Goal: Task Accomplishment & Management: Manage account settings

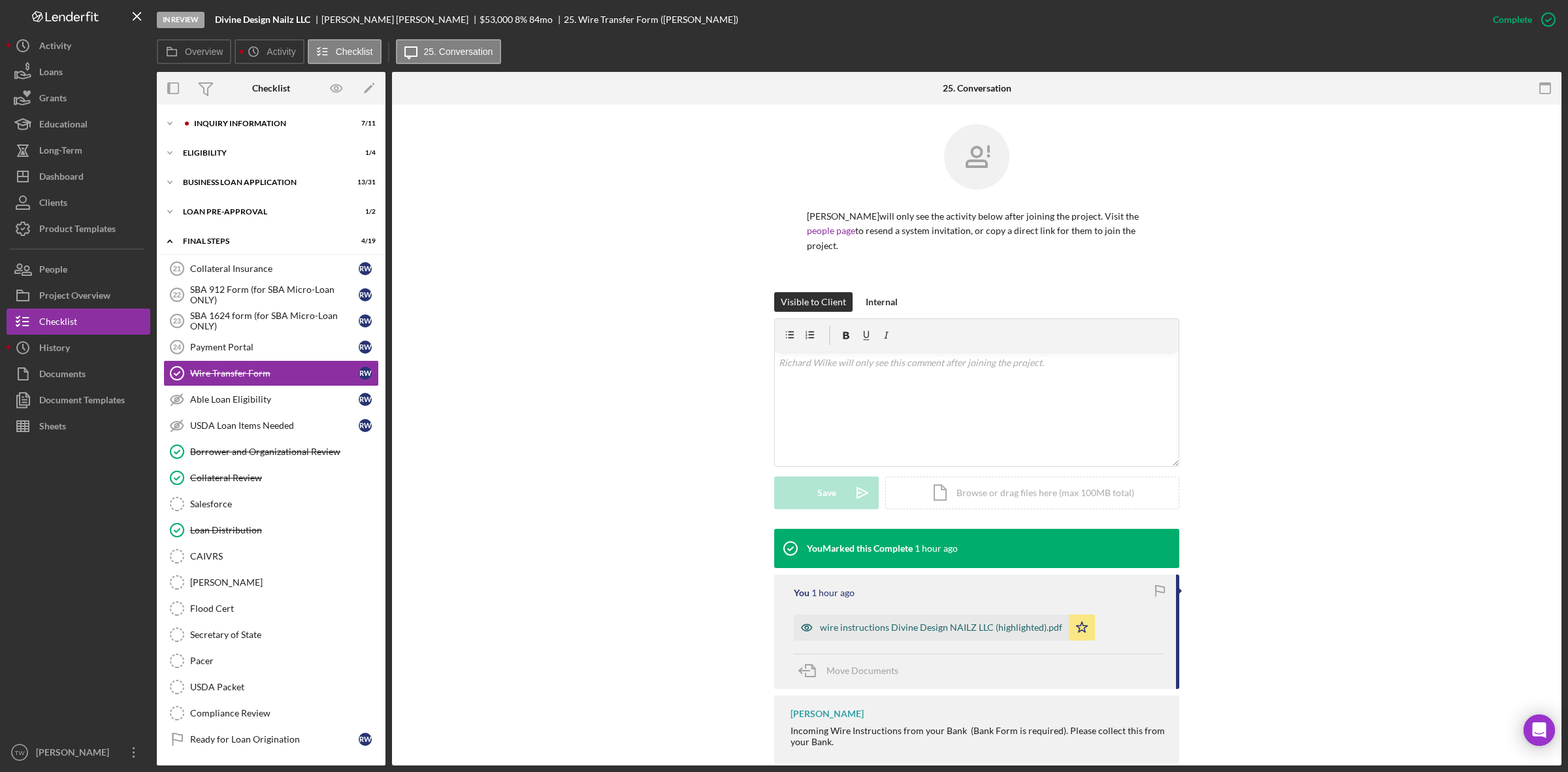
click at [959, 632] on div "wire instructions Divine Design NAILZ LLC (highlighted).pdf" at bounding box center [941, 627] width 242 height 10
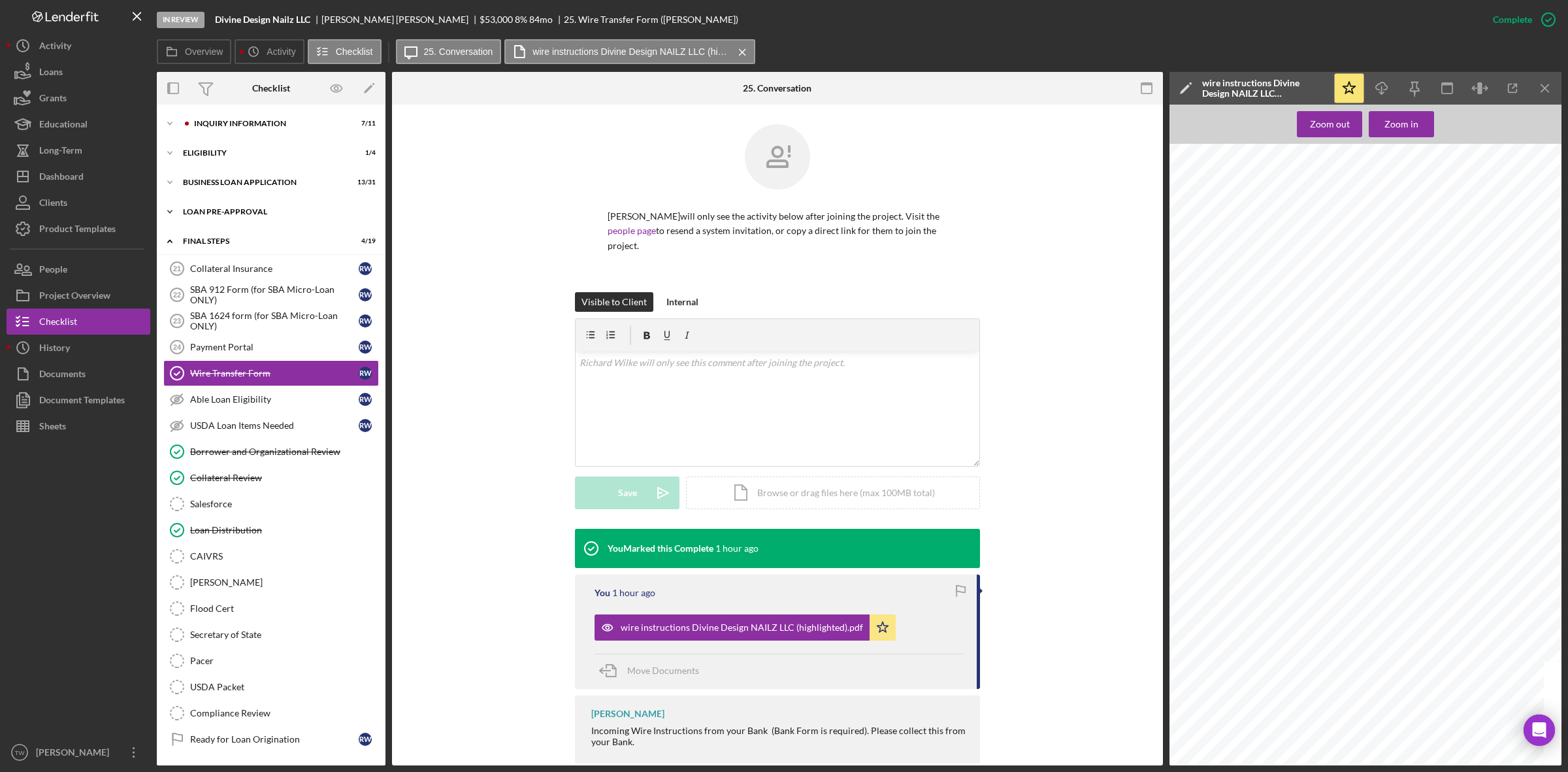
click at [217, 200] on div "Icon/Expander LOAN PRE-APPROVAL 1 / 2" at bounding box center [271, 212] width 228 height 26
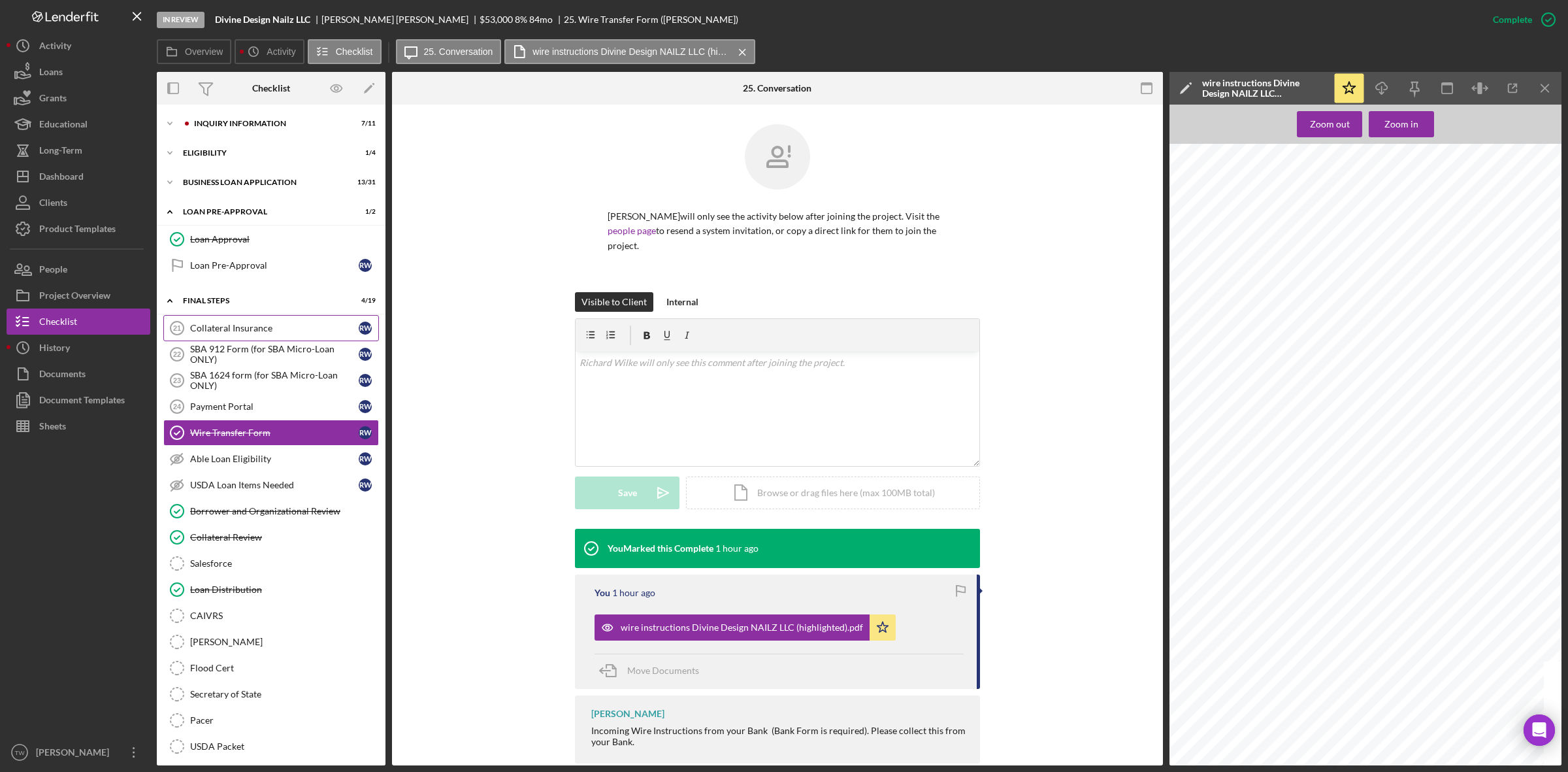
click at [242, 327] on div "Collateral Insurance" at bounding box center [274, 327] width 168 height 10
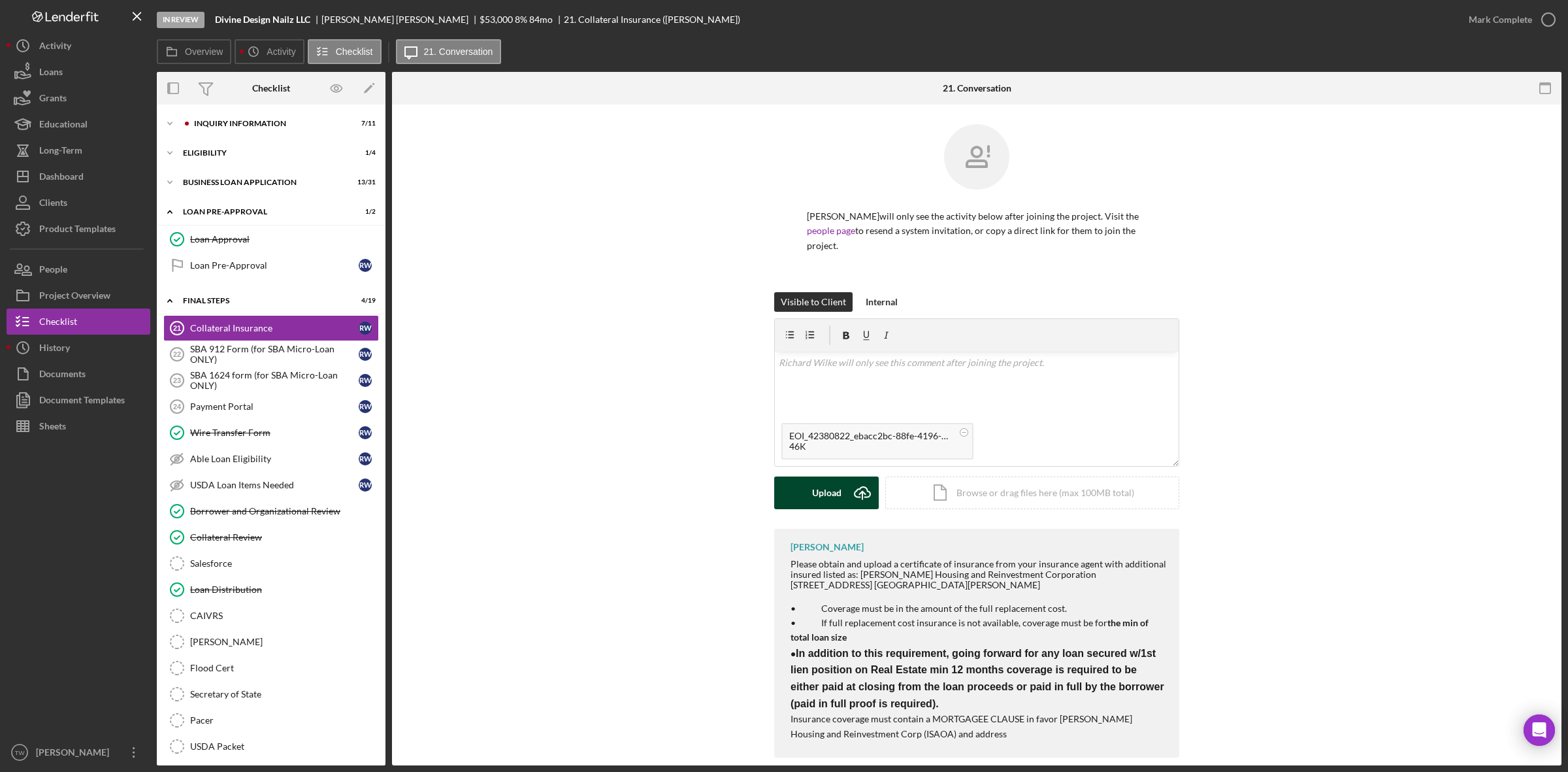
click at [838, 485] on div "Upload" at bounding box center [827, 492] width 30 height 32
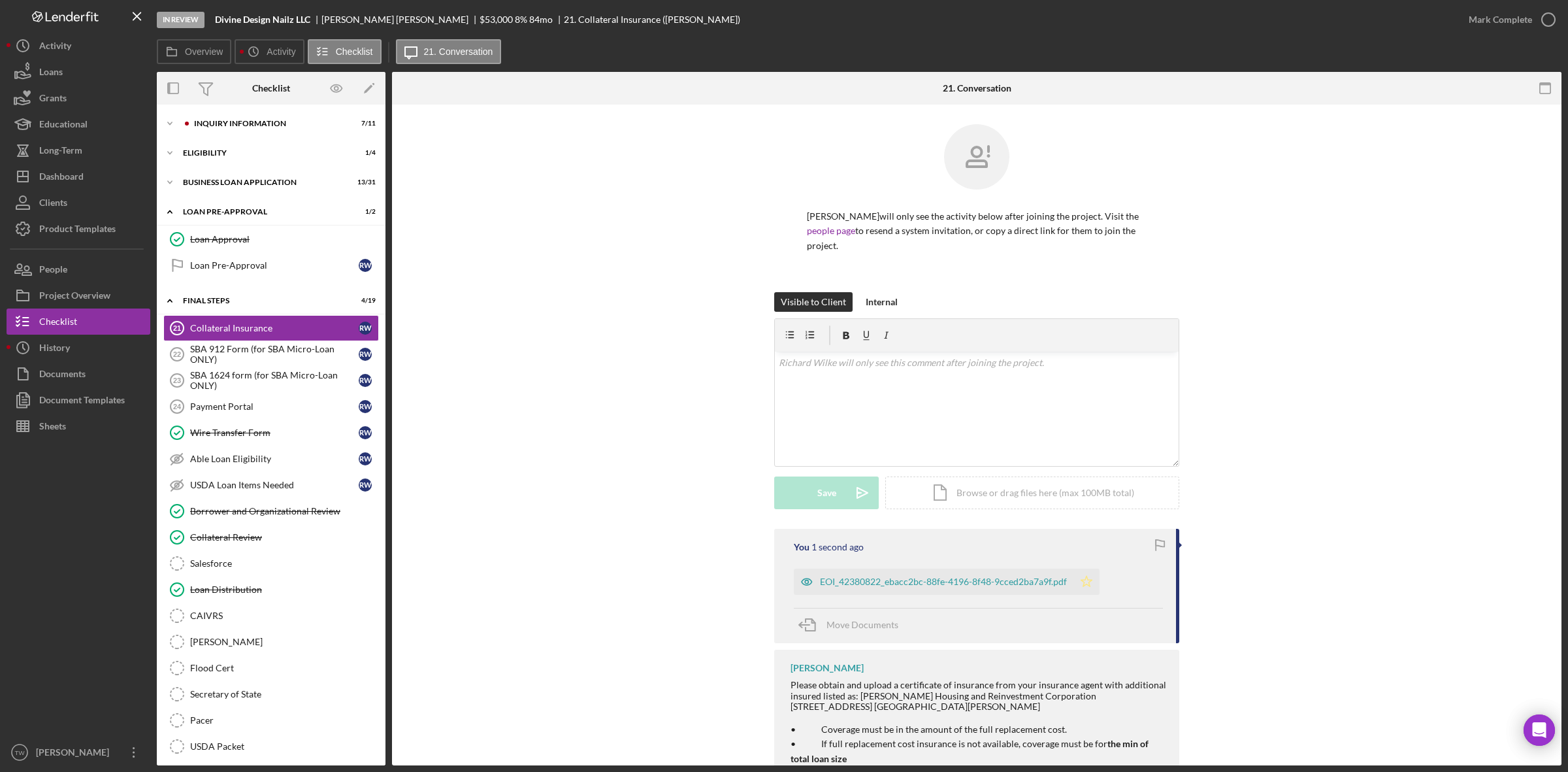
click at [1094, 580] on icon "Icon/Star" at bounding box center [1087, 582] width 26 height 26
click at [181, 183] on icon "Icon/Expander" at bounding box center [170, 182] width 26 height 26
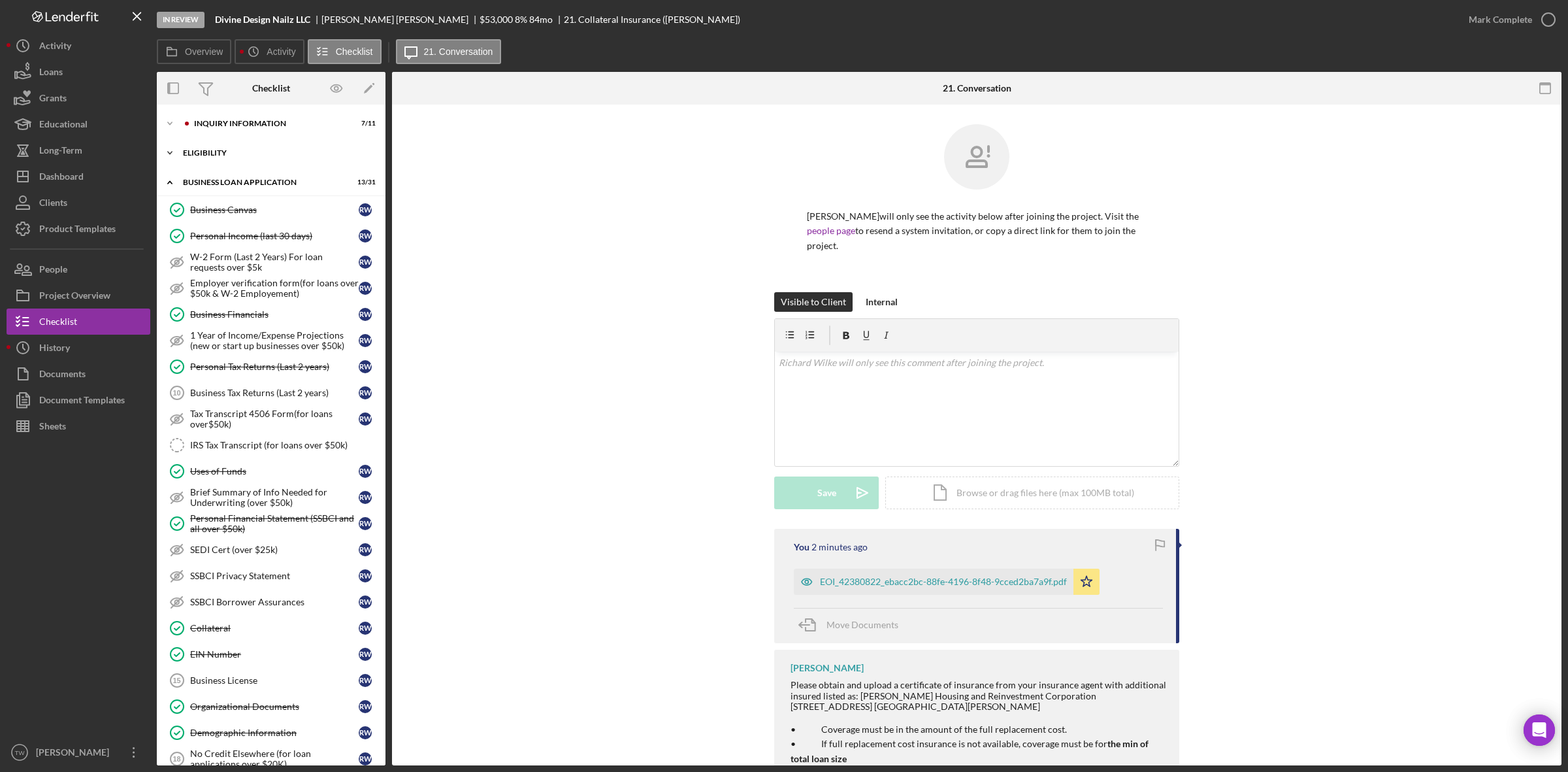
click at [237, 158] on div "Icon/Expander ELIGIBILITY 1 / 4" at bounding box center [271, 153] width 228 height 26
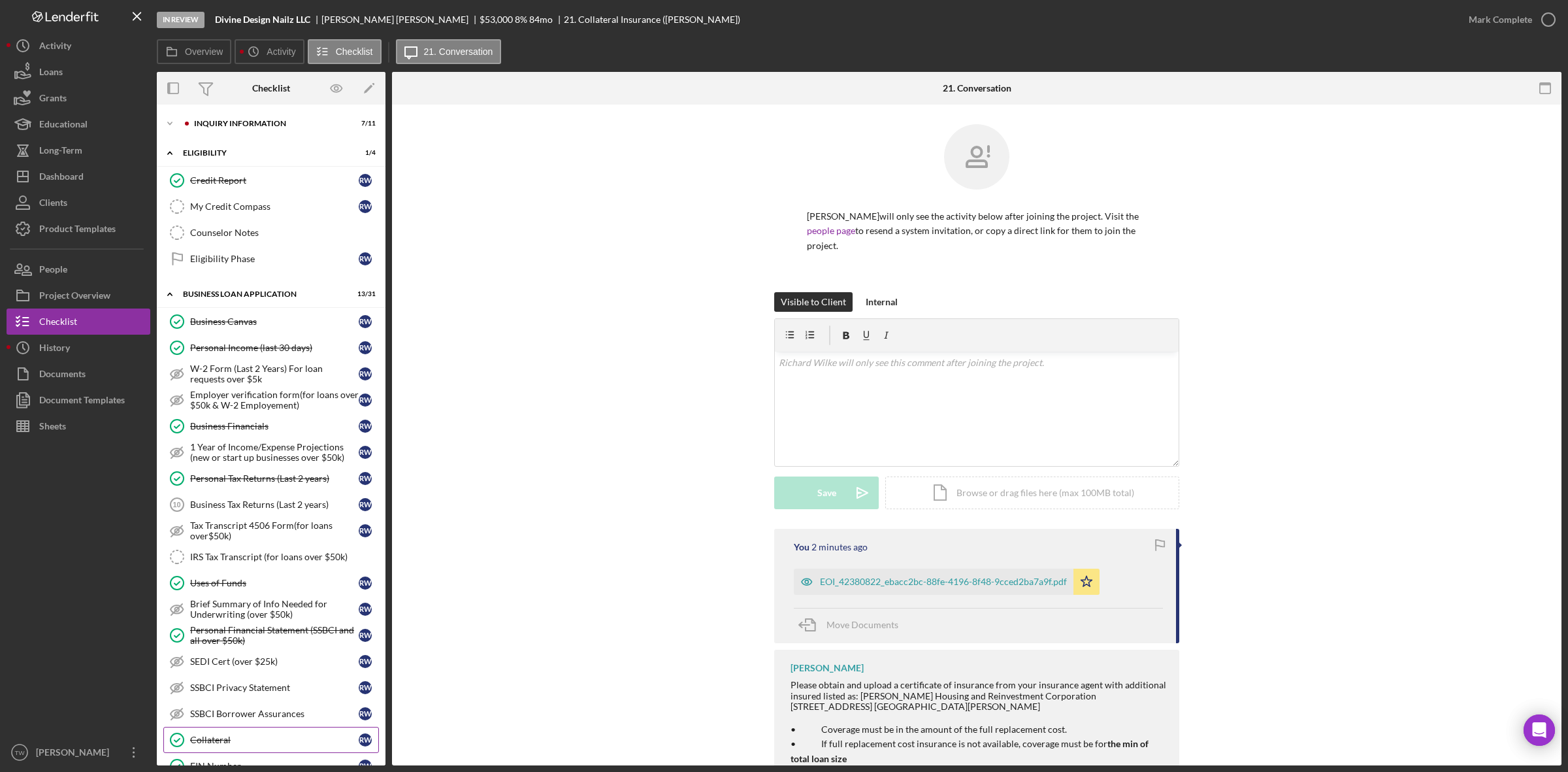
scroll to position [409, 0]
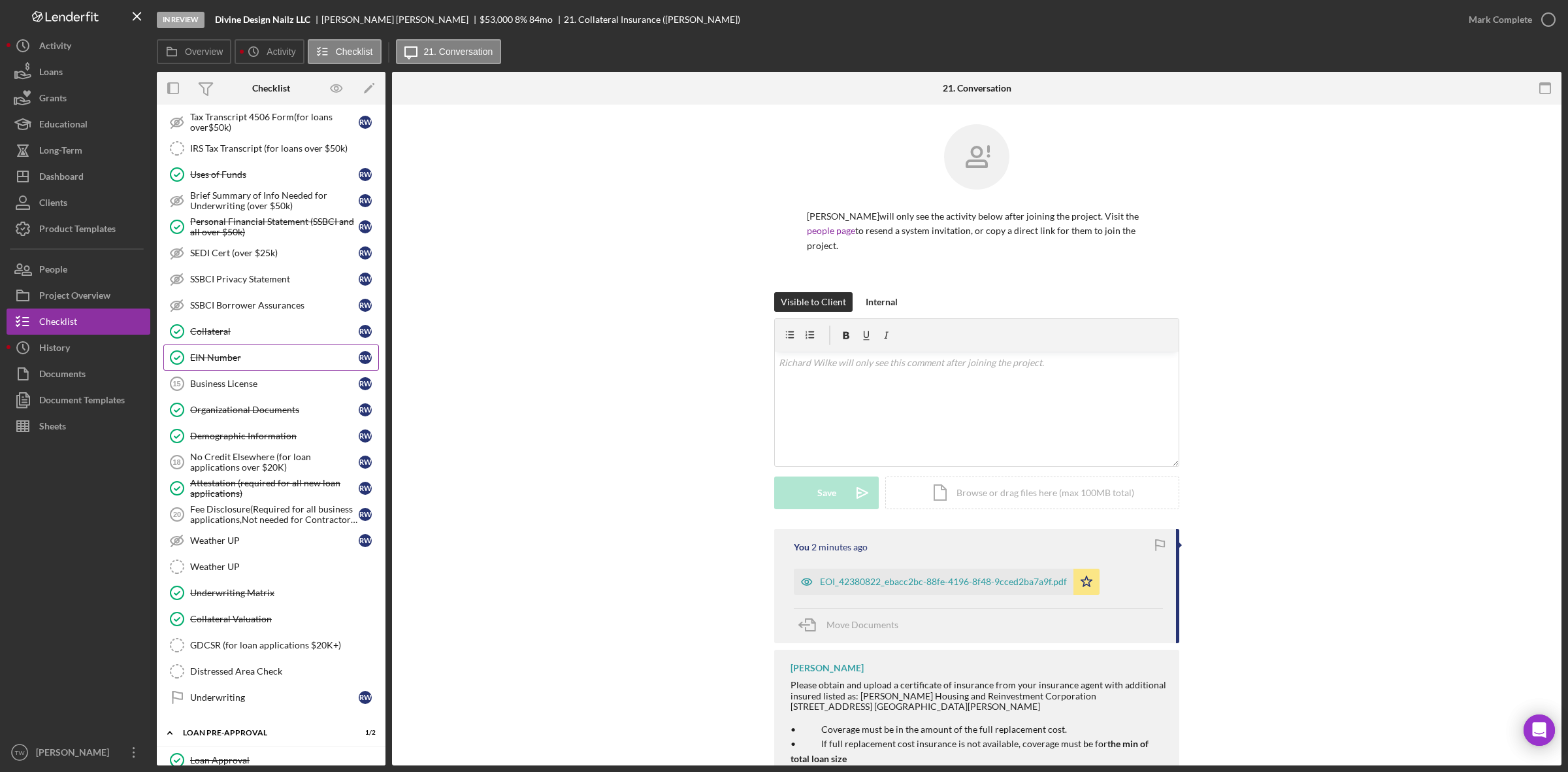
click at [260, 371] on link "EIN Number EIN Number R W" at bounding box center [271, 358] width 215 height 26
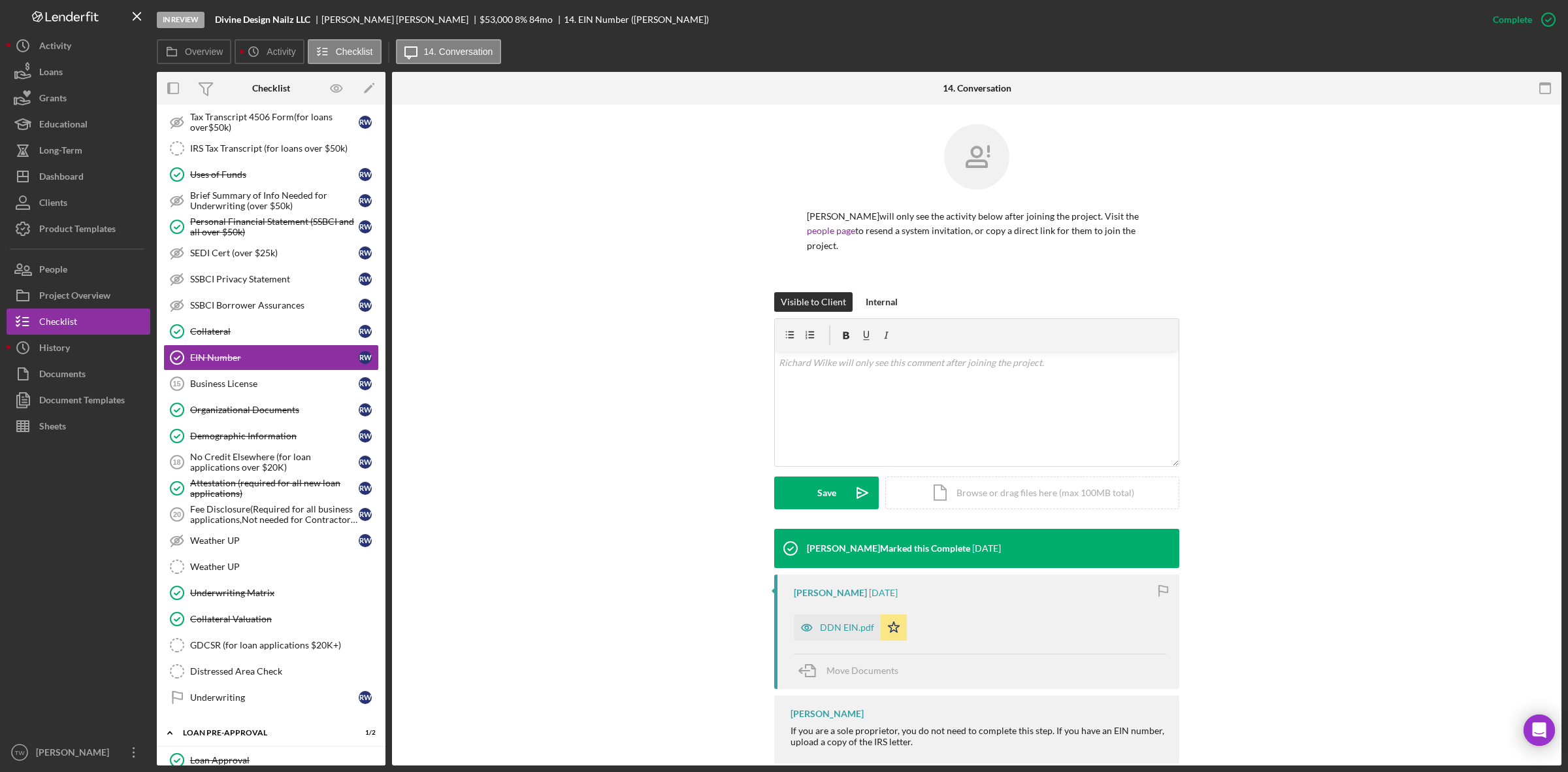
scroll to position [25, 0]
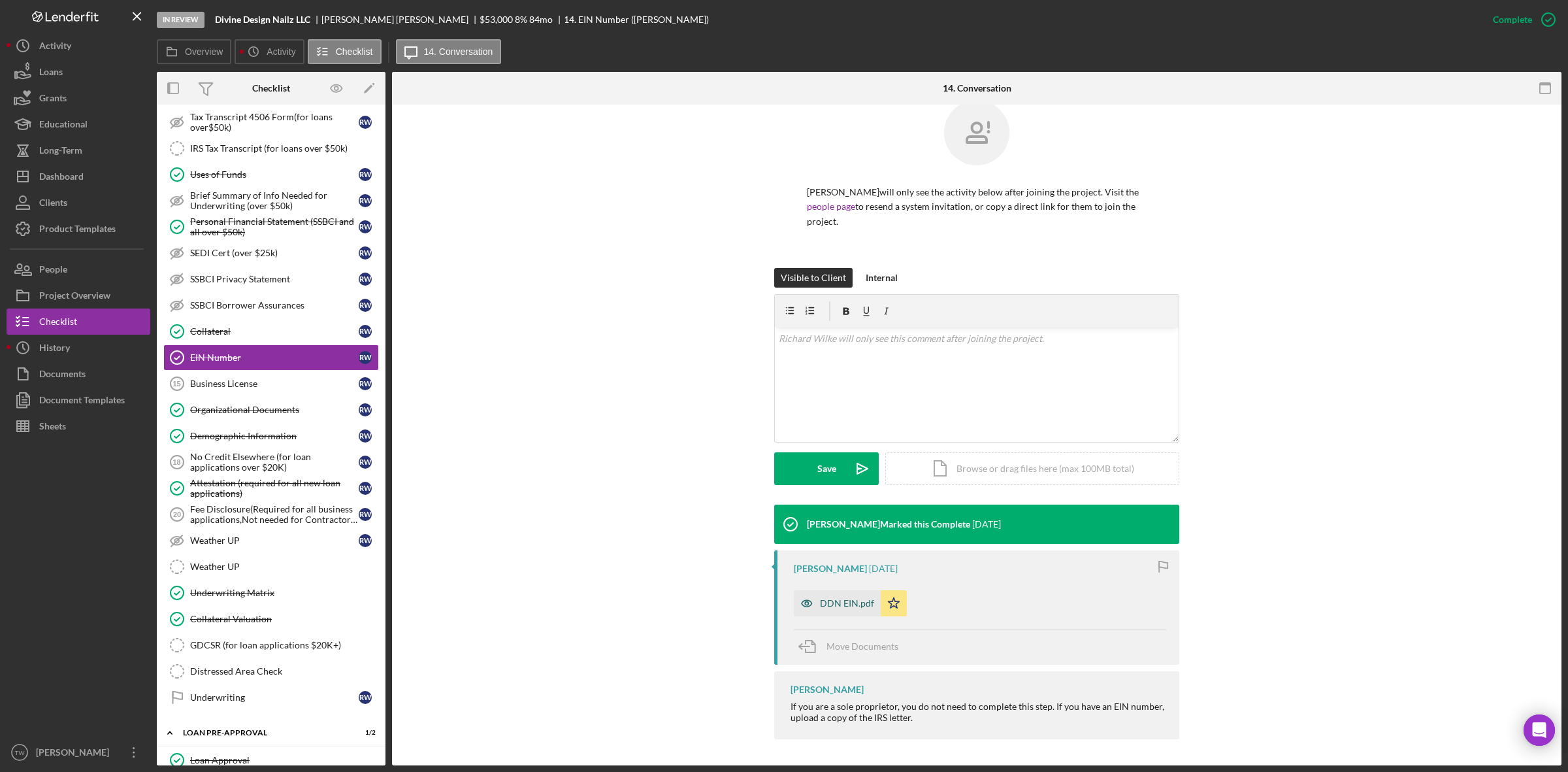
click at [828, 604] on div "DDN EIN.pdf" at bounding box center [846, 603] width 55 height 10
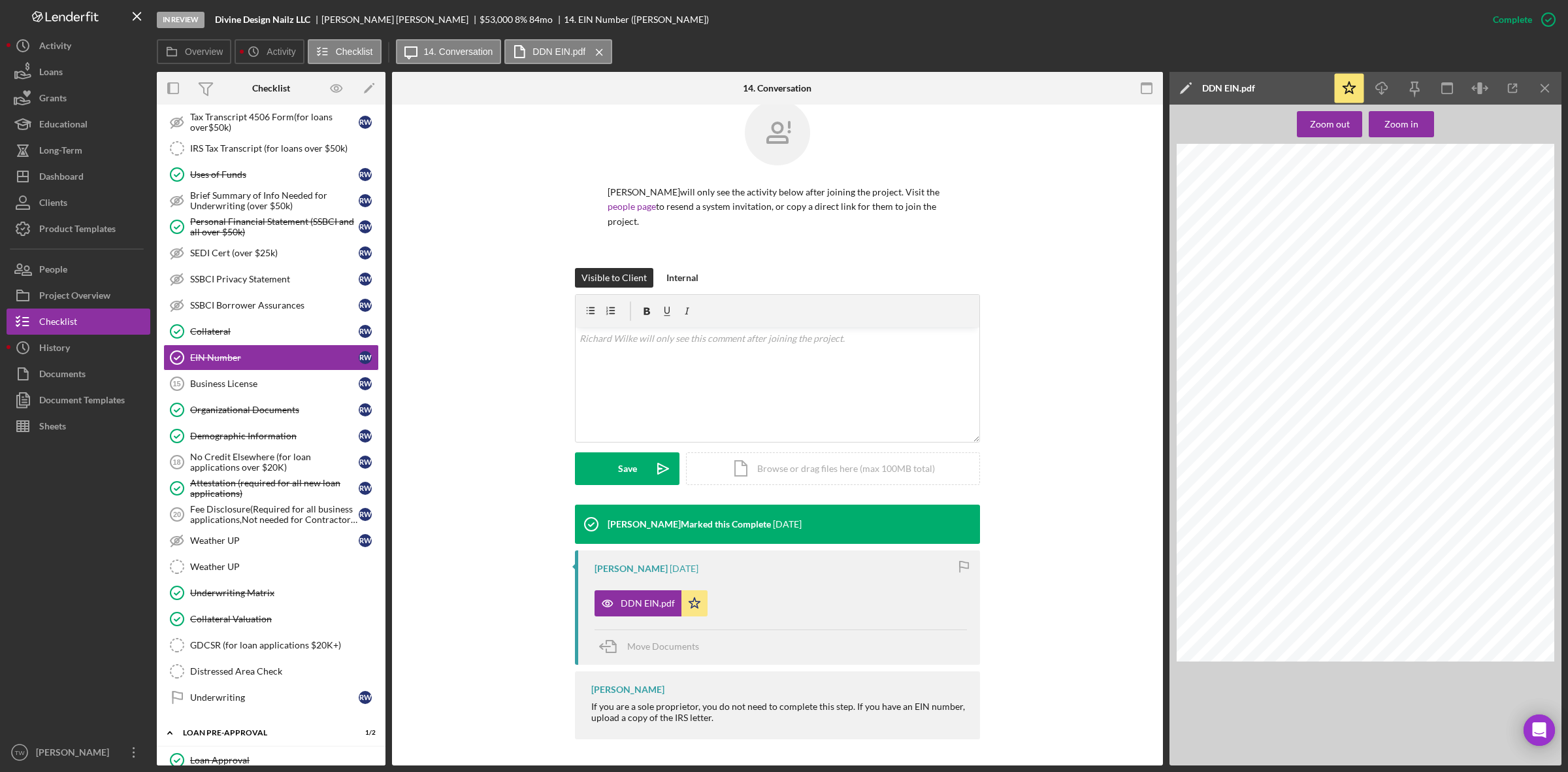
scroll to position [0, 0]
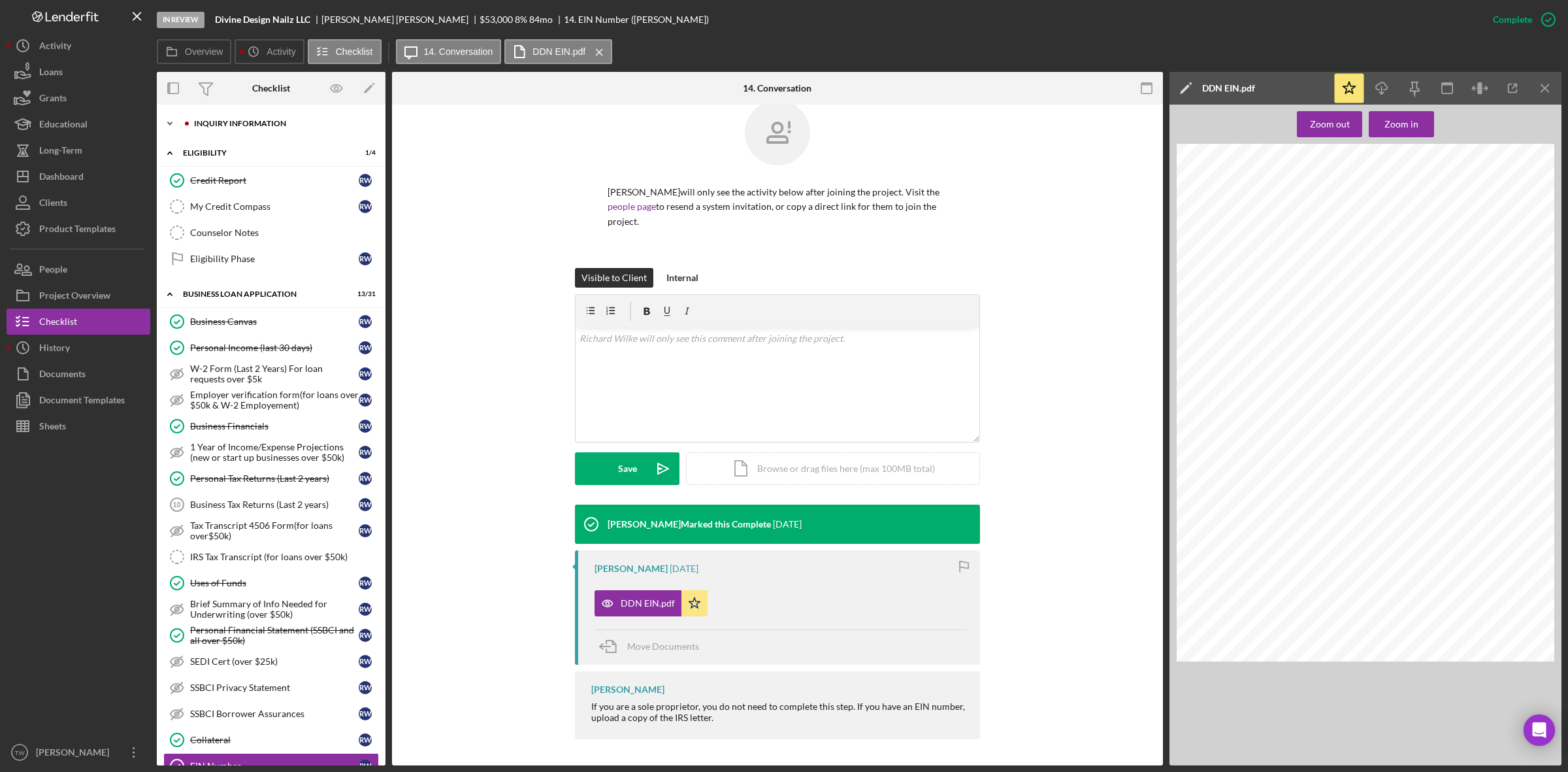
click at [263, 123] on div "INQUIRY INFORMATION" at bounding box center [281, 123] width 175 height 7
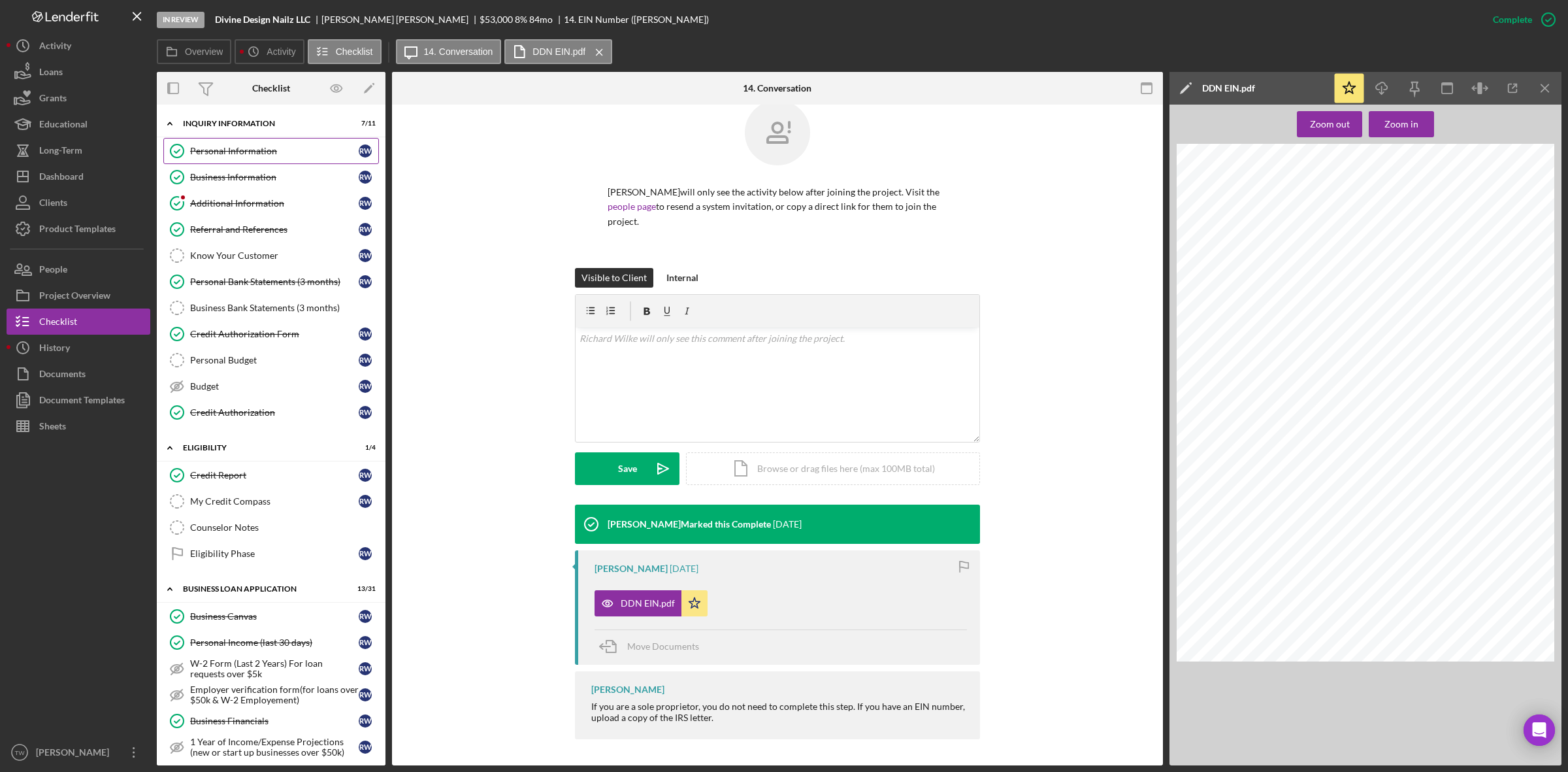
click at [252, 153] on div "Personal Information" at bounding box center [274, 151] width 168 height 10
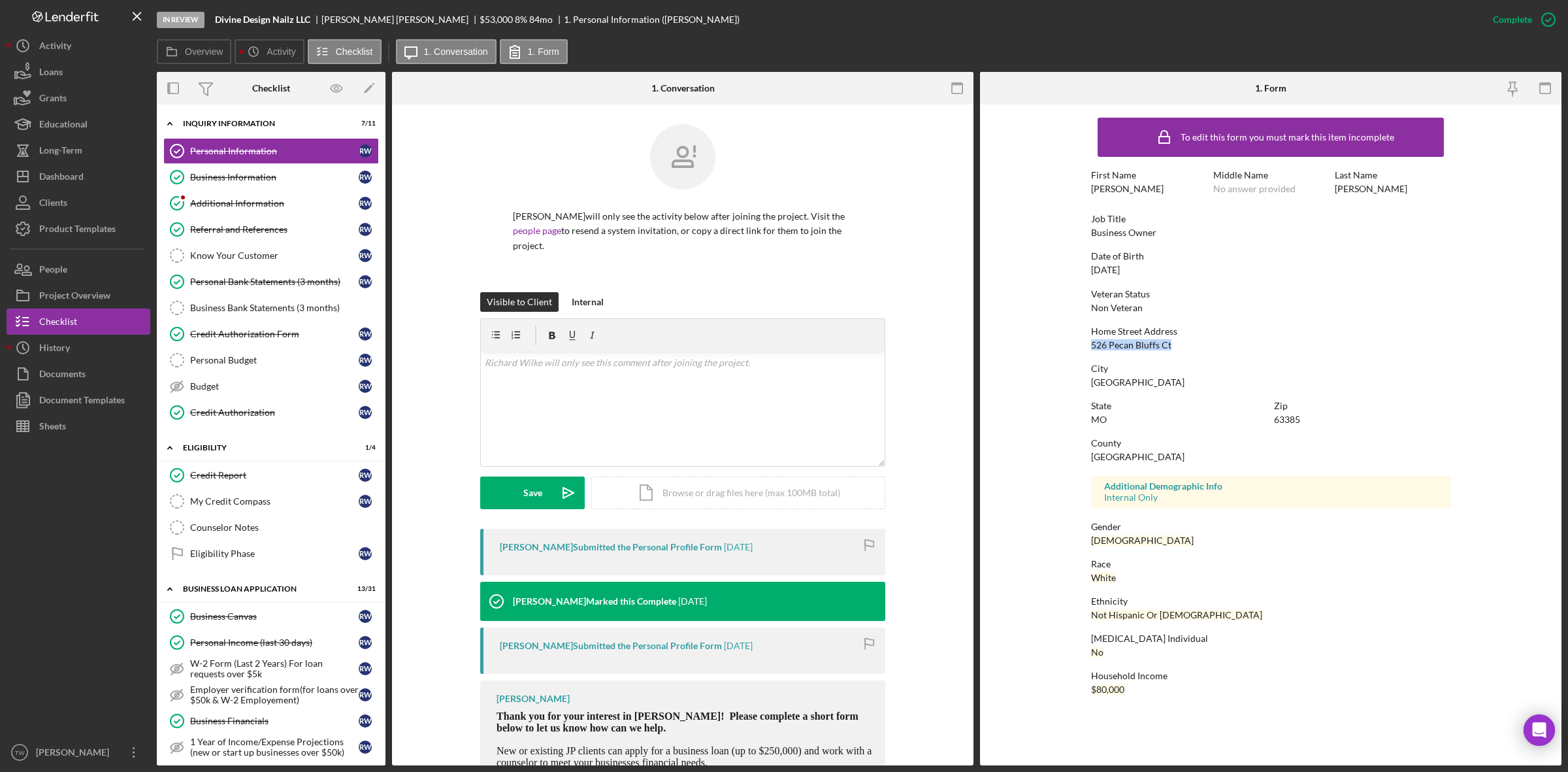
drag, startPoint x: 1091, startPoint y: 342, endPoint x: 1207, endPoint y: 345, distance: 116.0
click at [1207, 345] on div "Home Street Address [STREET_ADDRESS]" at bounding box center [1270, 338] width 359 height 24
copy div "526 Pecan Bluffs Ct"
click at [88, 172] on button "Icon/Dashboard Dashboard" at bounding box center [79, 177] width 144 height 26
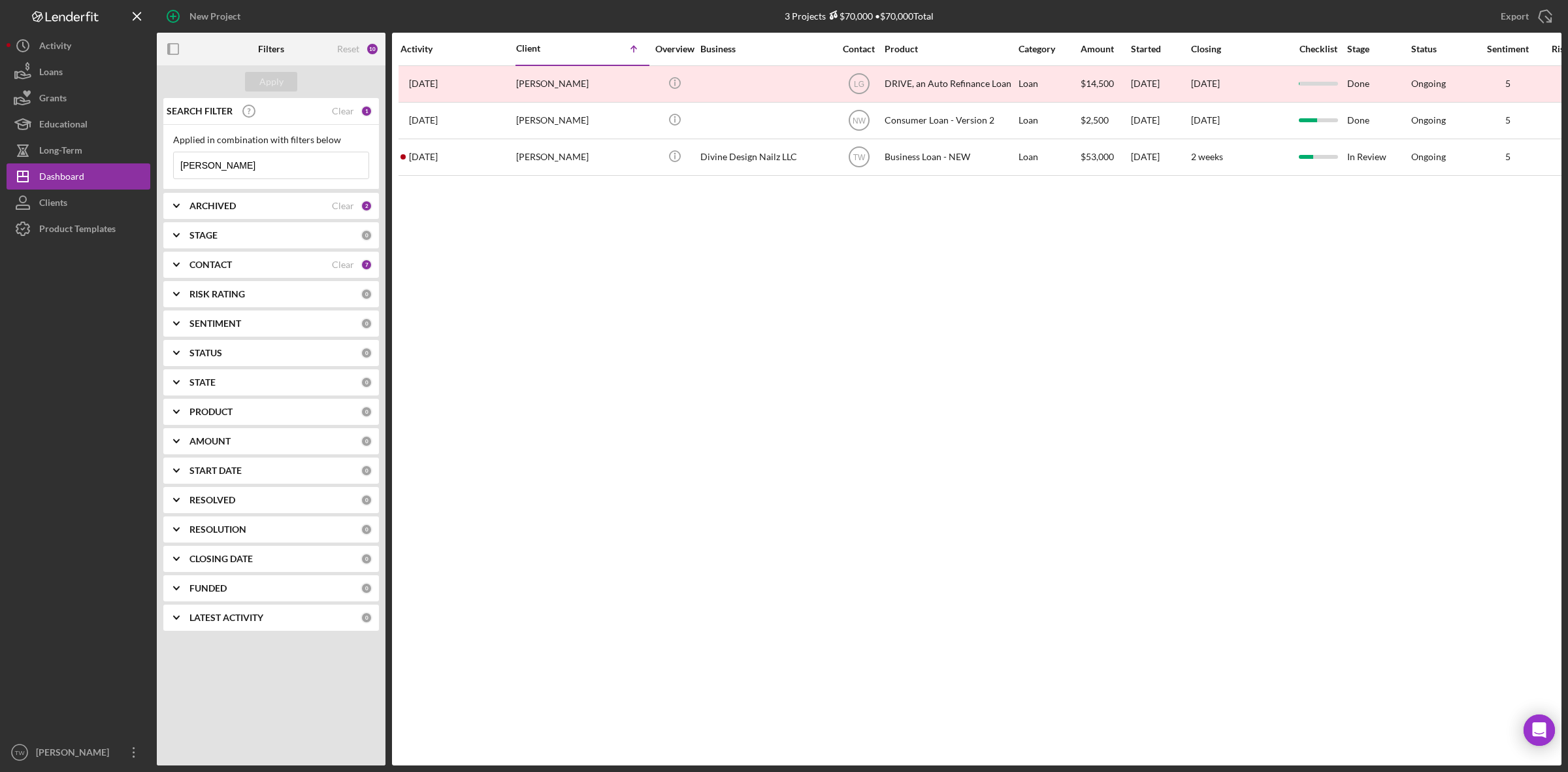
click at [262, 165] on input "[PERSON_NAME]" at bounding box center [271, 165] width 195 height 26
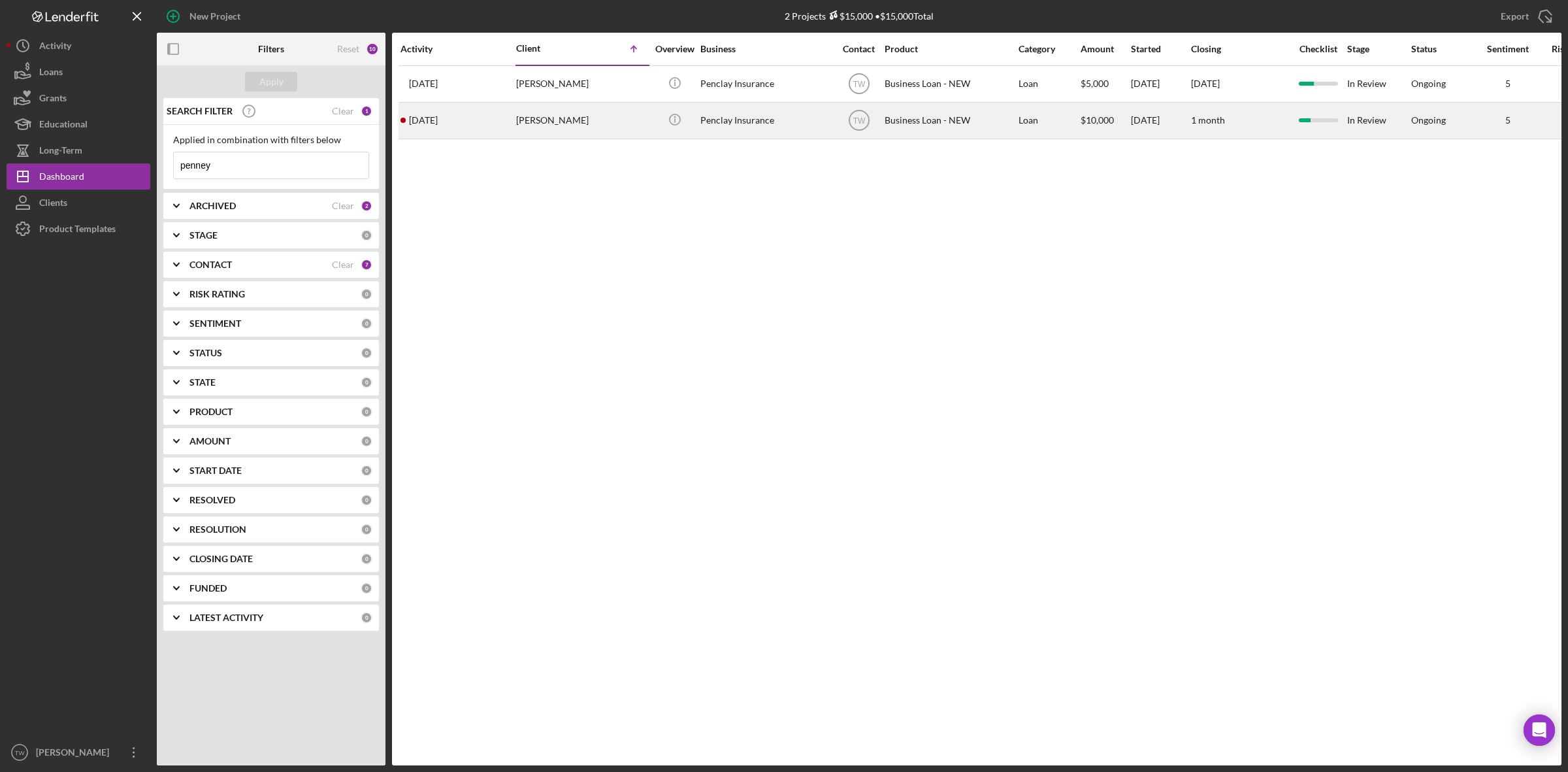
type input "penney"
click at [592, 131] on div "[PERSON_NAME]" at bounding box center [581, 120] width 130 height 34
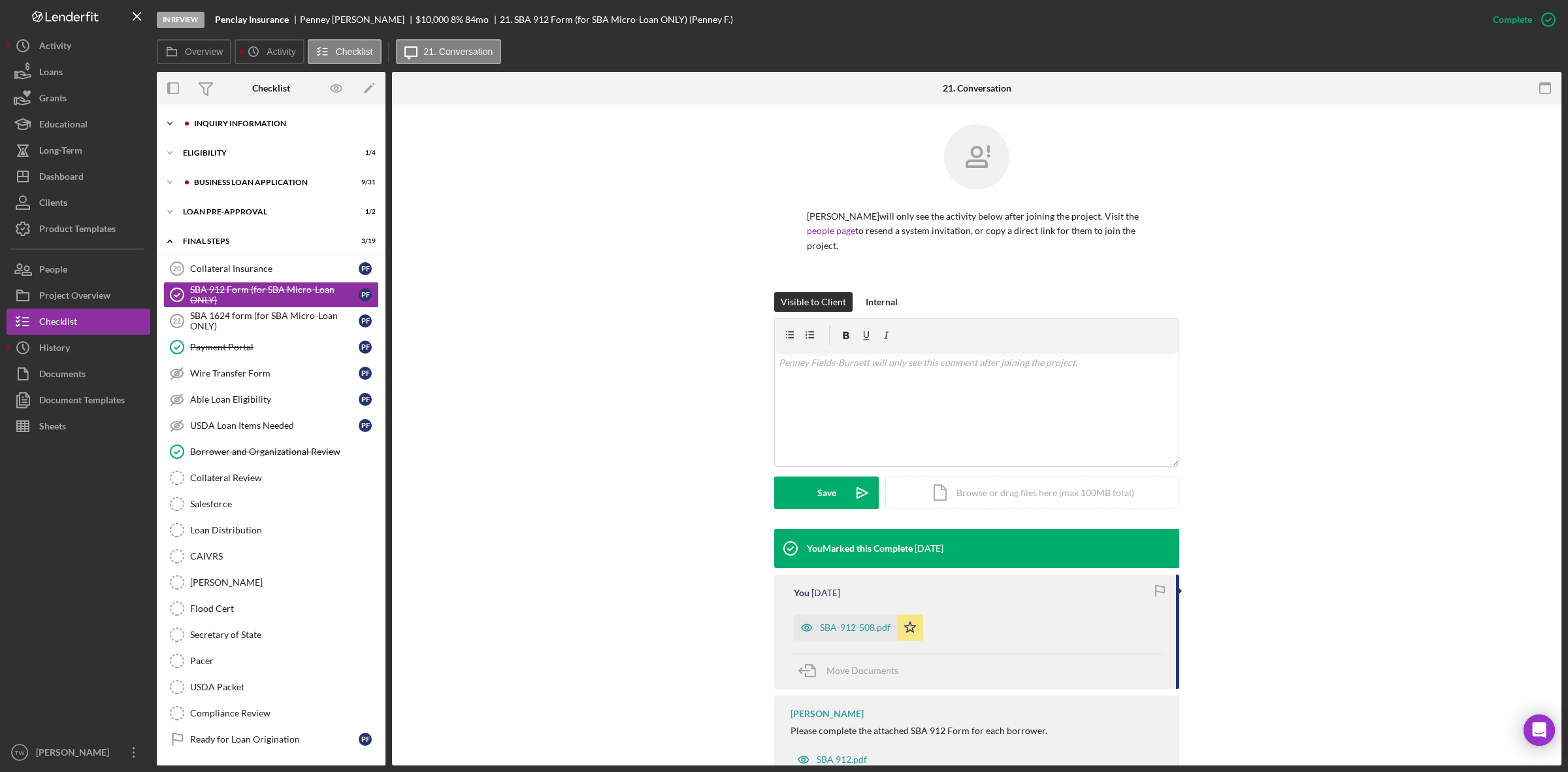
click at [278, 134] on div "Icon/Expander INQUIRY INFORMATION 7 / 11" at bounding box center [271, 123] width 228 height 26
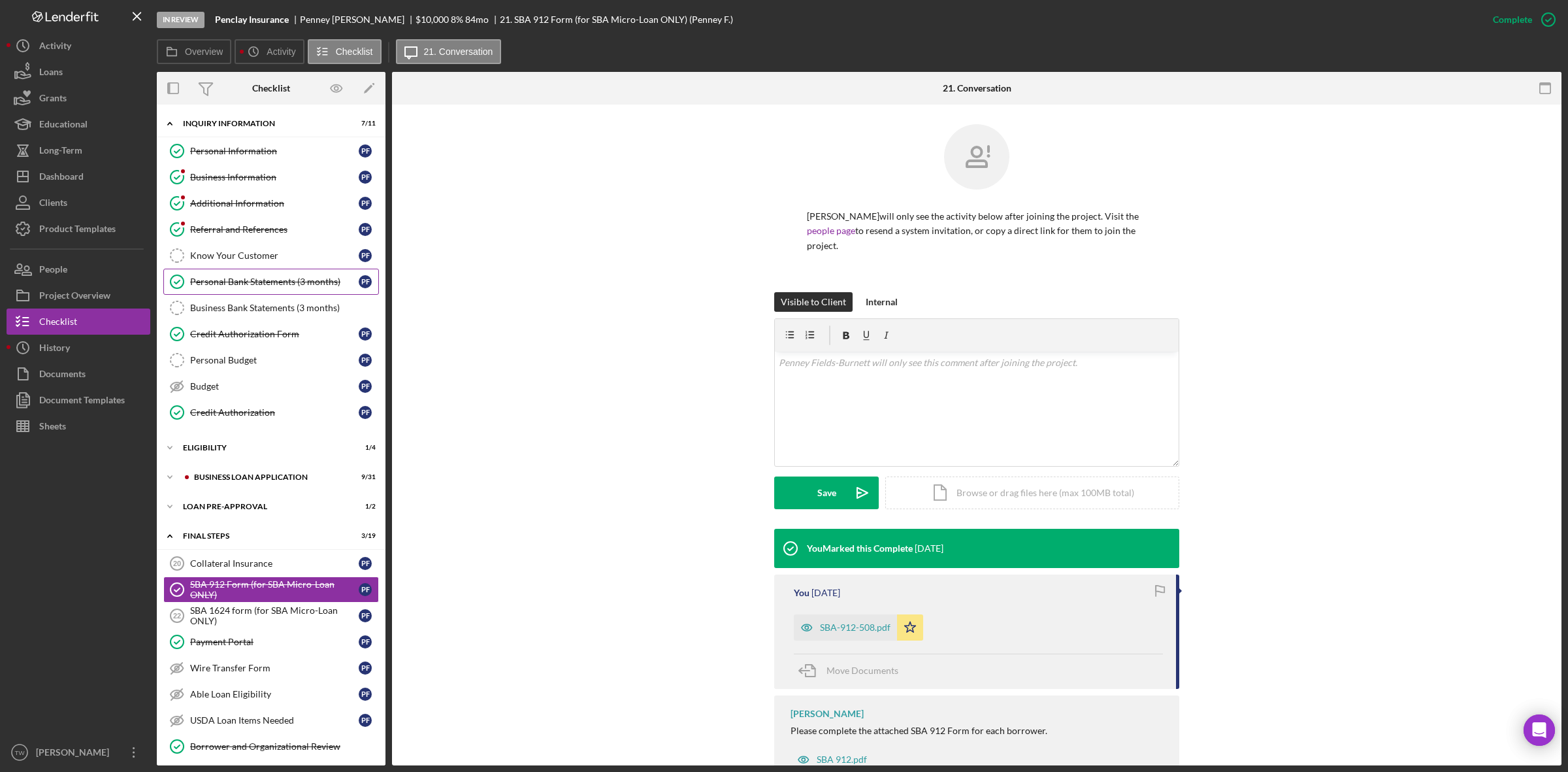
click at [260, 282] on div "Personal Bank Statements (3 months)" at bounding box center [274, 281] width 168 height 10
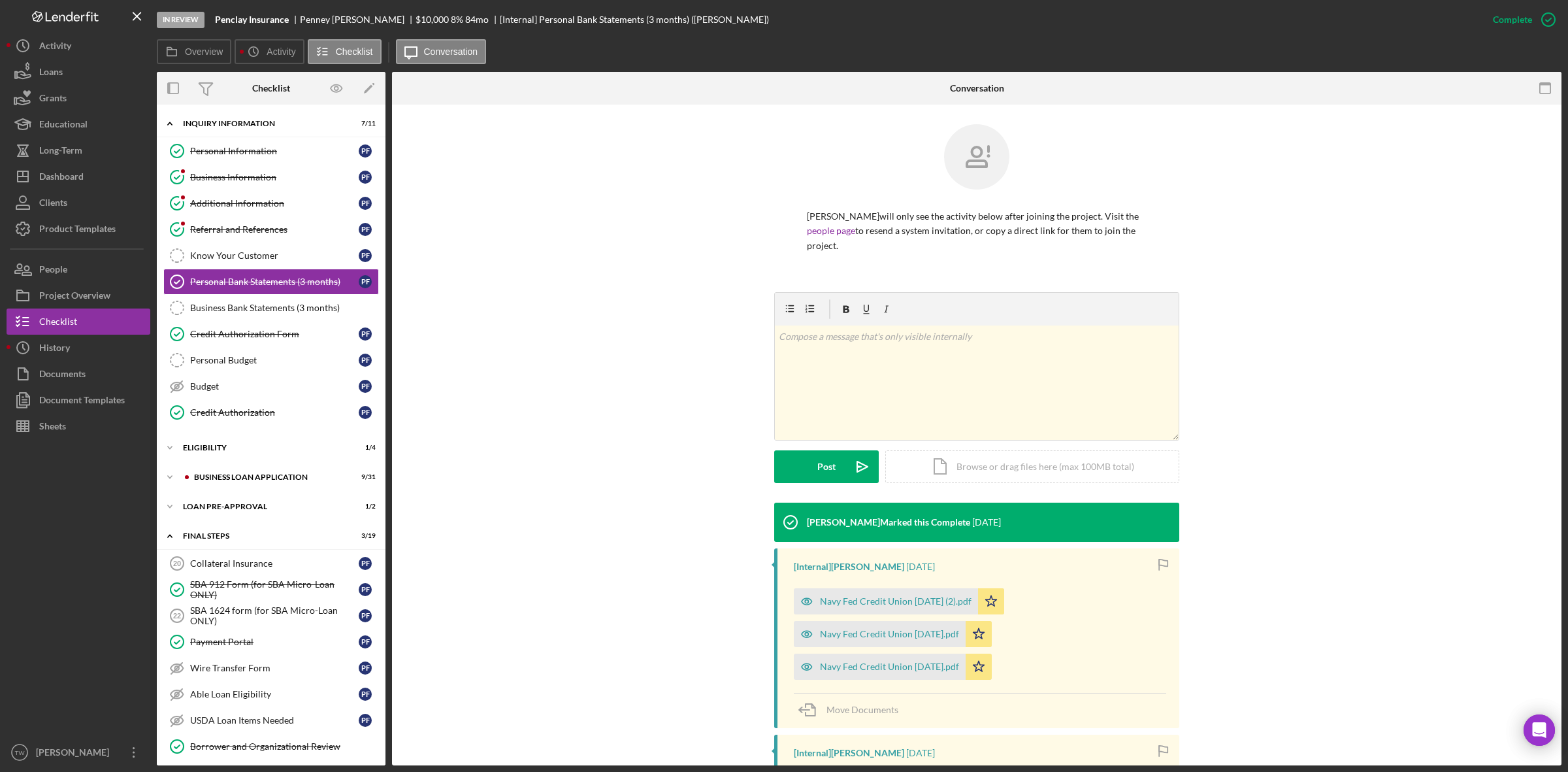
scroll to position [172, 0]
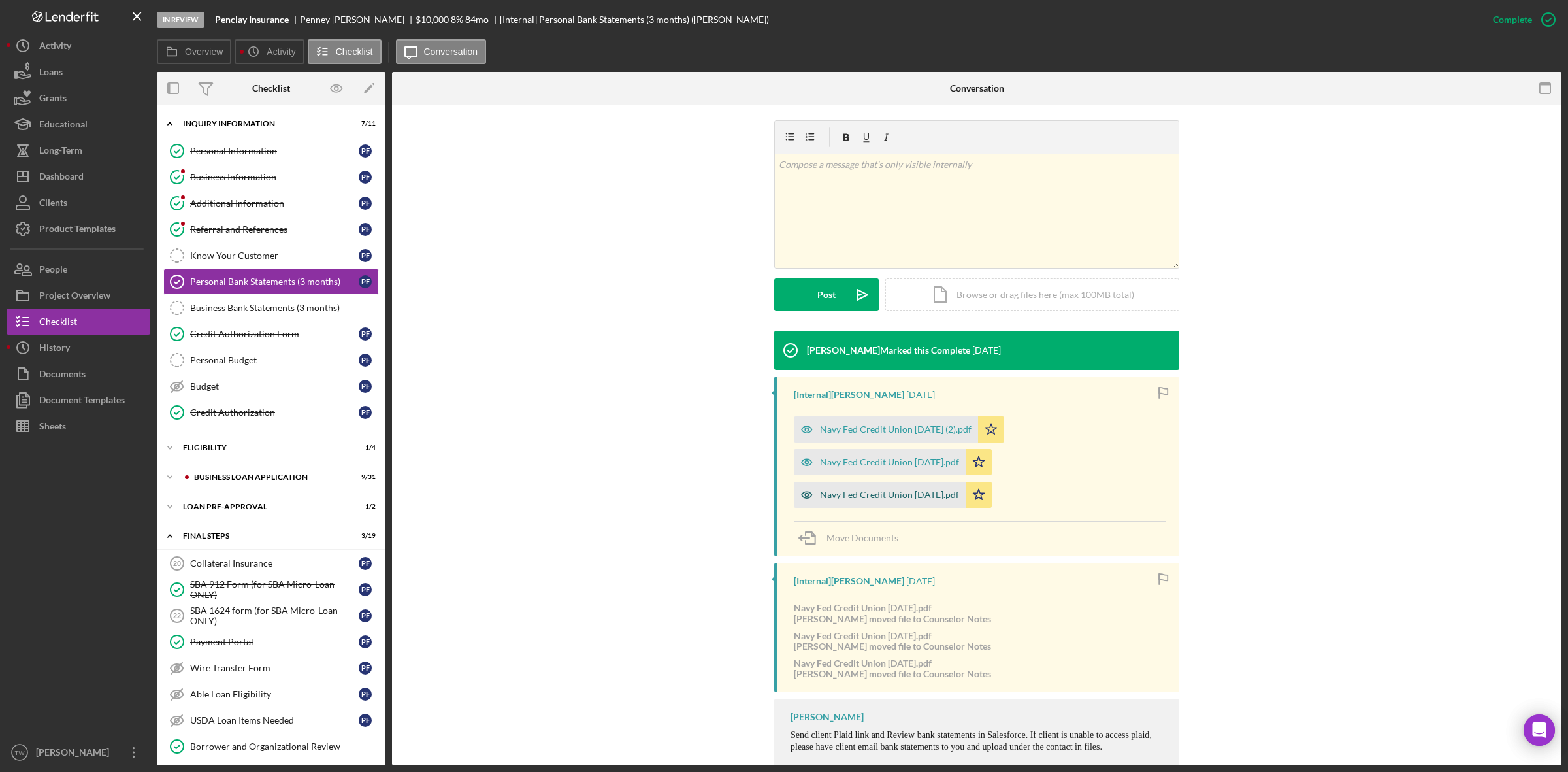
click at [919, 498] on div "Navy Fed Credit Union [DATE].pdf" at bounding box center [889, 495] width 140 height 10
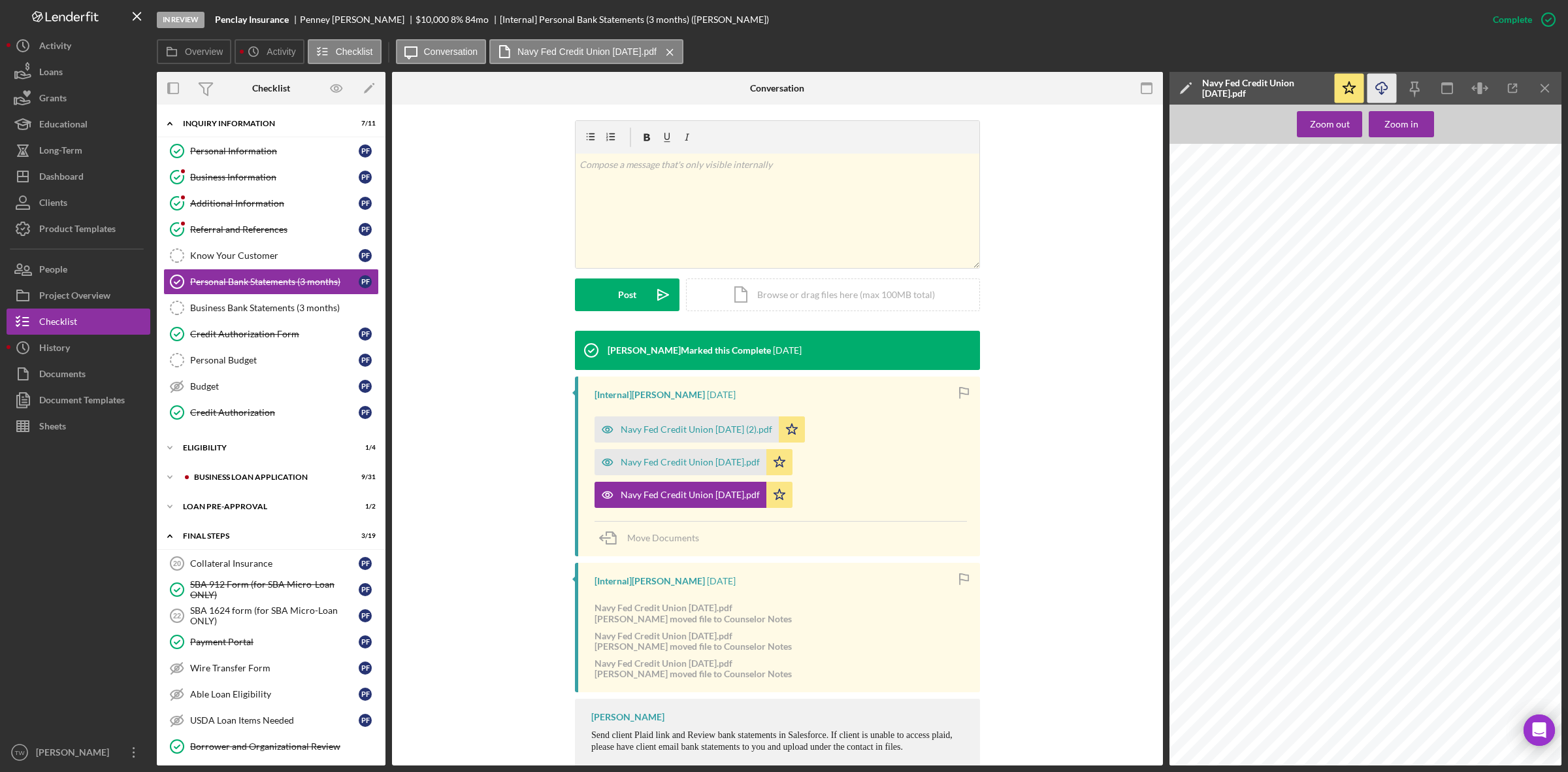
click at [1386, 92] on icon "Icon/Download" at bounding box center [1382, 89] width 30 height 30
click at [696, 455] on div "Navy Fed Credit Union [DATE].pdf" at bounding box center [680, 462] width 172 height 26
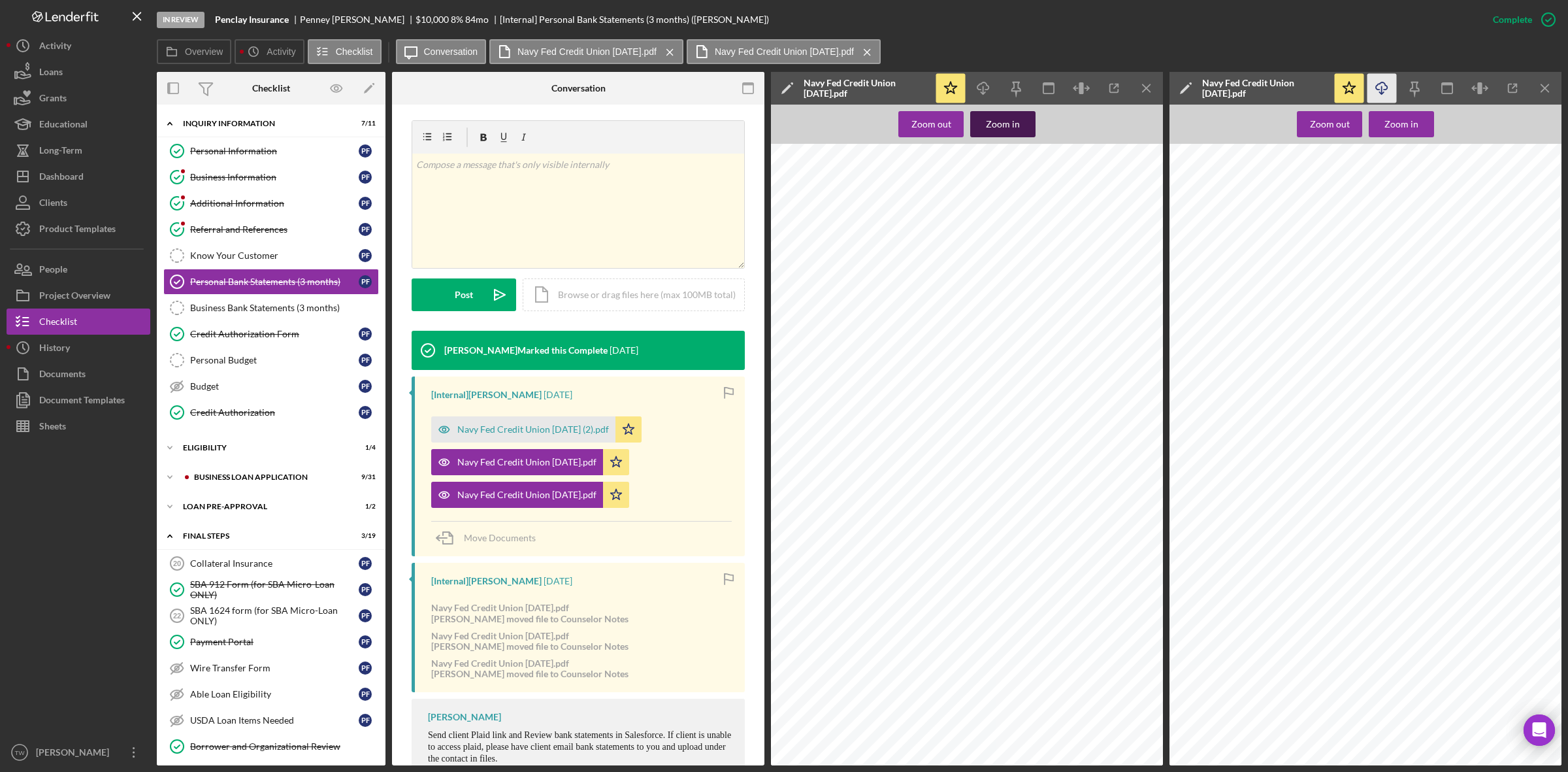
click at [1000, 126] on div "Zoom in" at bounding box center [1003, 124] width 34 height 26
click at [533, 432] on div "Navy Fed Credit Union [DATE] (2).pdf" at bounding box center [533, 429] width 152 height 10
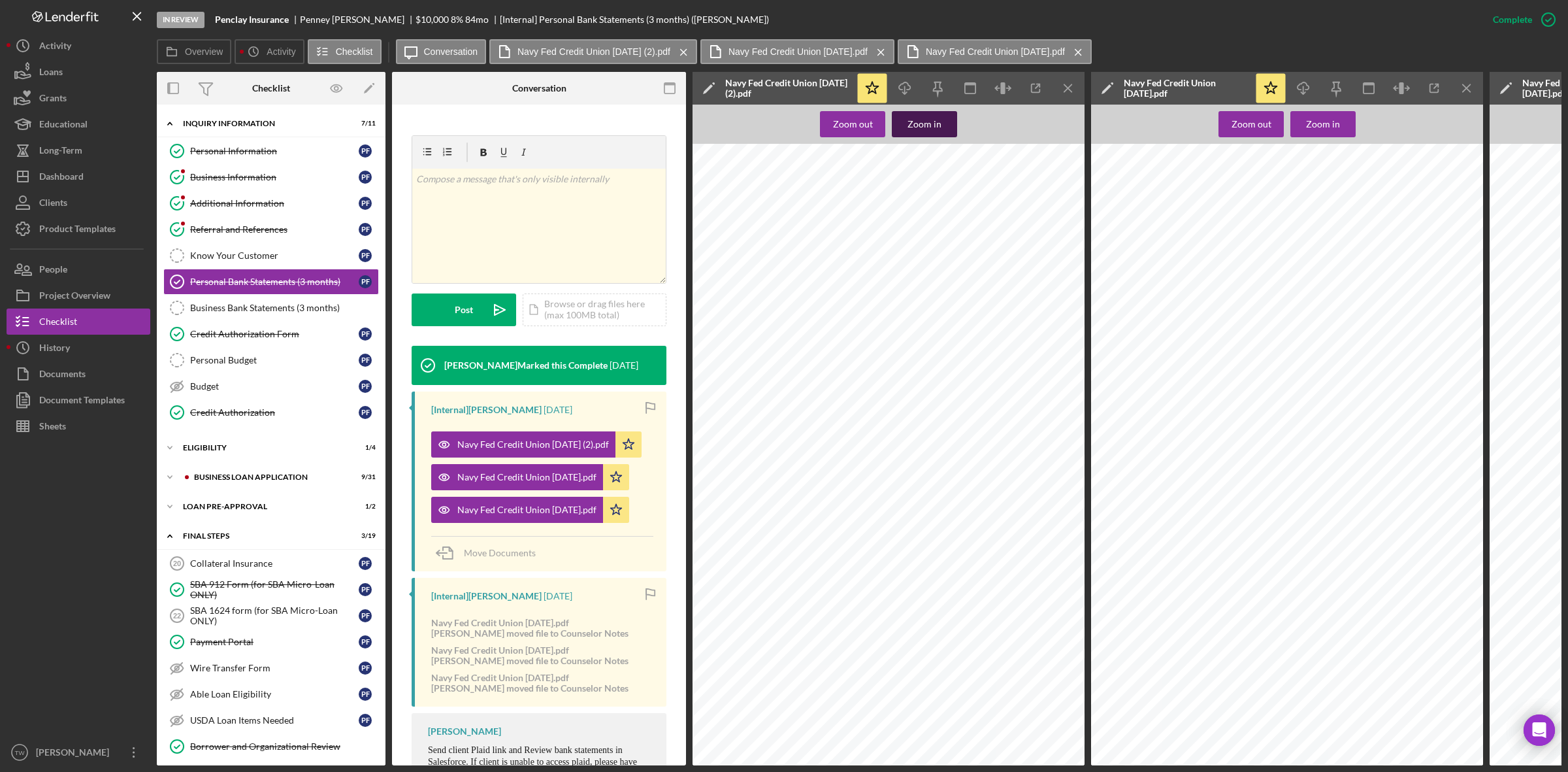
click at [939, 129] on div "Zoom in" at bounding box center [924, 124] width 34 height 26
click at [249, 488] on div "Icon/Expander BUSINESS LOAN APPLICATION 9 / 31" at bounding box center [271, 477] width 228 height 26
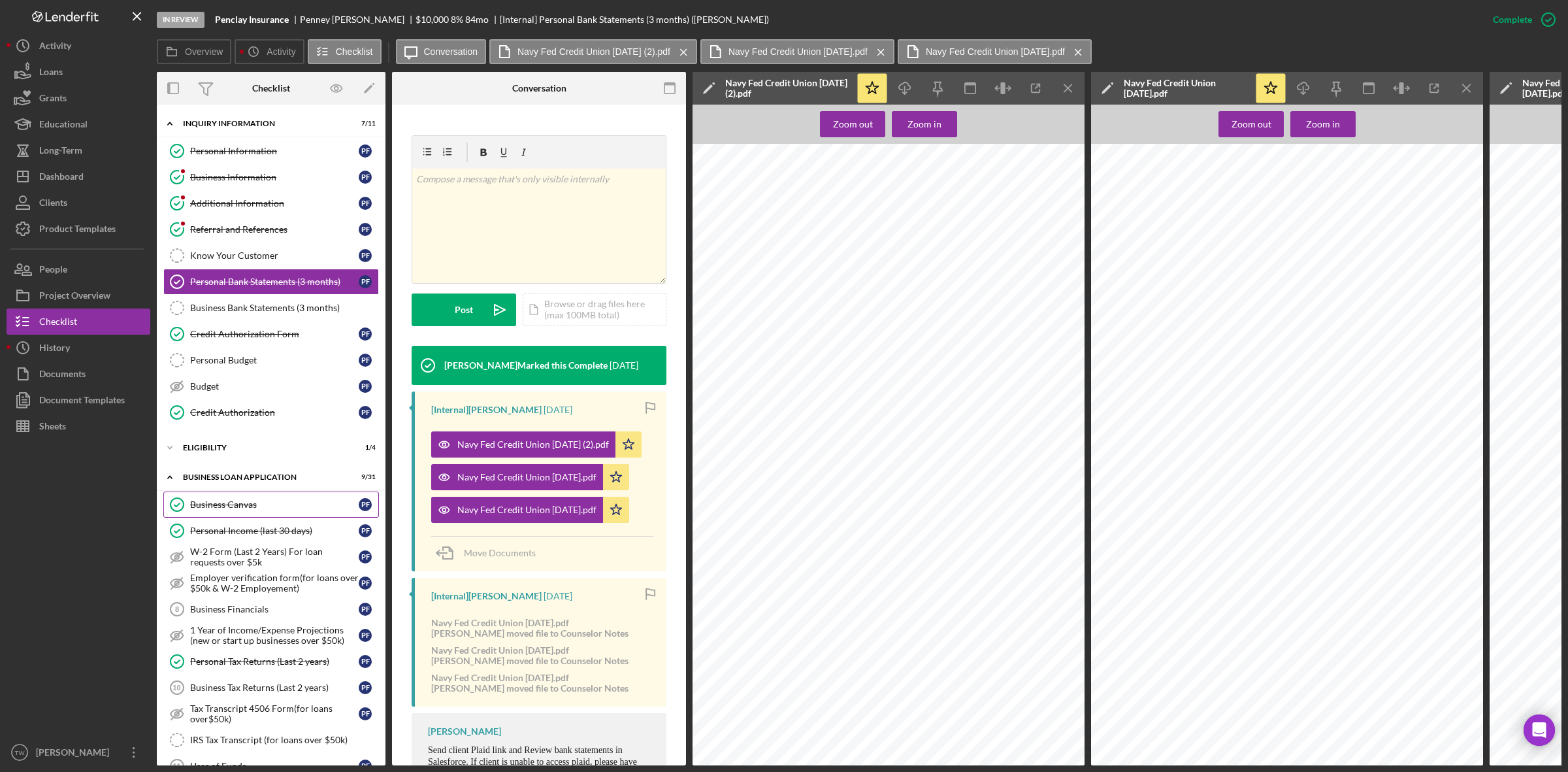
click at [245, 507] on div "Business Canvas" at bounding box center [274, 504] width 168 height 10
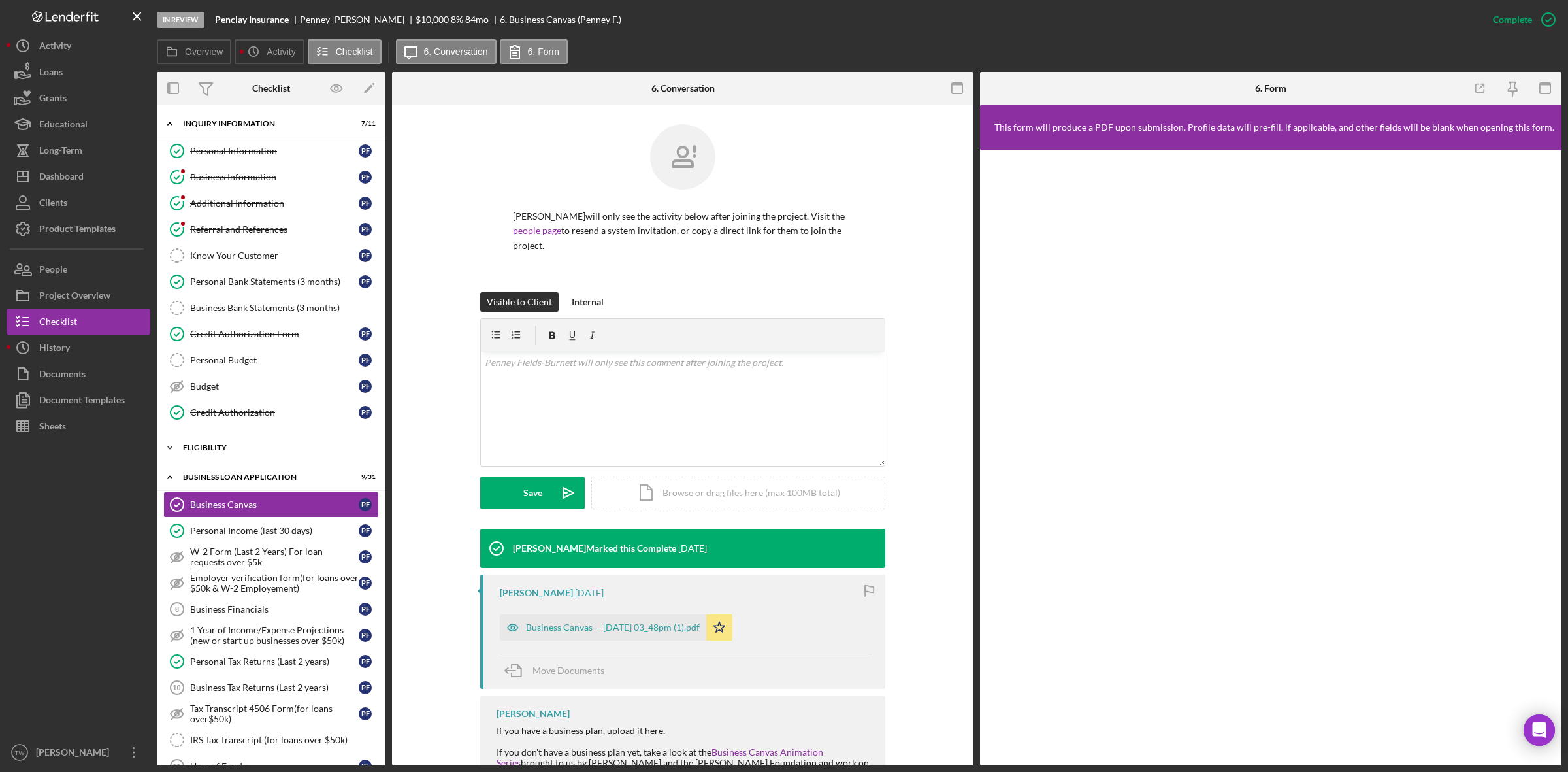
click at [236, 452] on div "ELIGIBILITY" at bounding box center [275, 447] width 186 height 7
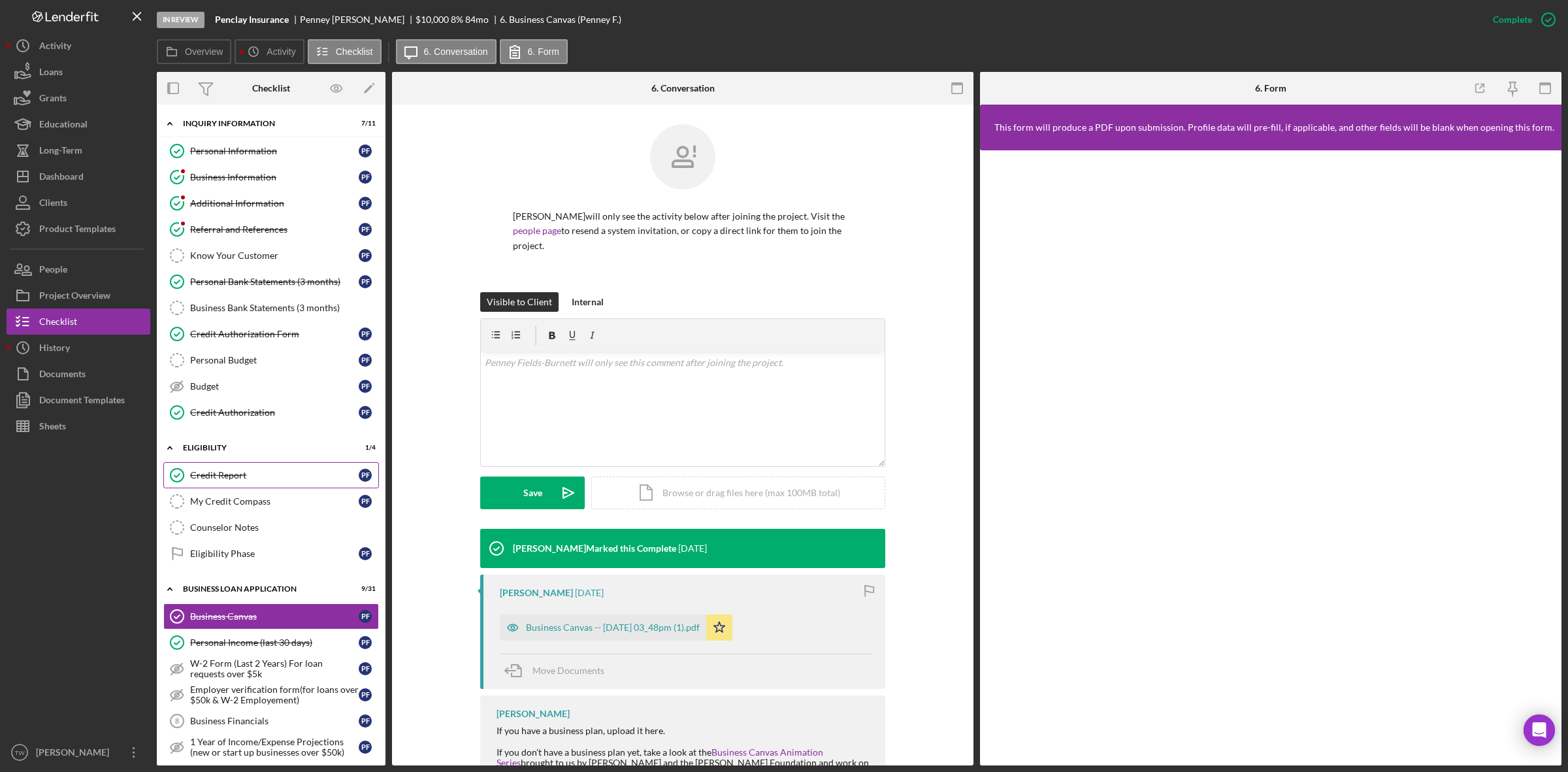
click at [236, 474] on div "Credit Report" at bounding box center [274, 474] width 168 height 10
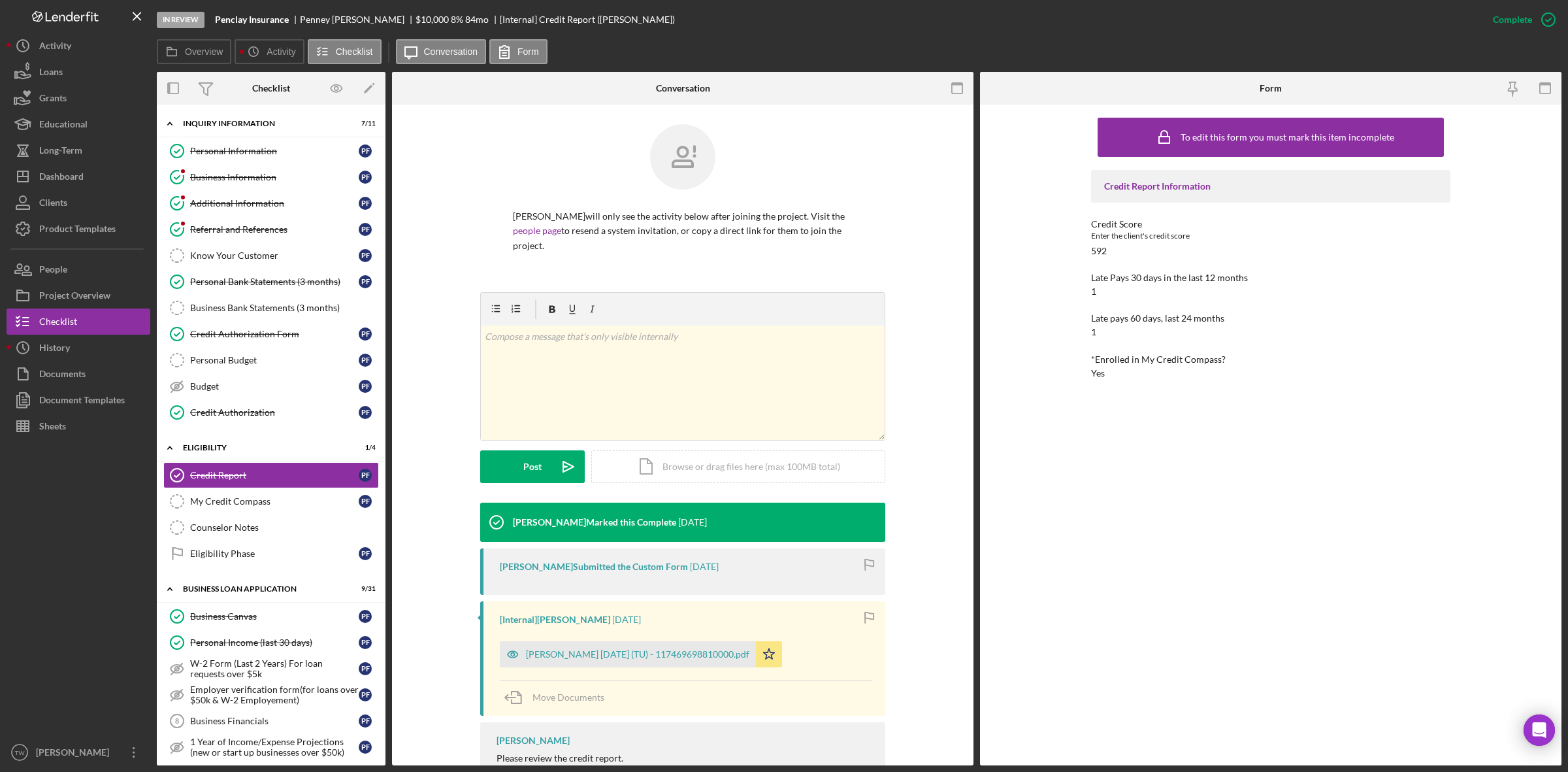
scroll to position [102, 0]
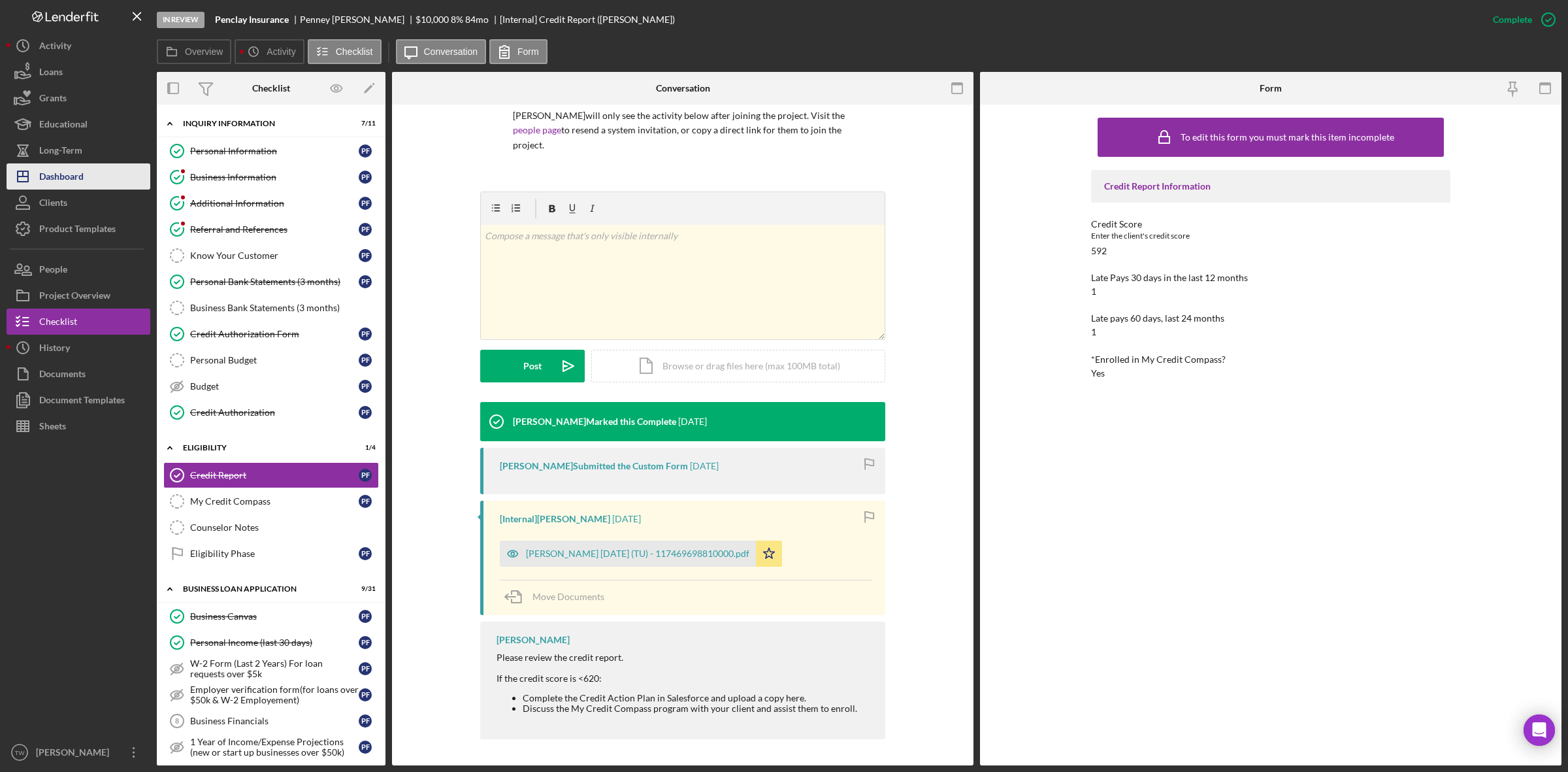
click at [60, 175] on div "Dashboard" at bounding box center [61, 178] width 44 height 30
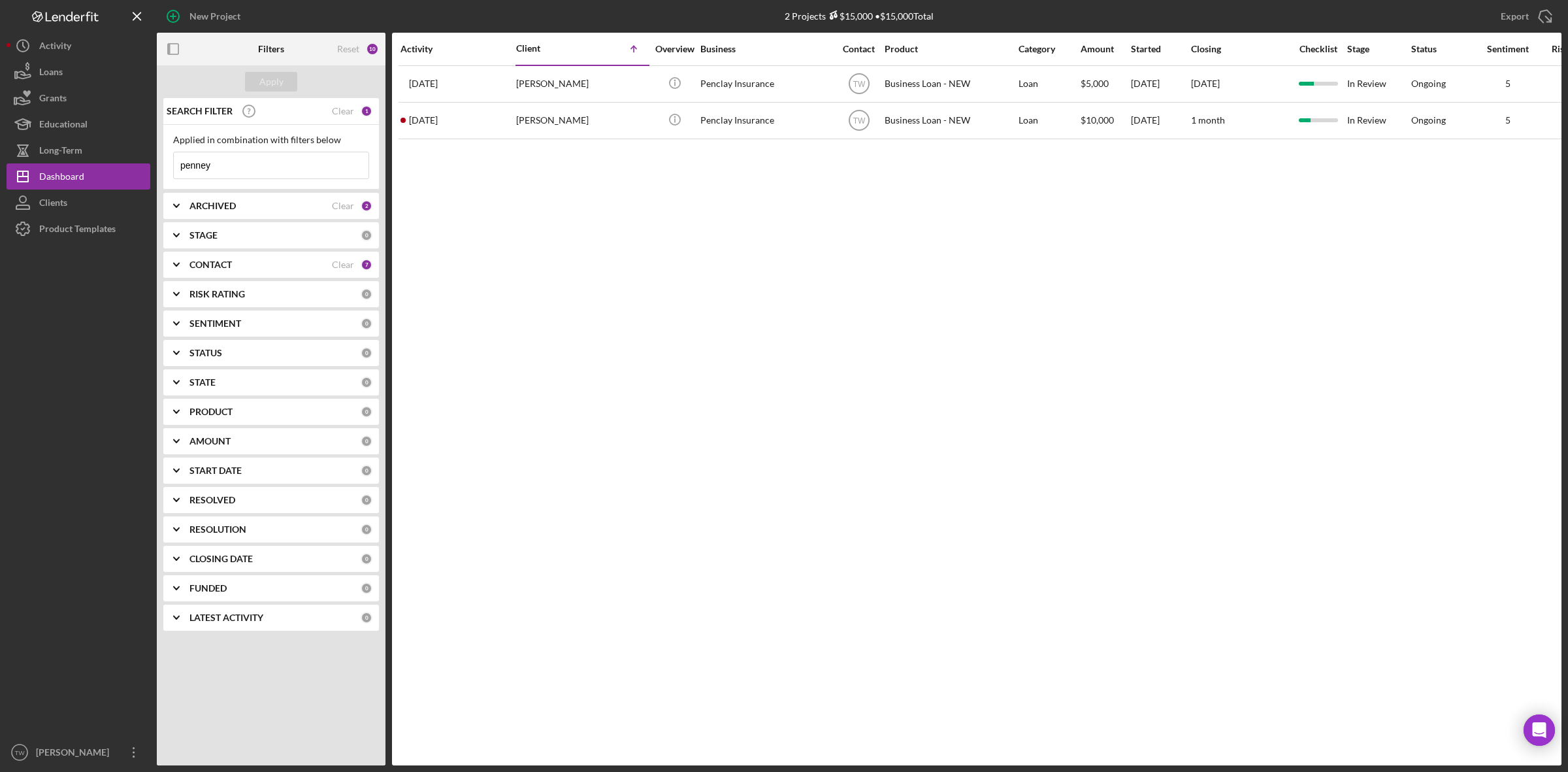
click at [244, 171] on input "penney" at bounding box center [271, 165] width 195 height 26
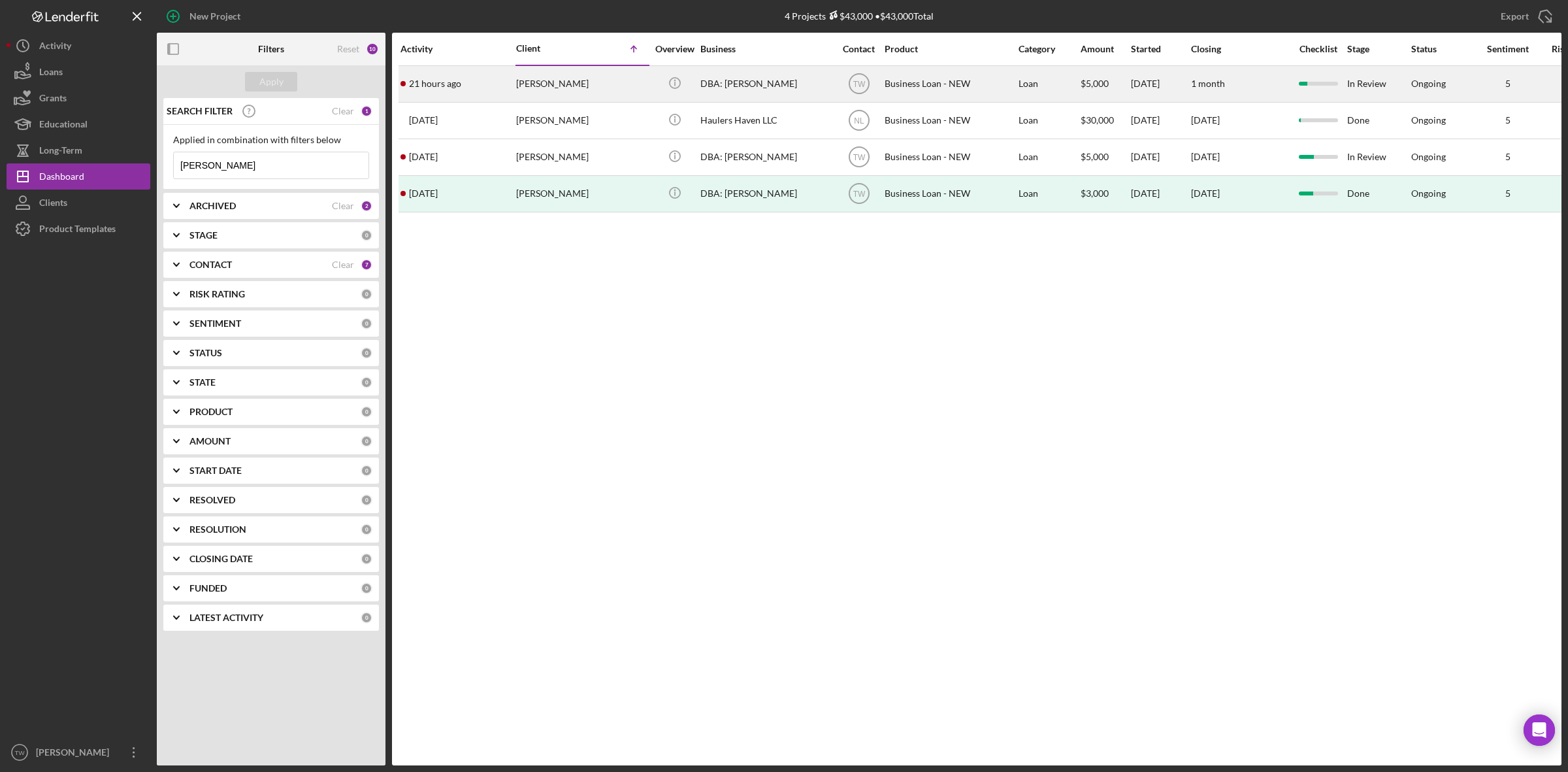
type input "[PERSON_NAME]"
click at [579, 97] on div "[PERSON_NAME]" at bounding box center [581, 83] width 130 height 34
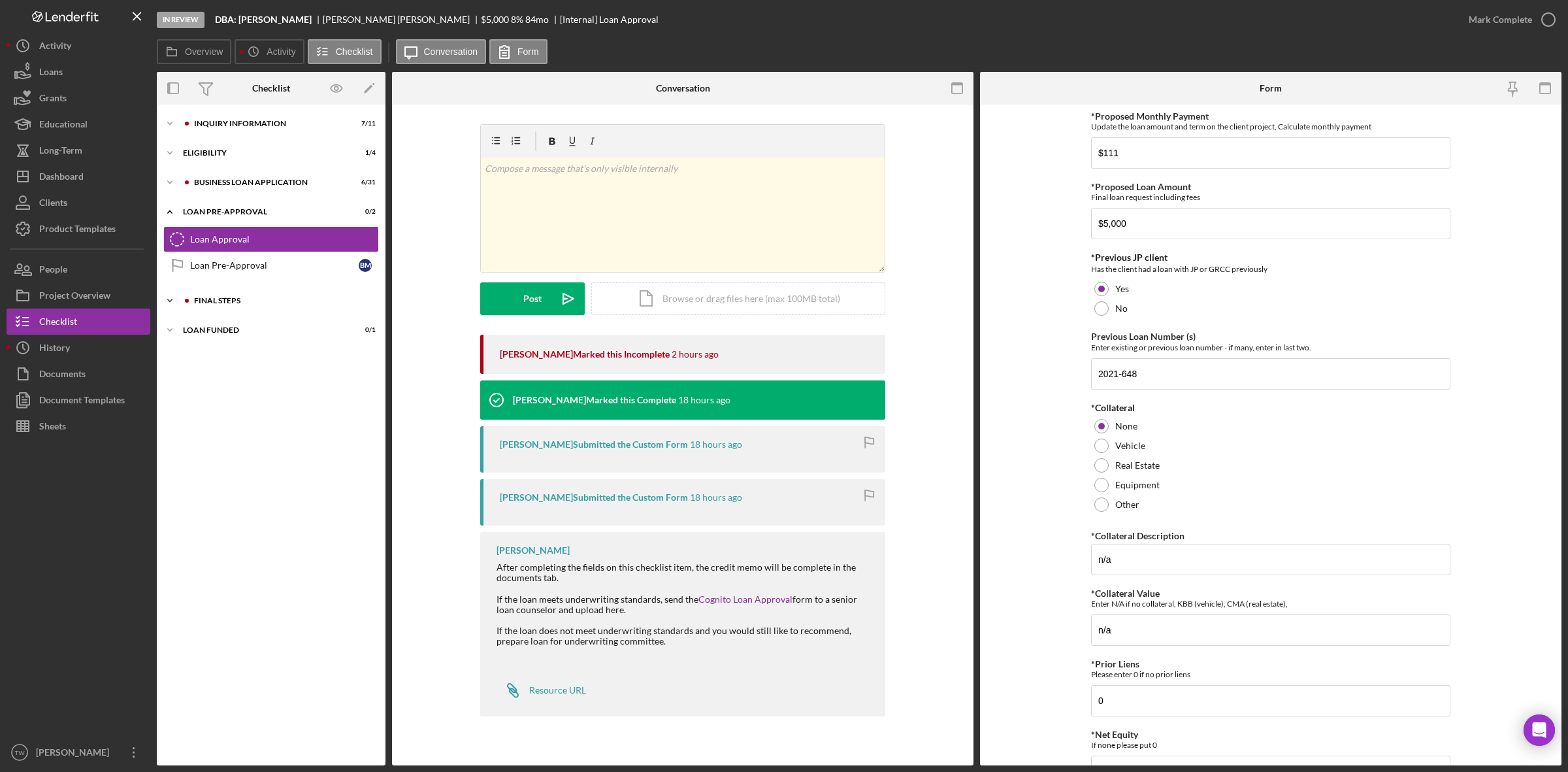
click at [273, 309] on div "Icon/Expander FINAL STEPS 1 / 19" at bounding box center [271, 300] width 228 height 26
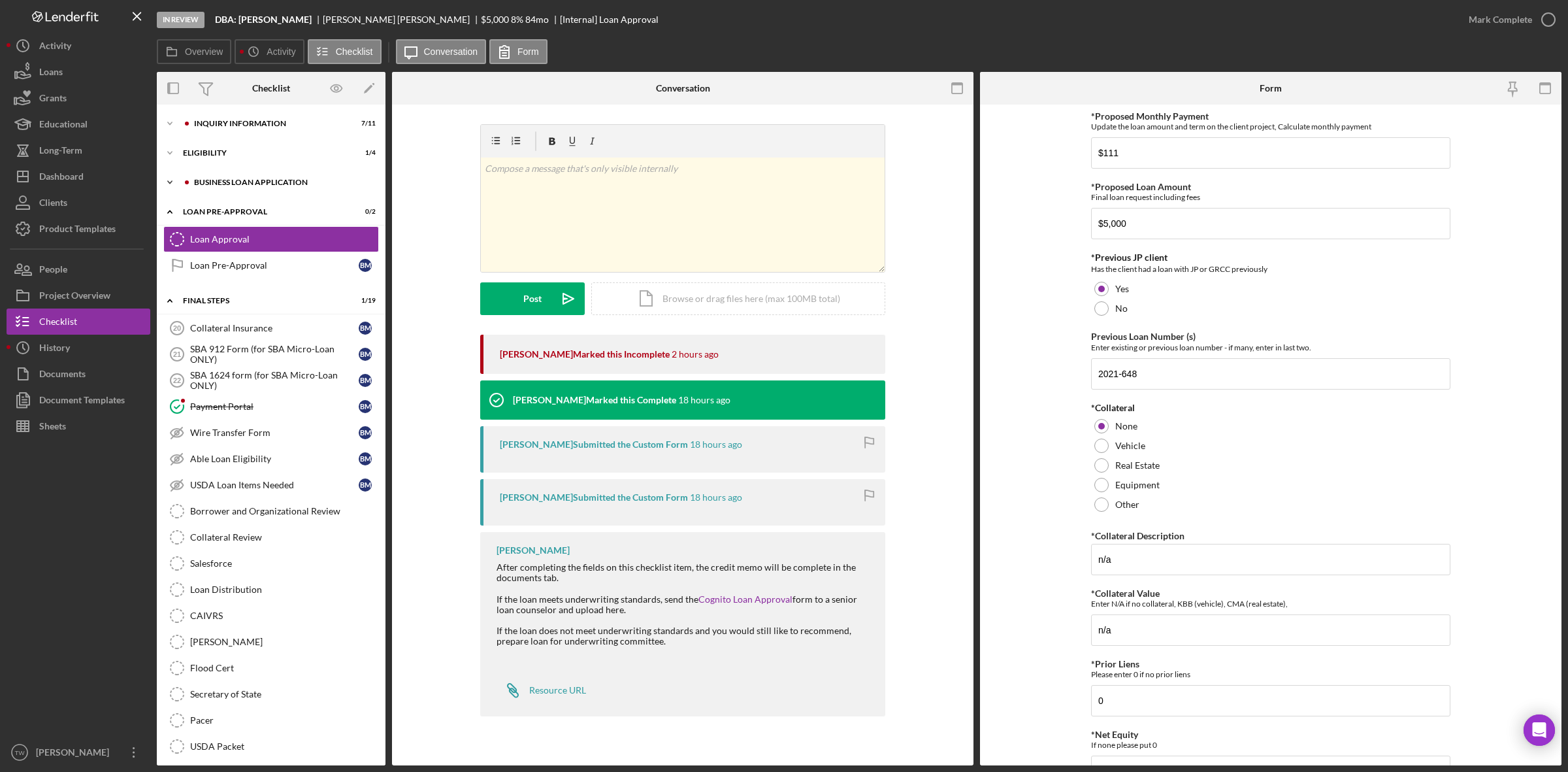
click at [256, 193] on div "Icon/Expander BUSINESS LOAN APPLICATION 6 / 31" at bounding box center [271, 182] width 228 height 26
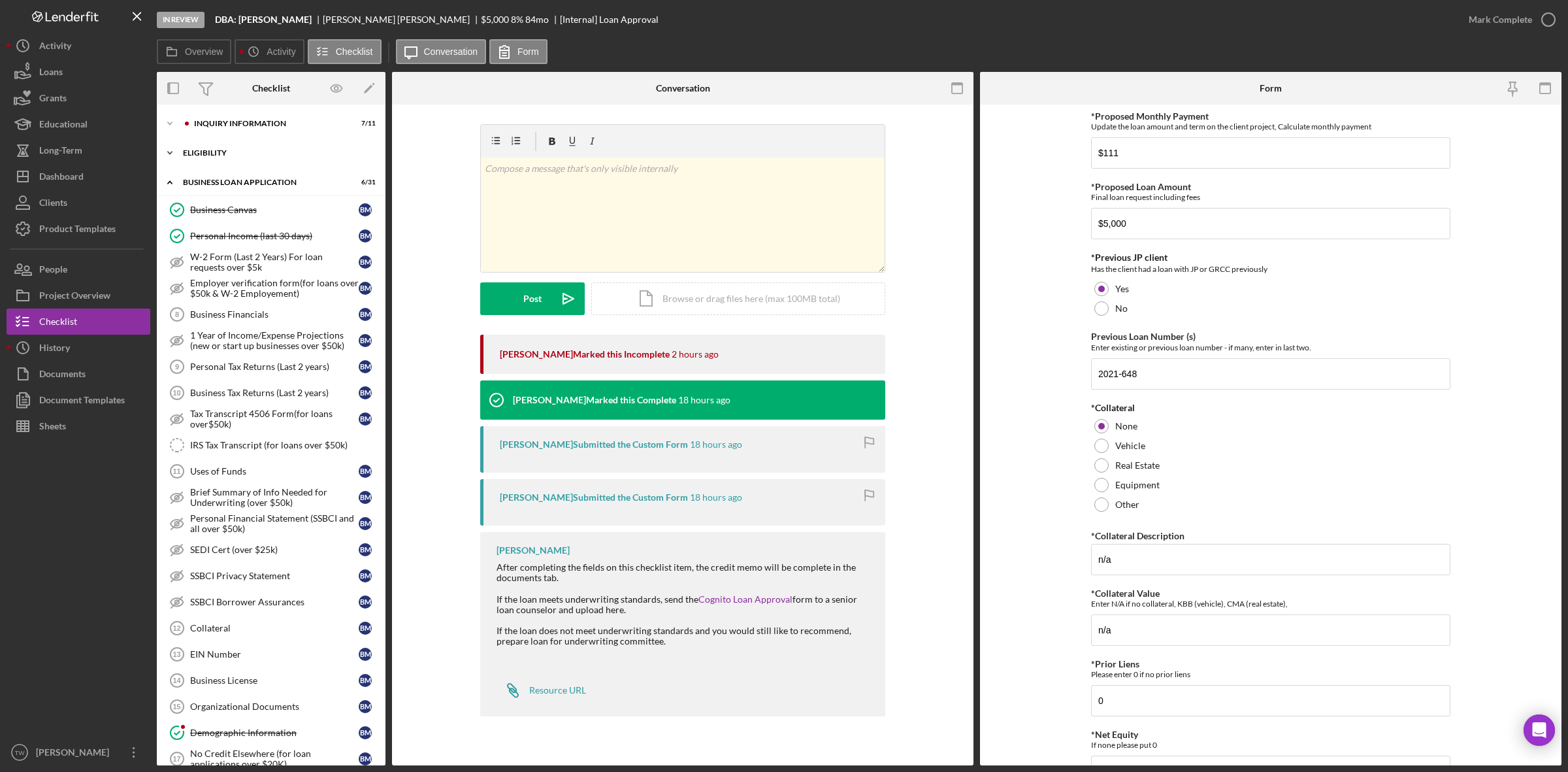
click at [247, 155] on div "ELIGIBILITY" at bounding box center [275, 153] width 186 height 7
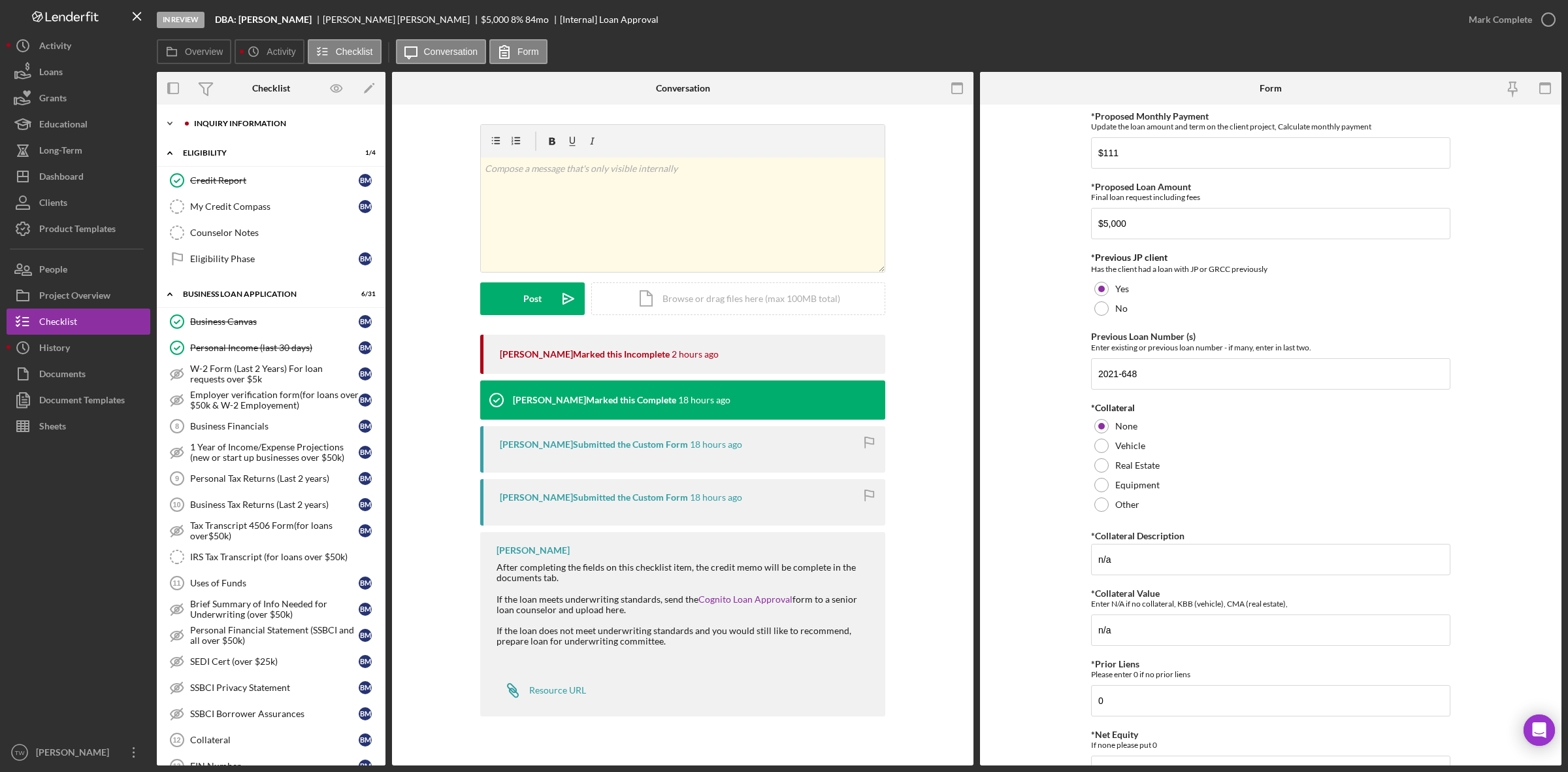
click at [255, 124] on div "INQUIRY INFORMATION" at bounding box center [281, 123] width 175 height 7
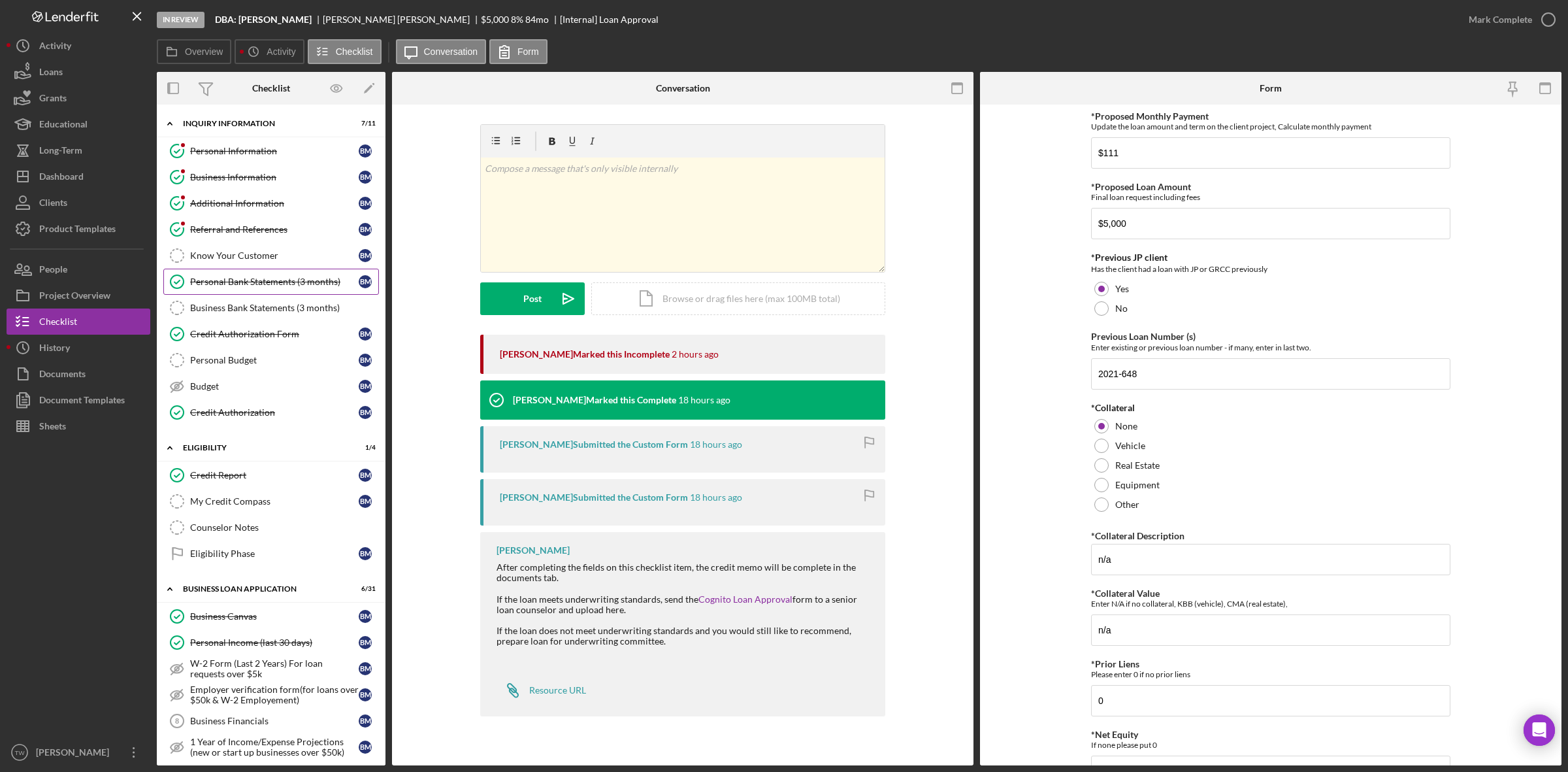
click at [274, 287] on div "Personal Bank Statements (3 months)" at bounding box center [274, 281] width 168 height 10
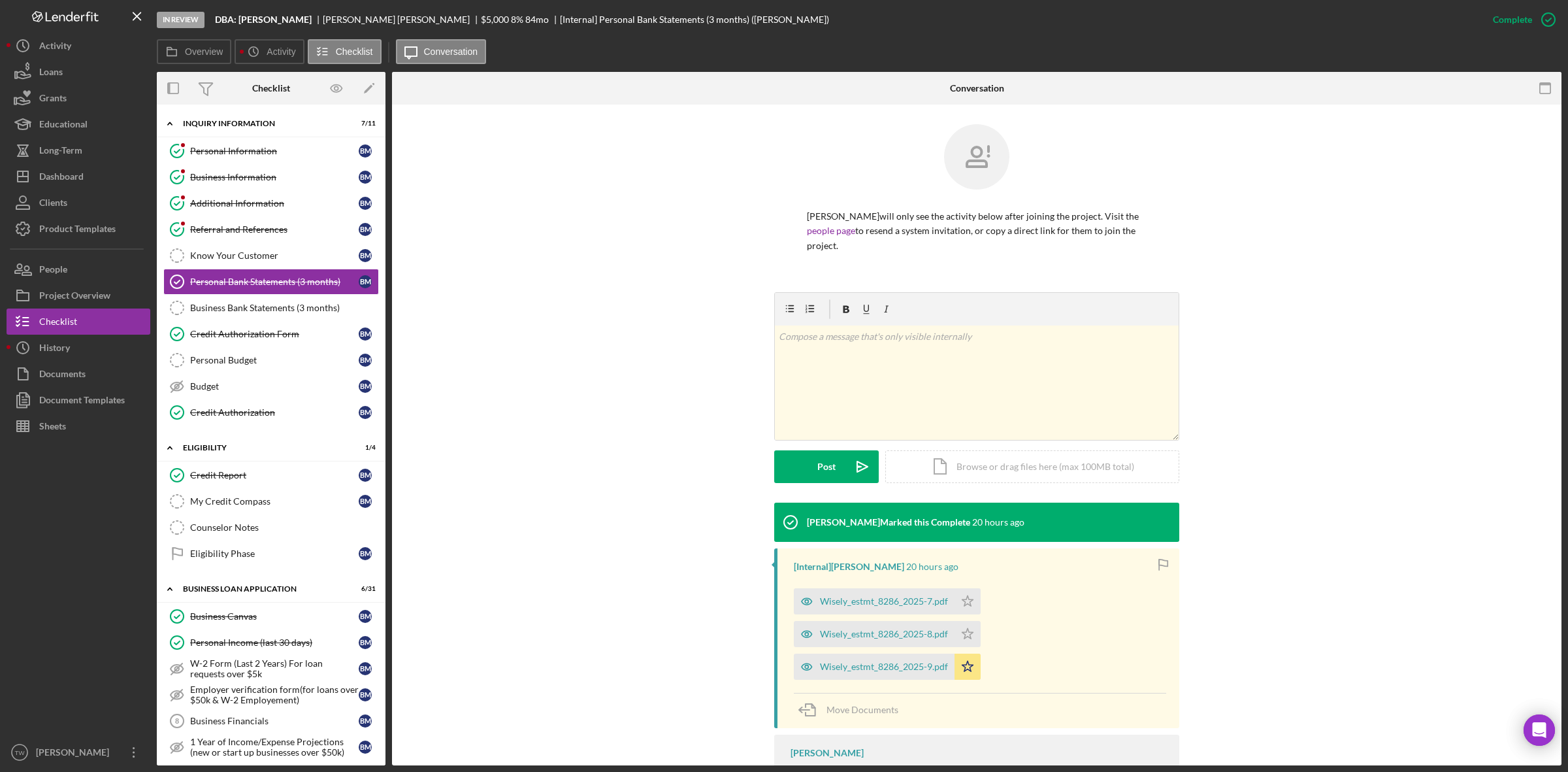
scroll to position [64, 0]
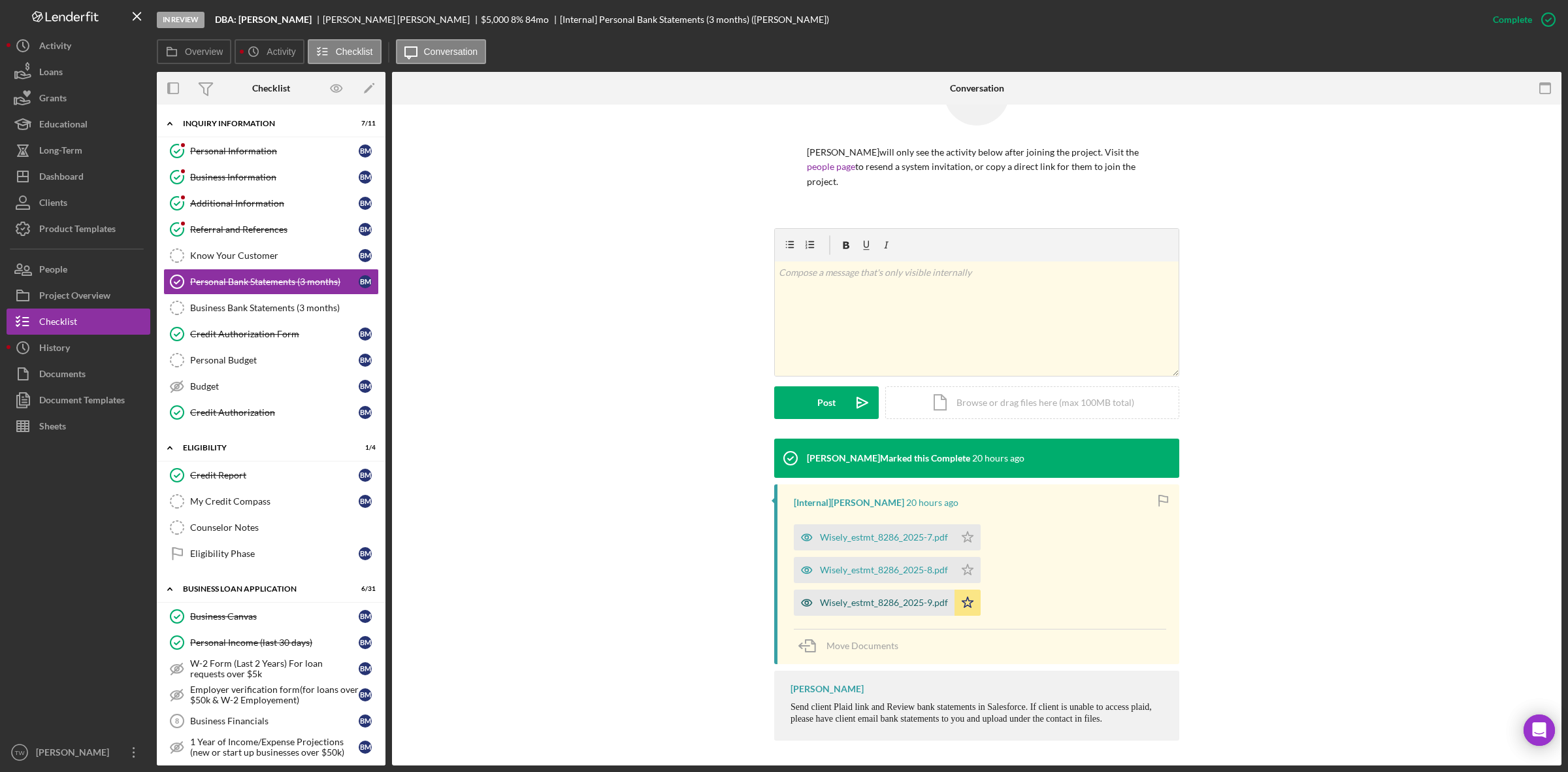
click at [921, 606] on div "Wisely_estmt_8286_2025-9.pdf" at bounding box center [883, 602] width 128 height 10
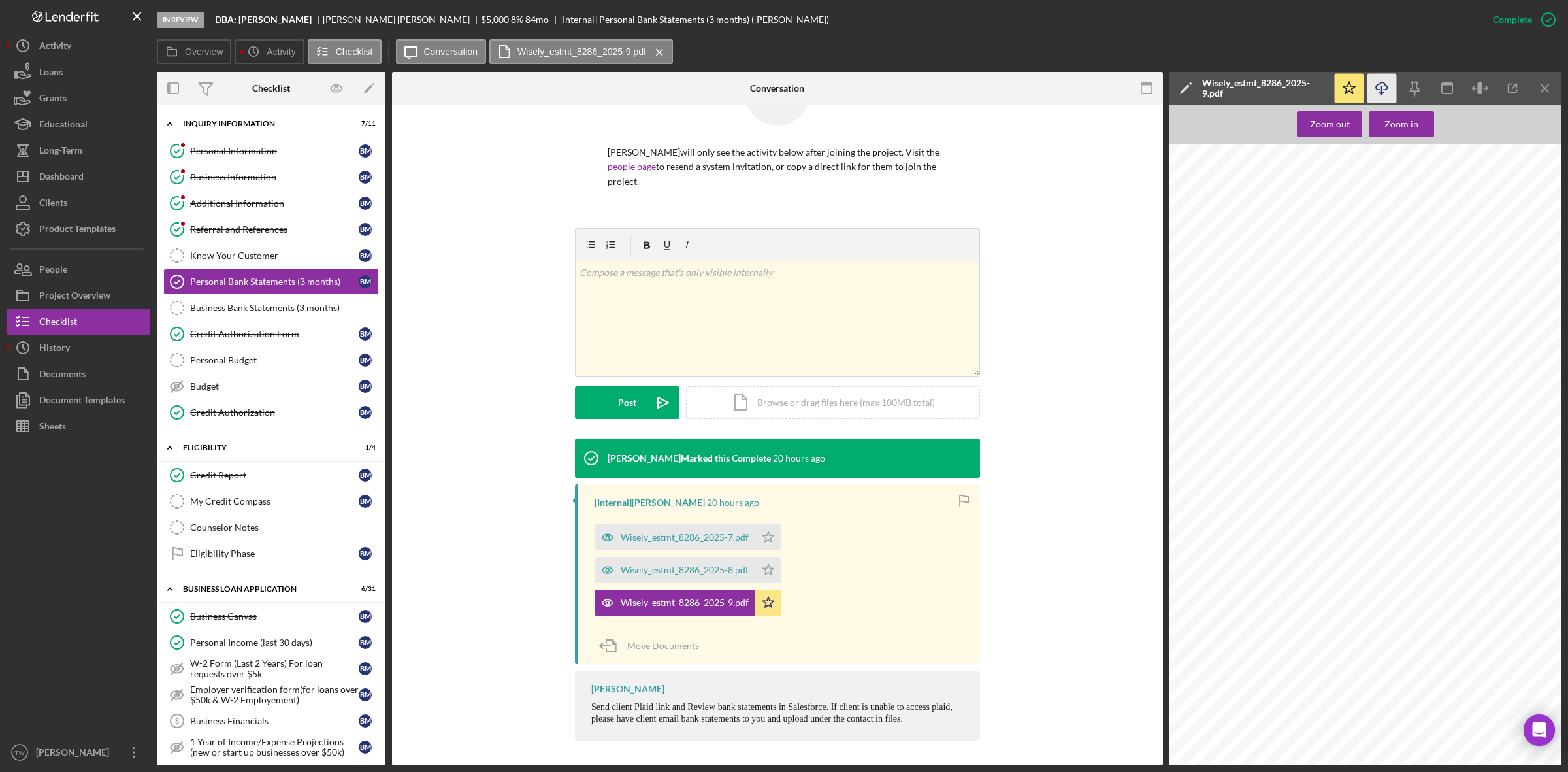
click at [1389, 97] on icon "Icon/Download" at bounding box center [1382, 89] width 30 height 30
click at [72, 165] on div "Dashboard" at bounding box center [61, 178] width 44 height 30
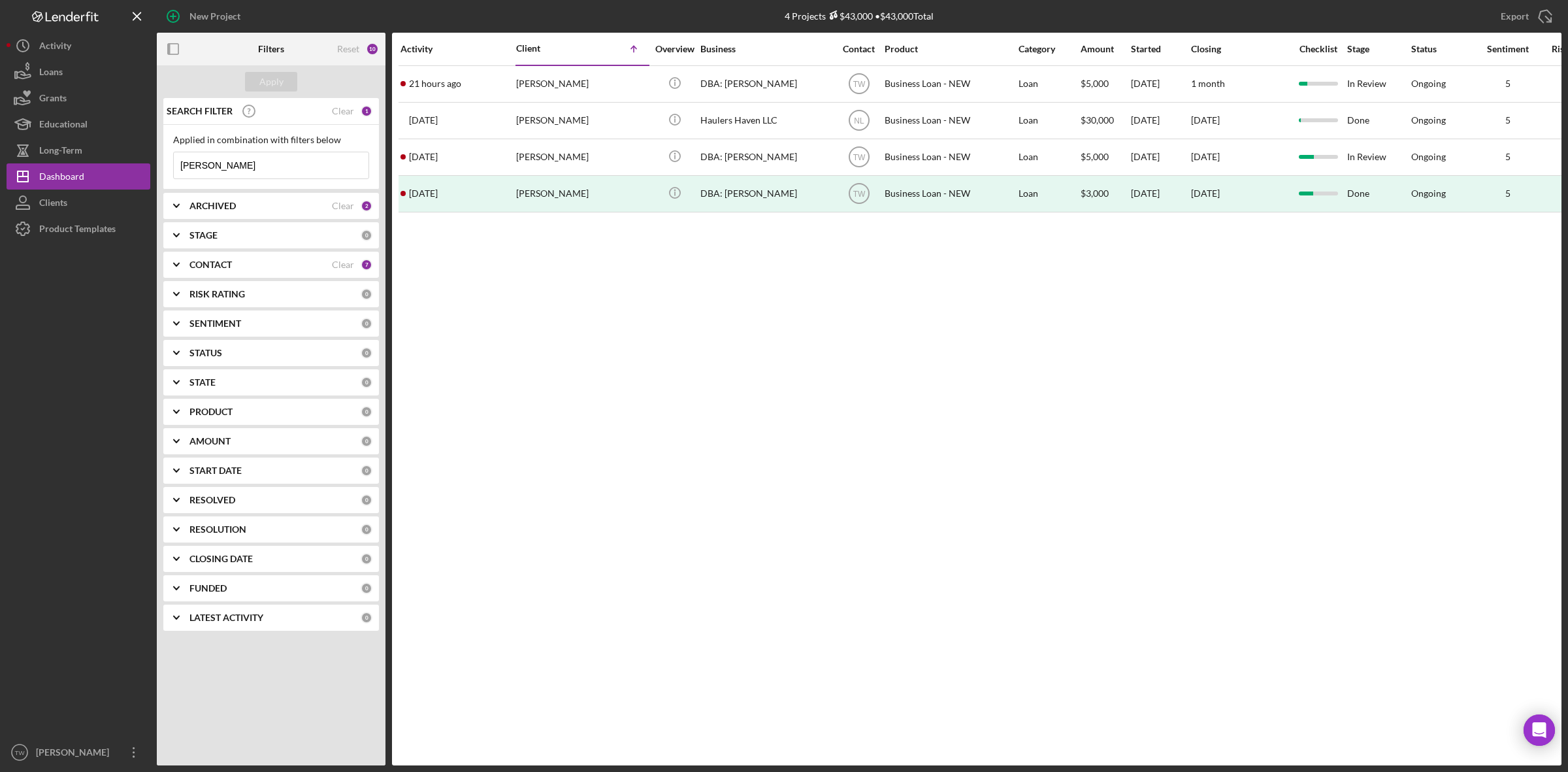
click at [255, 167] on input "[PERSON_NAME]" at bounding box center [271, 165] width 195 height 26
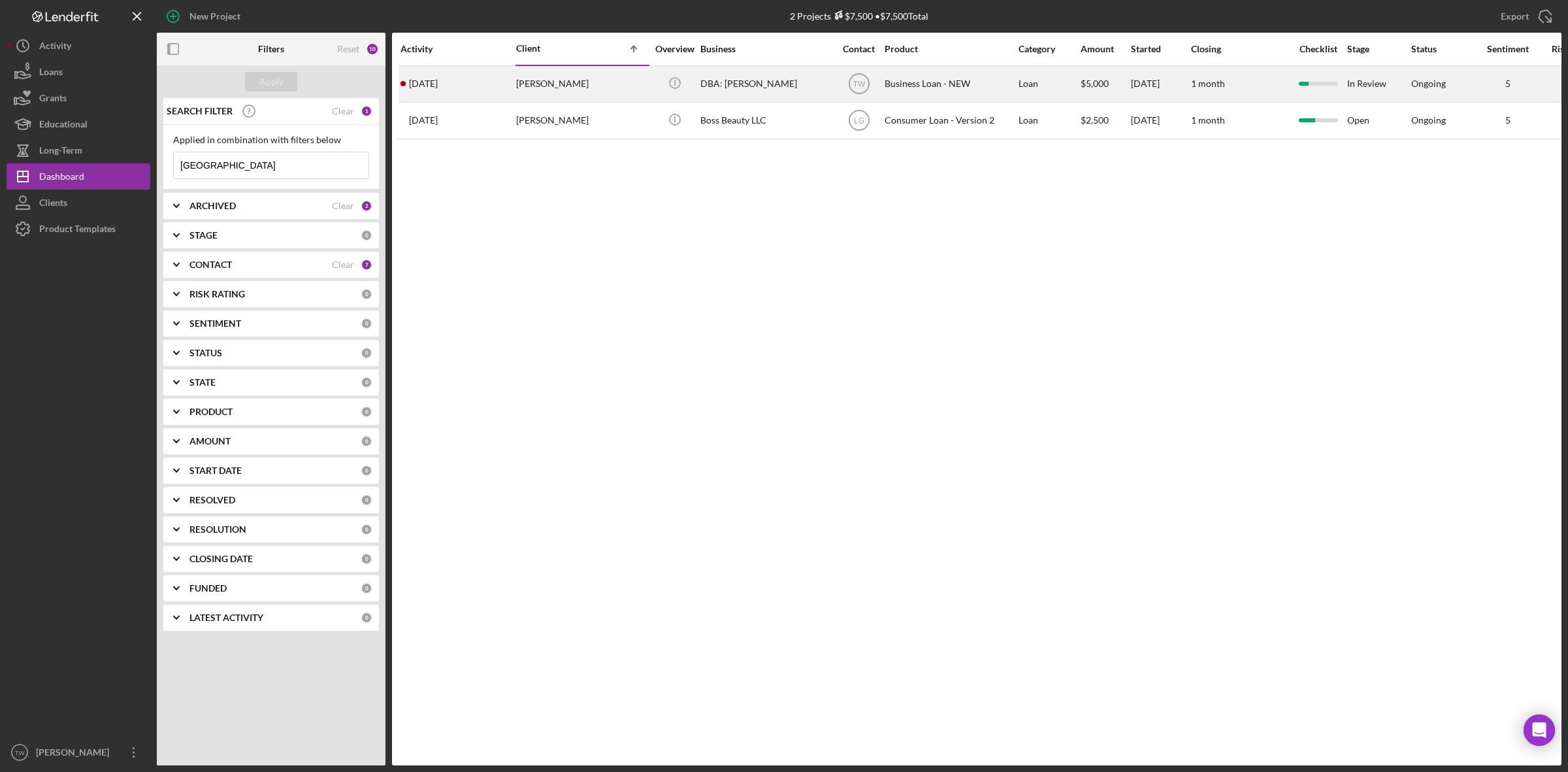
type input "[GEOGRAPHIC_DATA]"
click at [559, 86] on div "[PERSON_NAME]" at bounding box center [581, 83] width 130 height 34
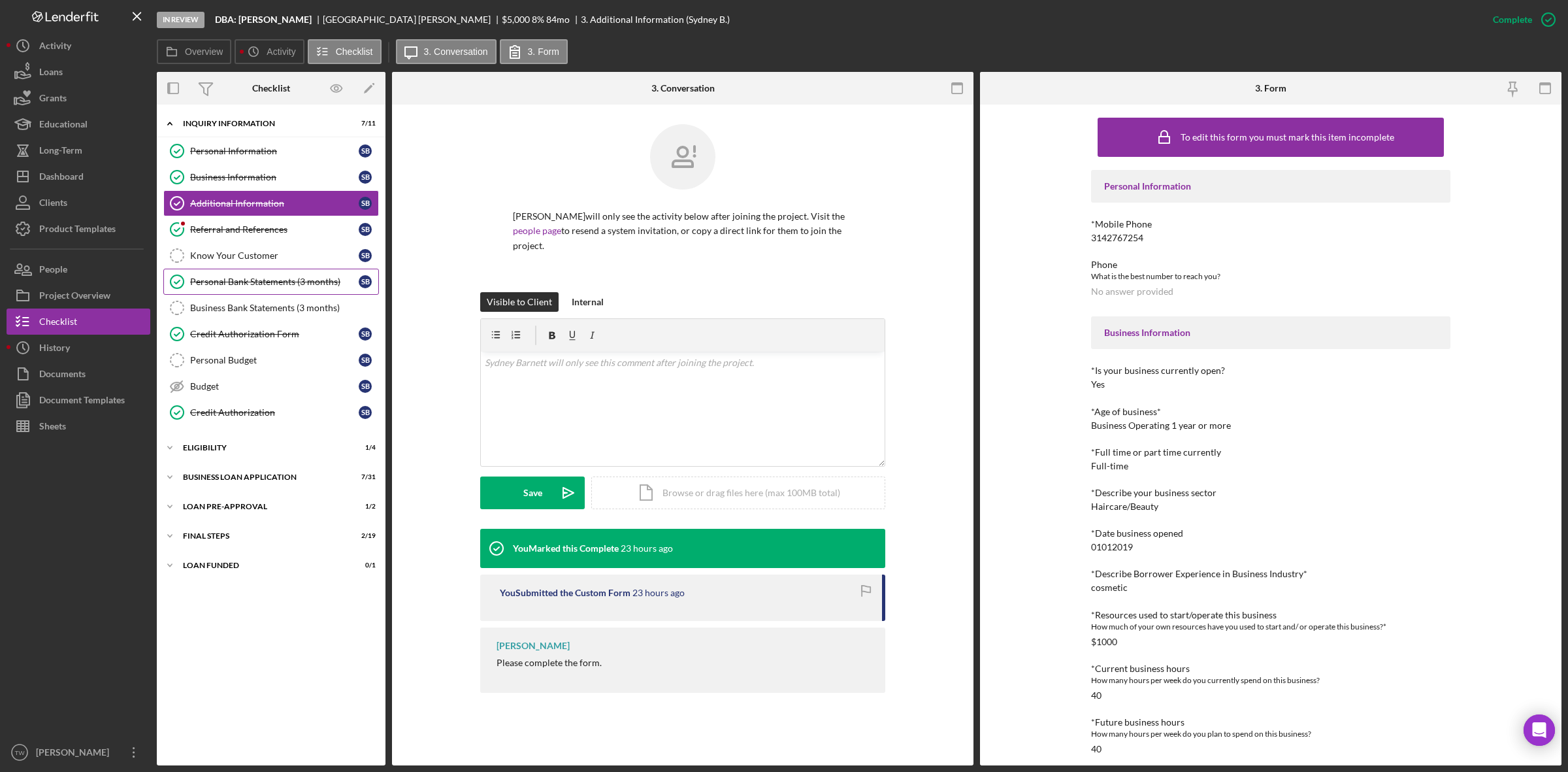
click at [282, 286] on div "Personal Bank Statements (3 months)" at bounding box center [274, 281] width 168 height 10
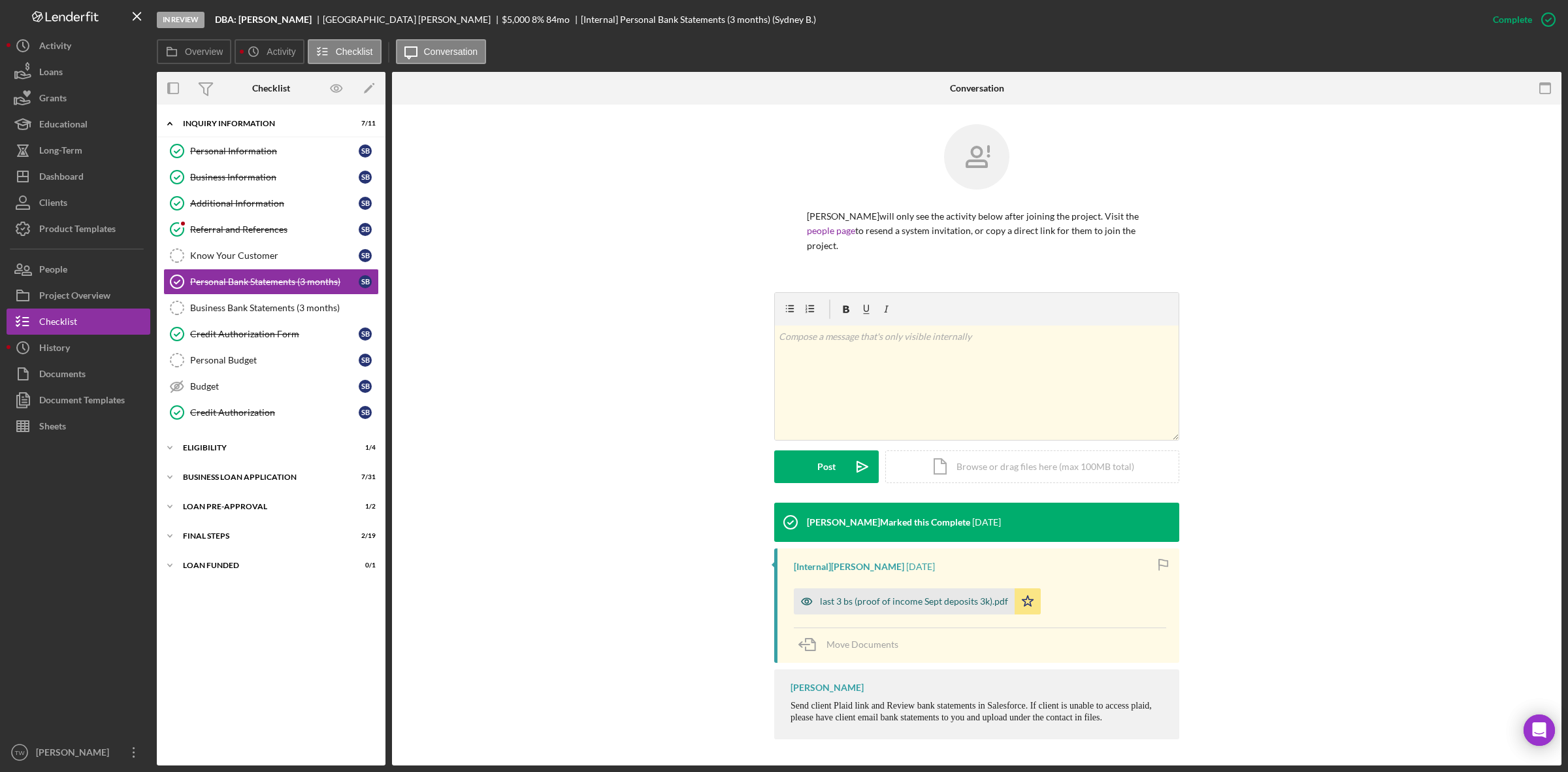
click at [915, 600] on div "last 3 bs (proof of income Sept deposits 3k).pdf" at bounding box center [914, 601] width 188 height 10
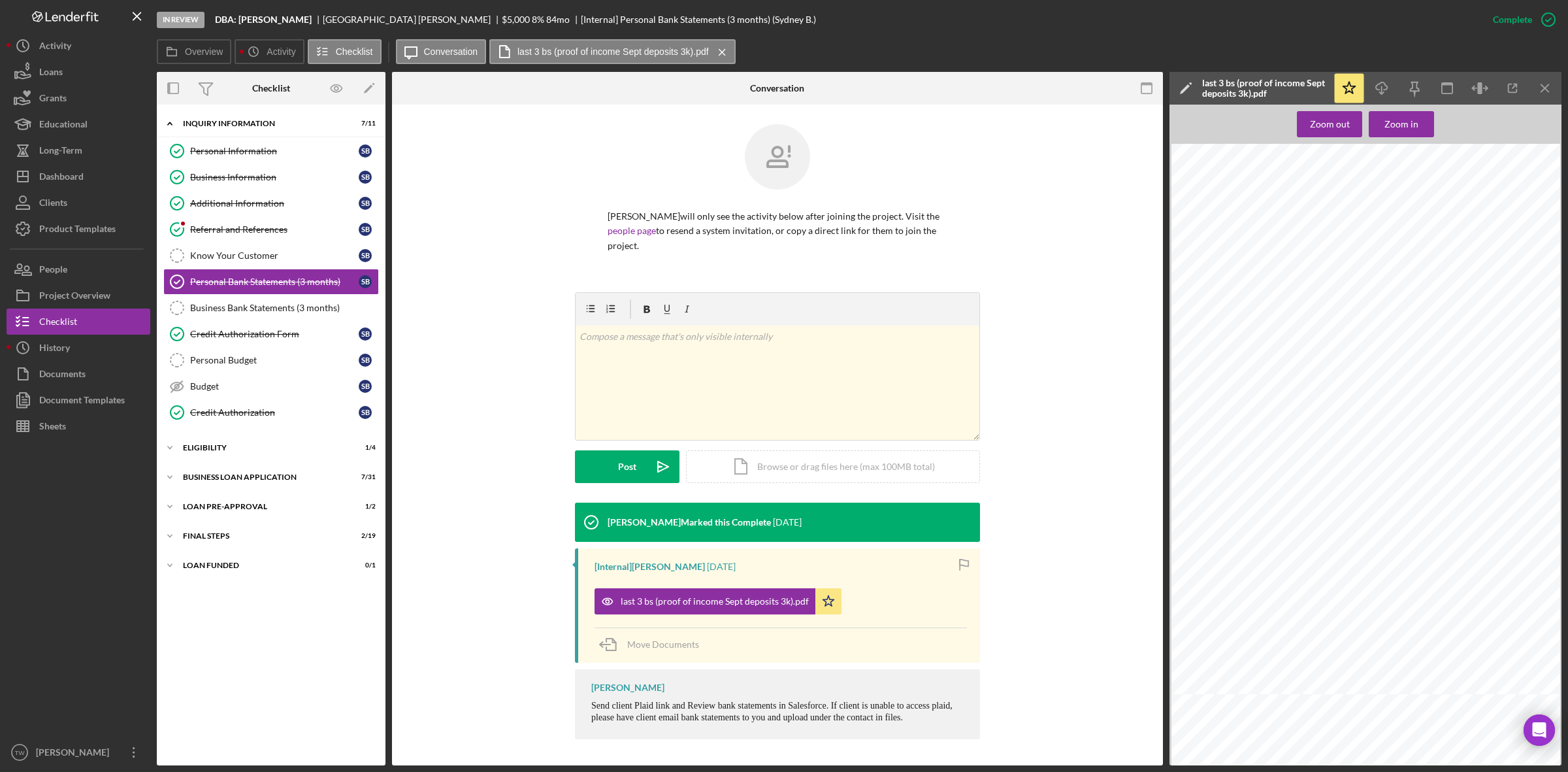
click at [1381, 87] on line "button" at bounding box center [1381, 90] width 0 height 7
click at [53, 177] on div "Dashboard" at bounding box center [61, 178] width 44 height 30
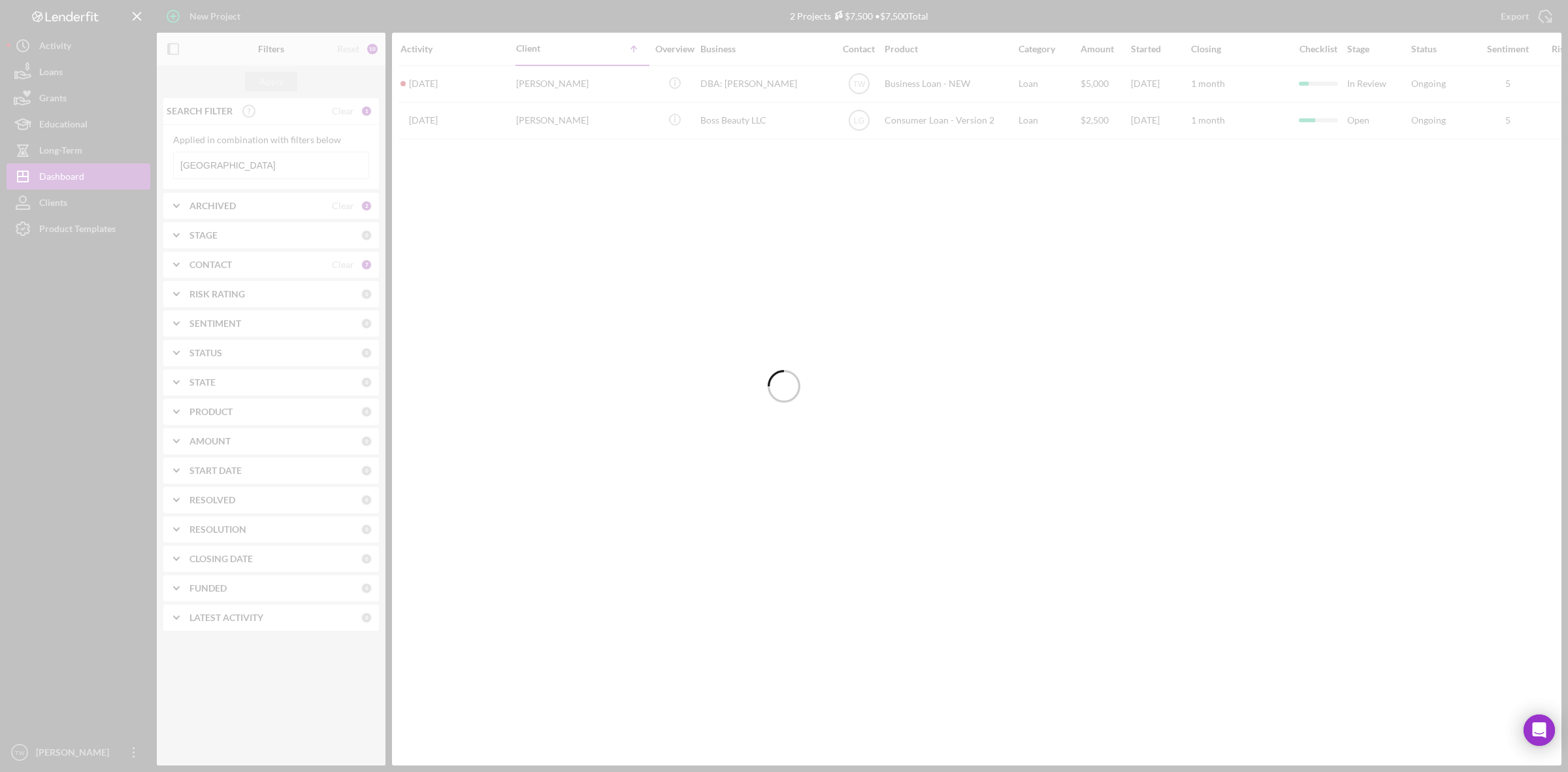
click at [255, 159] on div at bounding box center [784, 386] width 1568 height 772
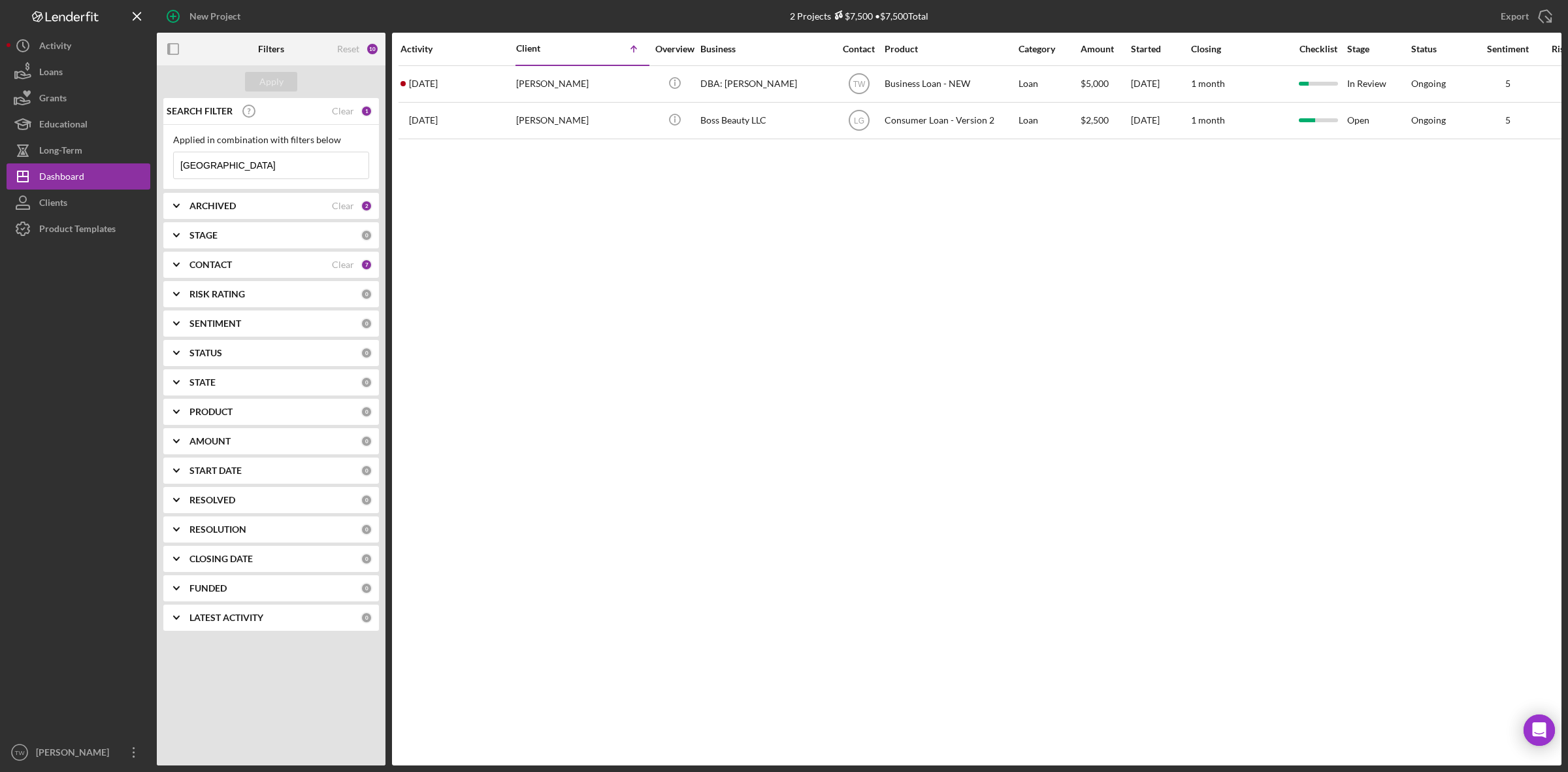
click at [255, 159] on input "[GEOGRAPHIC_DATA]" at bounding box center [271, 165] width 195 height 26
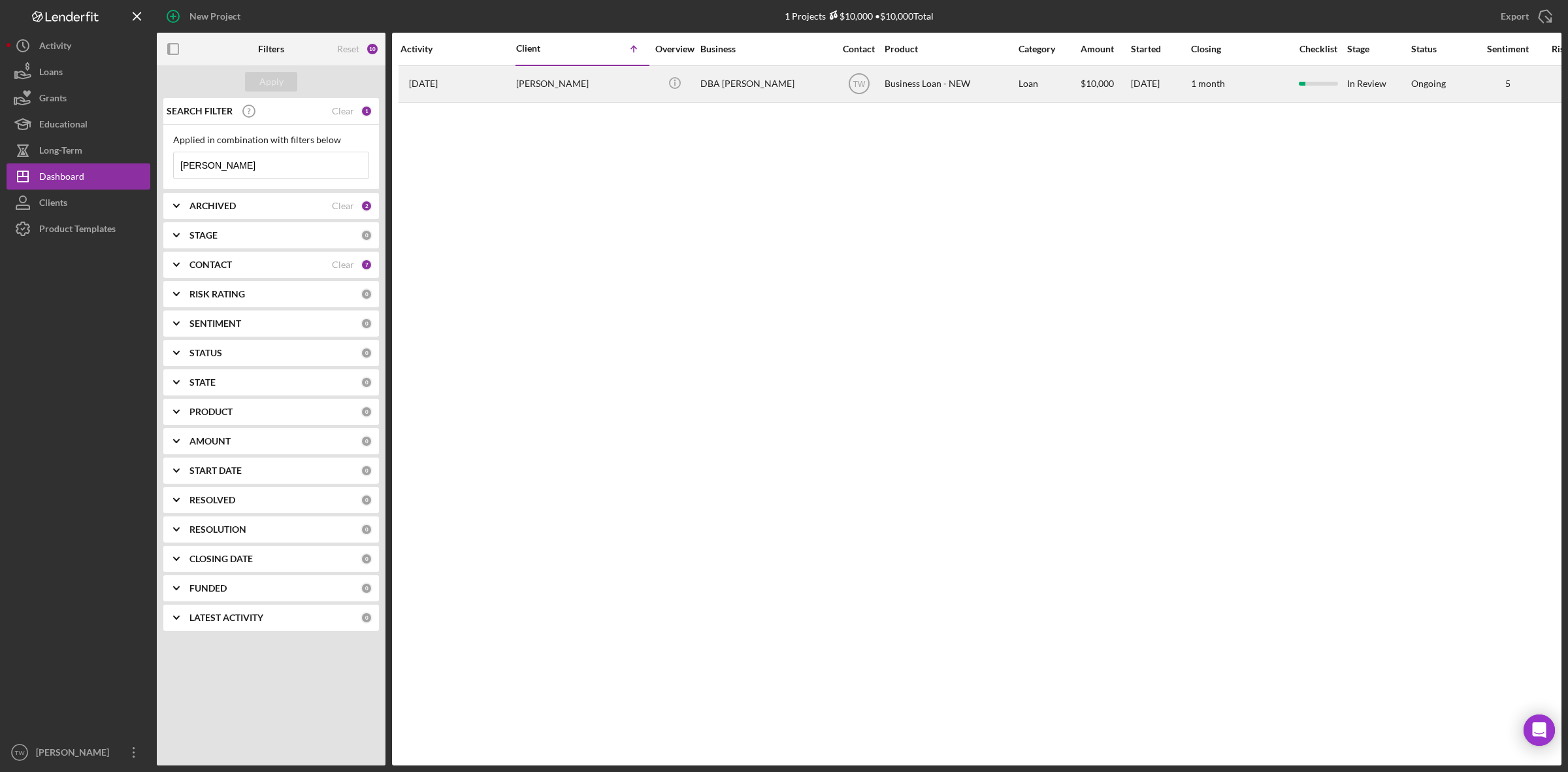
type input "[PERSON_NAME]"
click at [572, 90] on div "[PERSON_NAME]" at bounding box center [581, 83] width 130 height 34
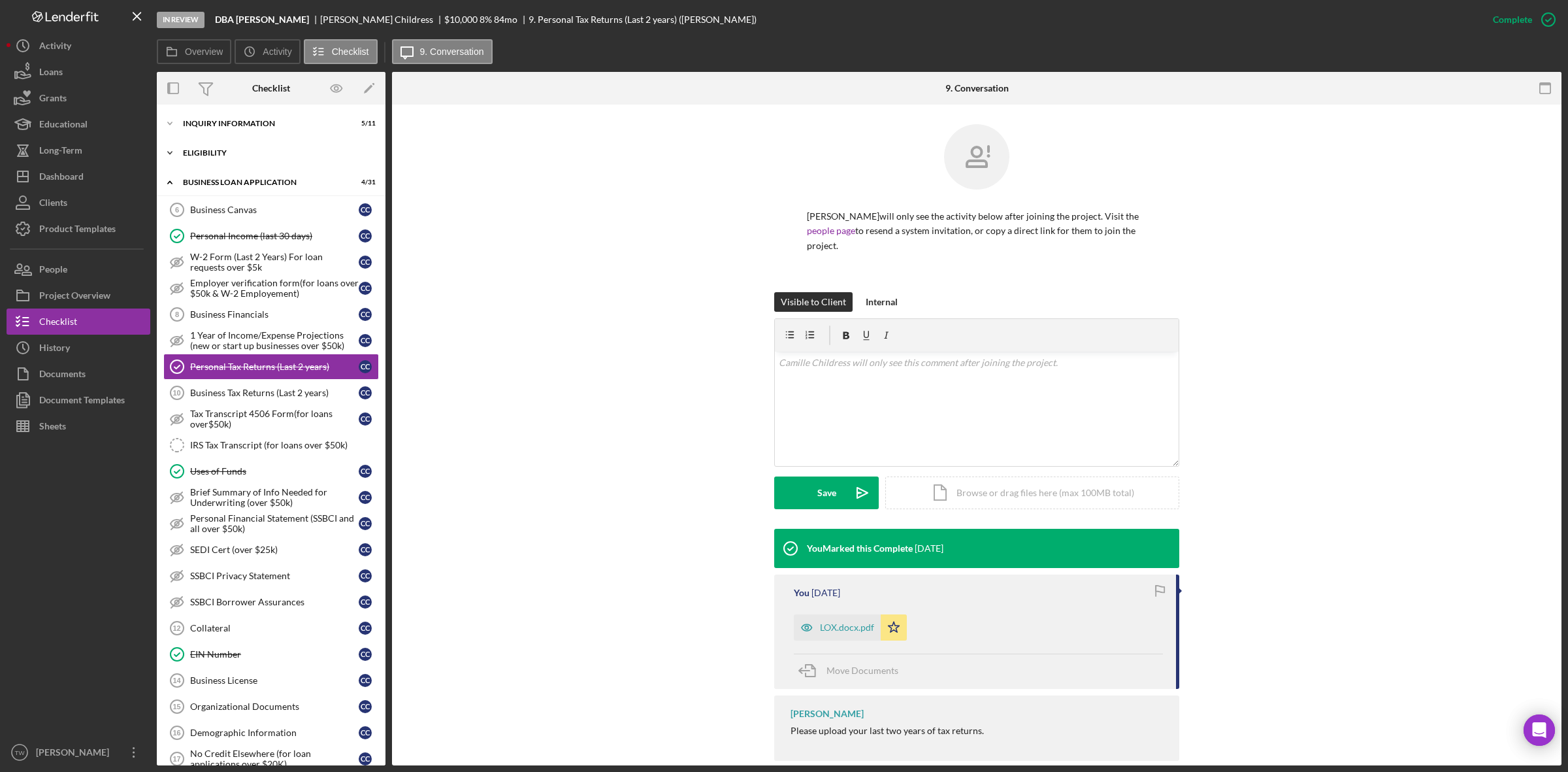
click at [246, 154] on div "ELIGIBILITY" at bounding box center [275, 153] width 186 height 7
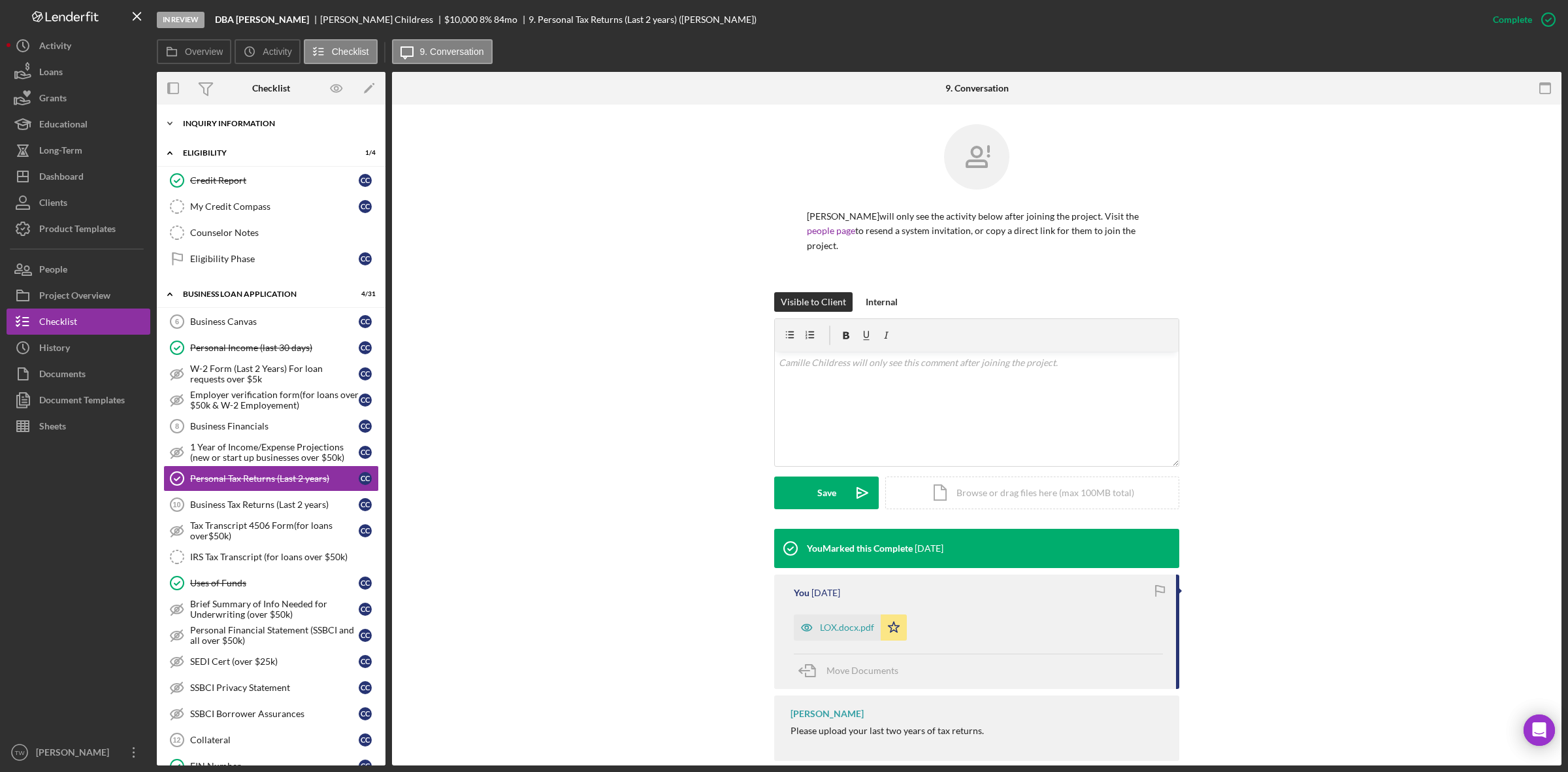
click at [250, 122] on div "INQUIRY INFORMATION" at bounding box center [275, 123] width 186 height 7
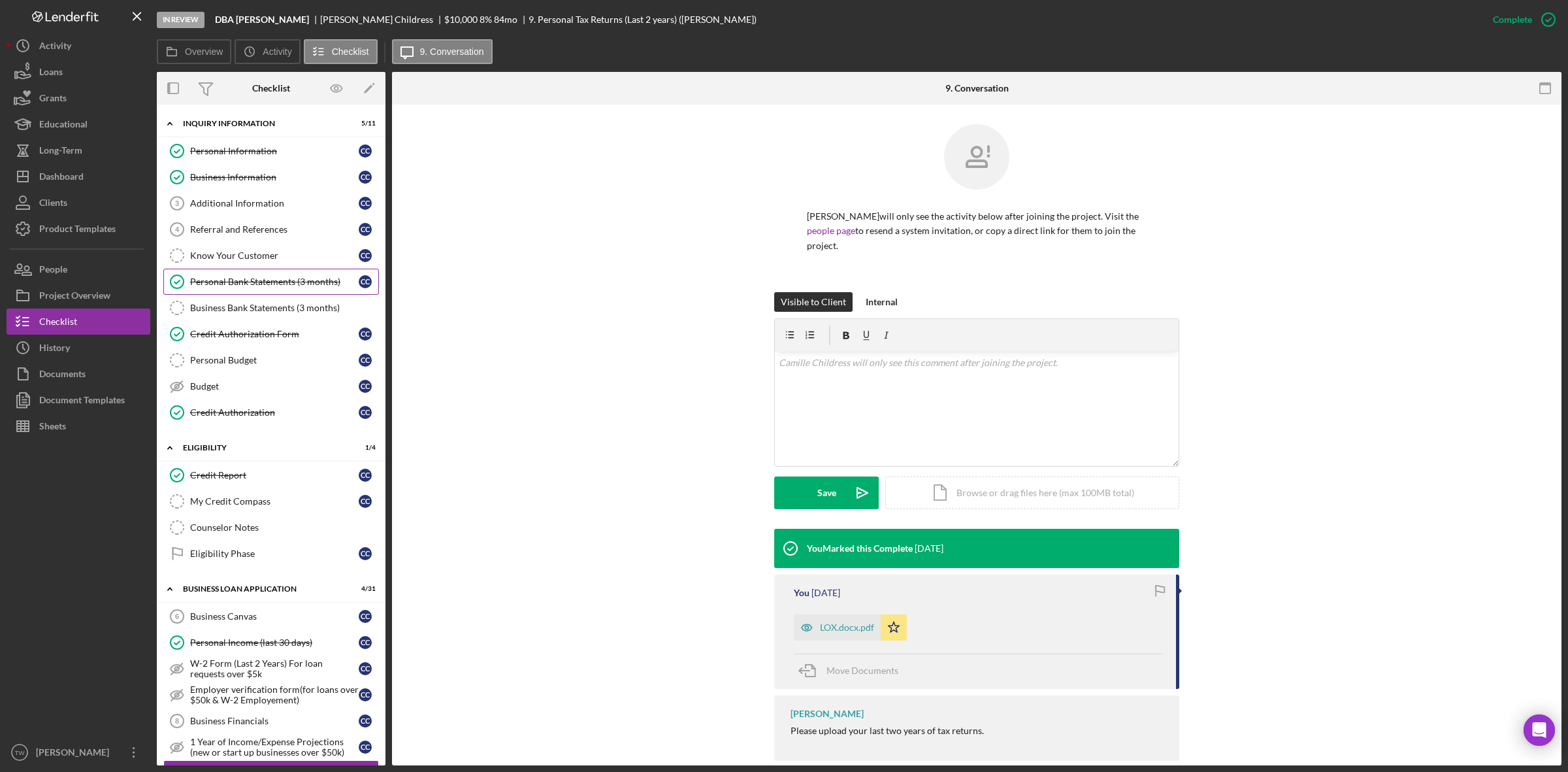
click at [247, 288] on link "Personal Bank Statements (3 months) Personal Bank Statements (3 months) C C" at bounding box center [271, 282] width 215 height 26
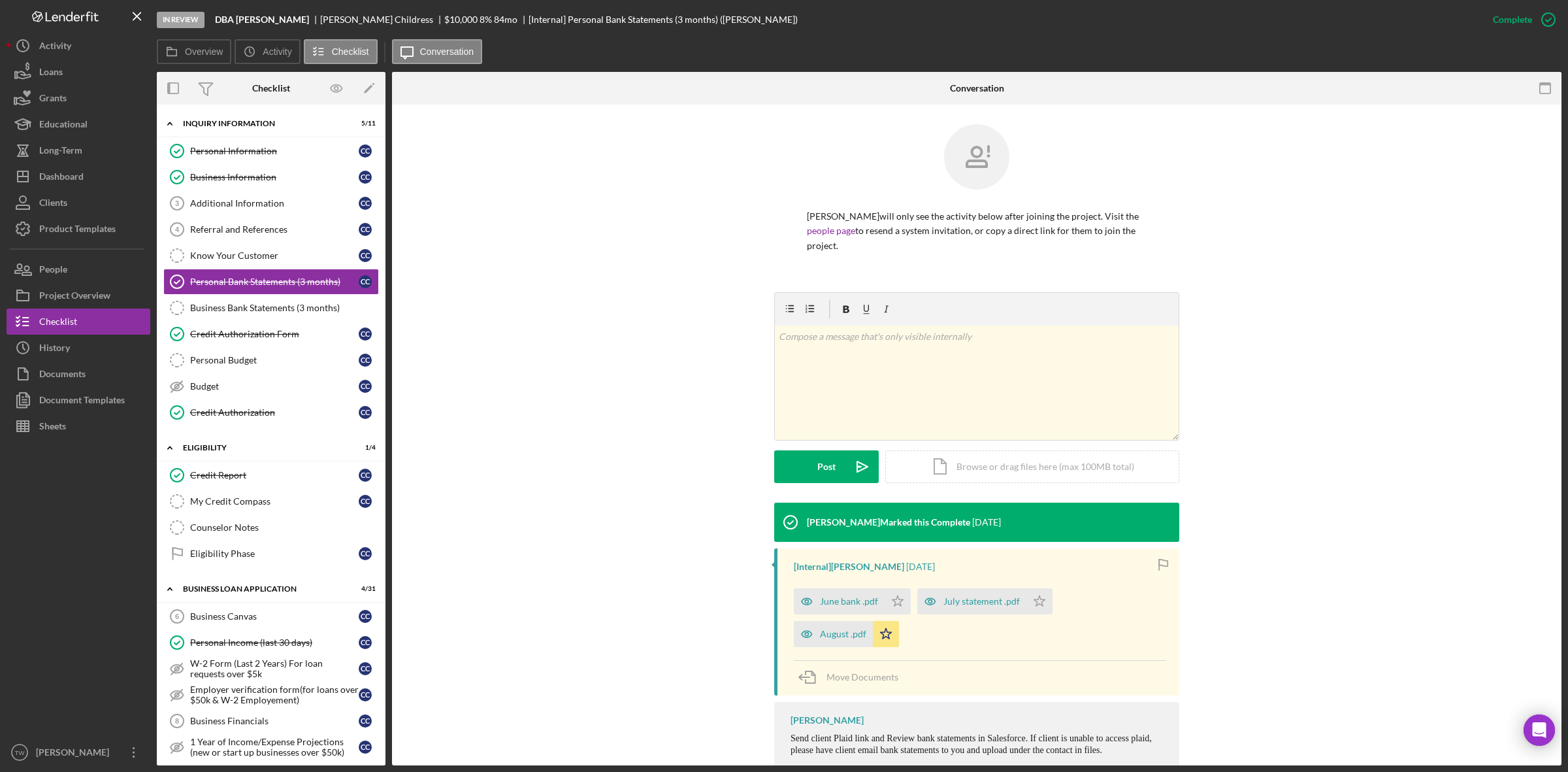
scroll to position [31, 0]
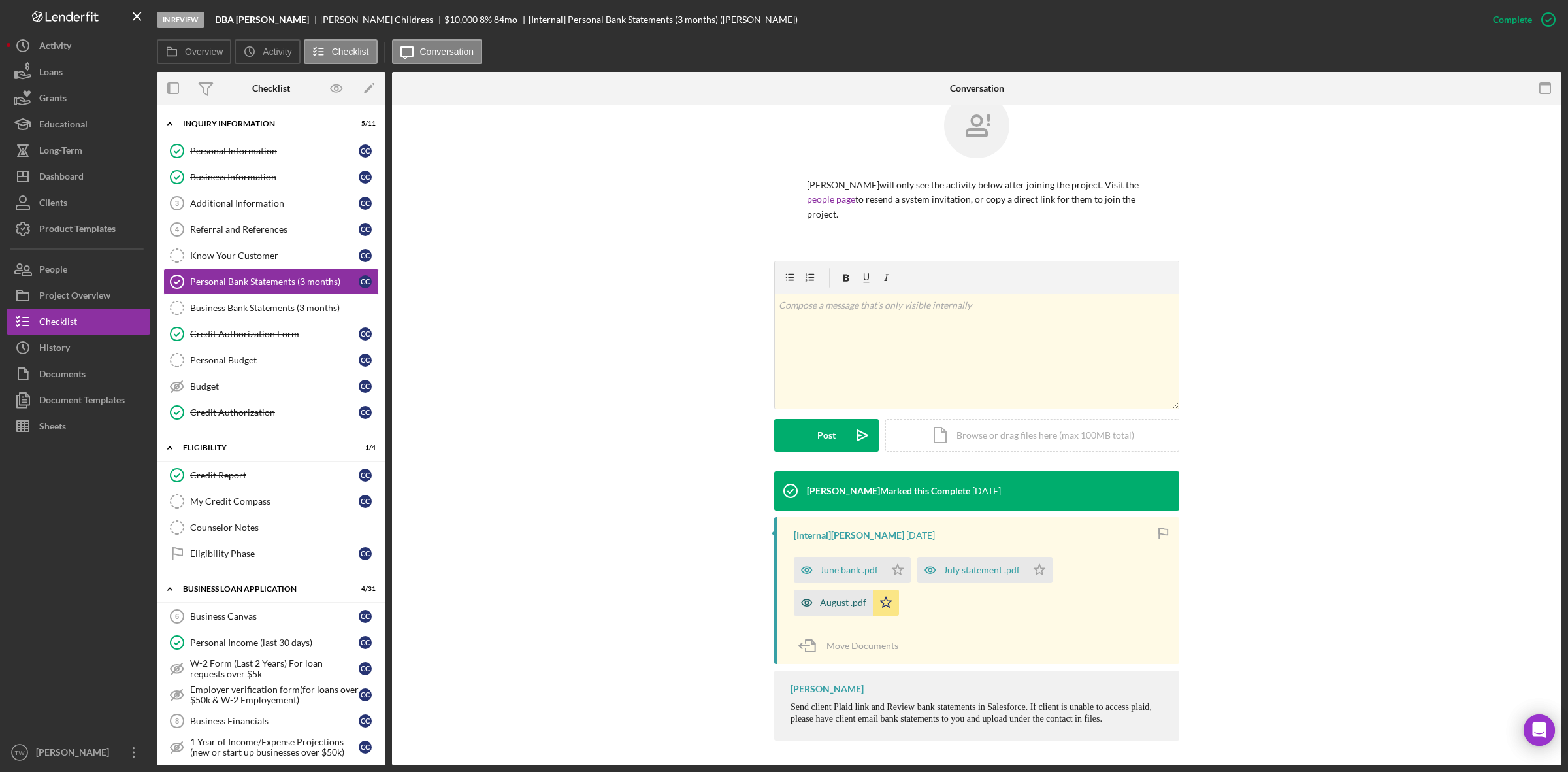
click at [850, 602] on div "August .pdf" at bounding box center [843, 602] width 46 height 10
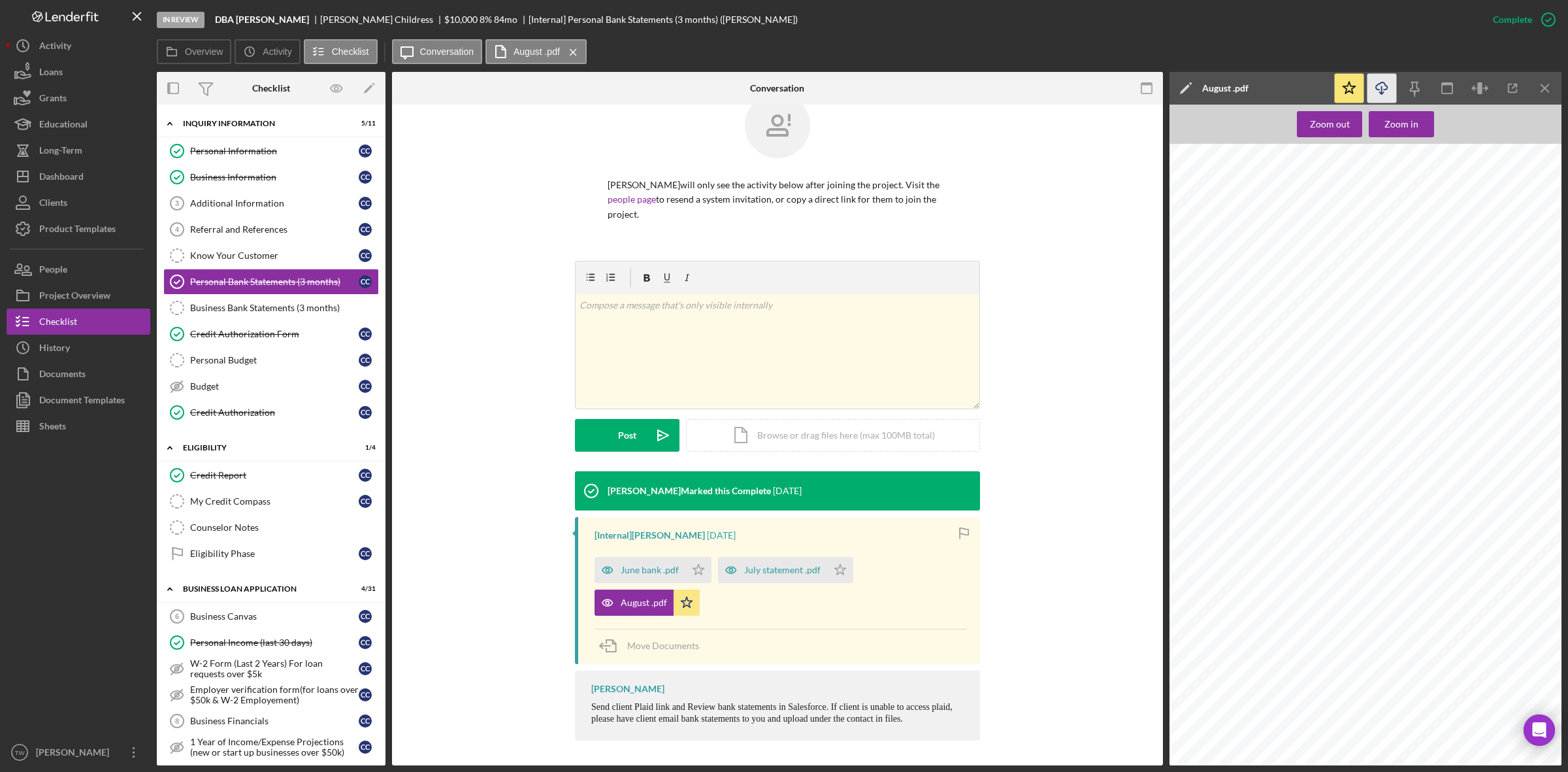
click at [1379, 92] on icon "Icon/Download" at bounding box center [1382, 89] width 30 height 30
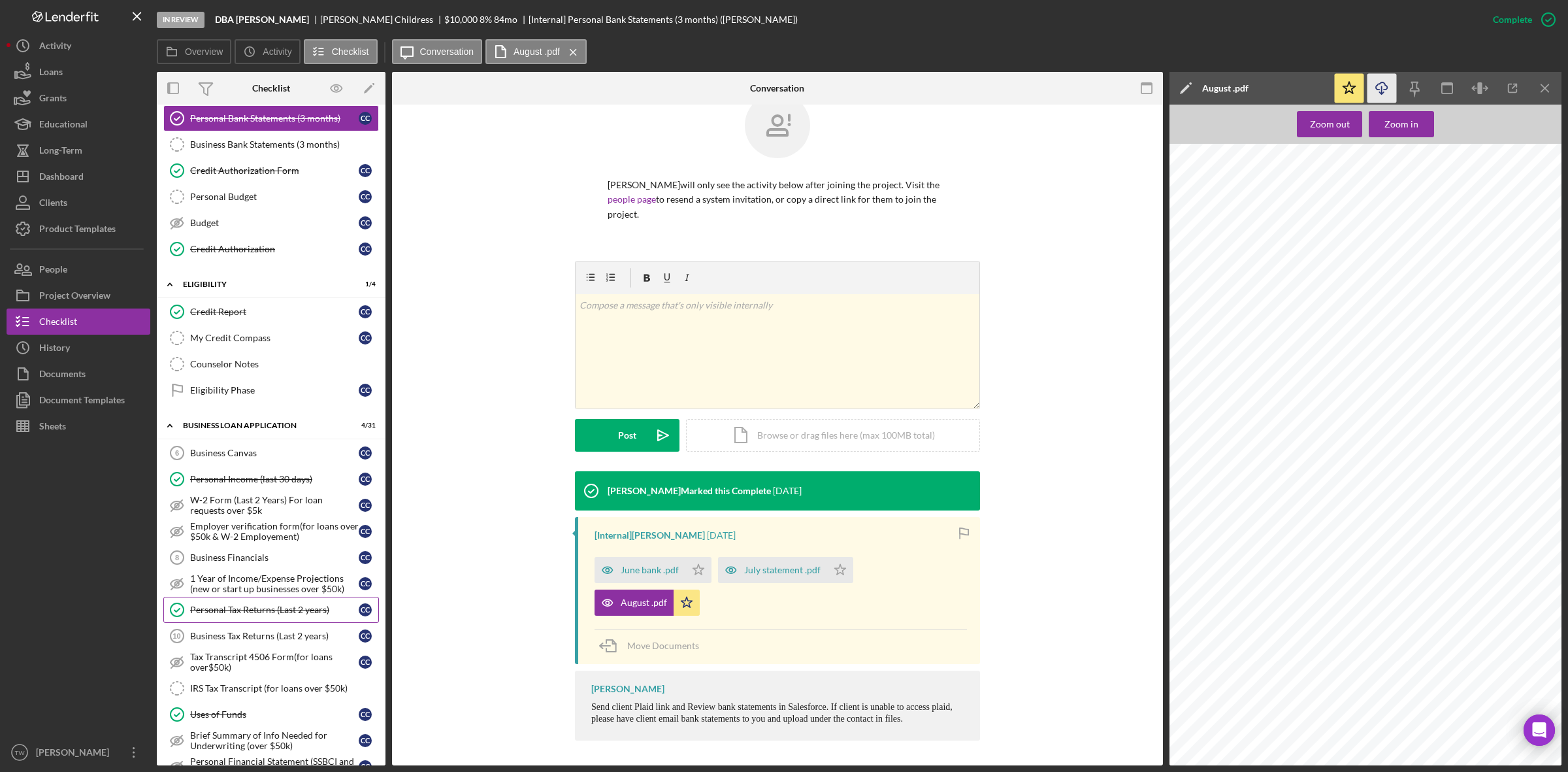
scroll to position [409, 0]
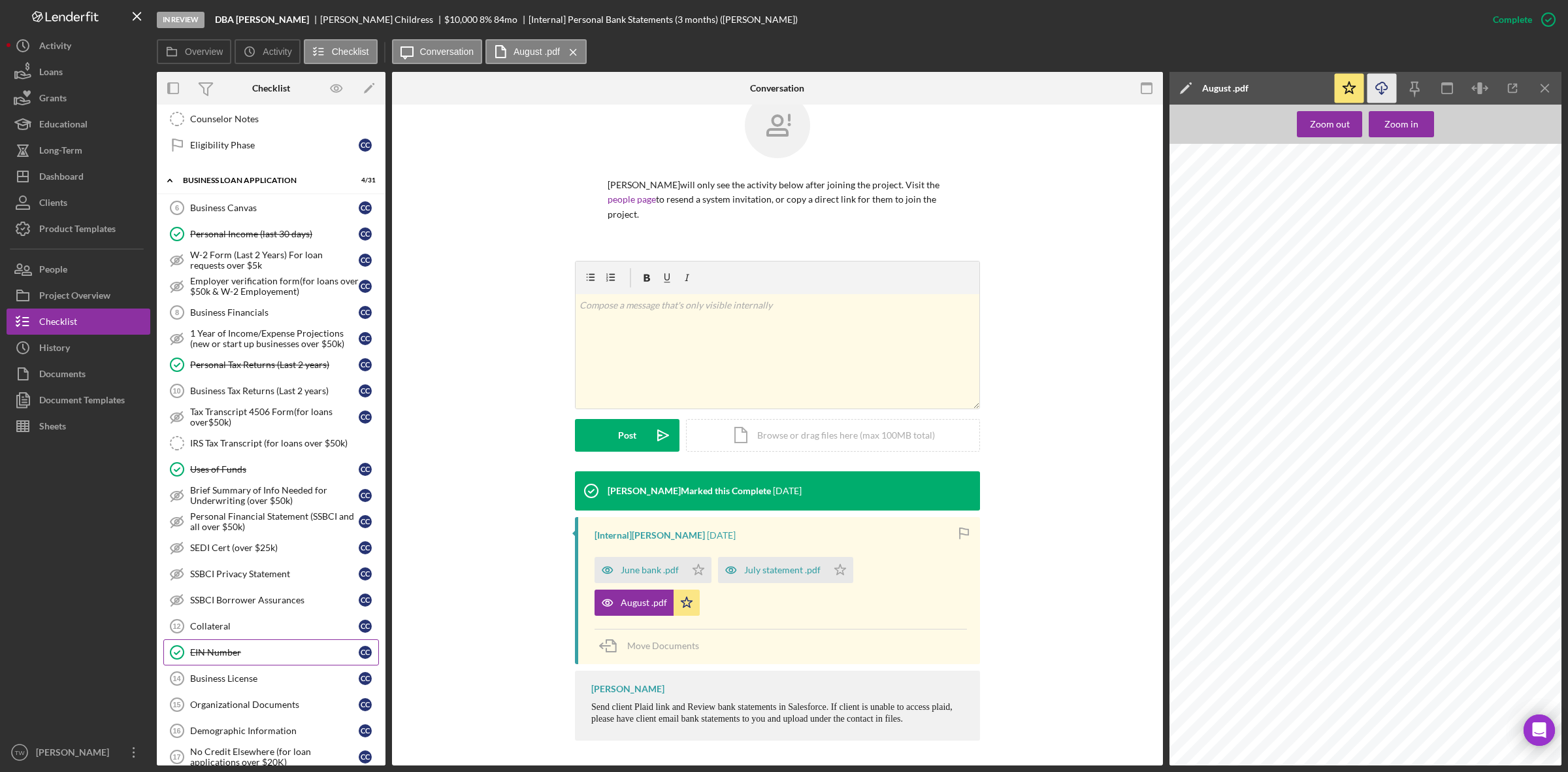
click at [207, 649] on link "EIN Number EIN Number C C" at bounding box center [271, 652] width 215 height 26
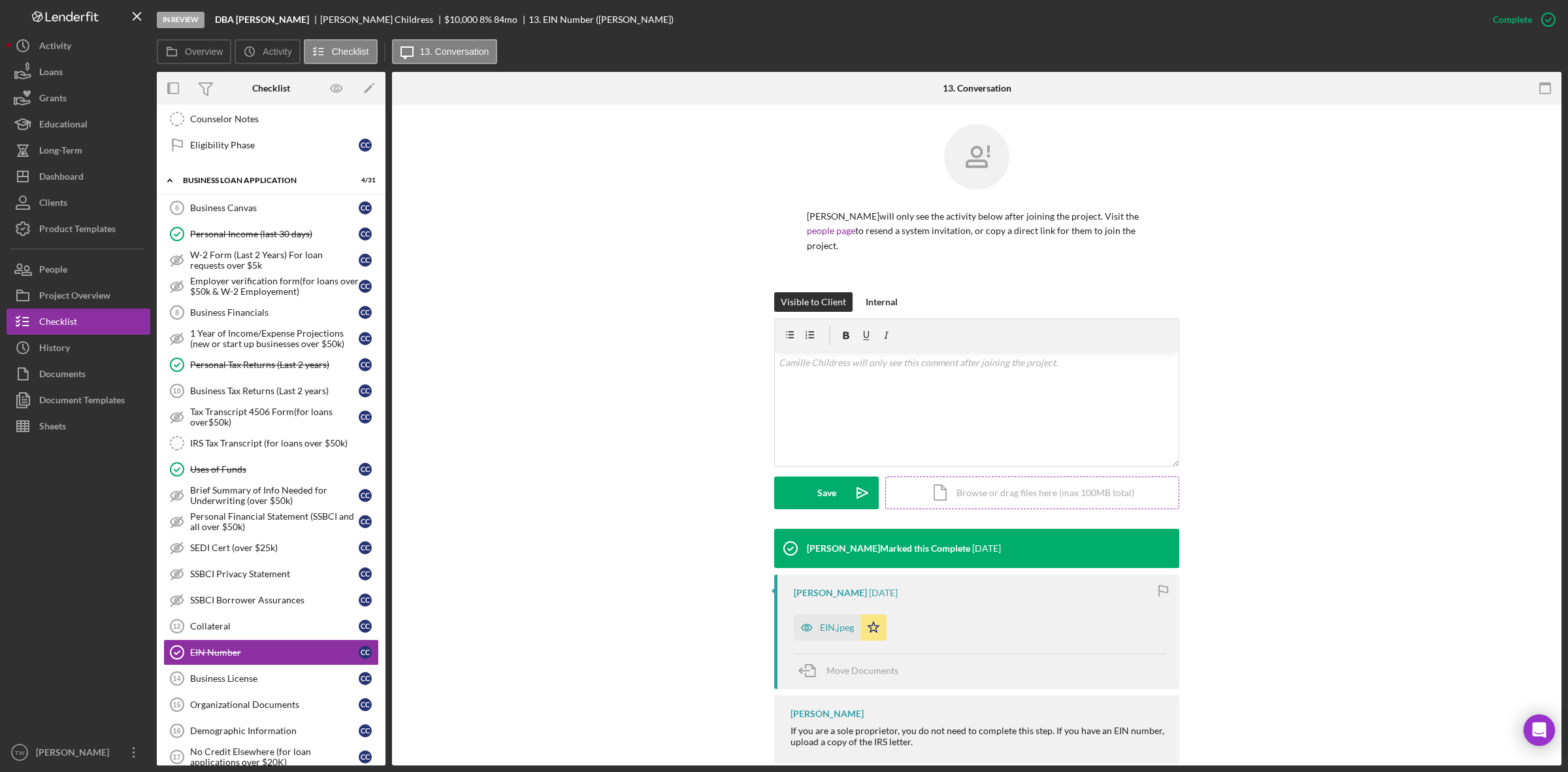
scroll to position [25, 0]
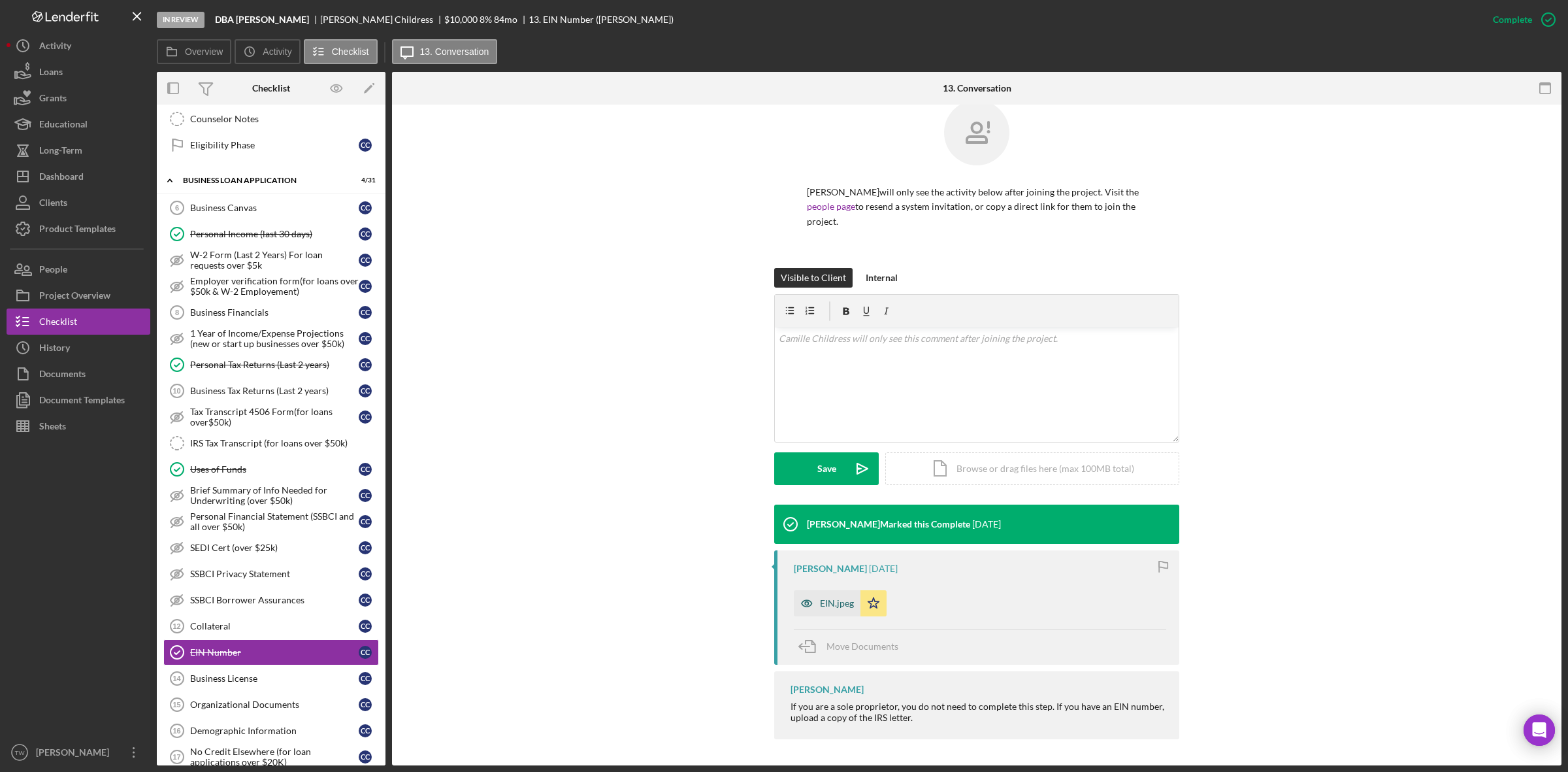
click at [833, 610] on div "EIN.jpeg" at bounding box center [827, 603] width 67 height 26
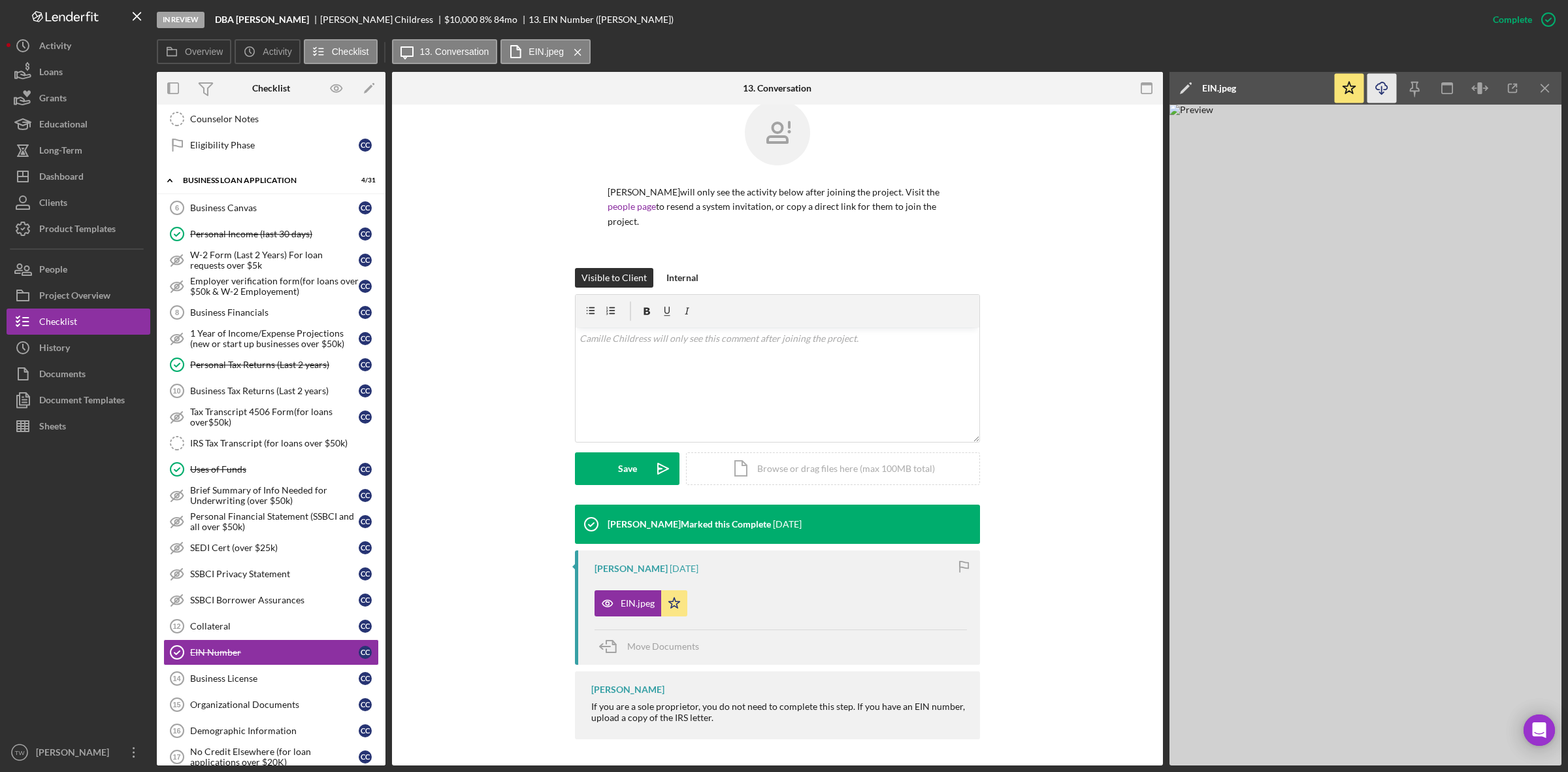
click at [1387, 92] on icon "Icon/Download" at bounding box center [1382, 89] width 30 height 30
click at [988, 268] on div "Visible to Client Internal v Color teal Color pink Remove color Add row above A…" at bounding box center [777, 386] width 732 height 237
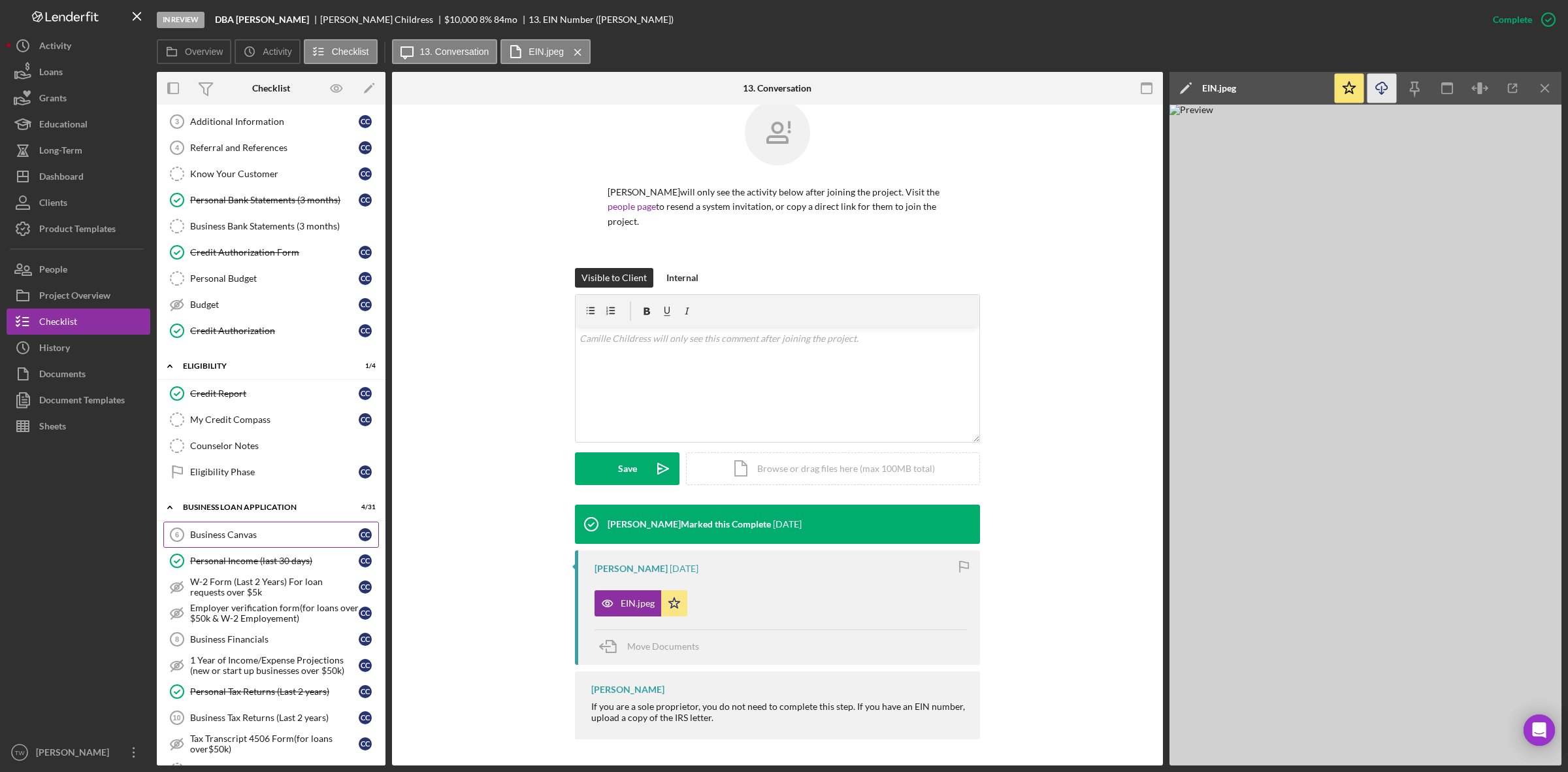
scroll to position [0, 0]
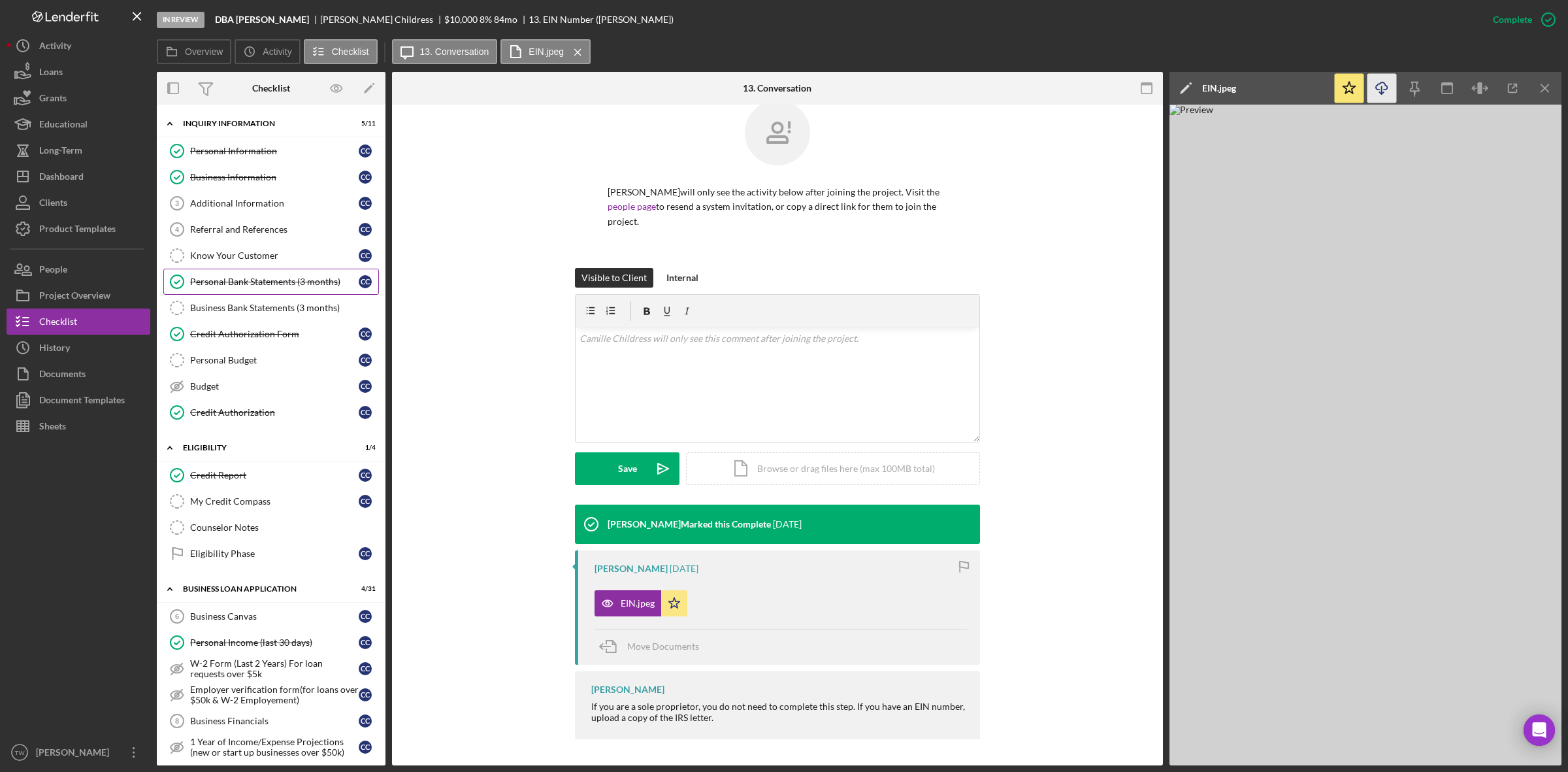
click at [291, 280] on div "Personal Bank Statements (3 months)" at bounding box center [274, 281] width 168 height 10
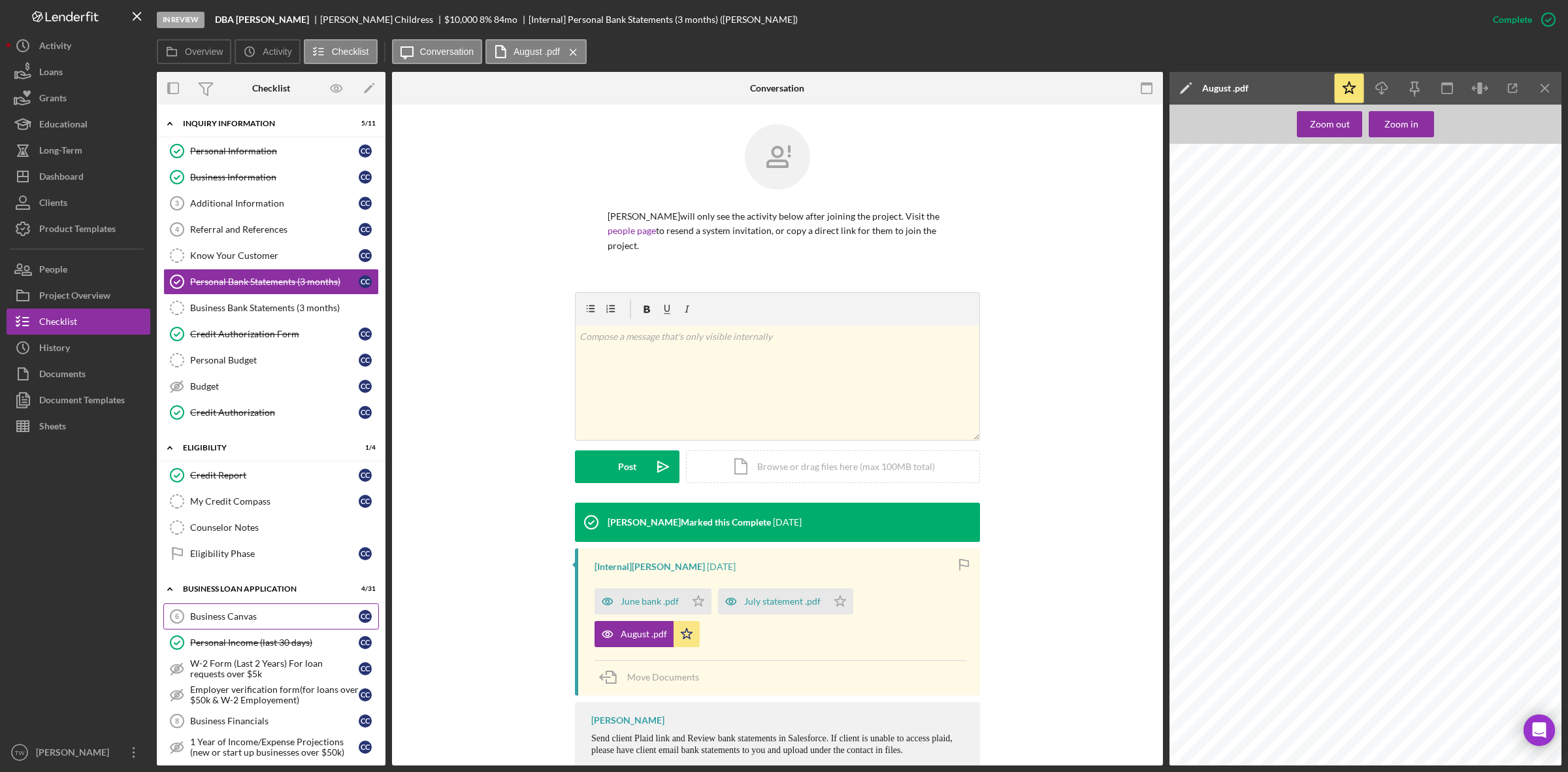
scroll to position [81, 0]
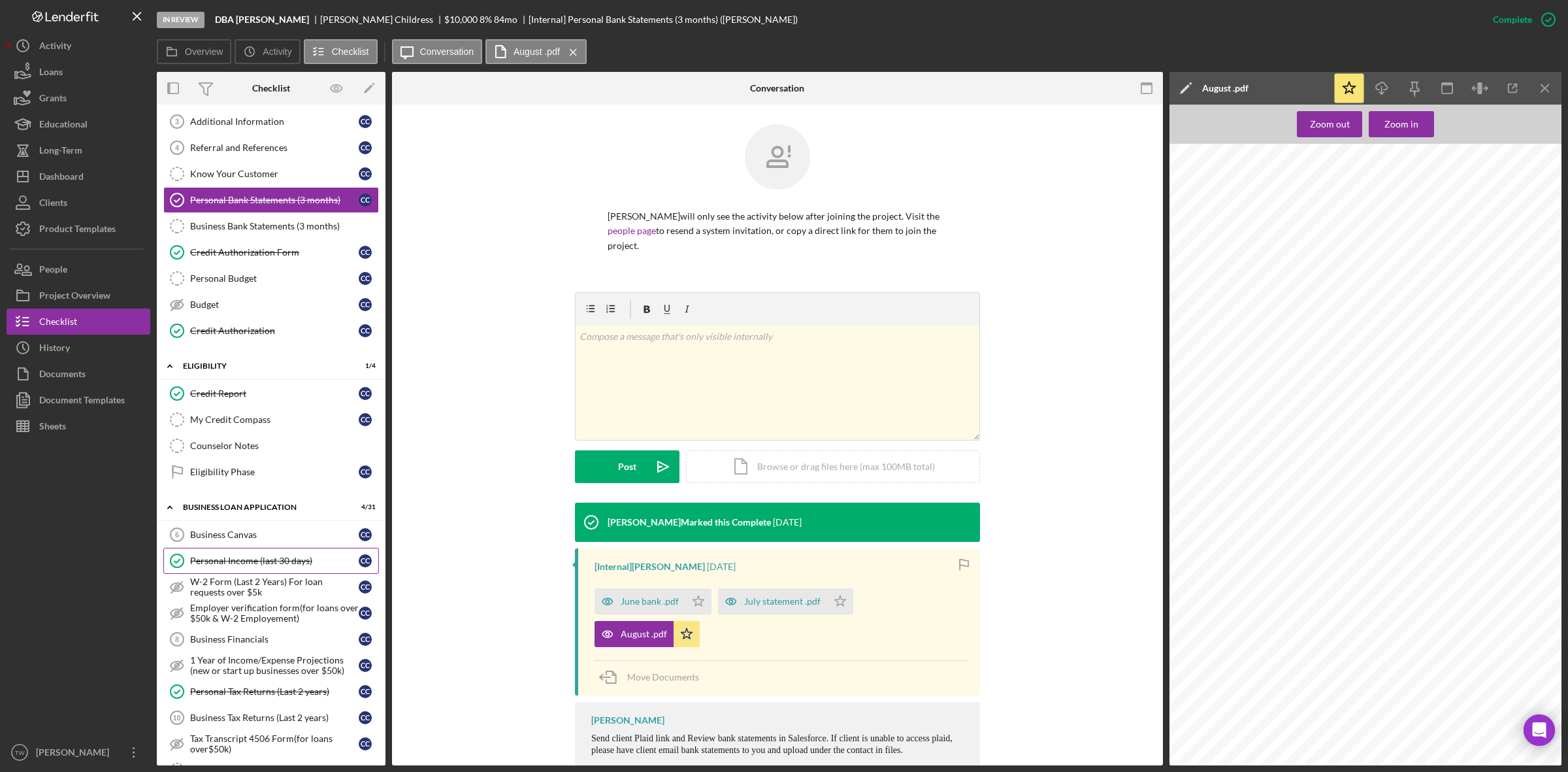
click at [231, 558] on link "Personal Income (last 30 days) Personal Income (last 30 days) C C" at bounding box center [271, 560] width 215 height 26
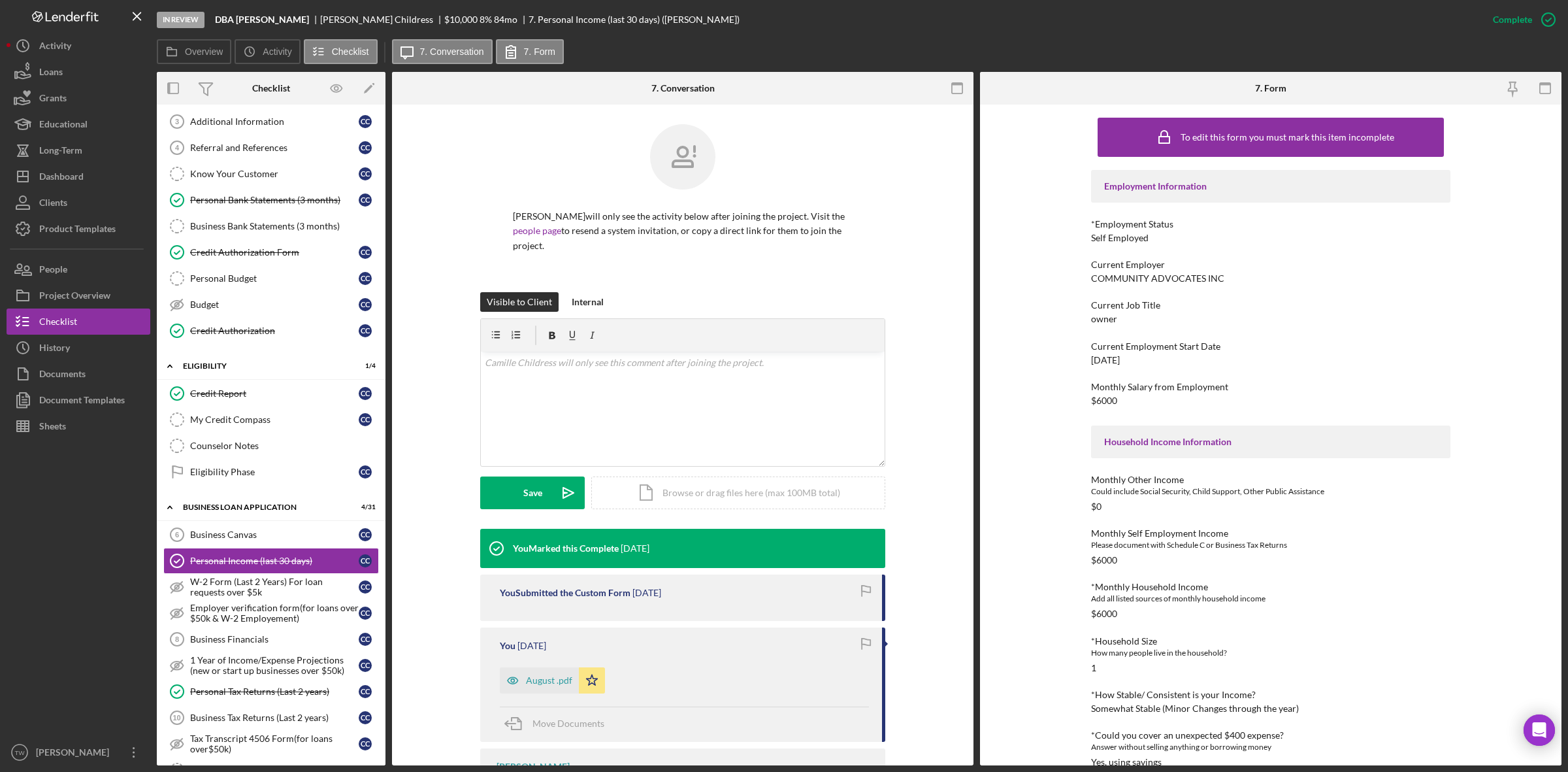
scroll to position [193, 0]
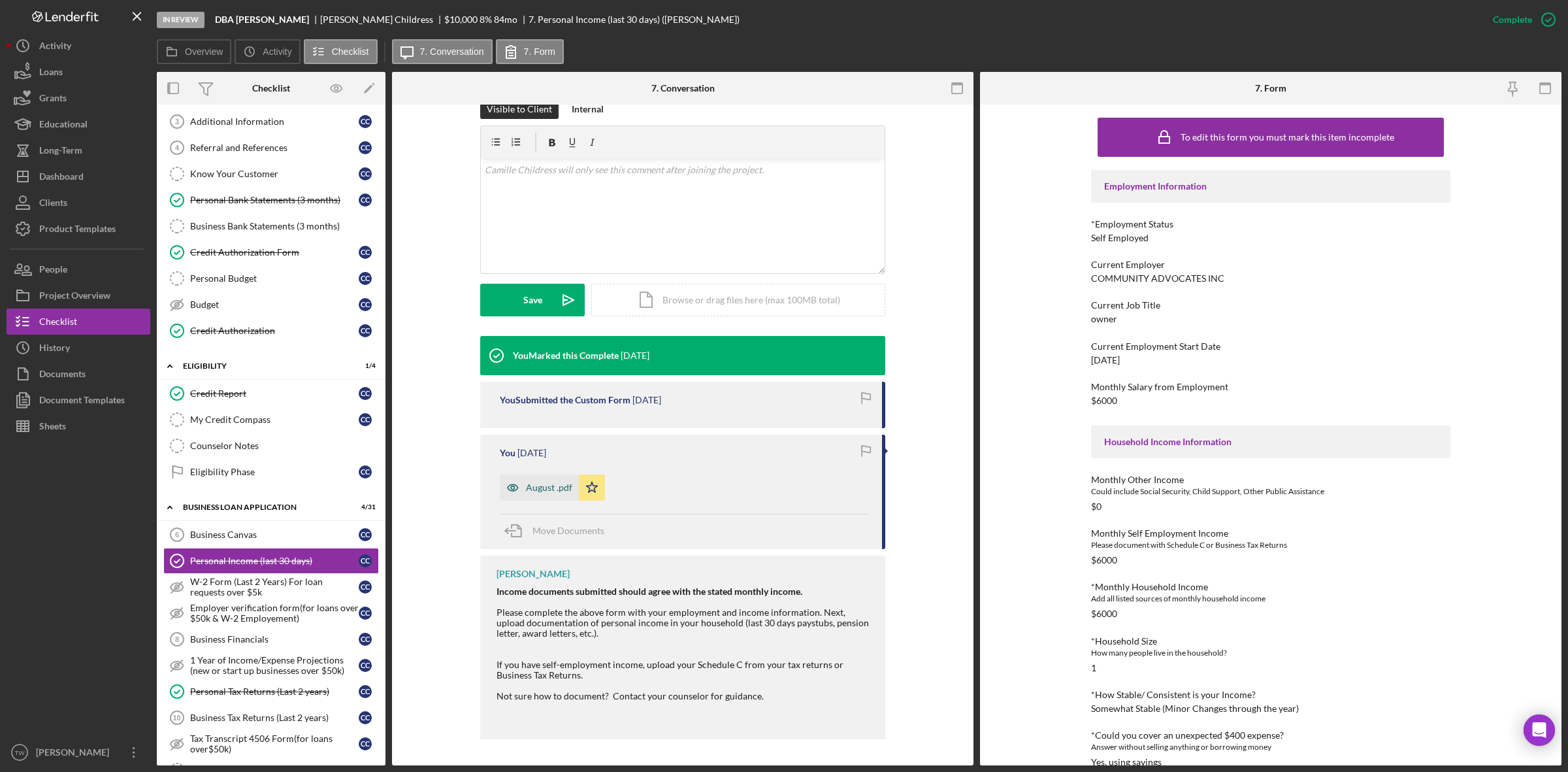
click at [542, 494] on div "August .pdf" at bounding box center [540, 487] width 79 height 26
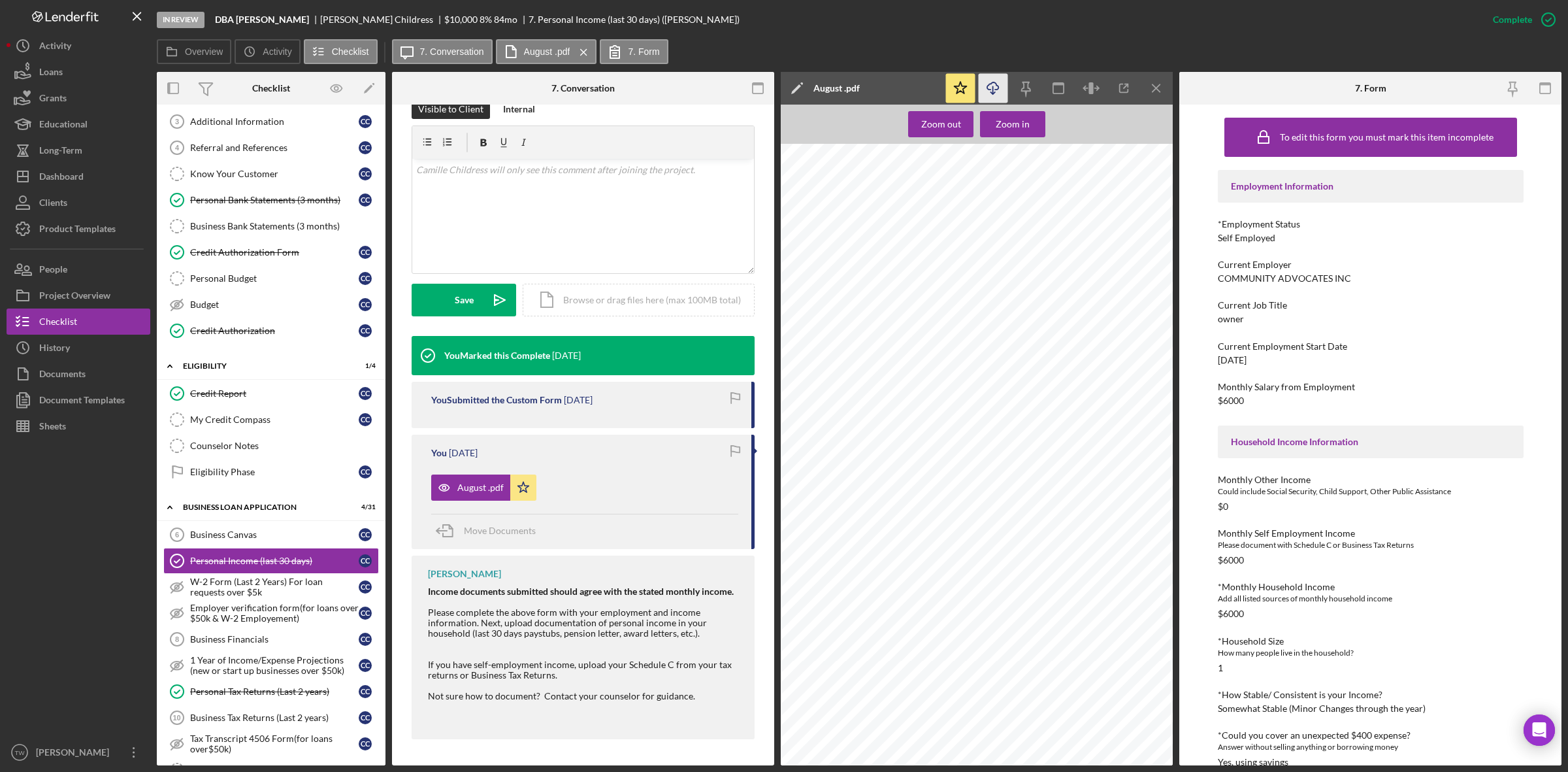
click at [981, 86] on icon "Icon/Download" at bounding box center [993, 89] width 30 height 30
click at [280, 213] on link "Personal Bank Statements (3 months) Personal Bank Statements (3 months) C C" at bounding box center [271, 200] width 215 height 26
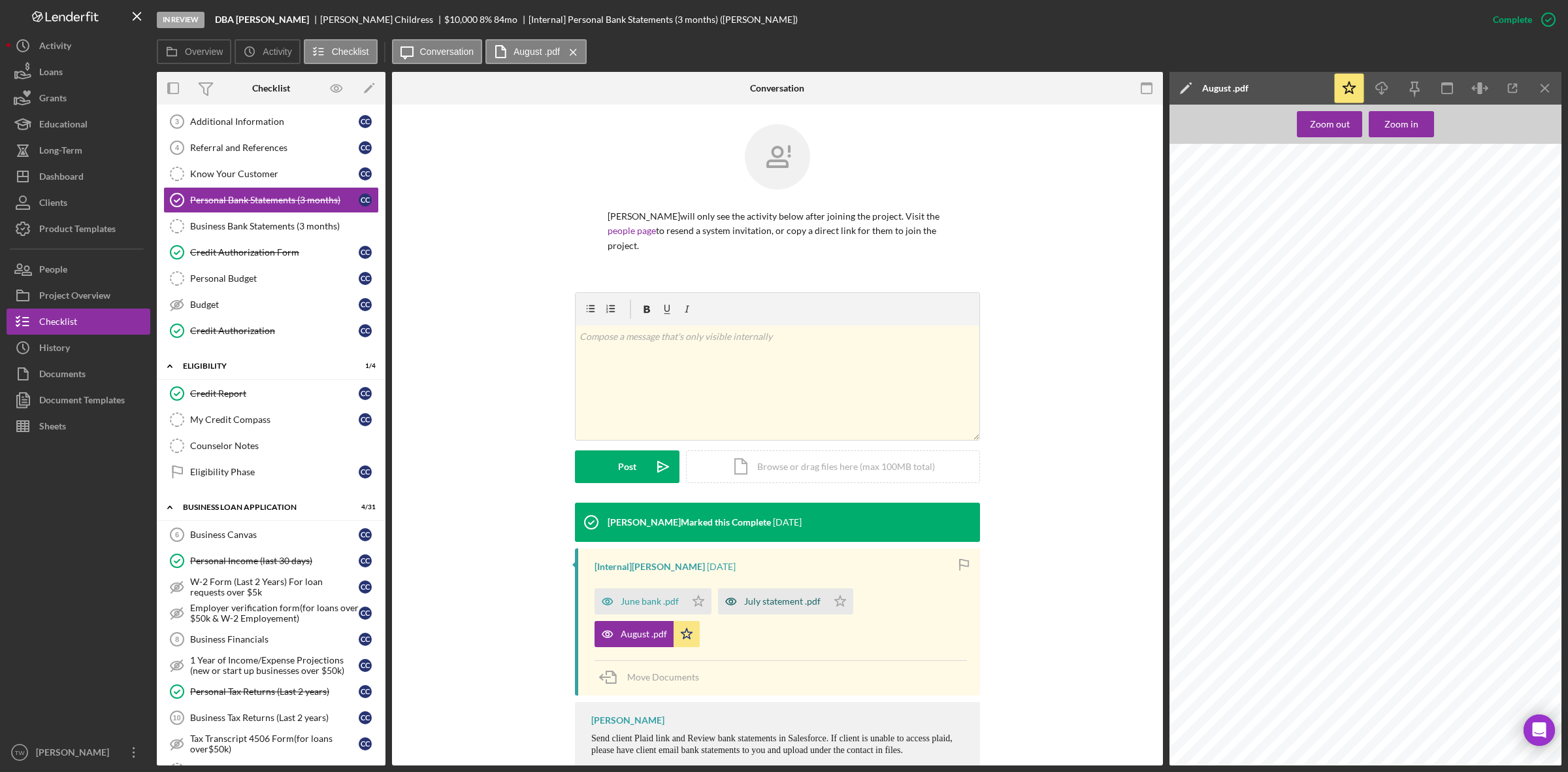
click at [775, 596] on div "July statement .pdf" at bounding box center [782, 601] width 77 height 10
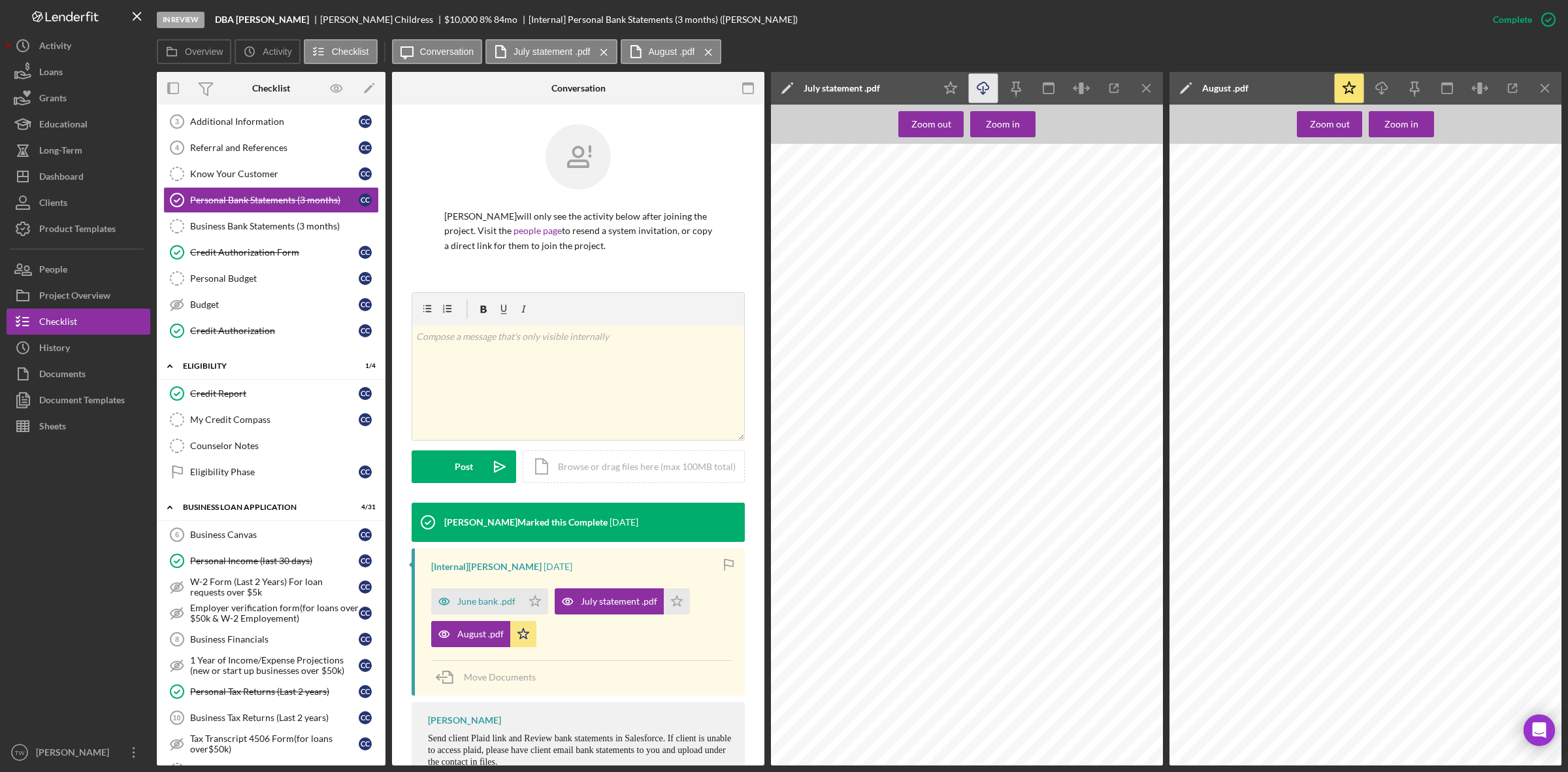
click at [983, 90] on line "button" at bounding box center [983, 90] width 0 height 7
click at [500, 600] on div "June bank .pdf" at bounding box center [486, 601] width 58 height 10
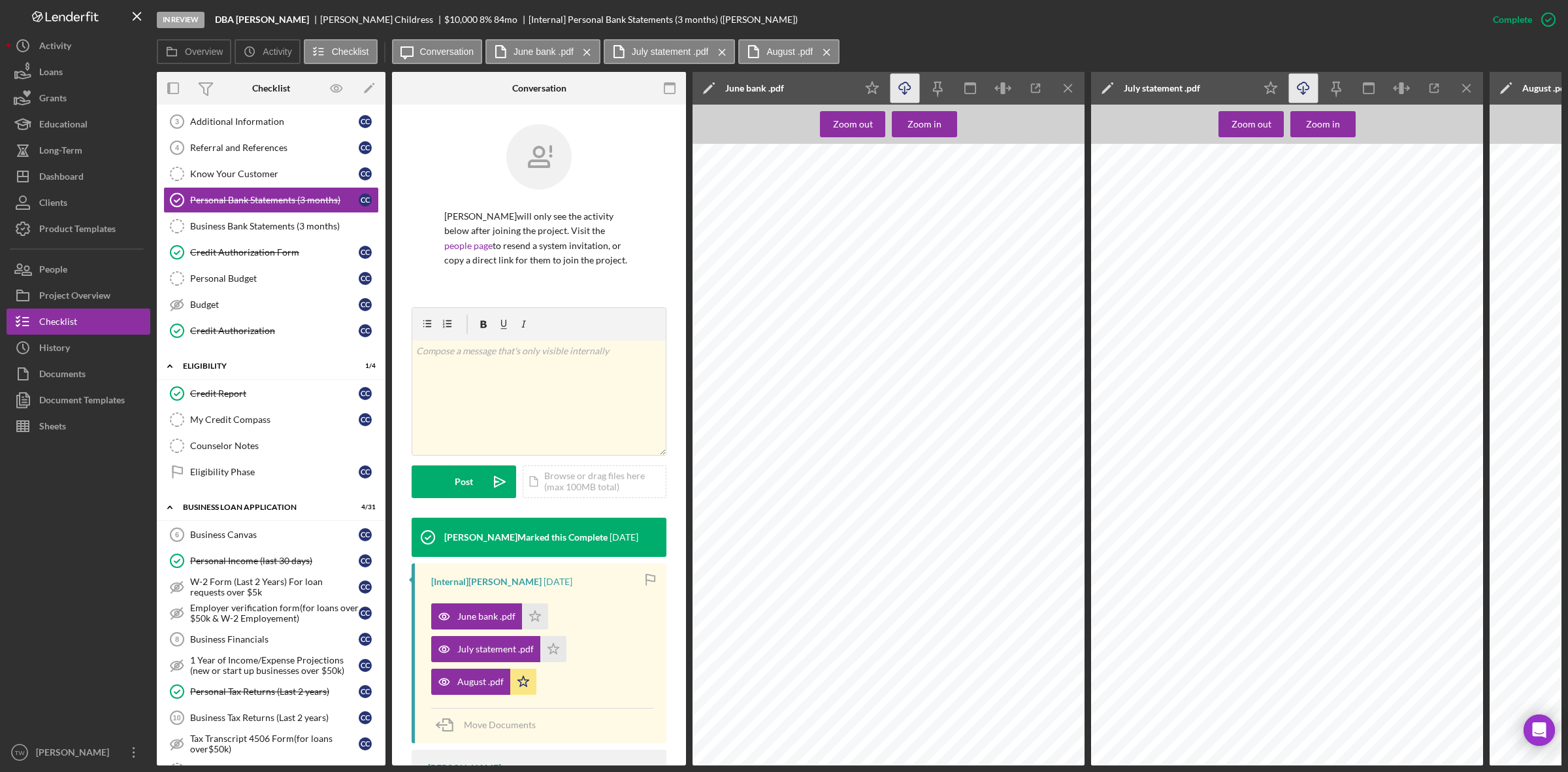
click at [895, 87] on icon "Icon/Download" at bounding box center [906, 89] width 30 height 30
click at [1063, 85] on icon "Icon/Menu Close" at bounding box center [1068, 89] width 30 height 30
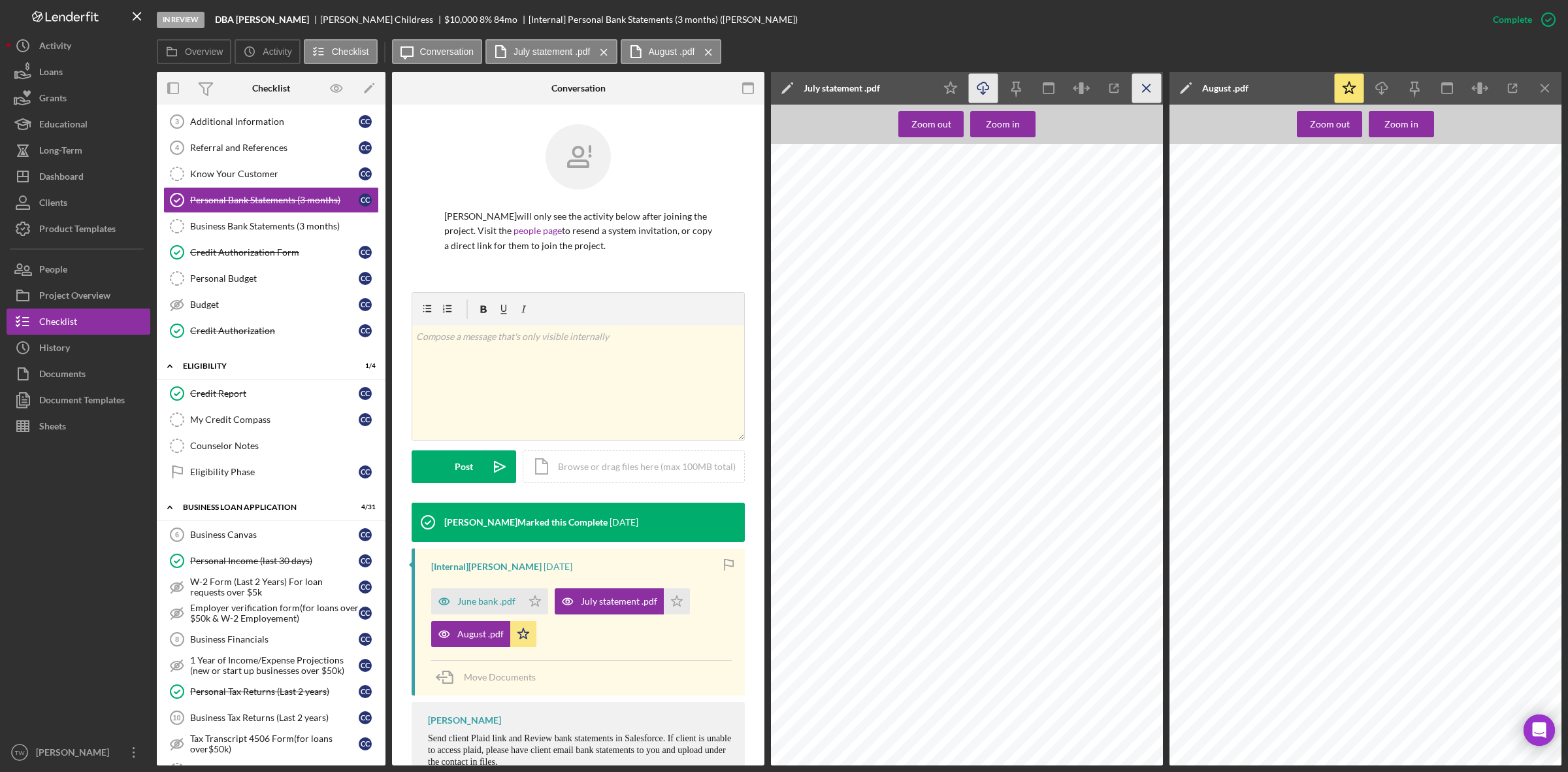
click at [1138, 89] on icon "Icon/Menu Close" at bounding box center [1147, 89] width 30 height 30
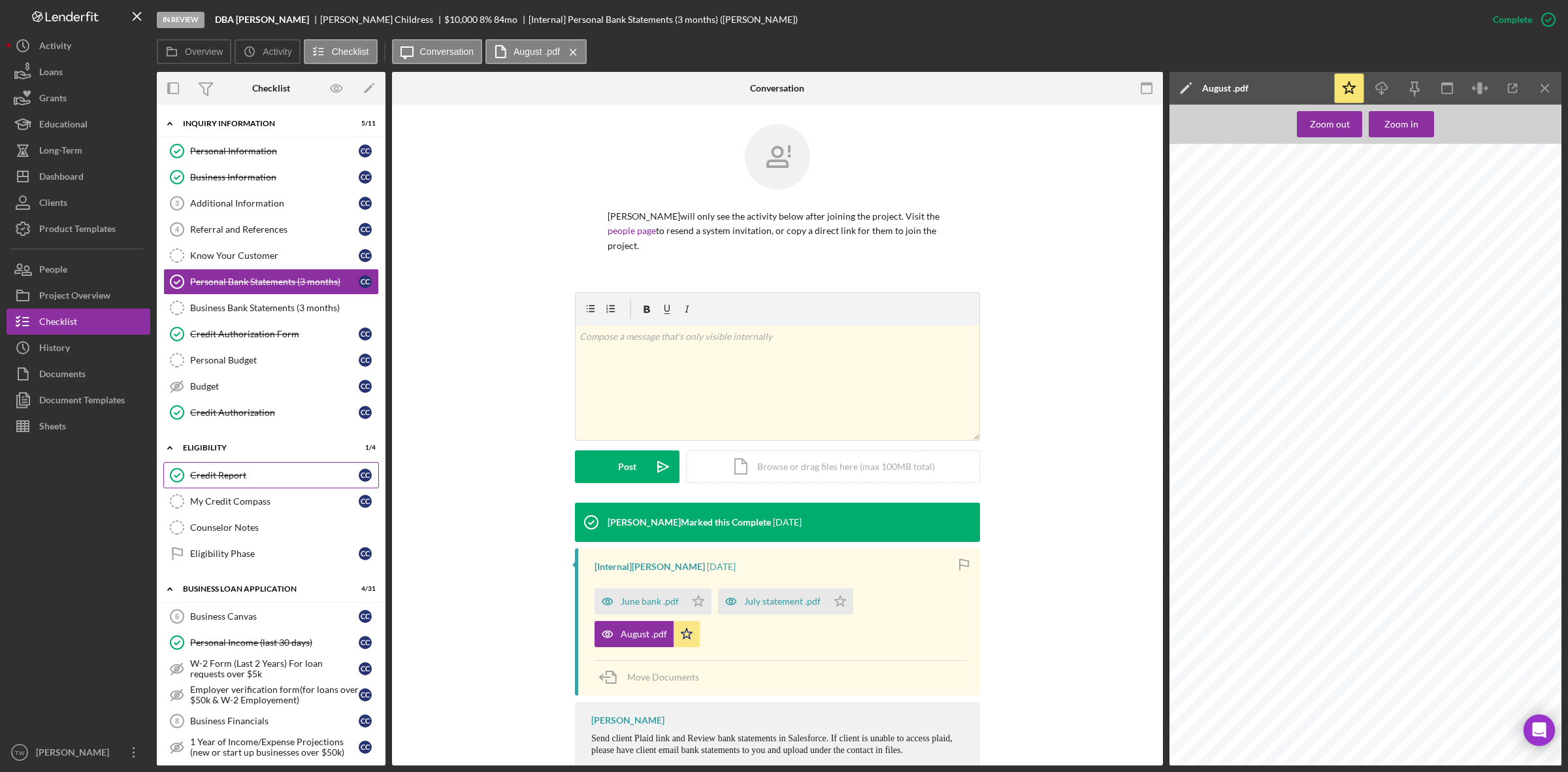
click at [217, 470] on link "Credit Report Credit Report C C" at bounding box center [271, 475] width 215 height 26
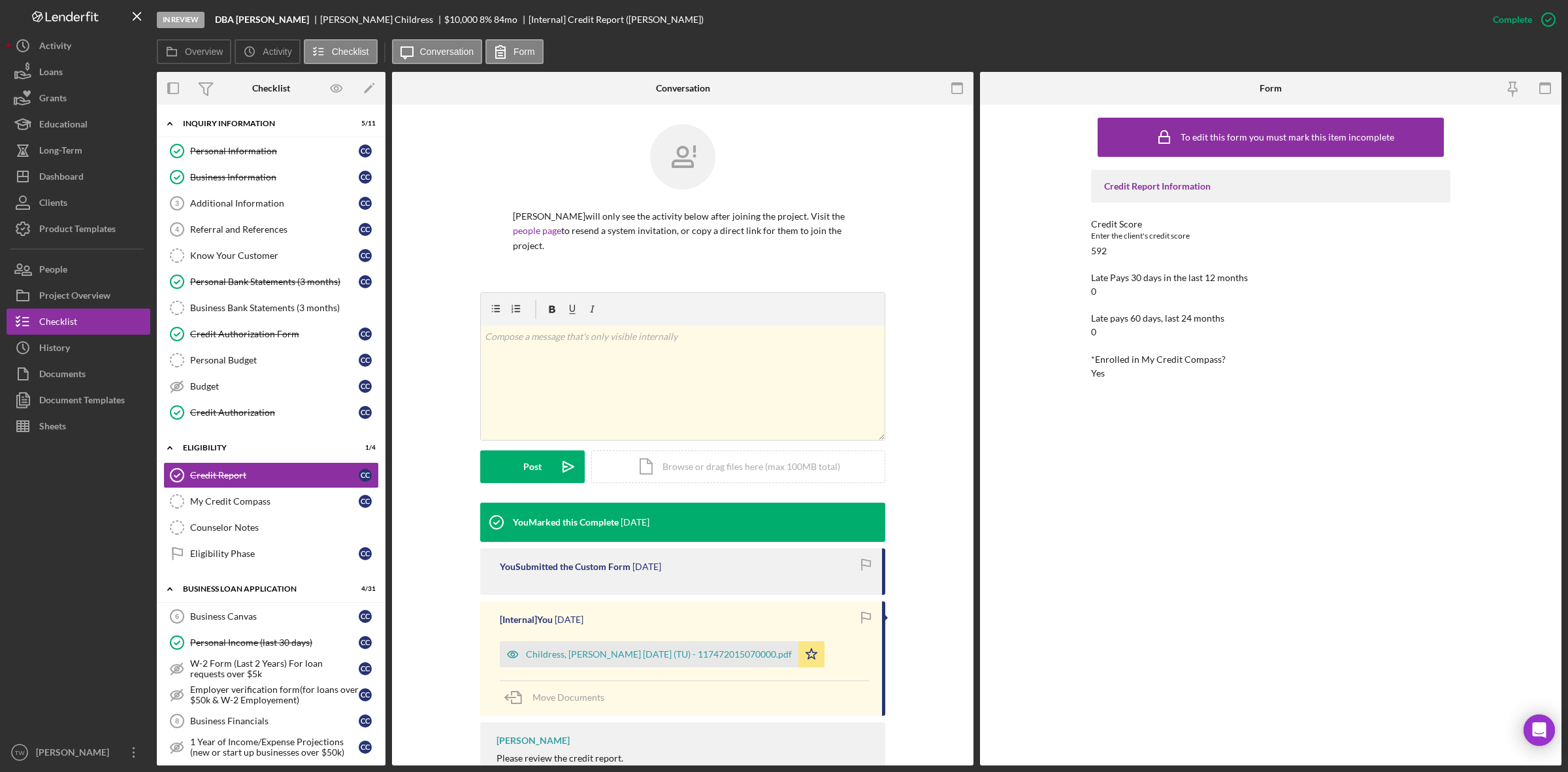
scroll to position [102, 0]
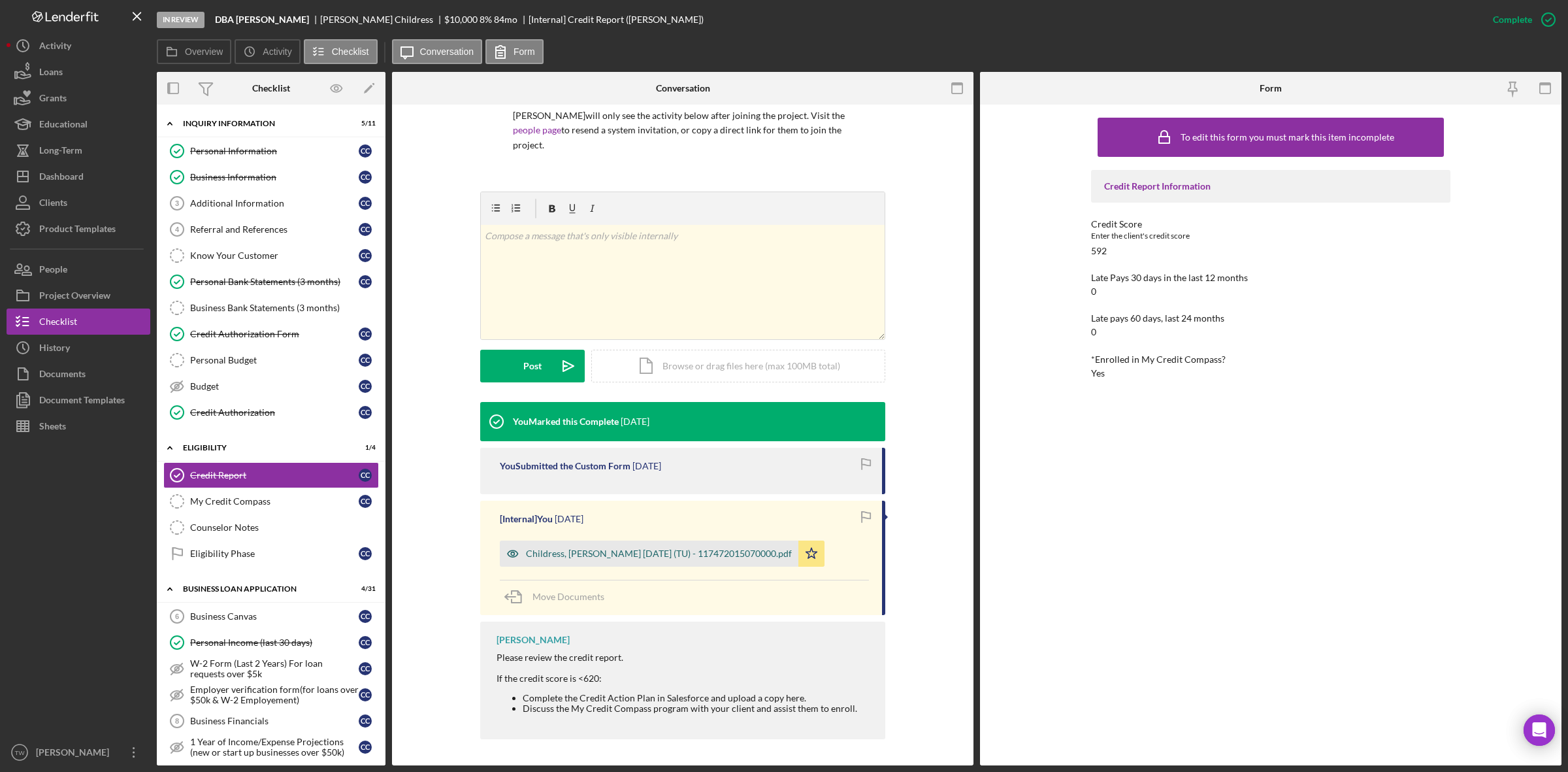
click at [619, 558] on div "Childress, [PERSON_NAME] [DATE] (TU) - 117472015070000.pdf" at bounding box center [659, 553] width 266 height 10
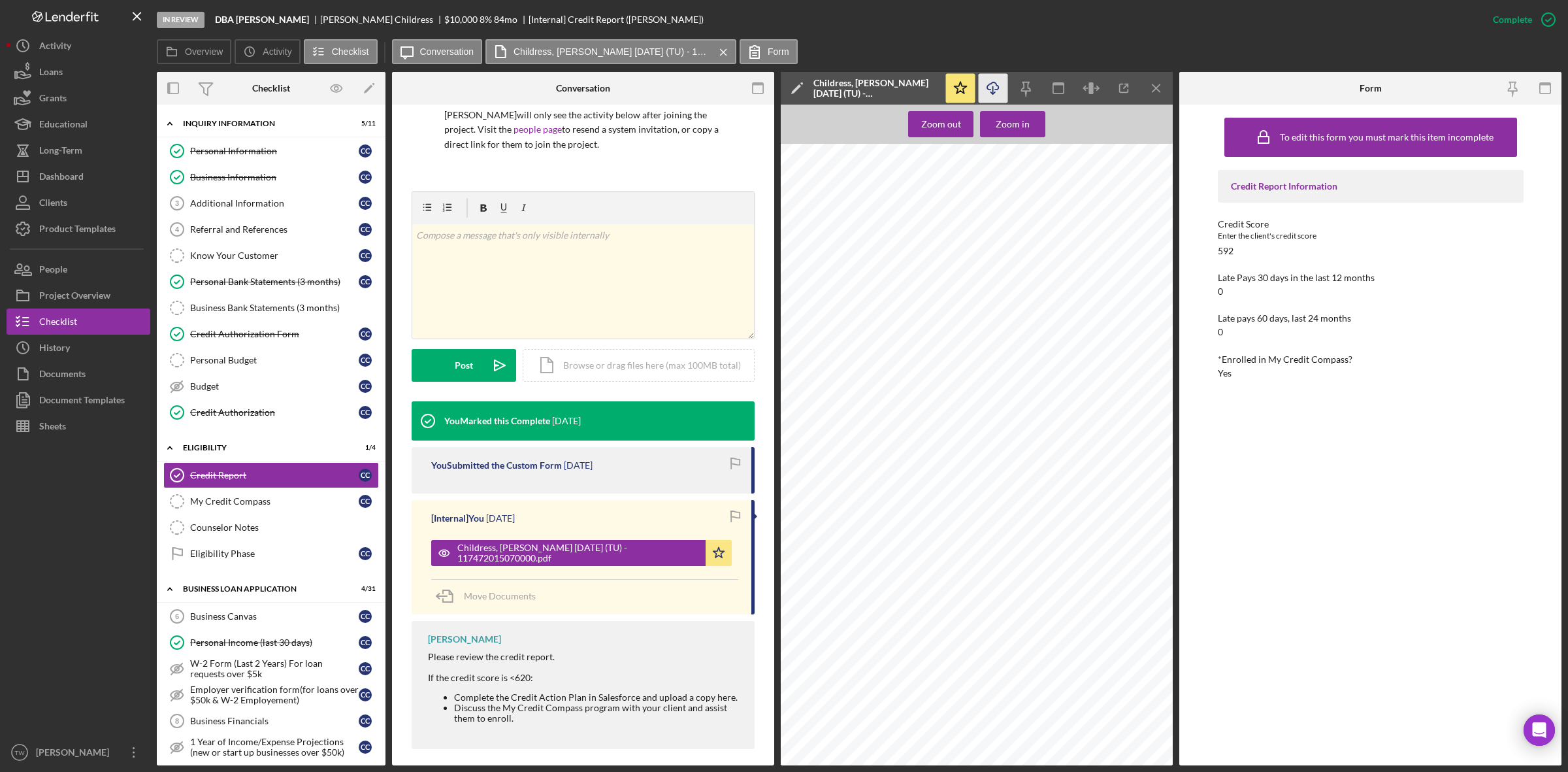
click at [995, 89] on icon "Icon/Download" at bounding box center [993, 89] width 30 height 30
click at [993, 88] on icon "Icon/Download" at bounding box center [993, 89] width 30 height 30
click at [993, 92] on icon "Icon/Download" at bounding box center [993, 89] width 30 height 30
click at [993, 88] on icon "Icon/Download" at bounding box center [993, 89] width 30 height 30
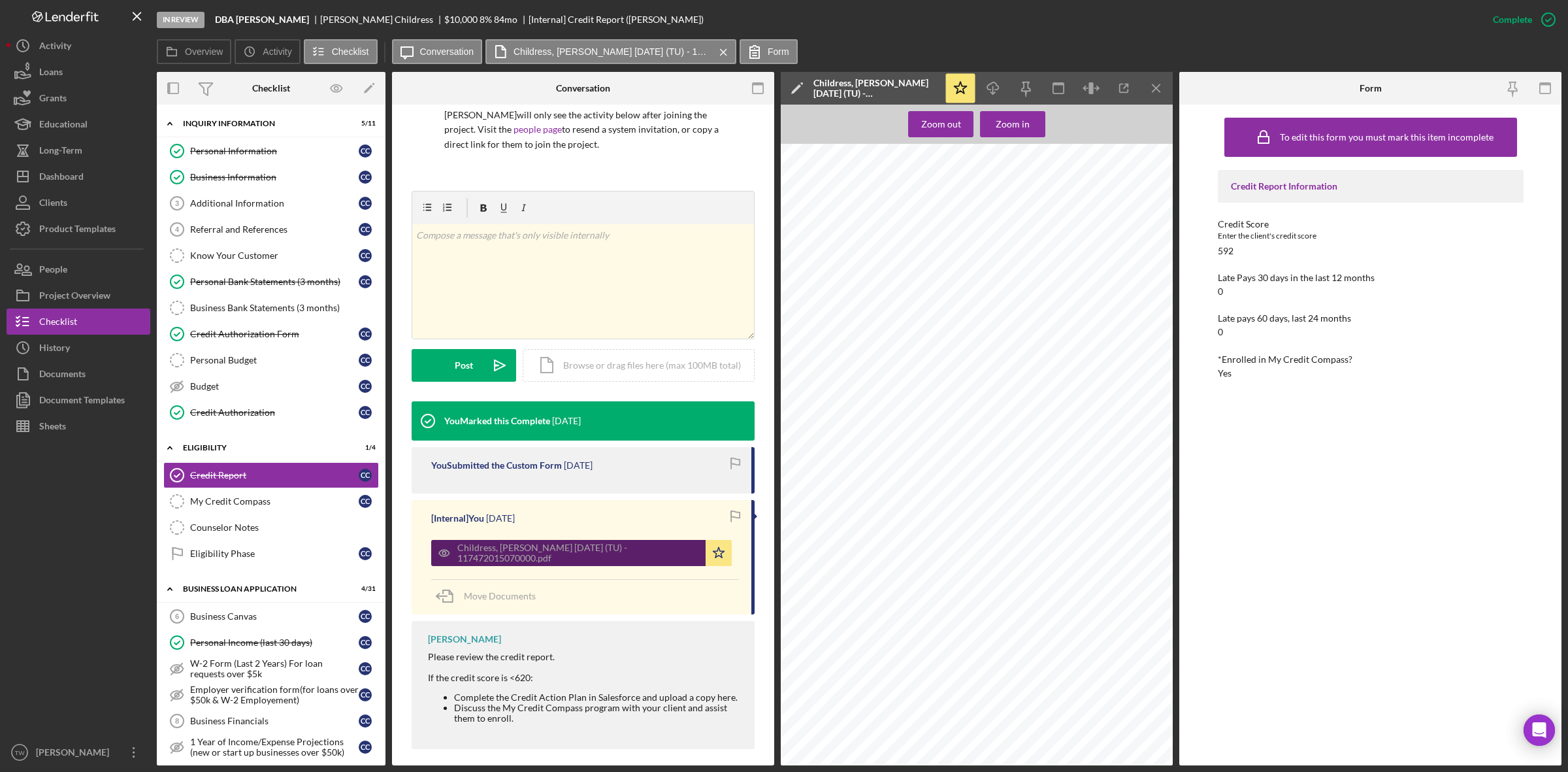
scroll to position [0, 0]
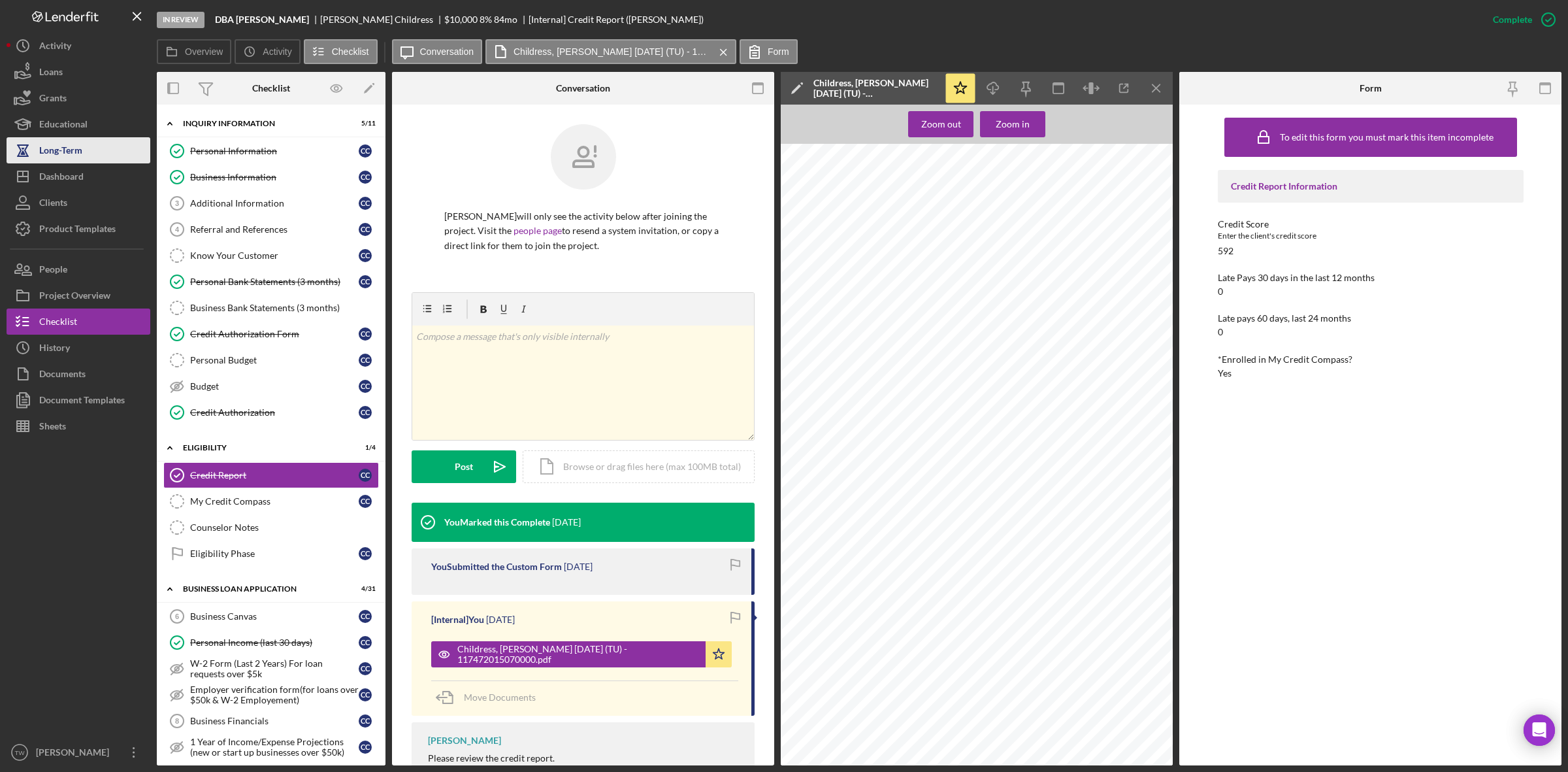
drag, startPoint x: 68, startPoint y: 175, endPoint x: 79, endPoint y: 158, distance: 20.2
click at [68, 175] on div "Dashboard" at bounding box center [61, 178] width 44 height 30
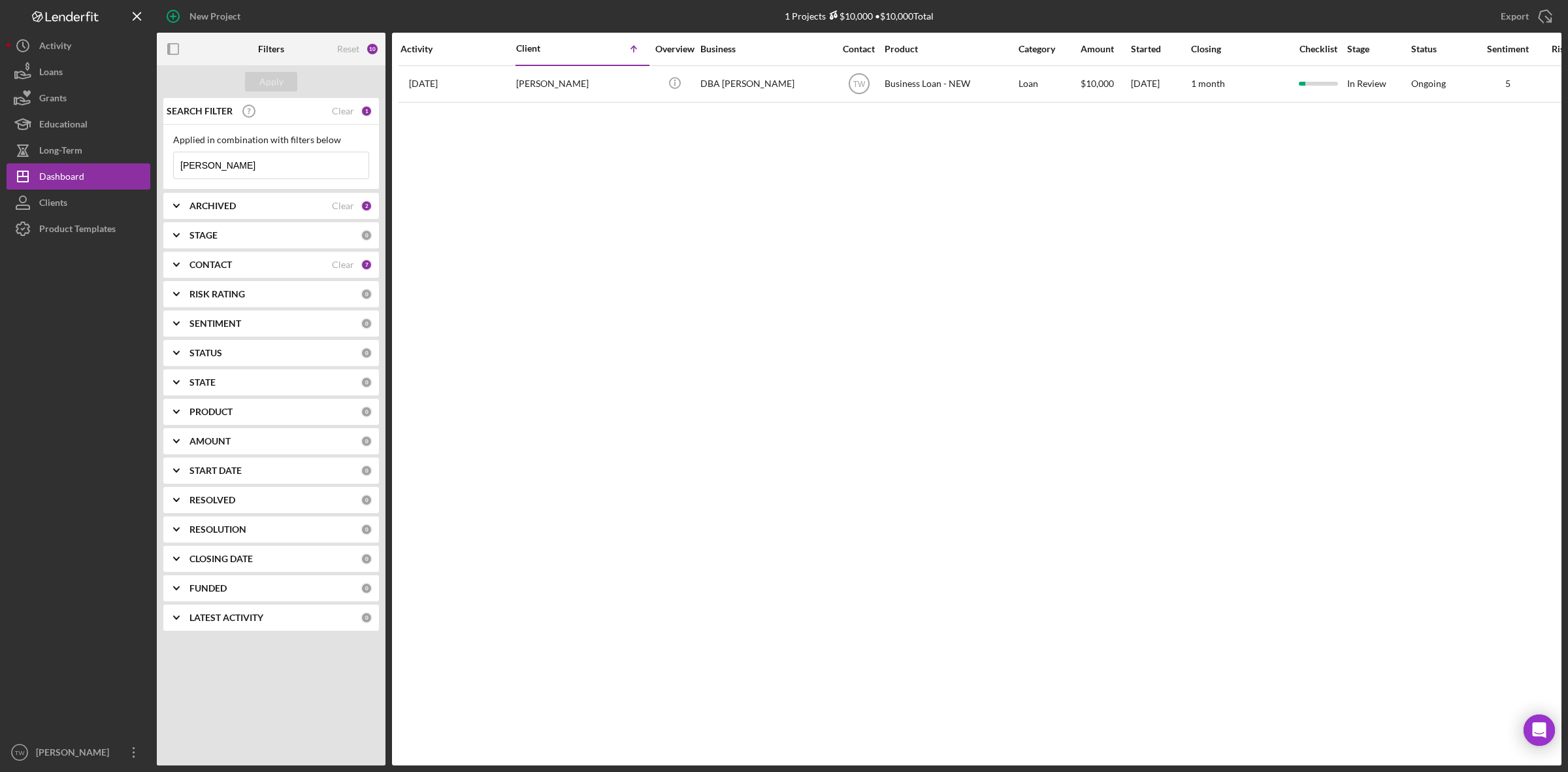
click at [249, 167] on input "[PERSON_NAME]" at bounding box center [271, 165] width 195 height 26
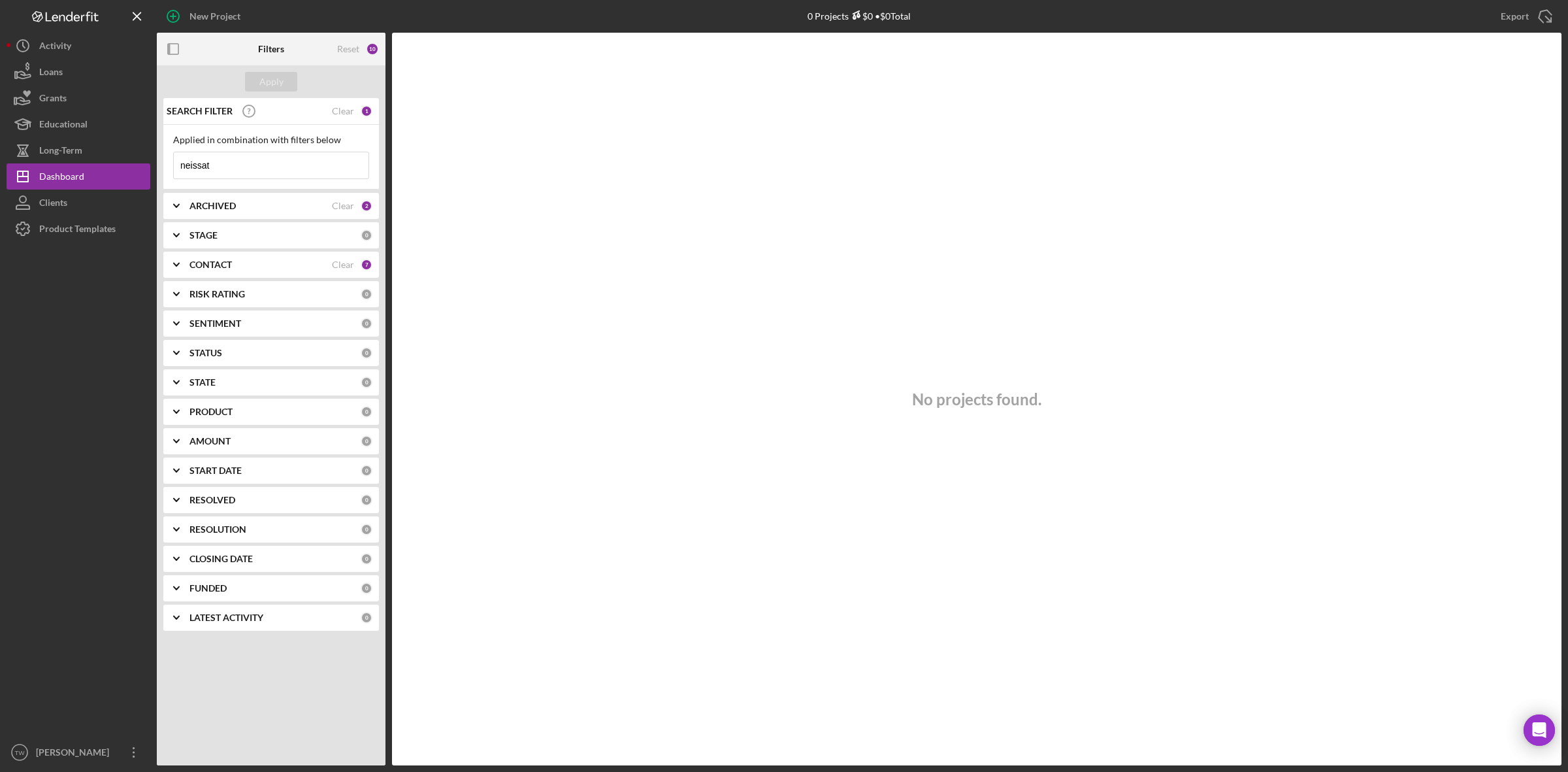
click at [268, 53] on b "Filters" at bounding box center [271, 48] width 26 height 10
click at [175, 263] on icon "Icon/Expander" at bounding box center [176, 264] width 32 height 32
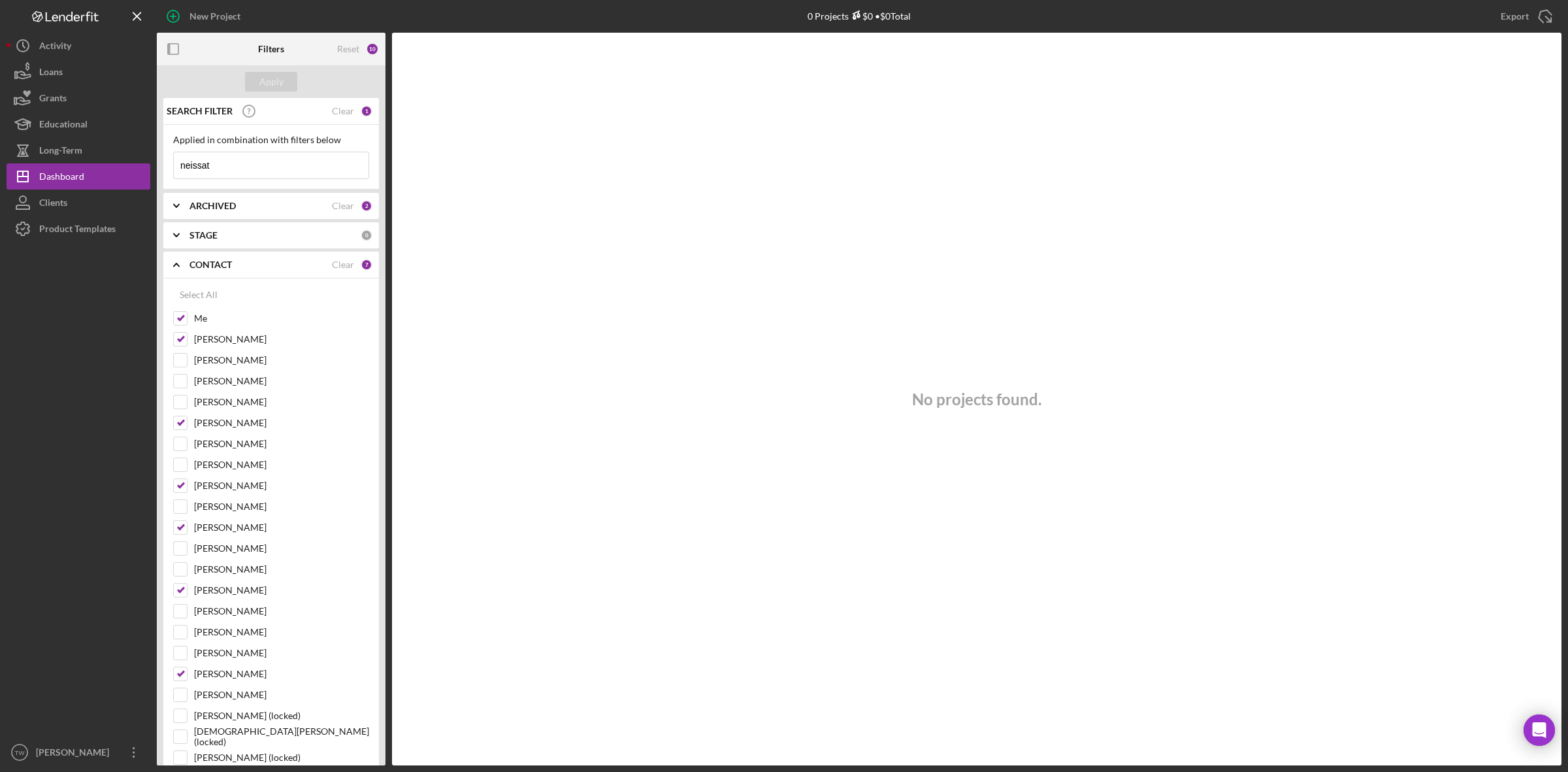
click at [253, 178] on div "neissat Icon/Menu Close" at bounding box center [271, 165] width 196 height 28
click at [249, 168] on input "neissat" at bounding box center [271, 165] width 195 height 26
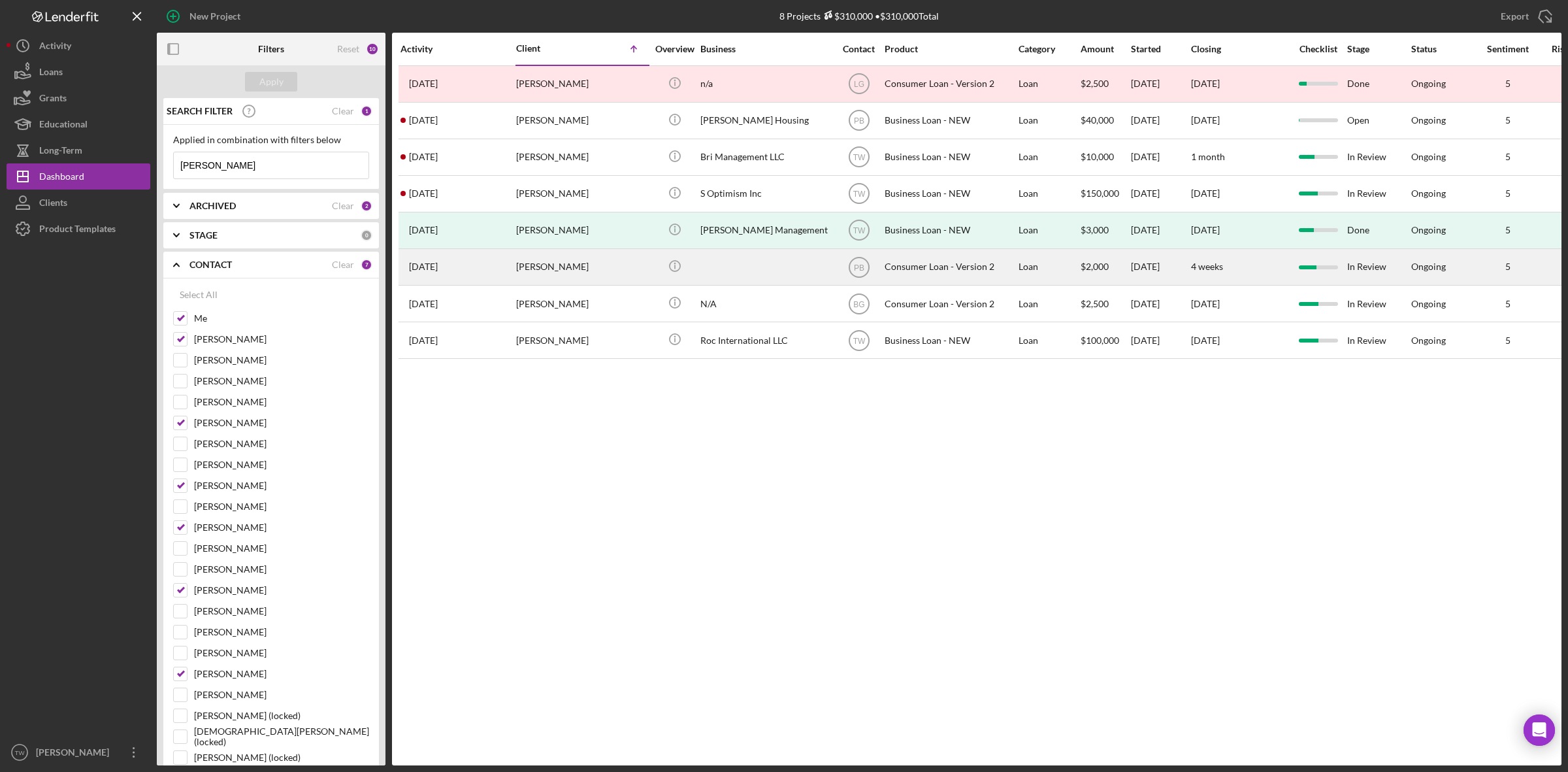
type input "[PERSON_NAME]"
click at [541, 262] on div "[PERSON_NAME]" at bounding box center [581, 266] width 130 height 34
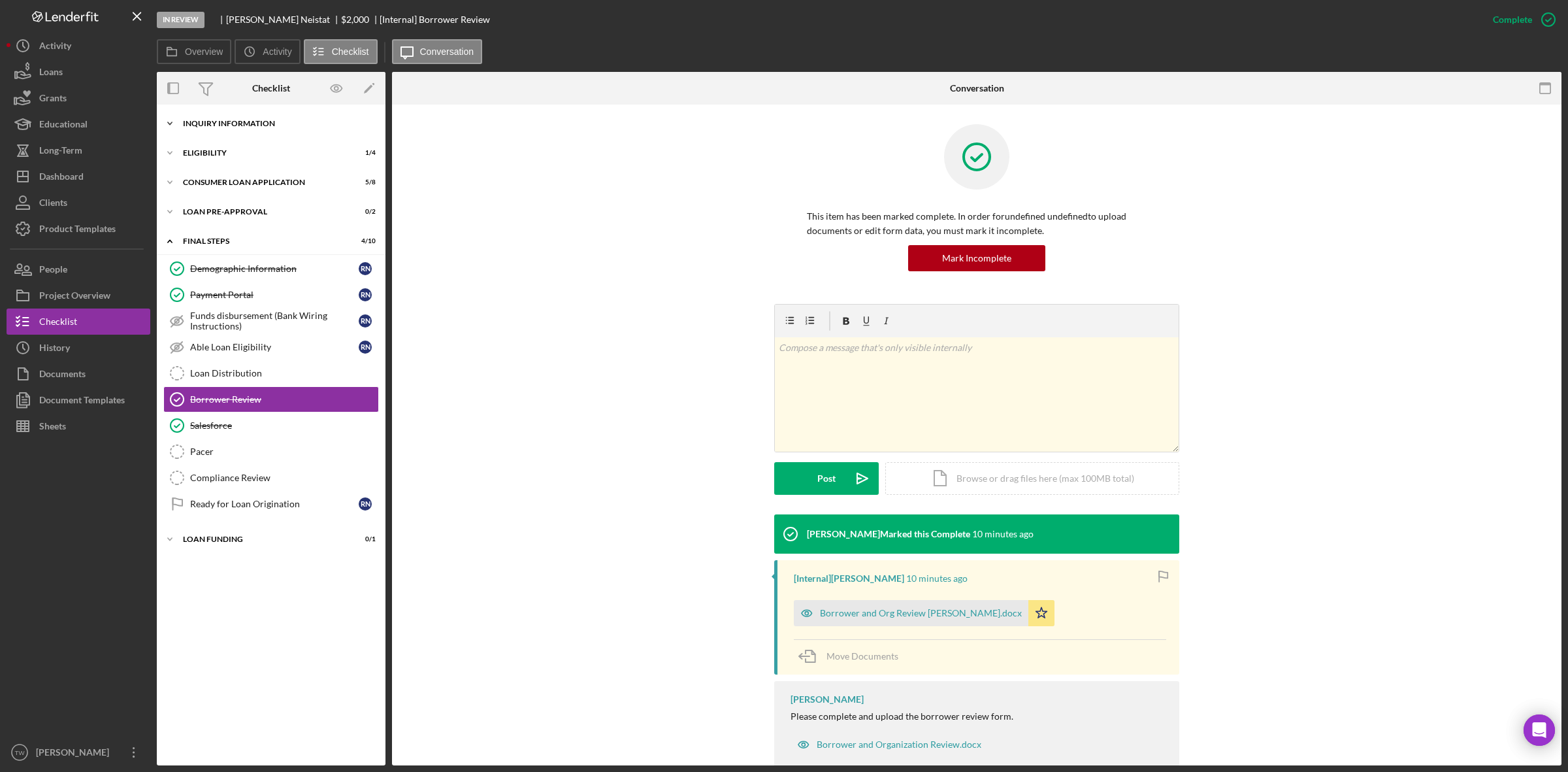
click at [258, 135] on div "Icon/Expander Inquiry Information 5 / 8" at bounding box center [271, 123] width 228 height 26
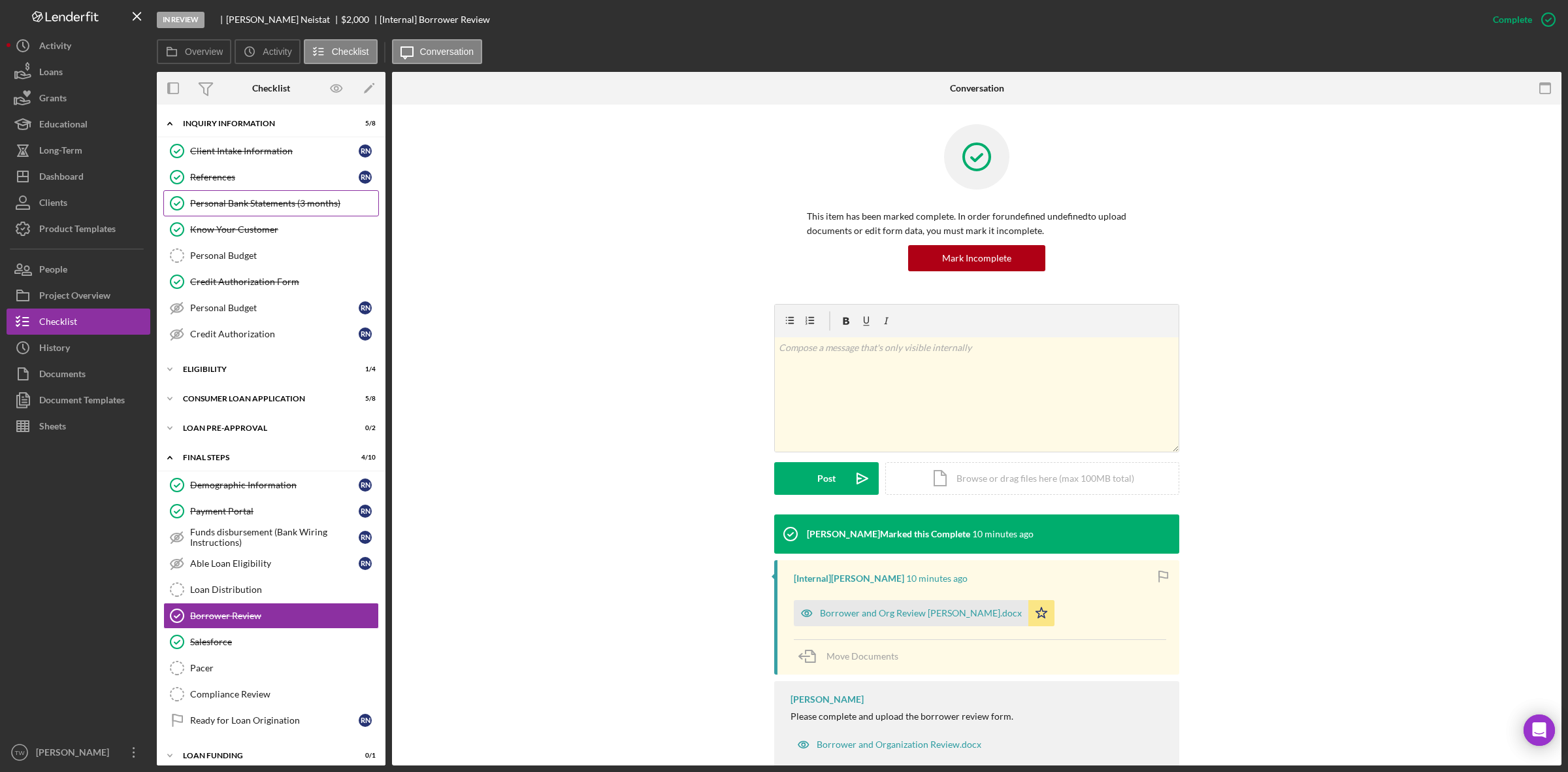
click at [252, 207] on div "Personal Bank Statements (3 months)" at bounding box center [285, 202] width 188 height 10
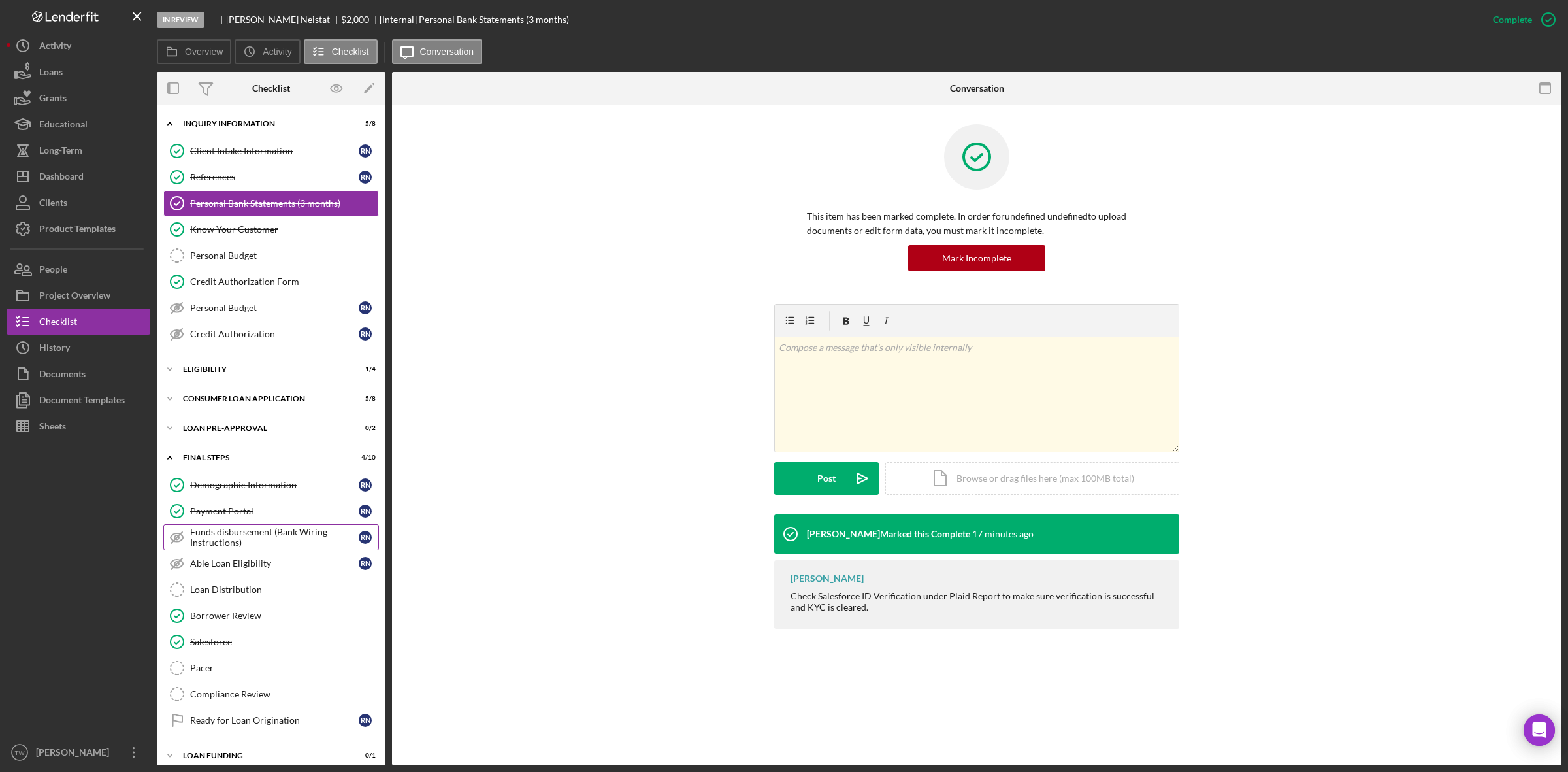
scroll to position [17, 0]
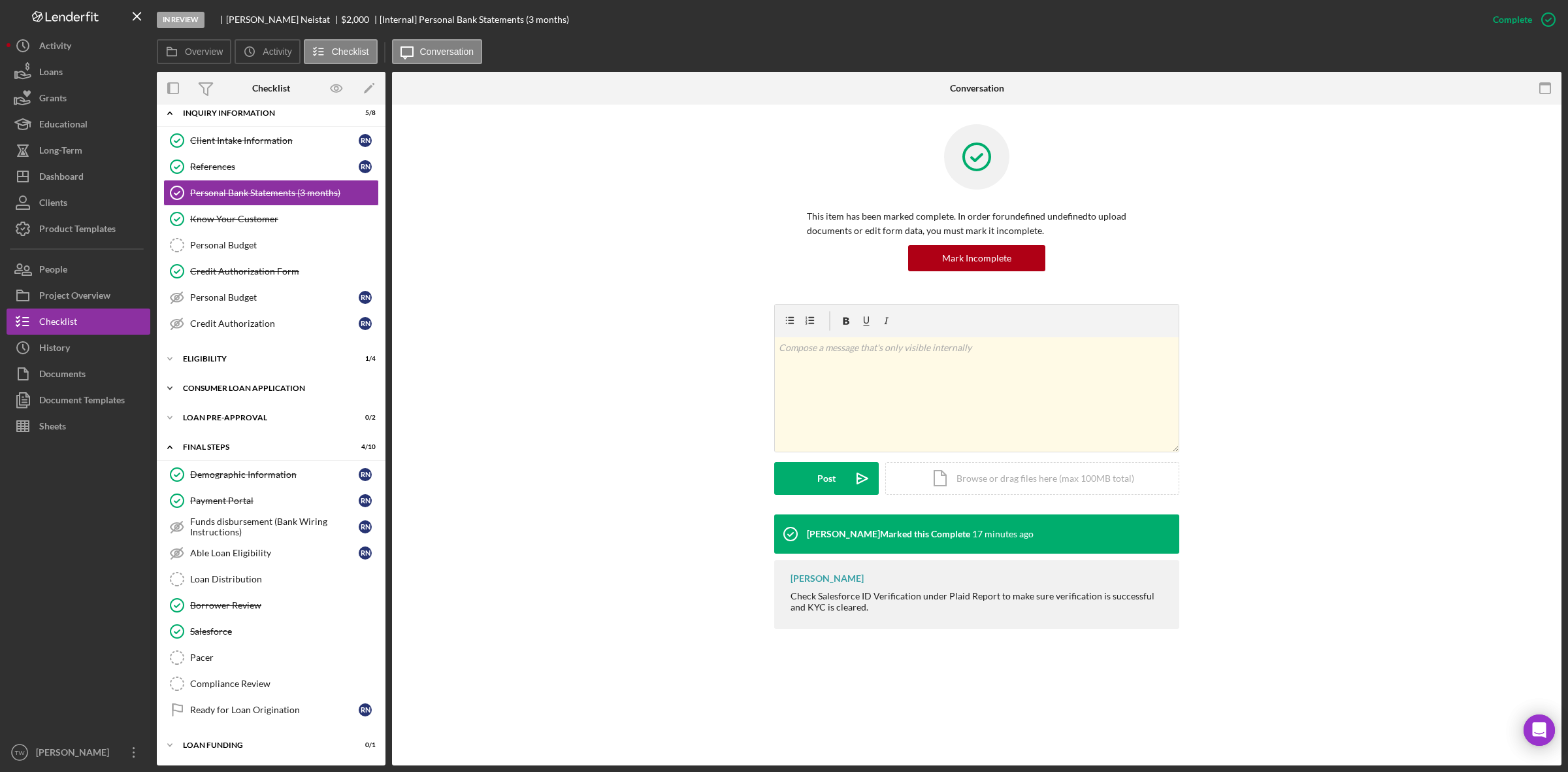
click at [242, 385] on div "Consumer Loan Application" at bounding box center [275, 388] width 186 height 7
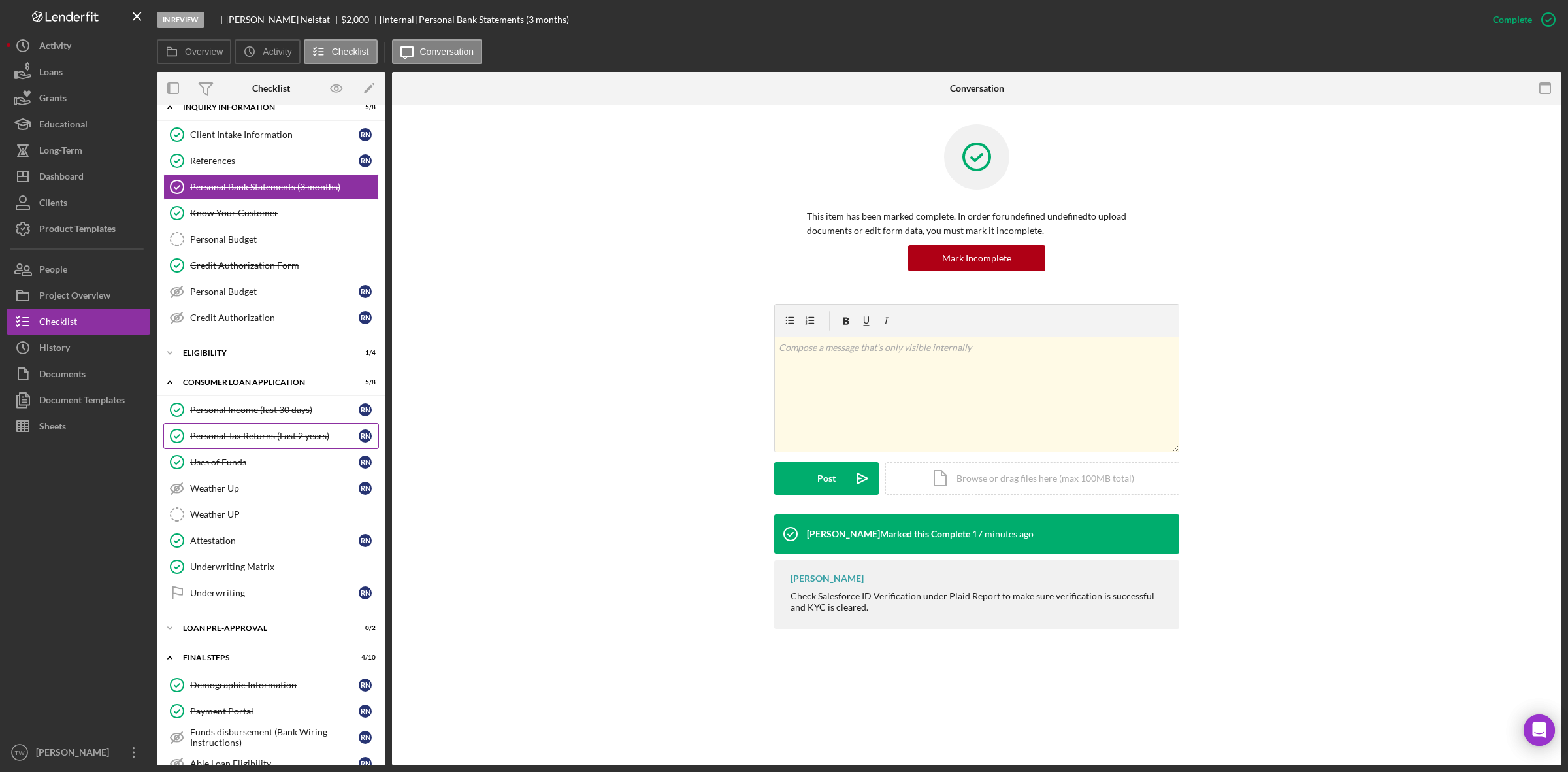
click at [258, 441] on div "Personal Tax Returns (Last 2 years)" at bounding box center [274, 435] width 168 height 10
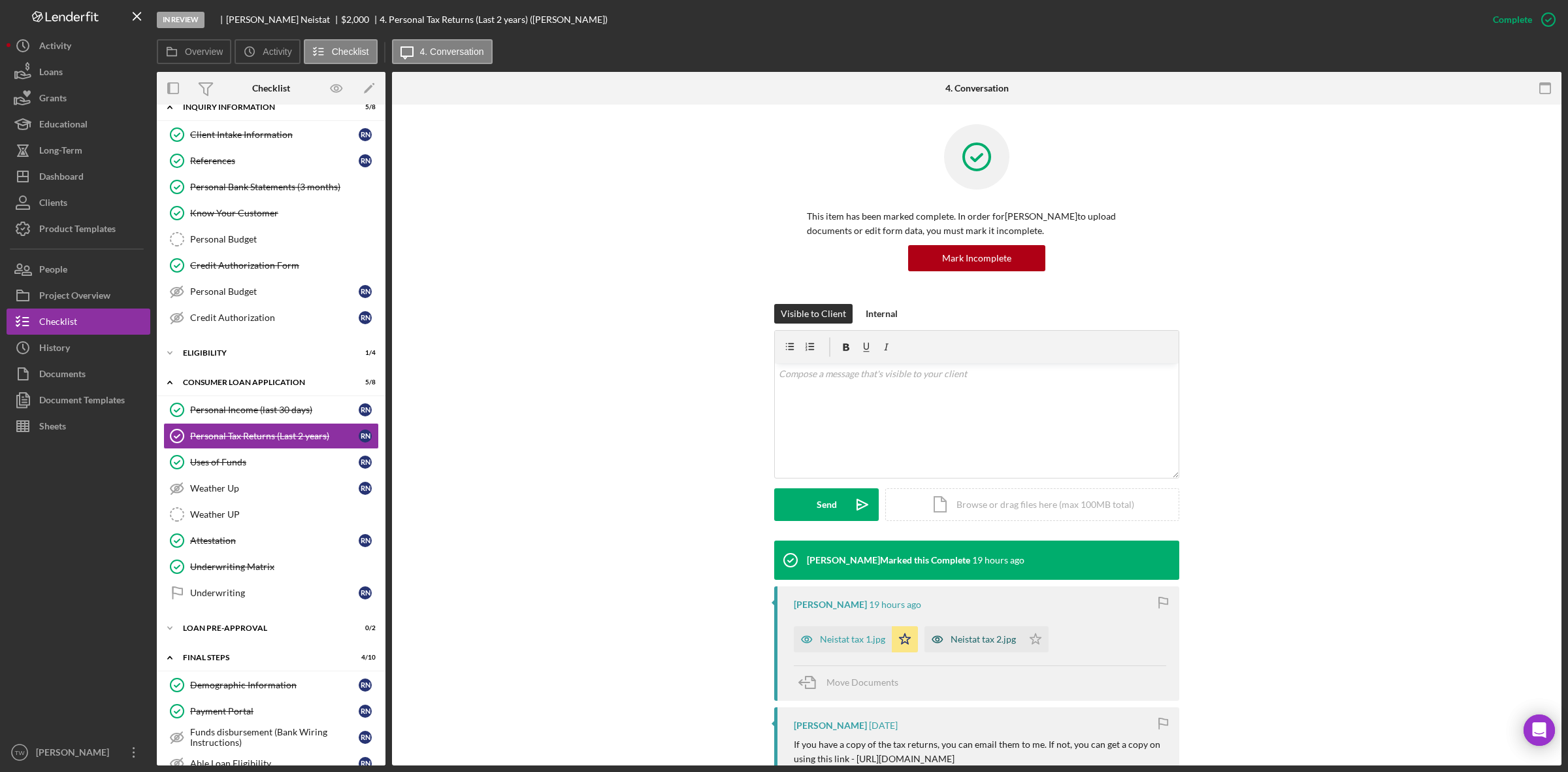
click at [979, 642] on div "Neistat tax 2.jpg" at bounding box center [983, 639] width 66 height 10
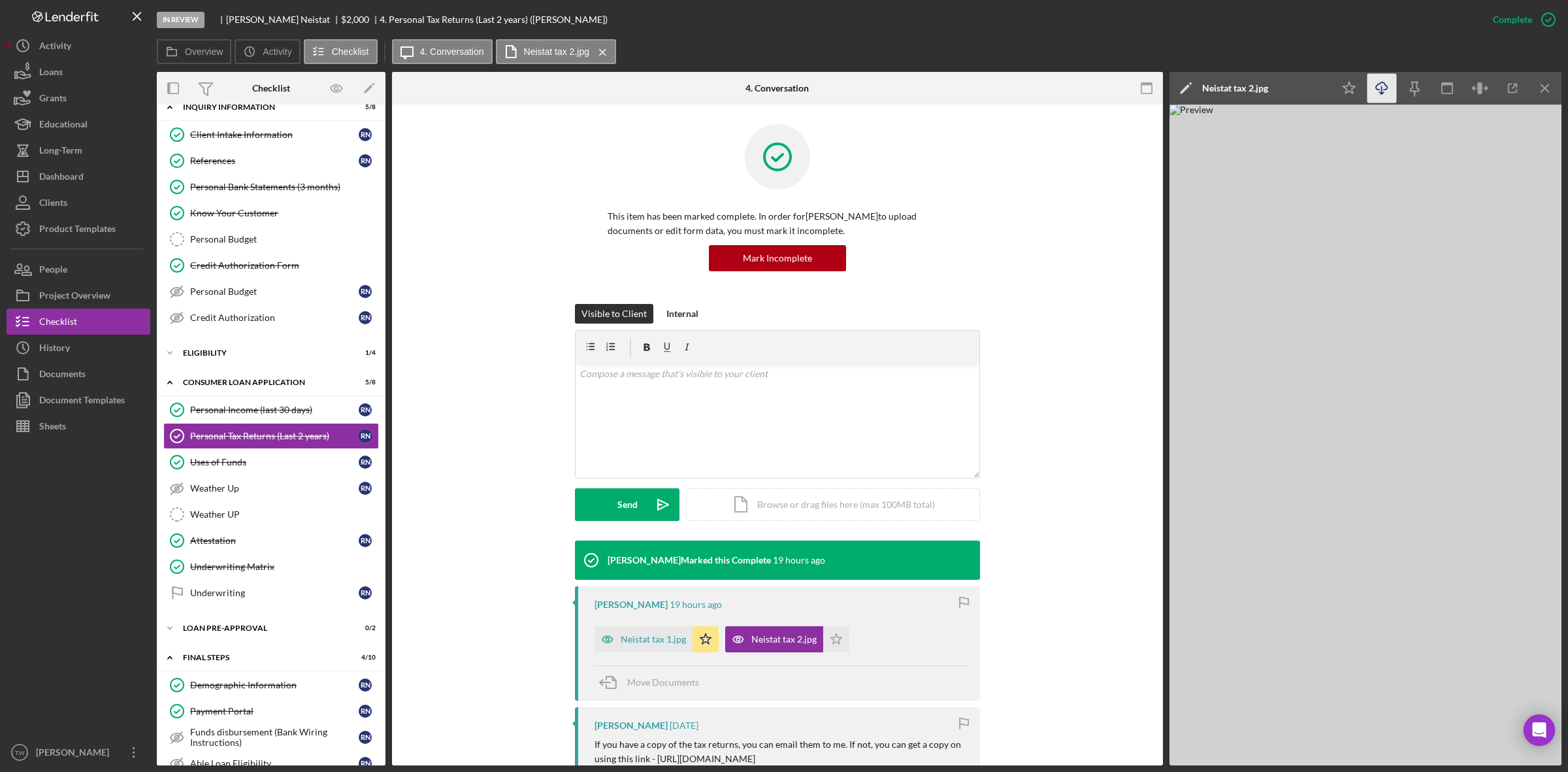
click at [1377, 92] on icon "Icon/Download" at bounding box center [1382, 89] width 30 height 30
click at [1138, 271] on div "This item has been marked complete. In order for [PERSON_NAME] to upload docume…" at bounding box center [777, 214] width 732 height 179
click at [1385, 92] on icon "Icon/Download" at bounding box center [1382, 89] width 30 height 30
click at [640, 636] on div "Neistat tax 1.jpg" at bounding box center [653, 639] width 66 height 10
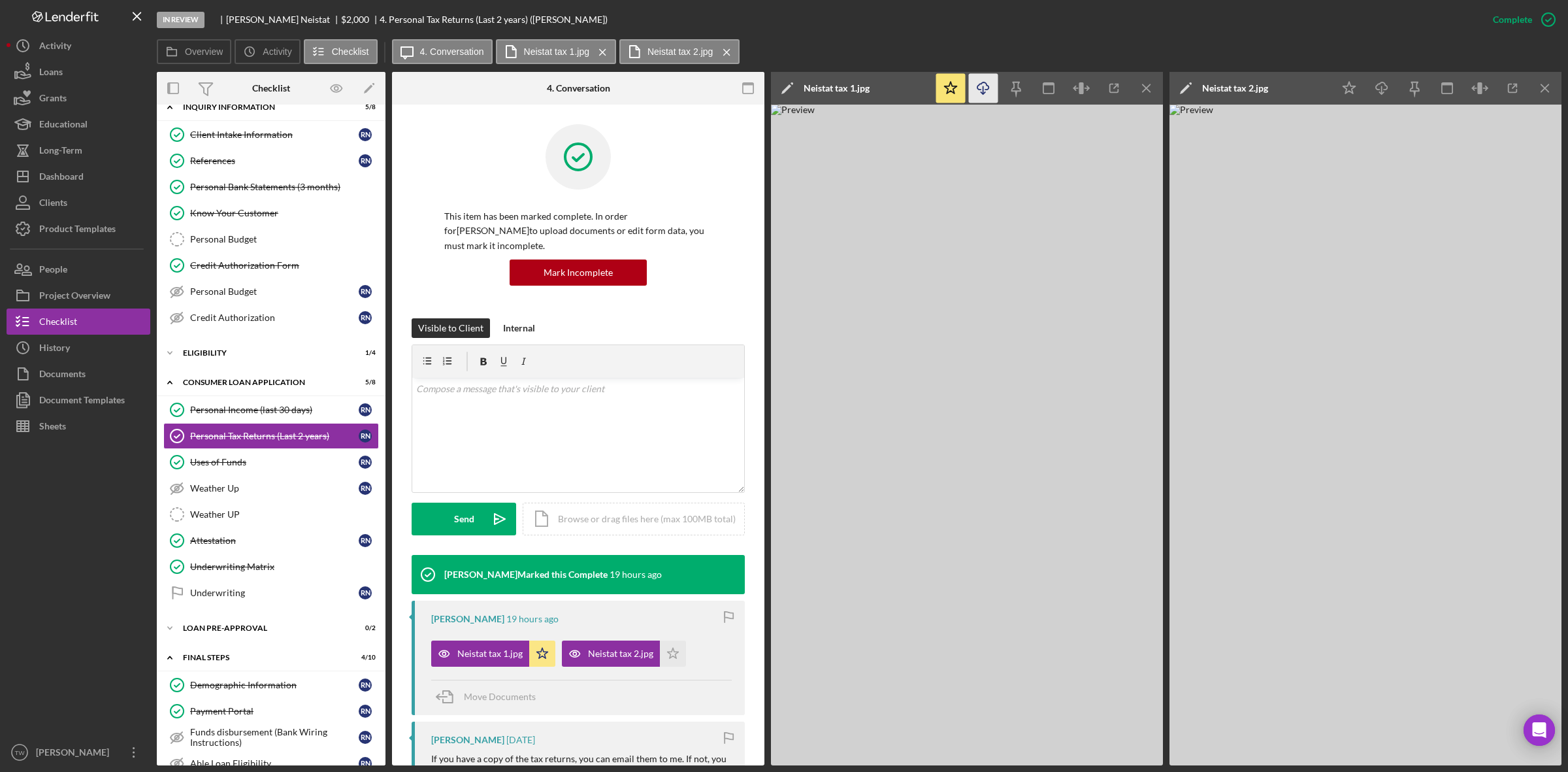
click at [991, 89] on icon "Icon/Download" at bounding box center [983, 89] width 30 height 30
click at [250, 407] on div "Personal Income (last 30 days)" at bounding box center [274, 410] width 168 height 10
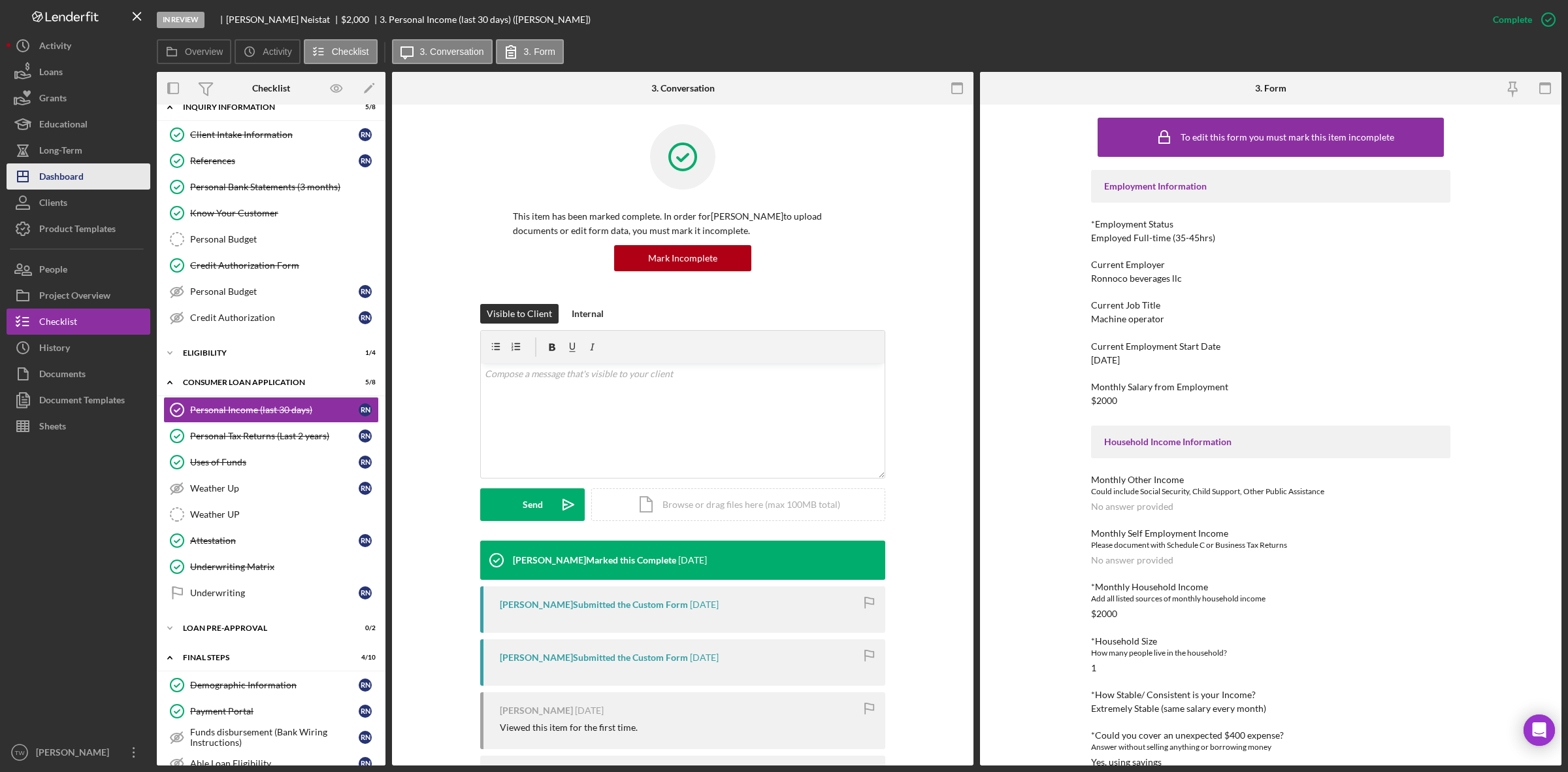
click at [74, 177] on div "Dashboard" at bounding box center [61, 178] width 44 height 30
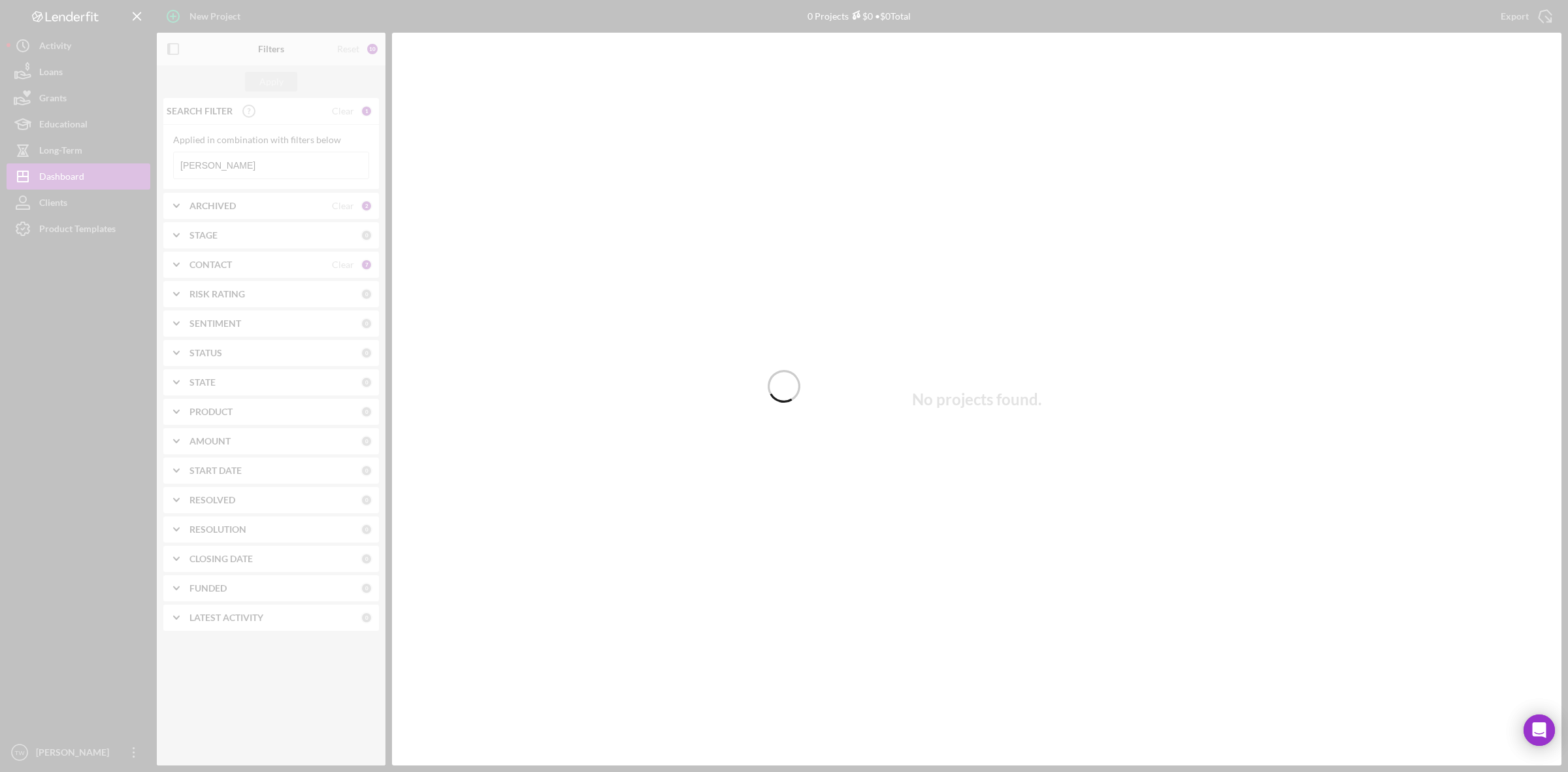
click at [231, 170] on div at bounding box center [784, 386] width 1568 height 772
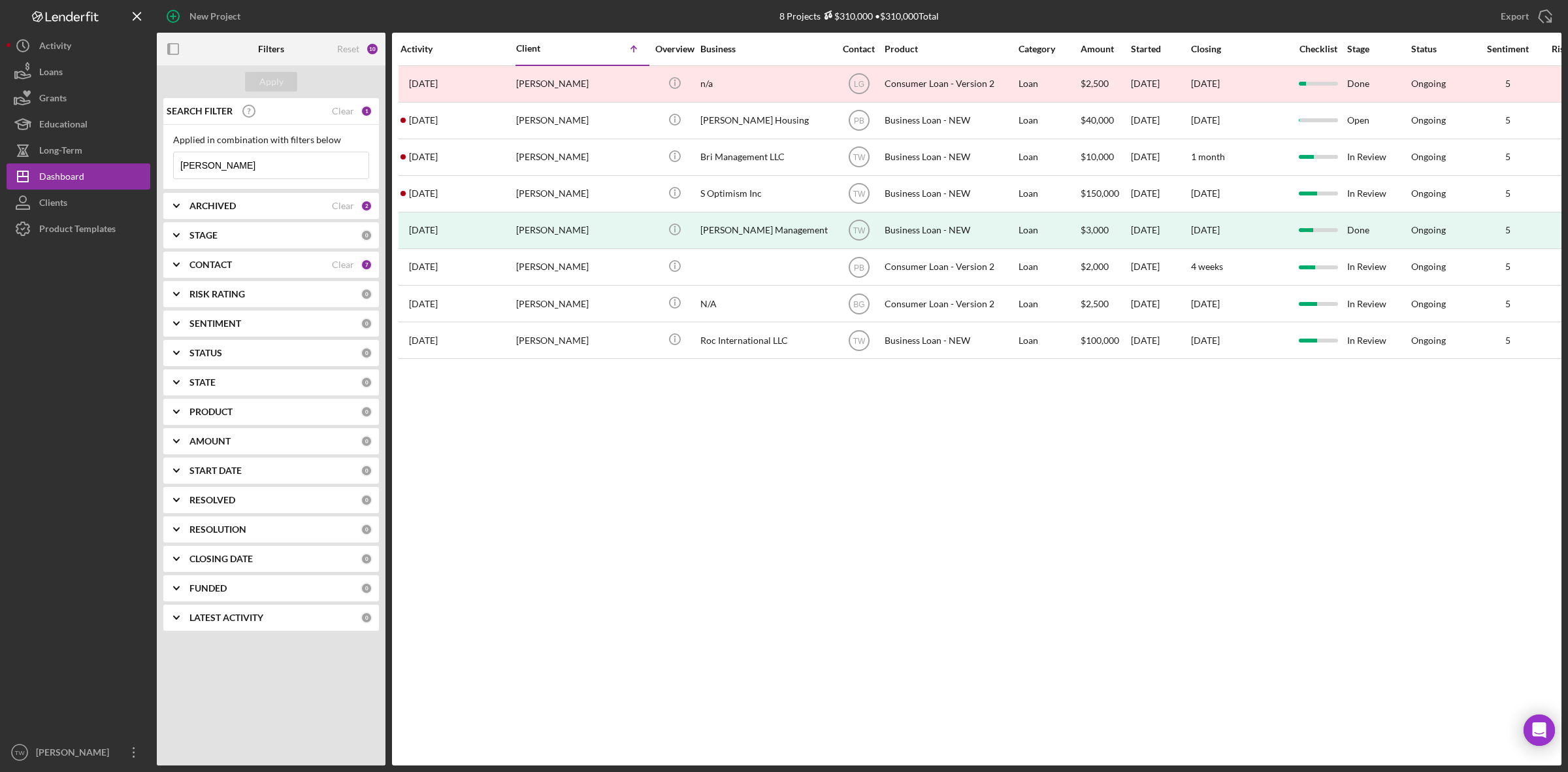
click at [231, 170] on input "[PERSON_NAME]" at bounding box center [271, 165] width 195 height 26
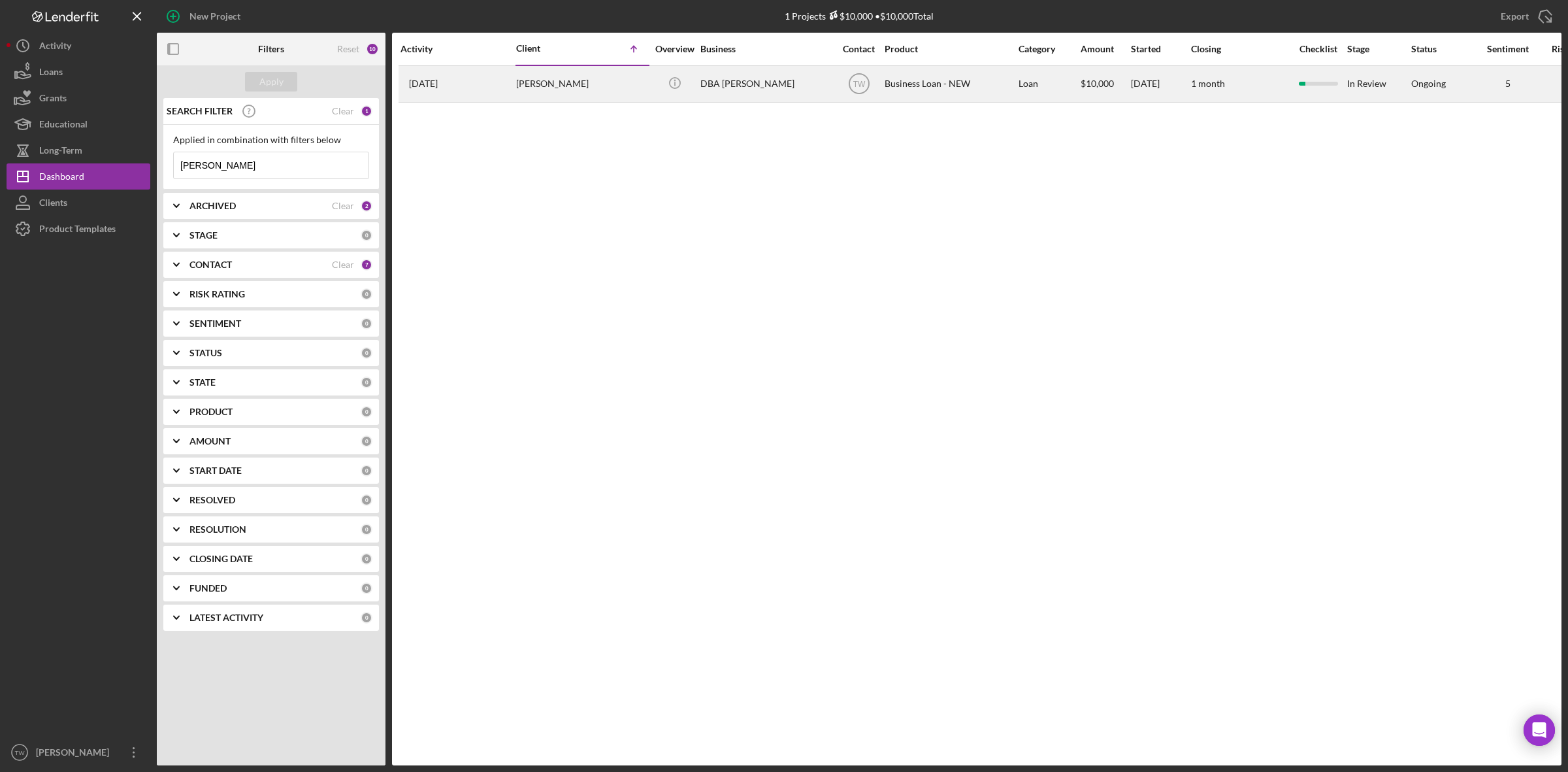
type input "[PERSON_NAME]"
click at [534, 81] on div "[PERSON_NAME]" at bounding box center [581, 83] width 130 height 34
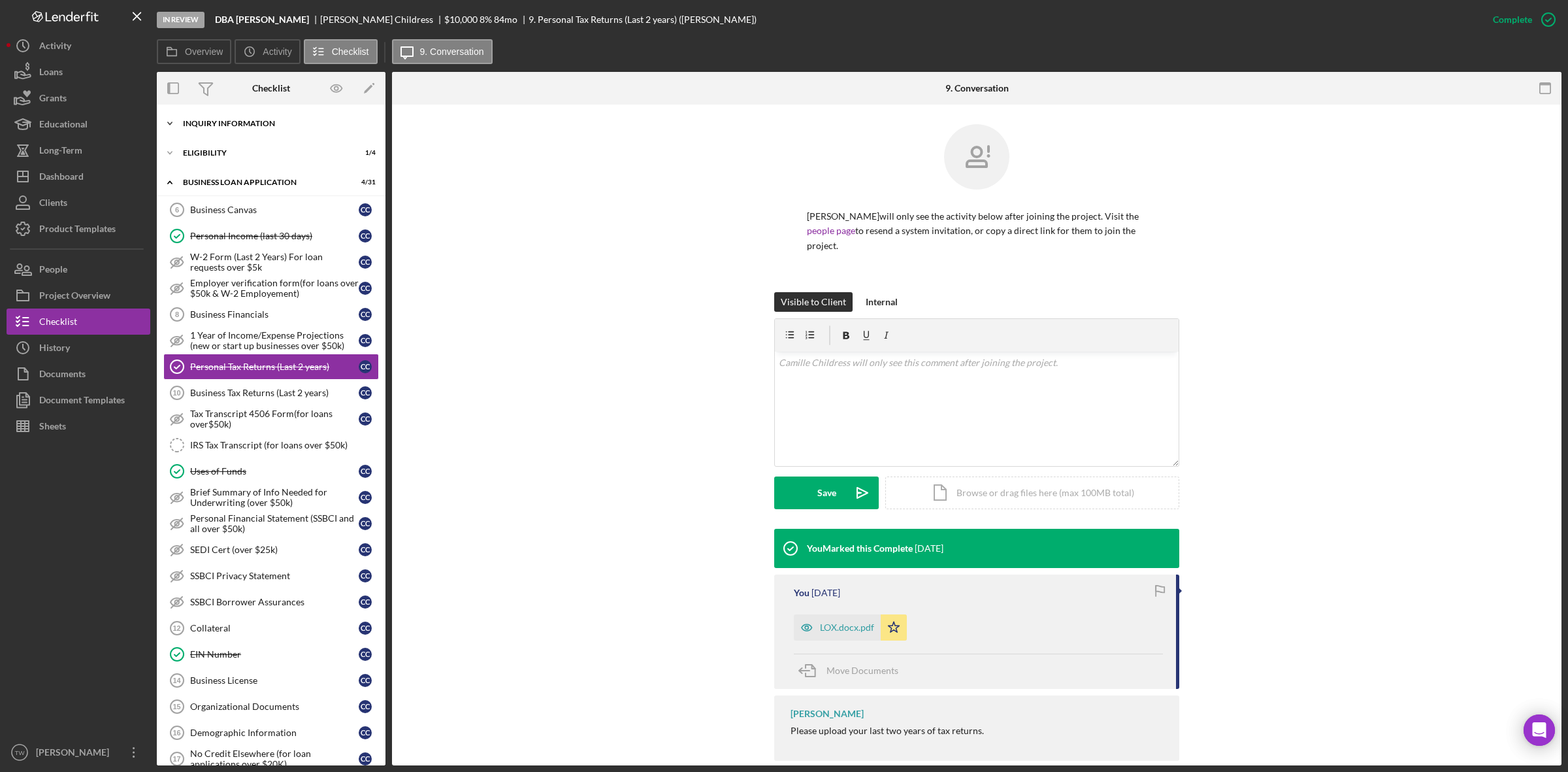
click at [213, 121] on div "INQUIRY INFORMATION" at bounding box center [275, 123] width 186 height 7
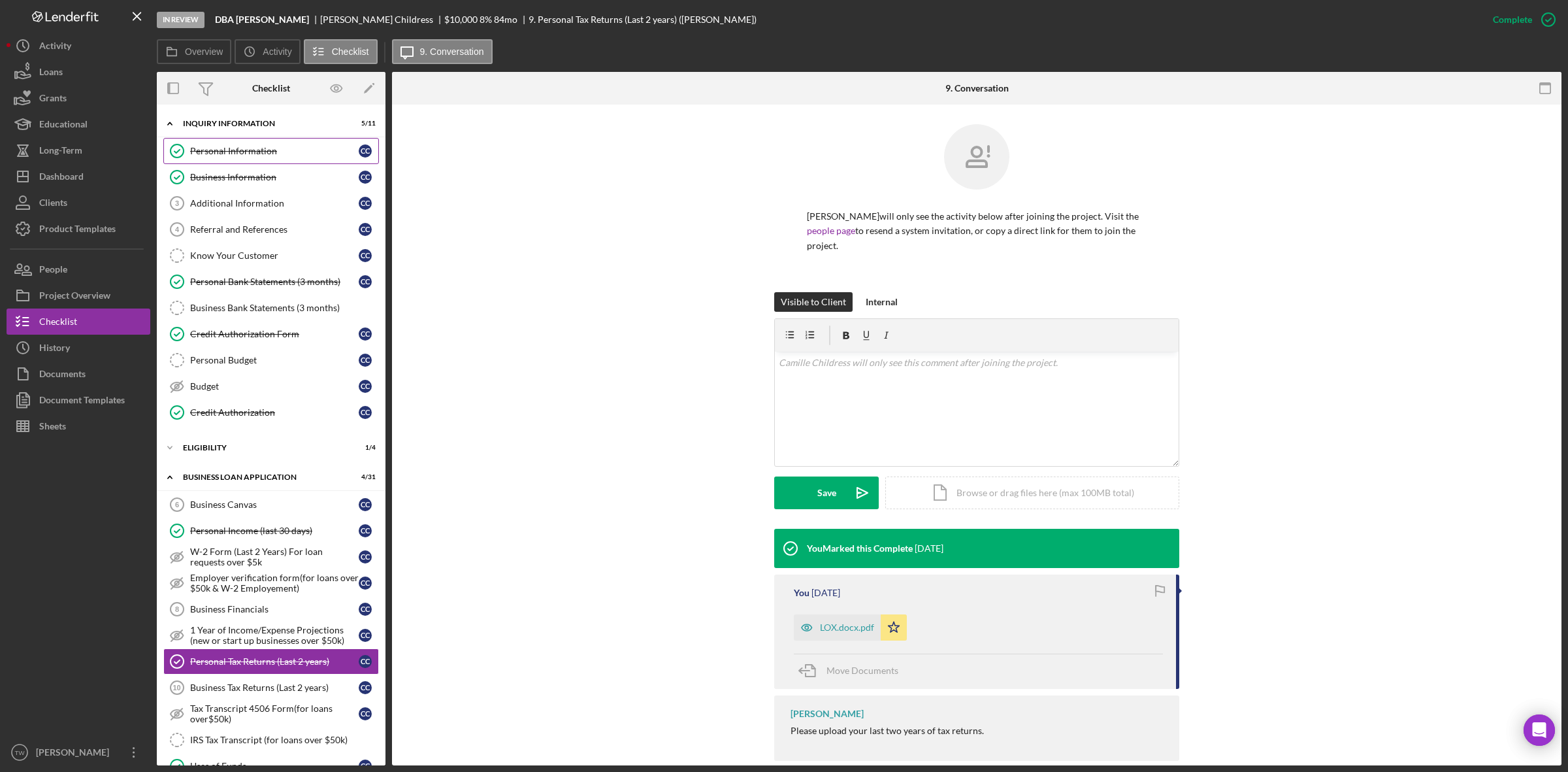
click at [219, 142] on link "Personal Information Personal Information C C" at bounding box center [271, 151] width 215 height 26
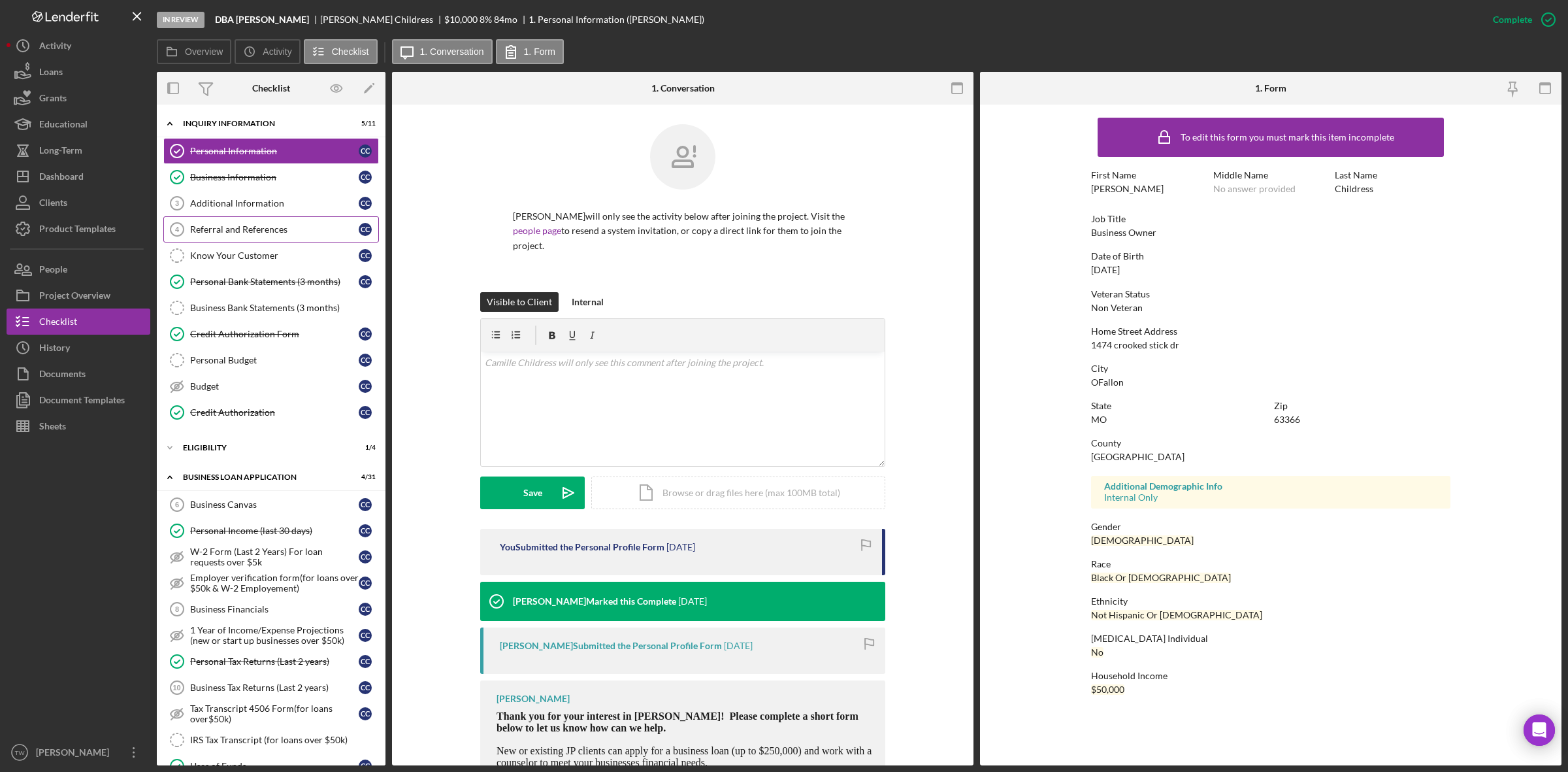
click at [222, 231] on div "Referral and References" at bounding box center [274, 228] width 168 height 10
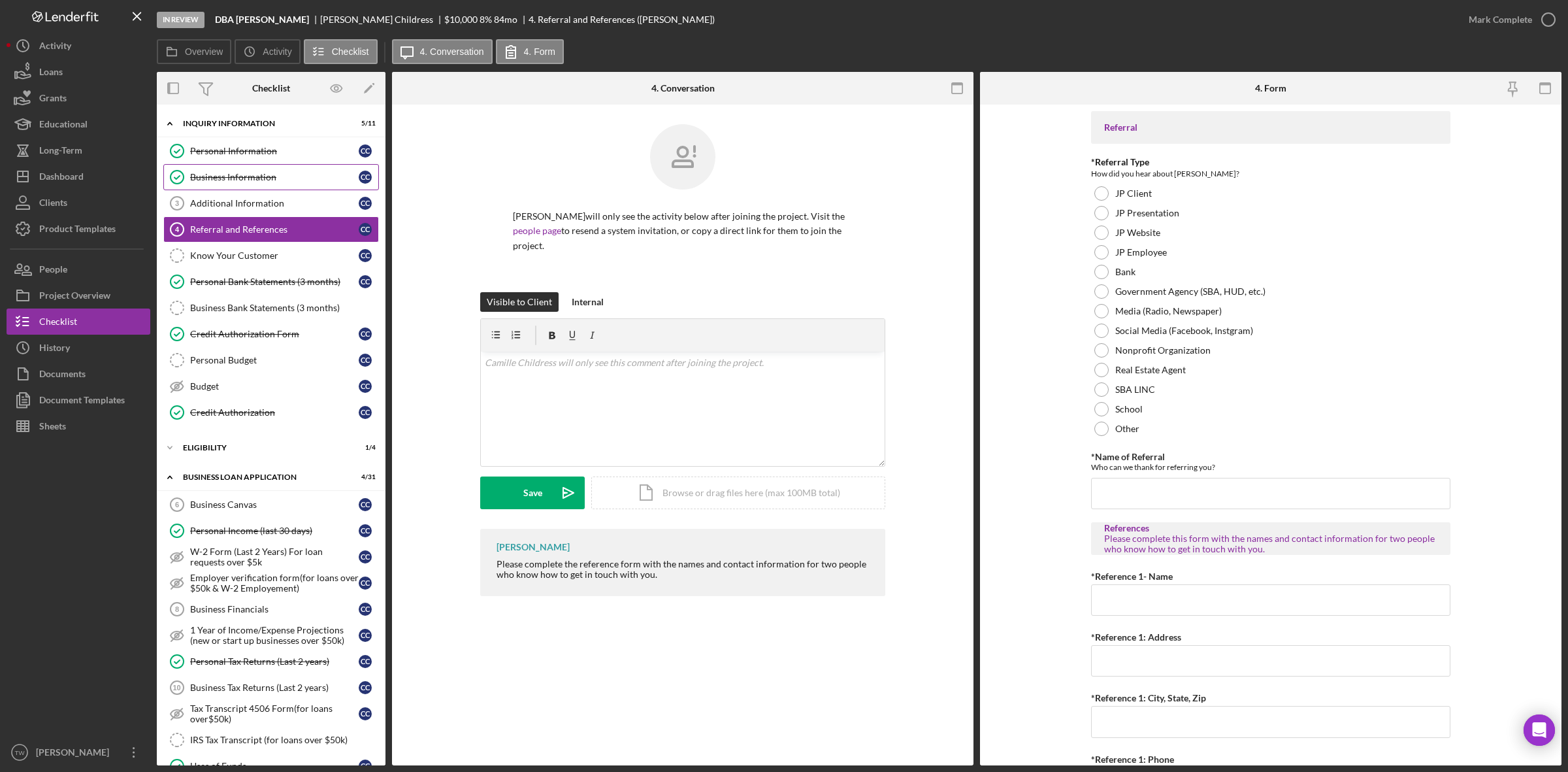
click at [236, 182] on div "Business Information" at bounding box center [274, 177] width 168 height 10
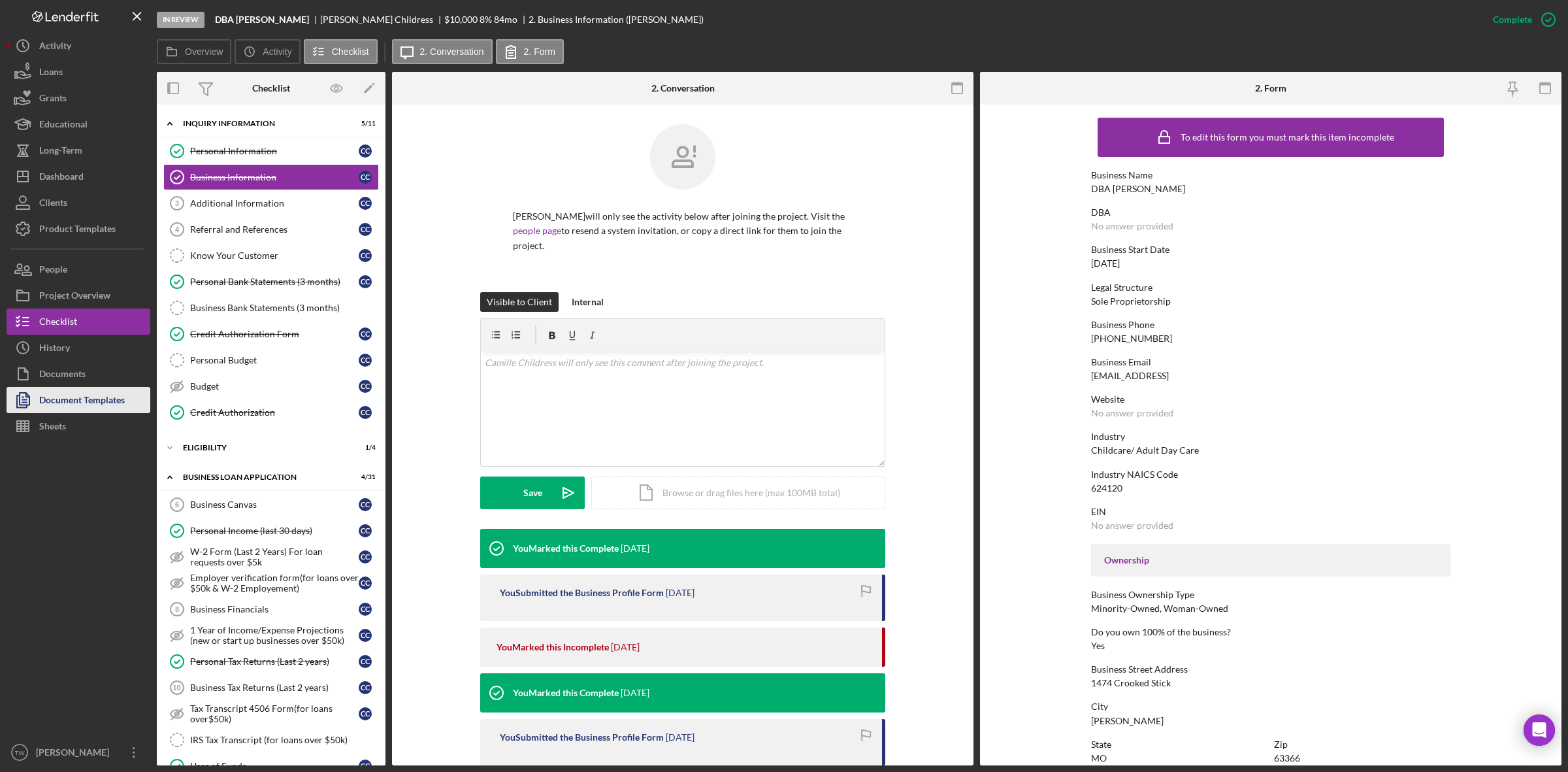
click at [79, 402] on div "Document Templates" at bounding box center [81, 402] width 86 height 30
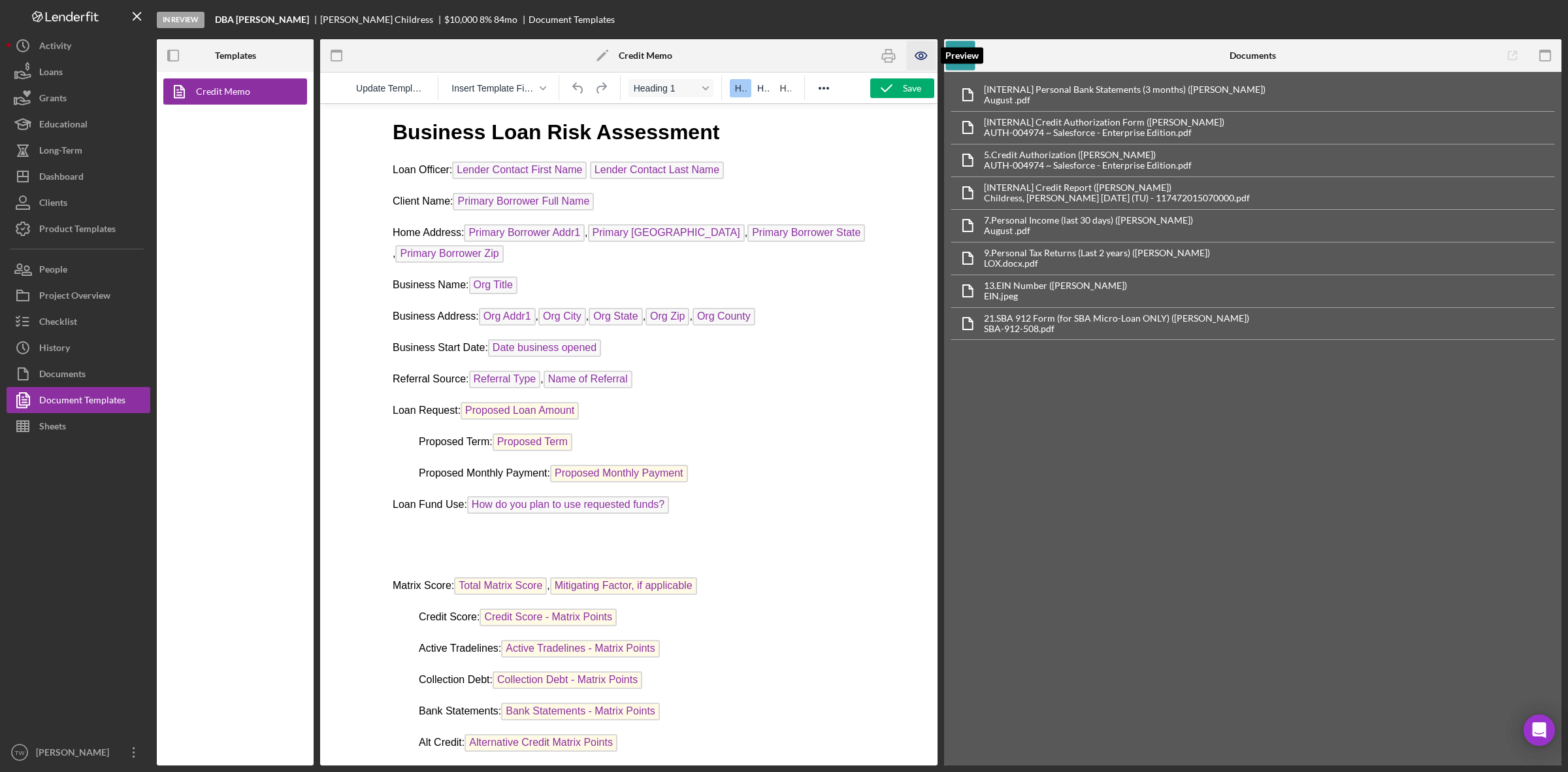
click at [916, 56] on icon "button" at bounding box center [921, 56] width 30 height 30
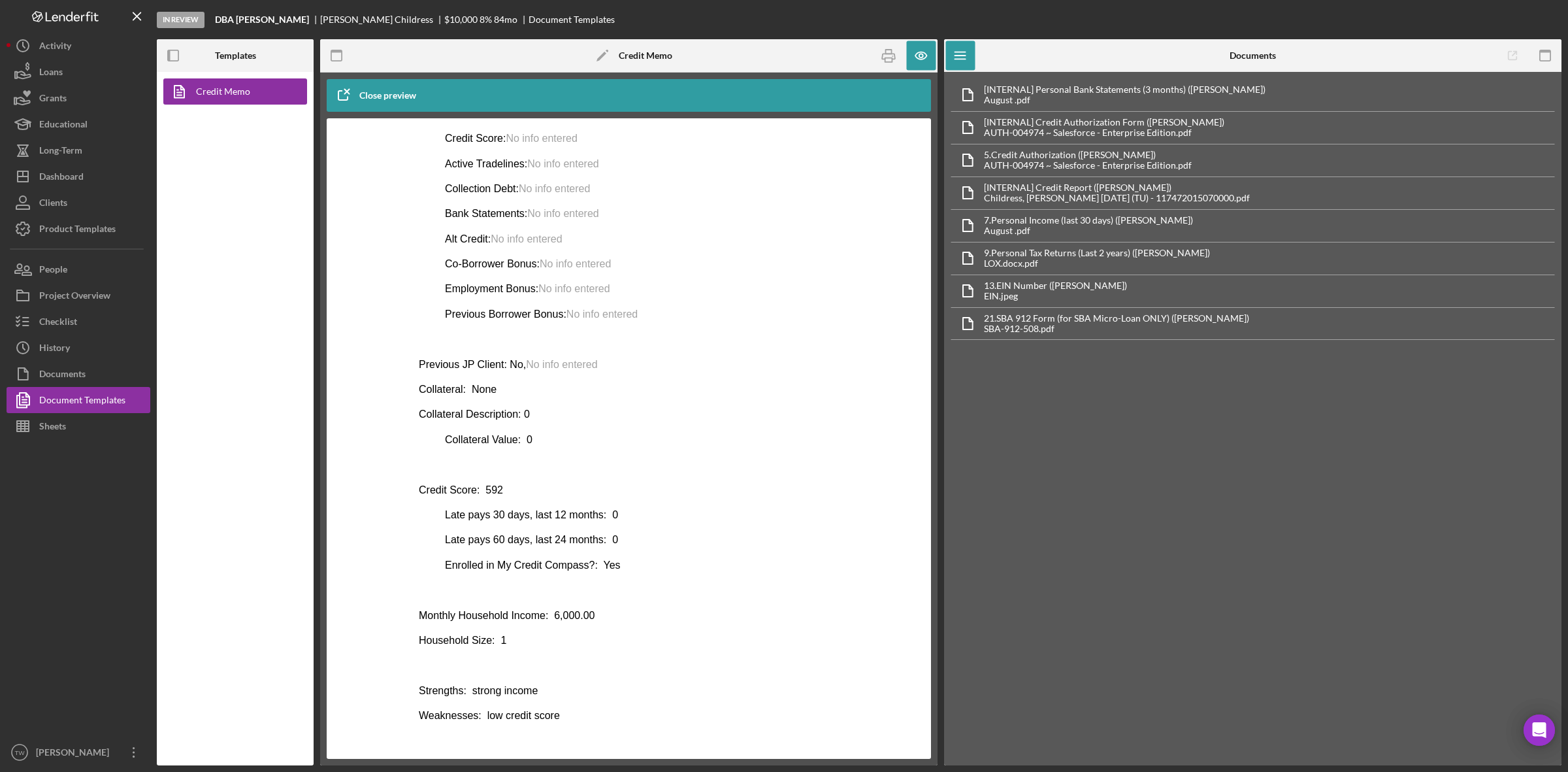
scroll to position [81, 0]
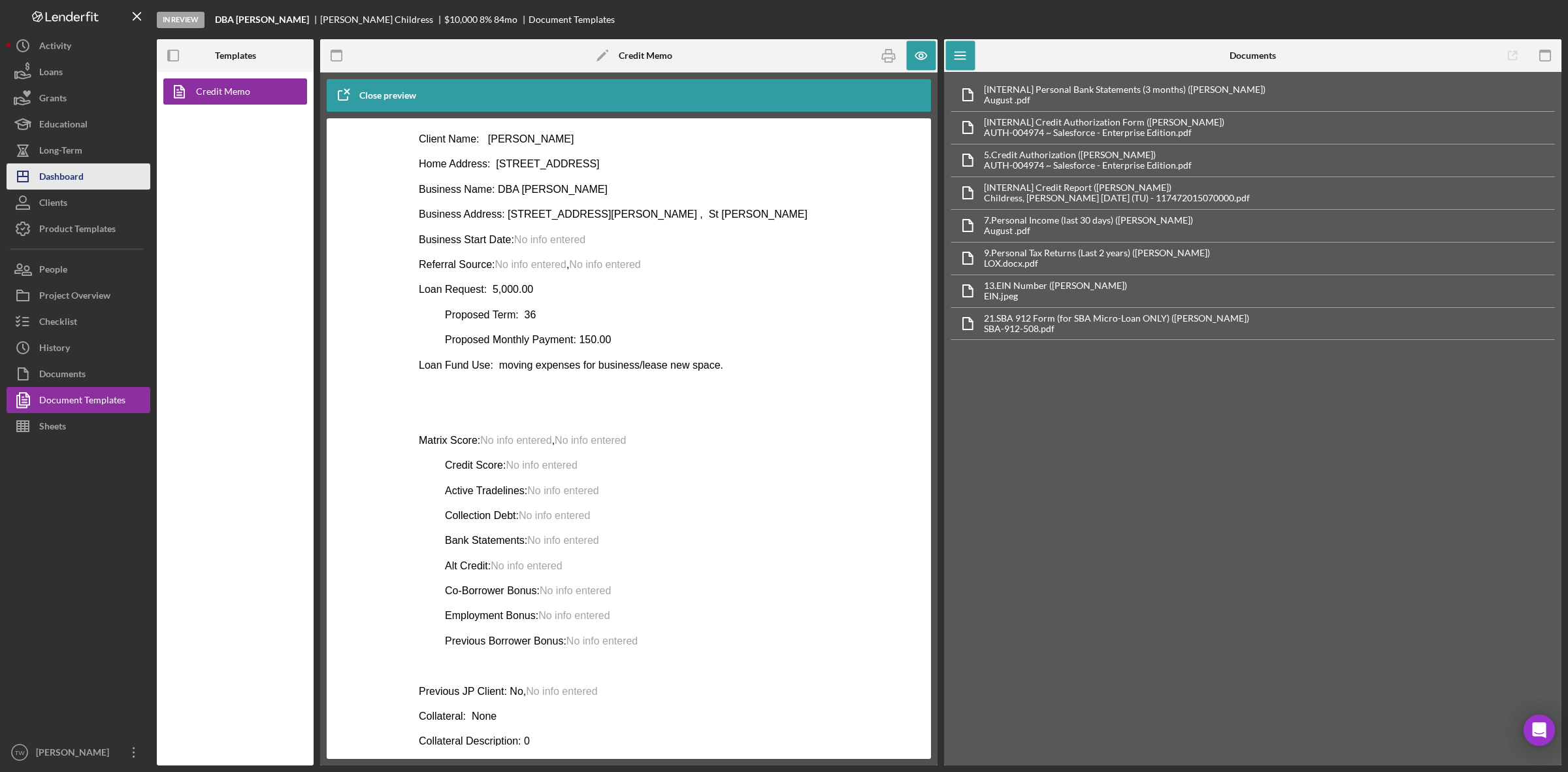
click at [91, 168] on button "Icon/Dashboard Dashboard" at bounding box center [79, 177] width 144 height 26
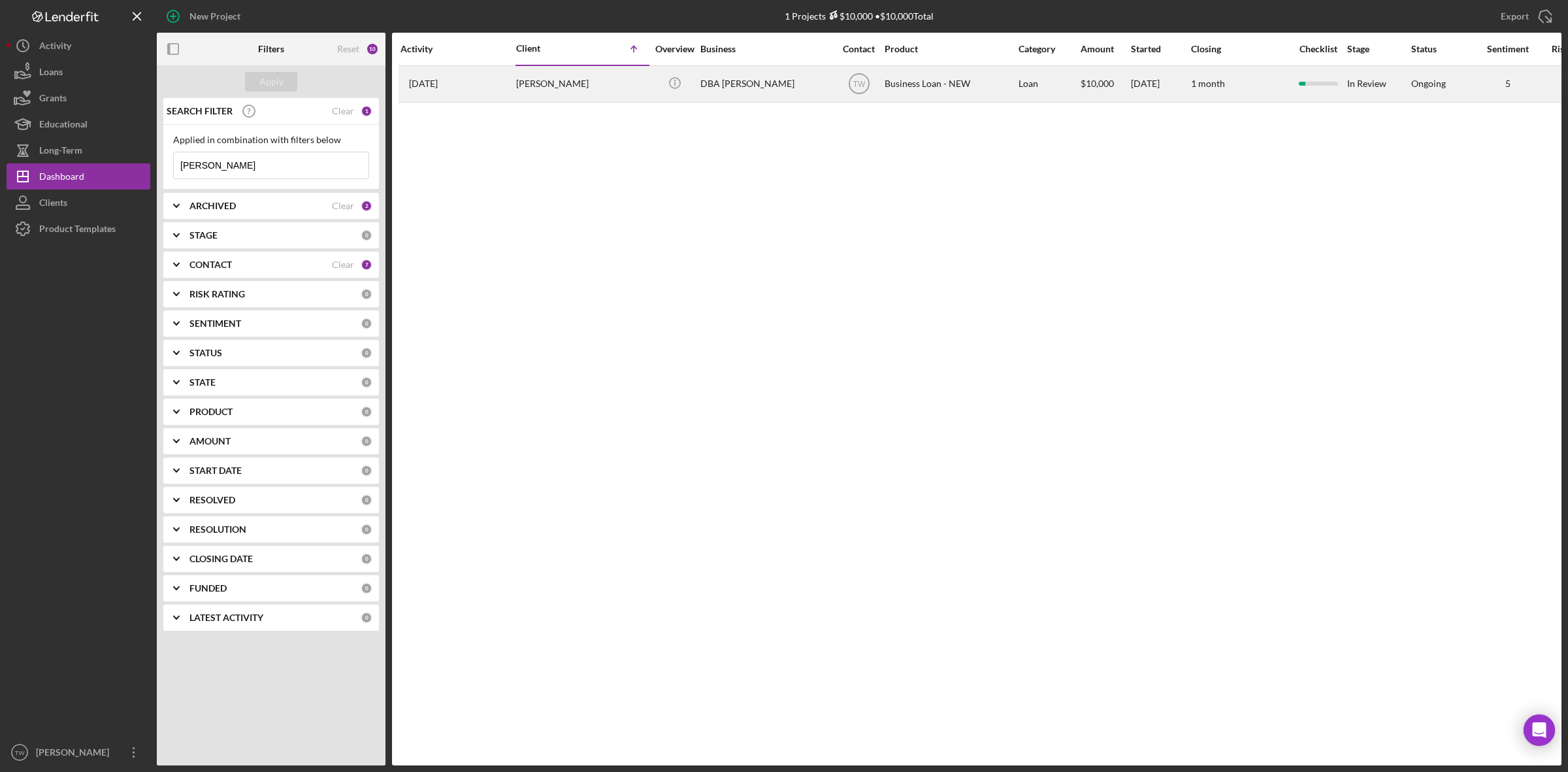
click at [547, 86] on div "[PERSON_NAME]" at bounding box center [581, 83] width 130 height 34
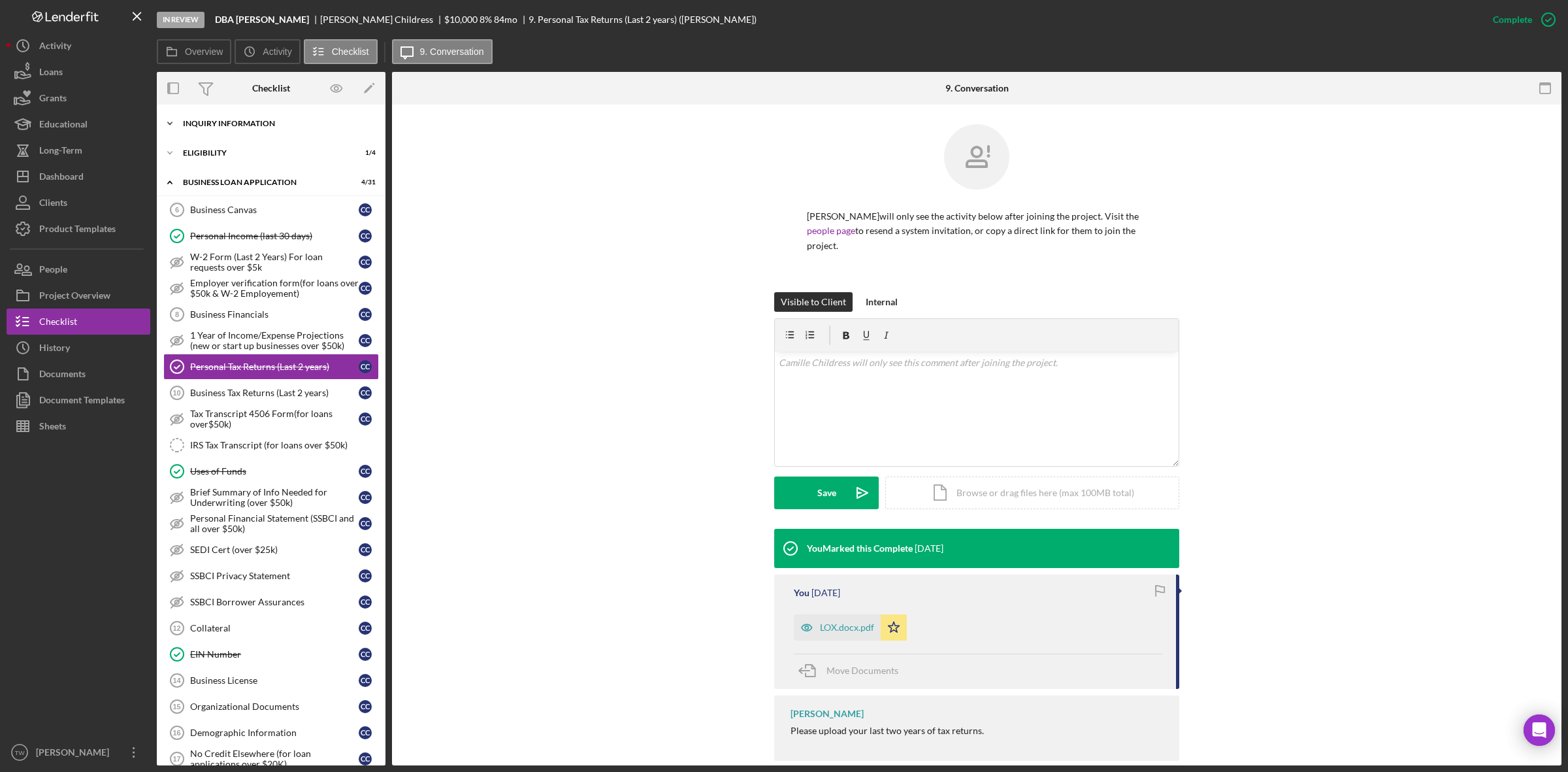
click at [210, 121] on div "INQUIRY INFORMATION" at bounding box center [275, 123] width 186 height 7
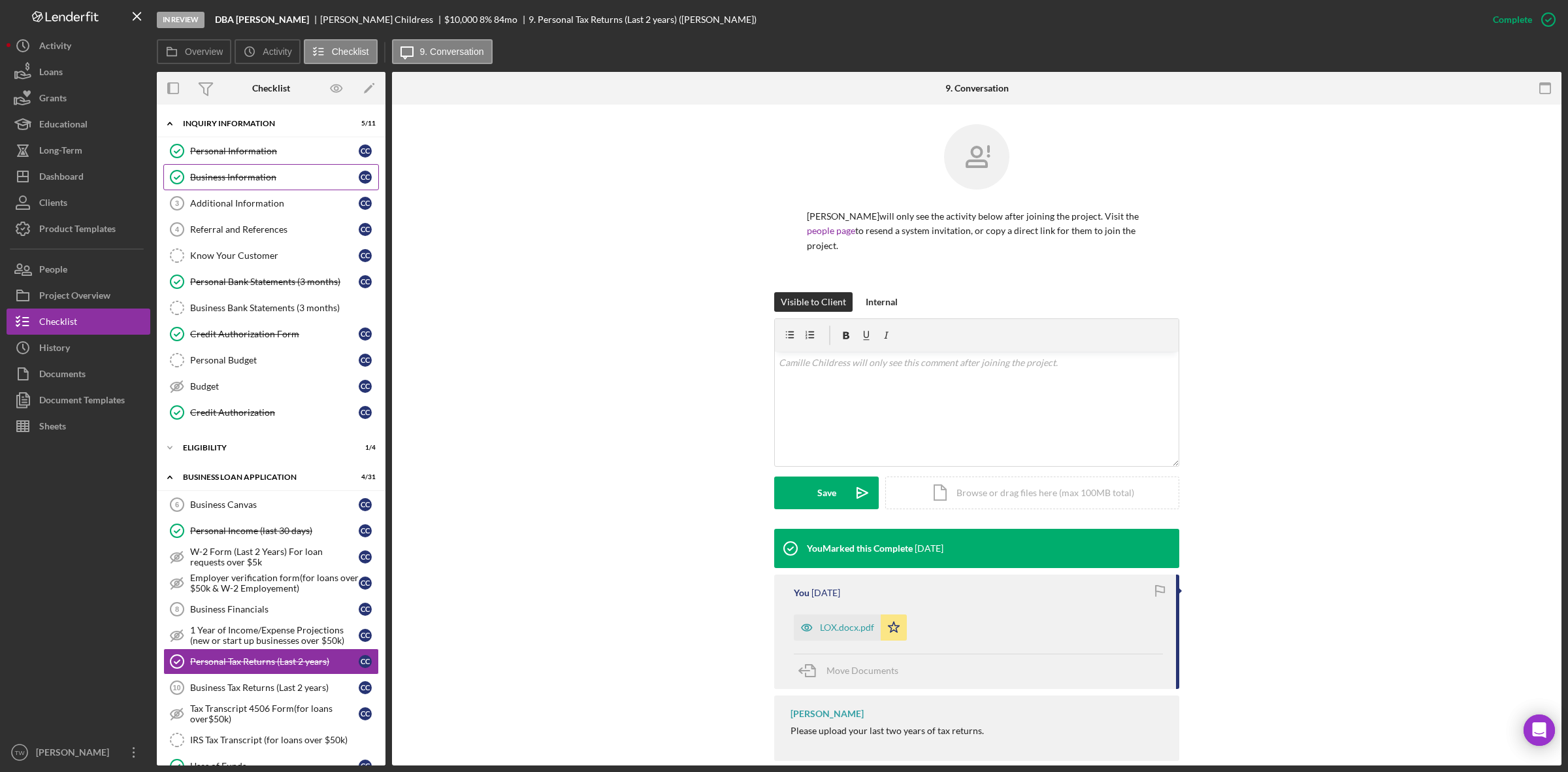
click at [236, 175] on div "Business Information" at bounding box center [274, 177] width 168 height 10
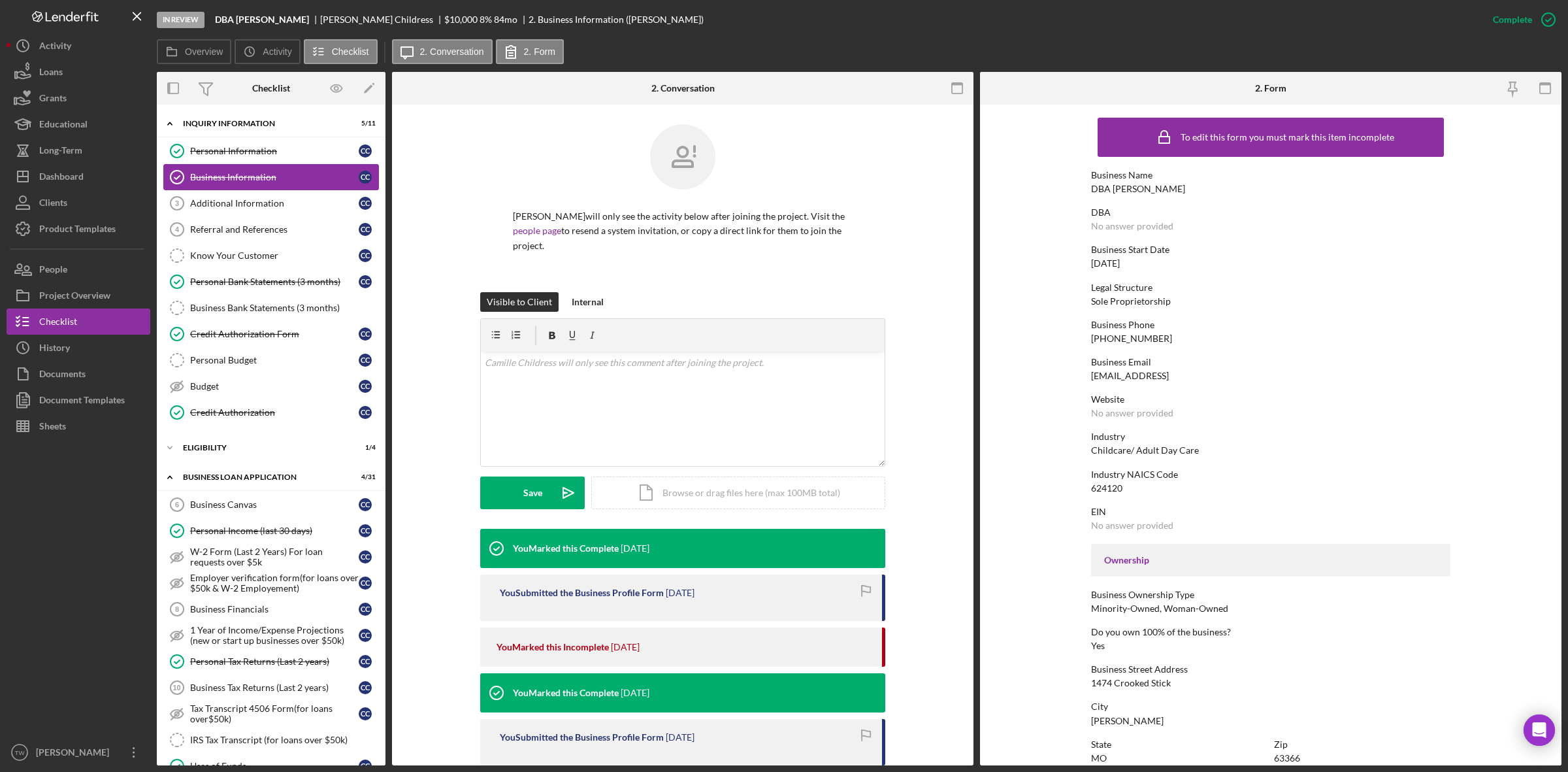
click at [233, 188] on link "Business Information Business Information C C" at bounding box center [271, 177] width 215 height 26
click at [239, 206] on div "Additional Information" at bounding box center [274, 202] width 168 height 10
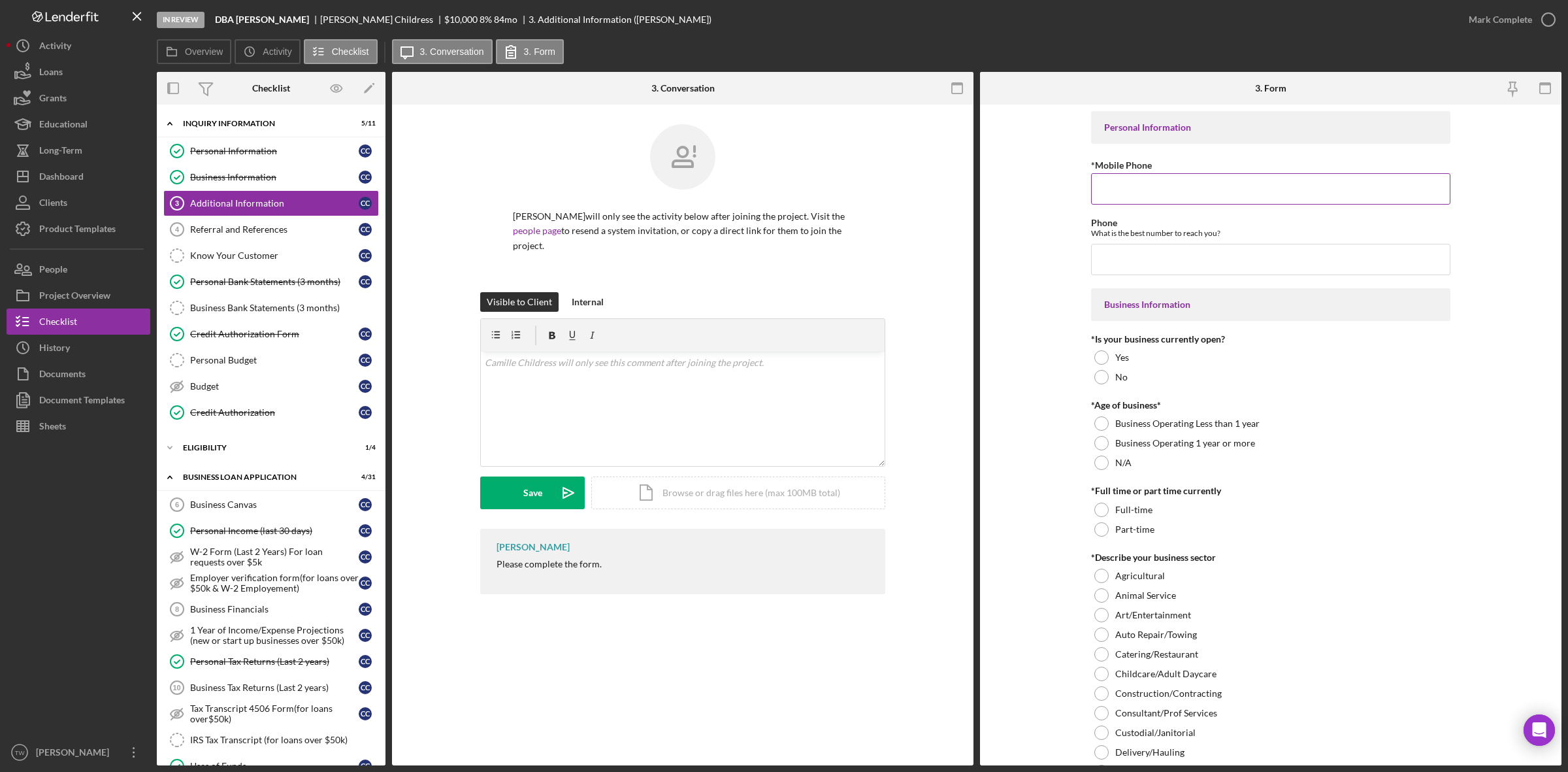
click at [1158, 194] on input "*Mobile Phone" at bounding box center [1270, 189] width 359 height 31
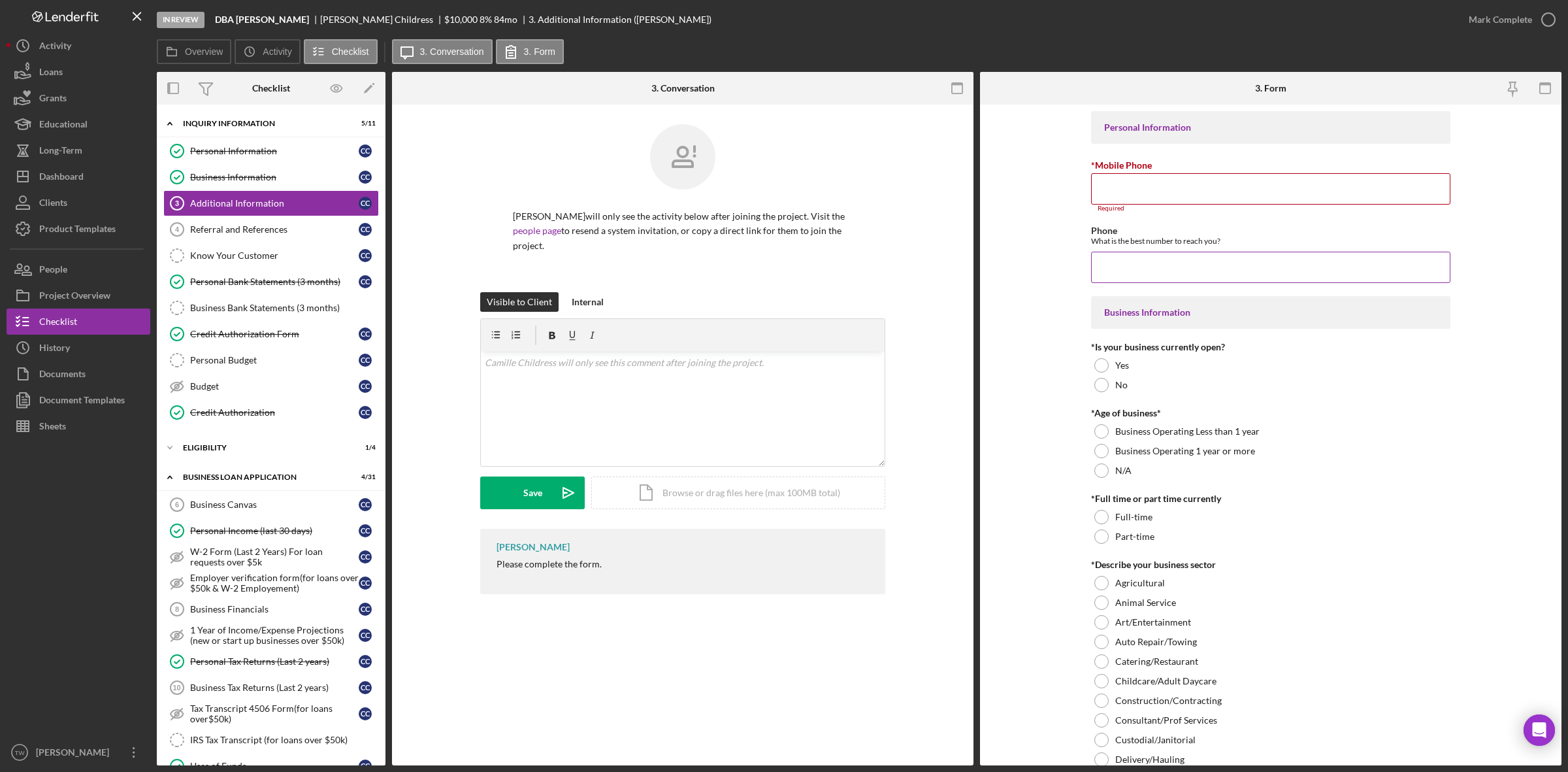
paste input "[PHONE_NUMBER]"
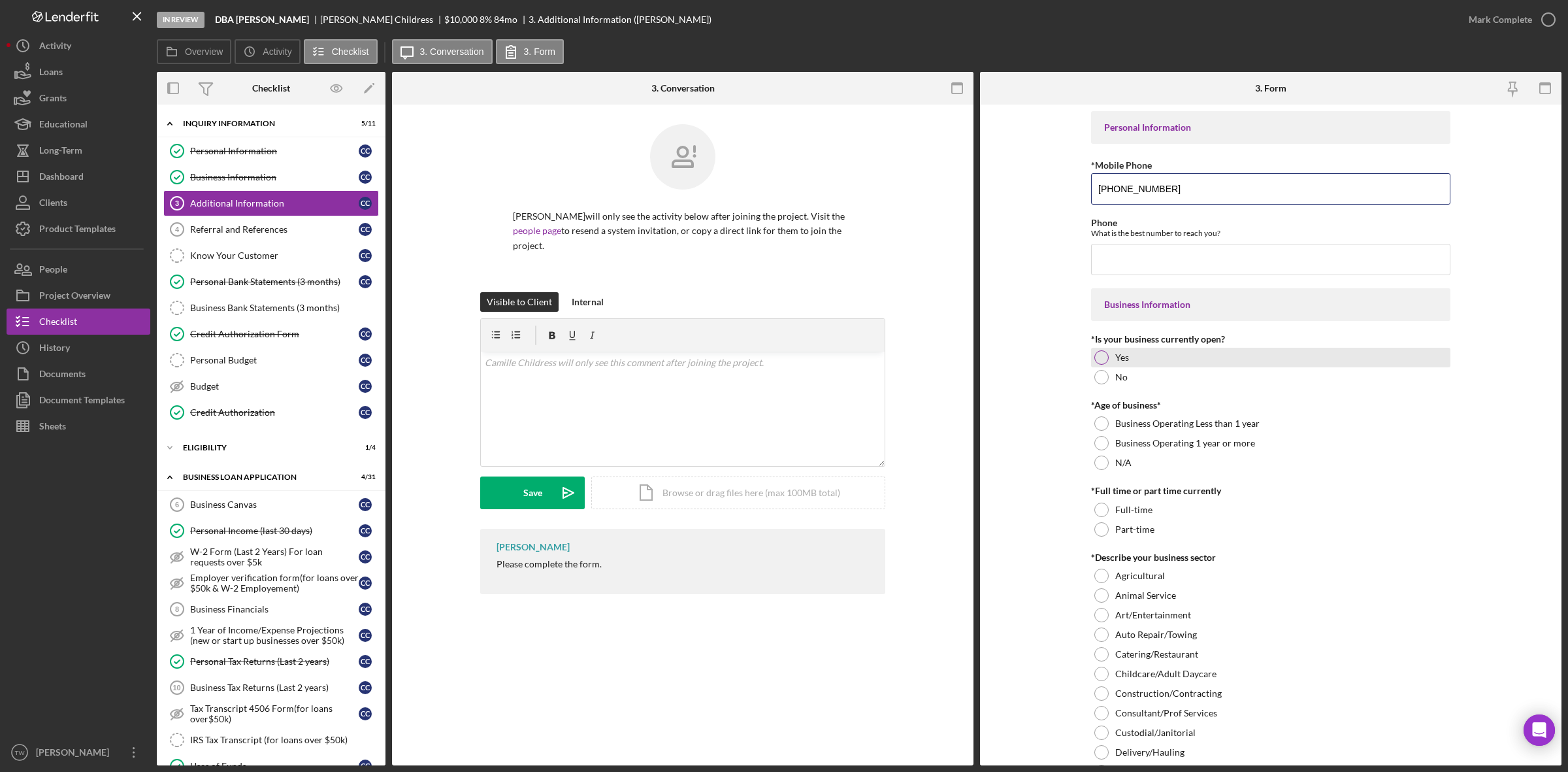
type input "[PHONE_NUMBER]"
click at [1123, 357] on label "Yes" at bounding box center [1122, 357] width 14 height 10
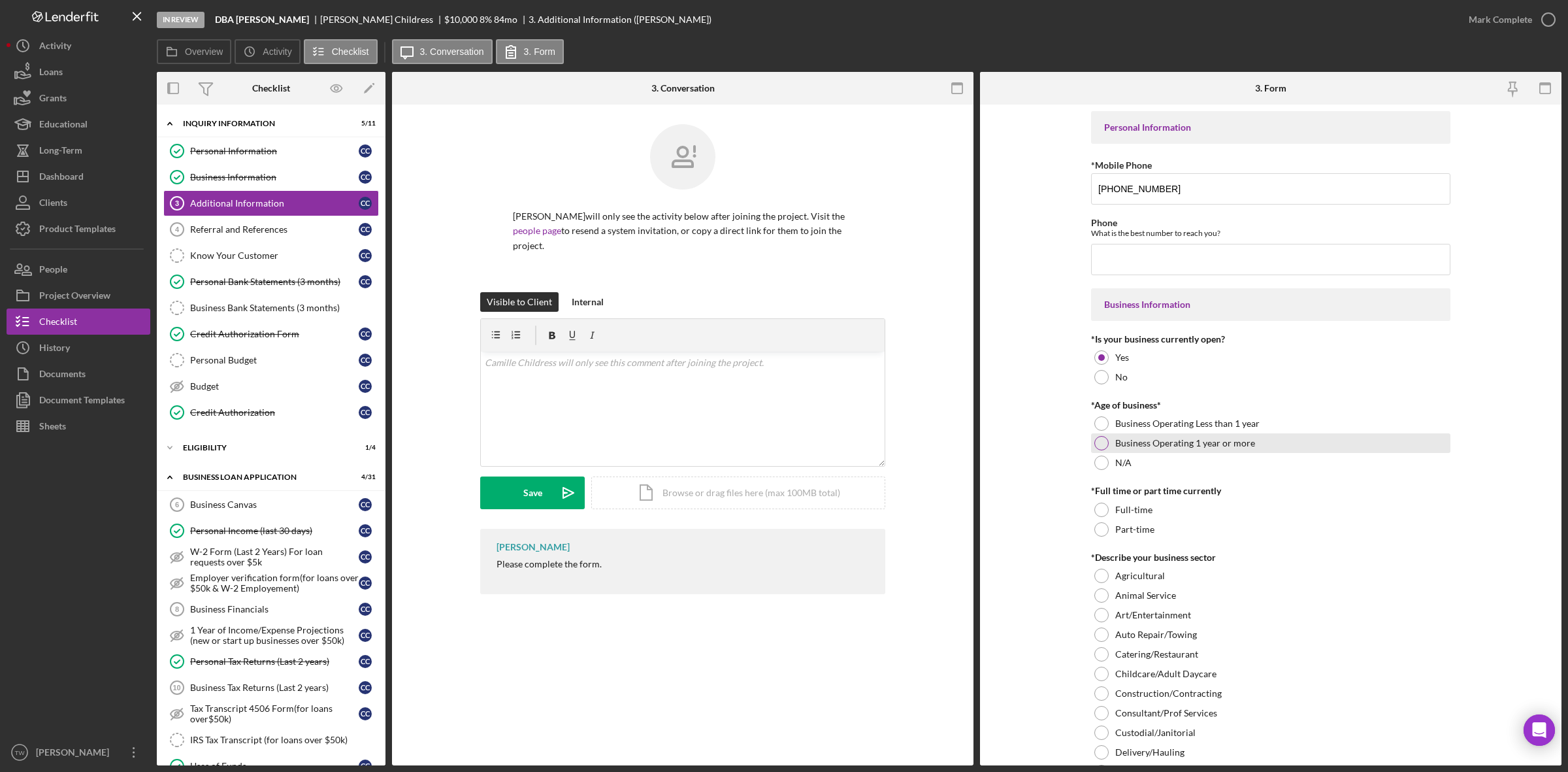
click at [1131, 442] on label "Business Operating 1 year or more" at bounding box center [1185, 443] width 140 height 10
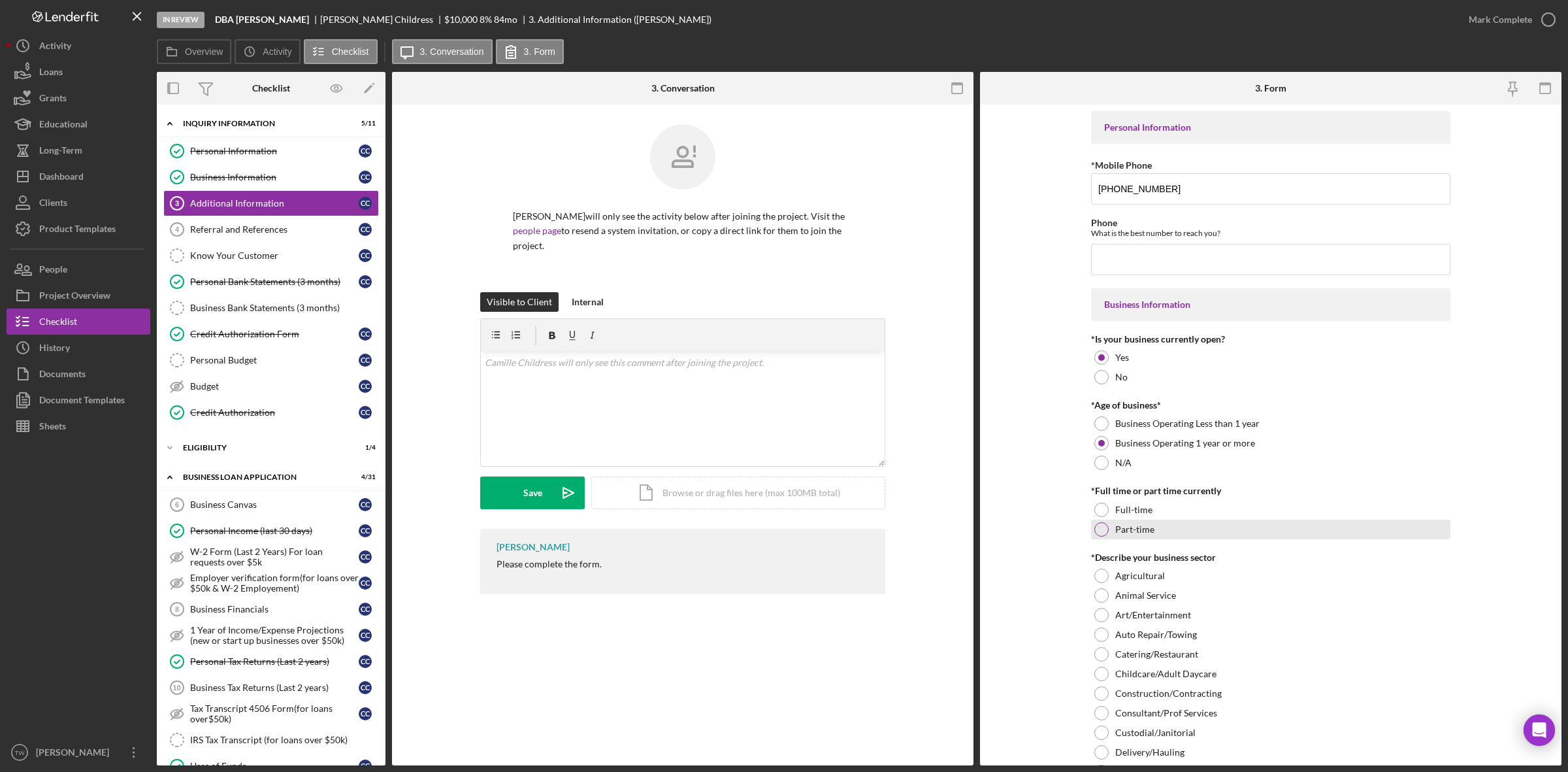
click at [1125, 523] on div "Part-time" at bounding box center [1270, 529] width 359 height 19
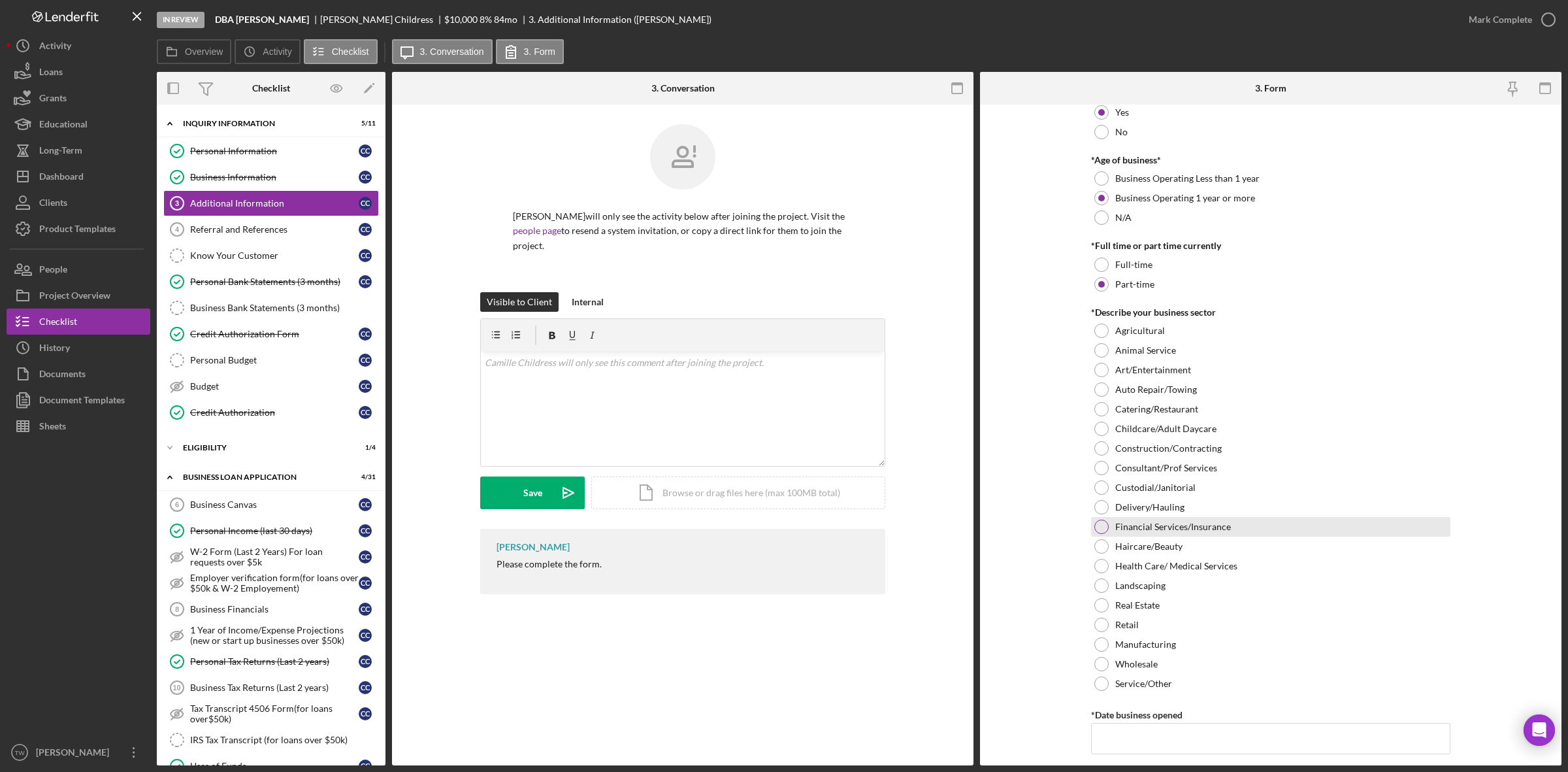
click at [1131, 527] on label "Financial Services/Insurance" at bounding box center [1173, 526] width 115 height 10
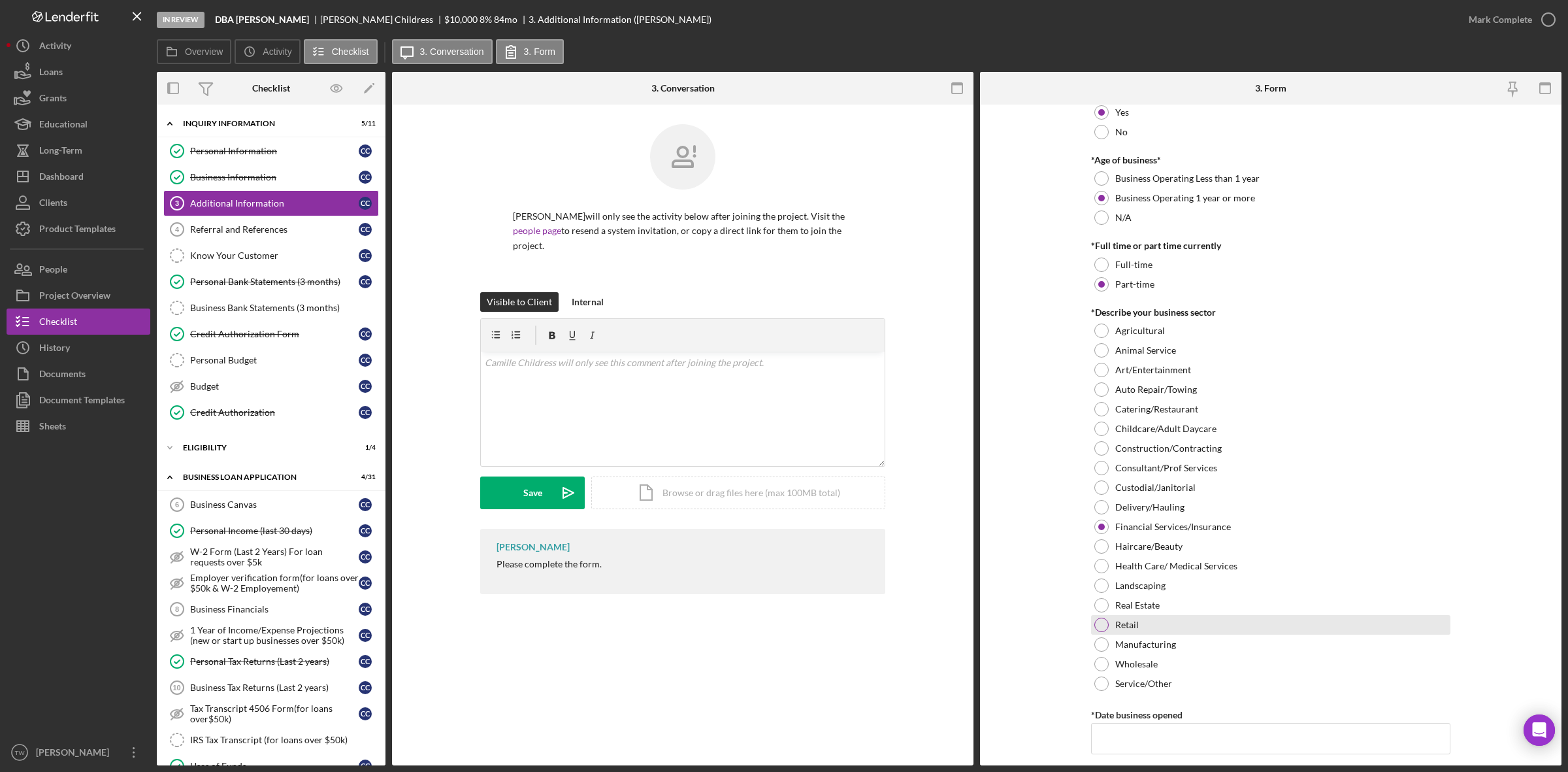
scroll to position [409, 0]
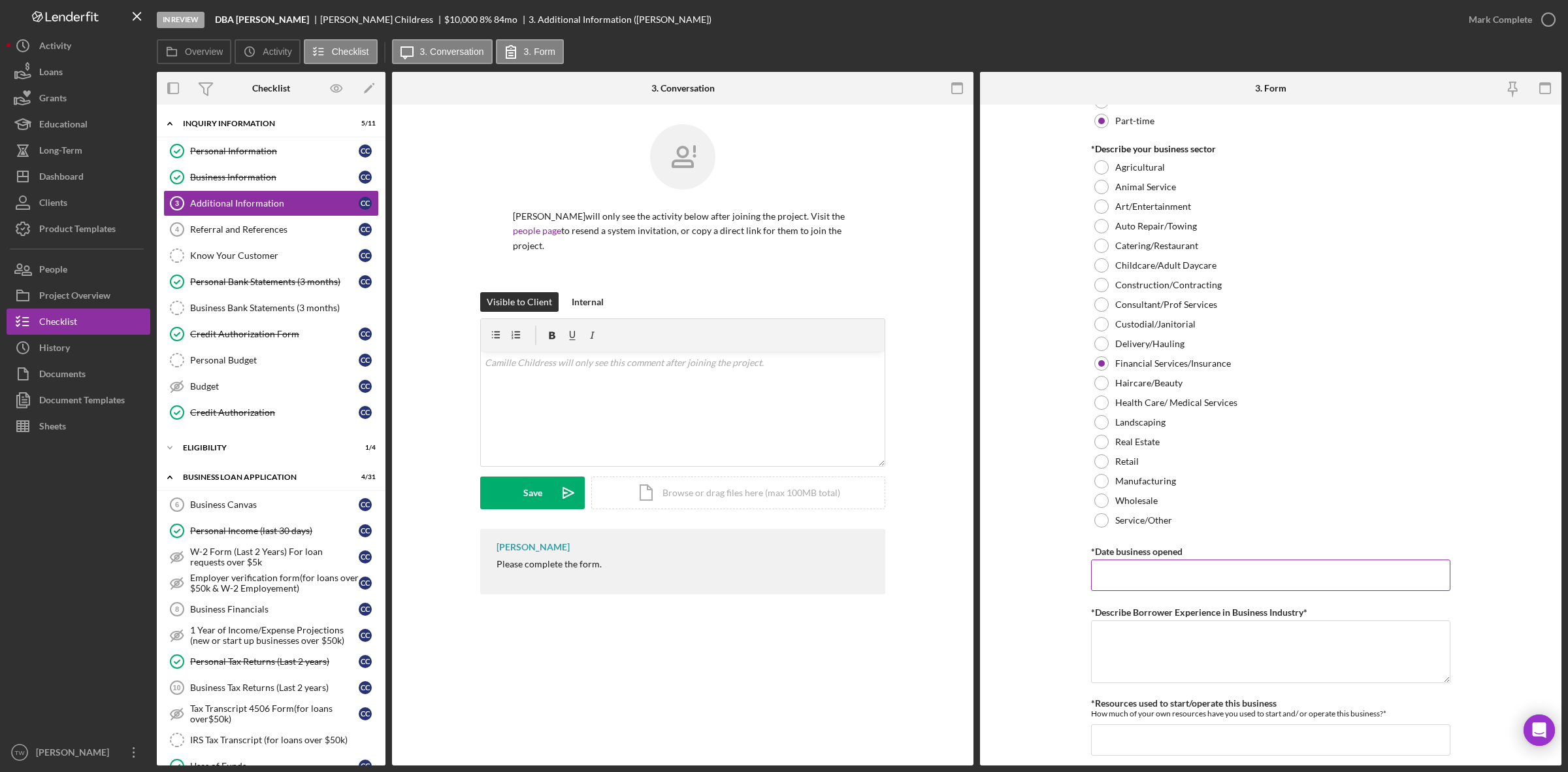
click at [1155, 587] on input "*Date business opened" at bounding box center [1270, 575] width 359 height 31
type input "[DATE]"
type textarea "ten years"
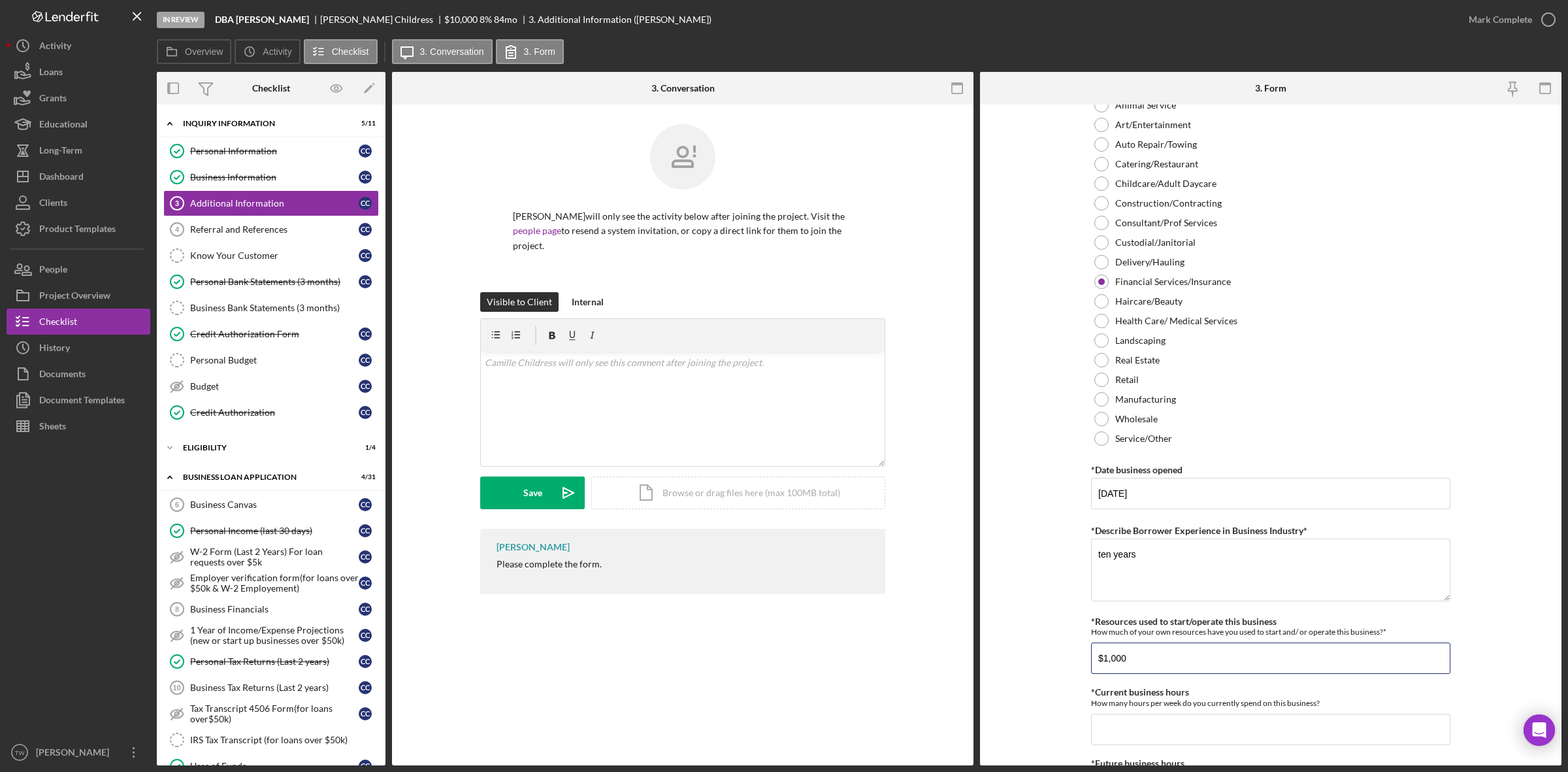
type input "$1,000"
type input "40"
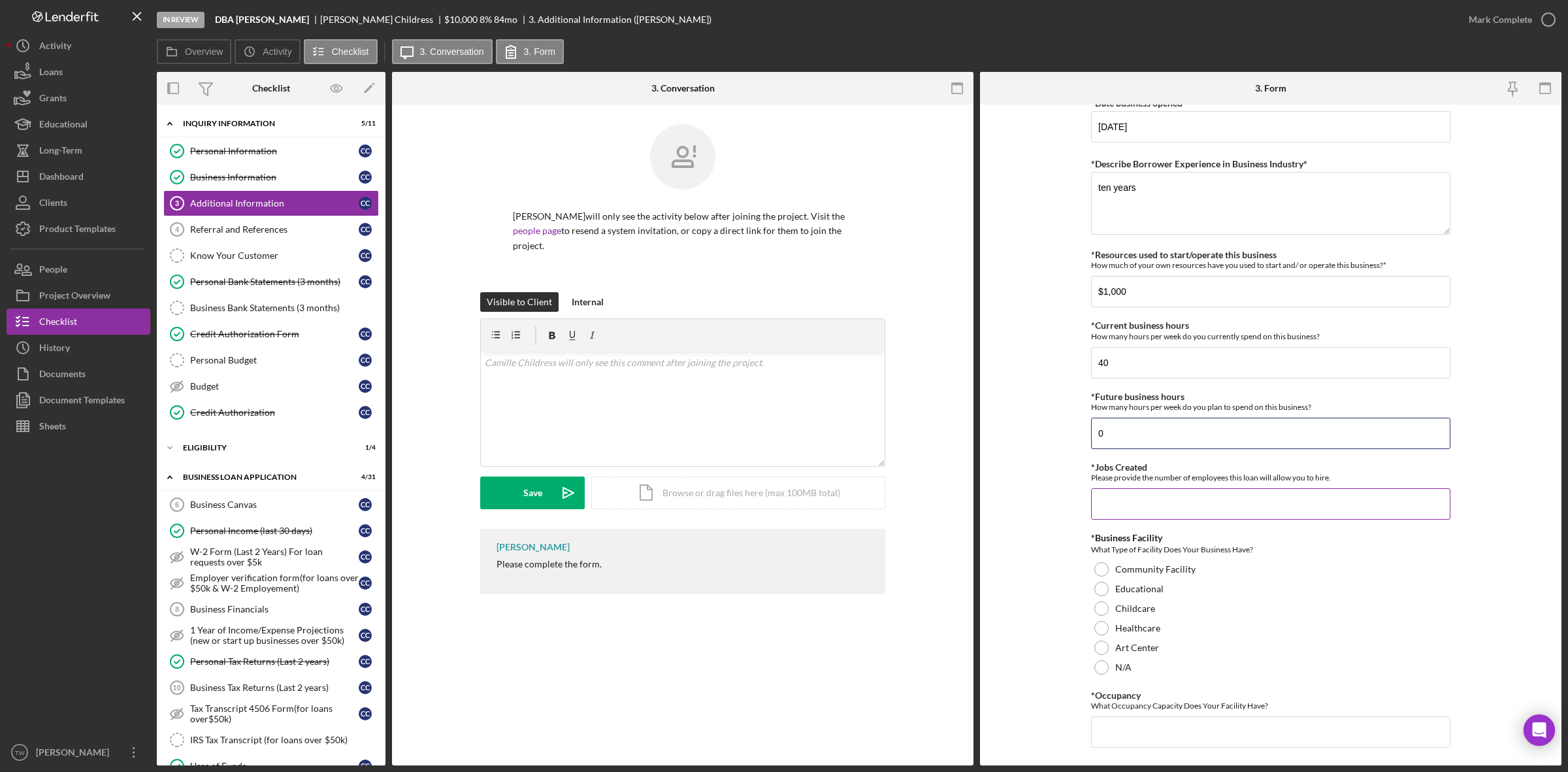
type input "0"
click at [1142, 505] on input "*Jobs Created" at bounding box center [1270, 504] width 359 height 31
type input "0"
click at [1149, 618] on div "Childcare" at bounding box center [1270, 608] width 359 height 19
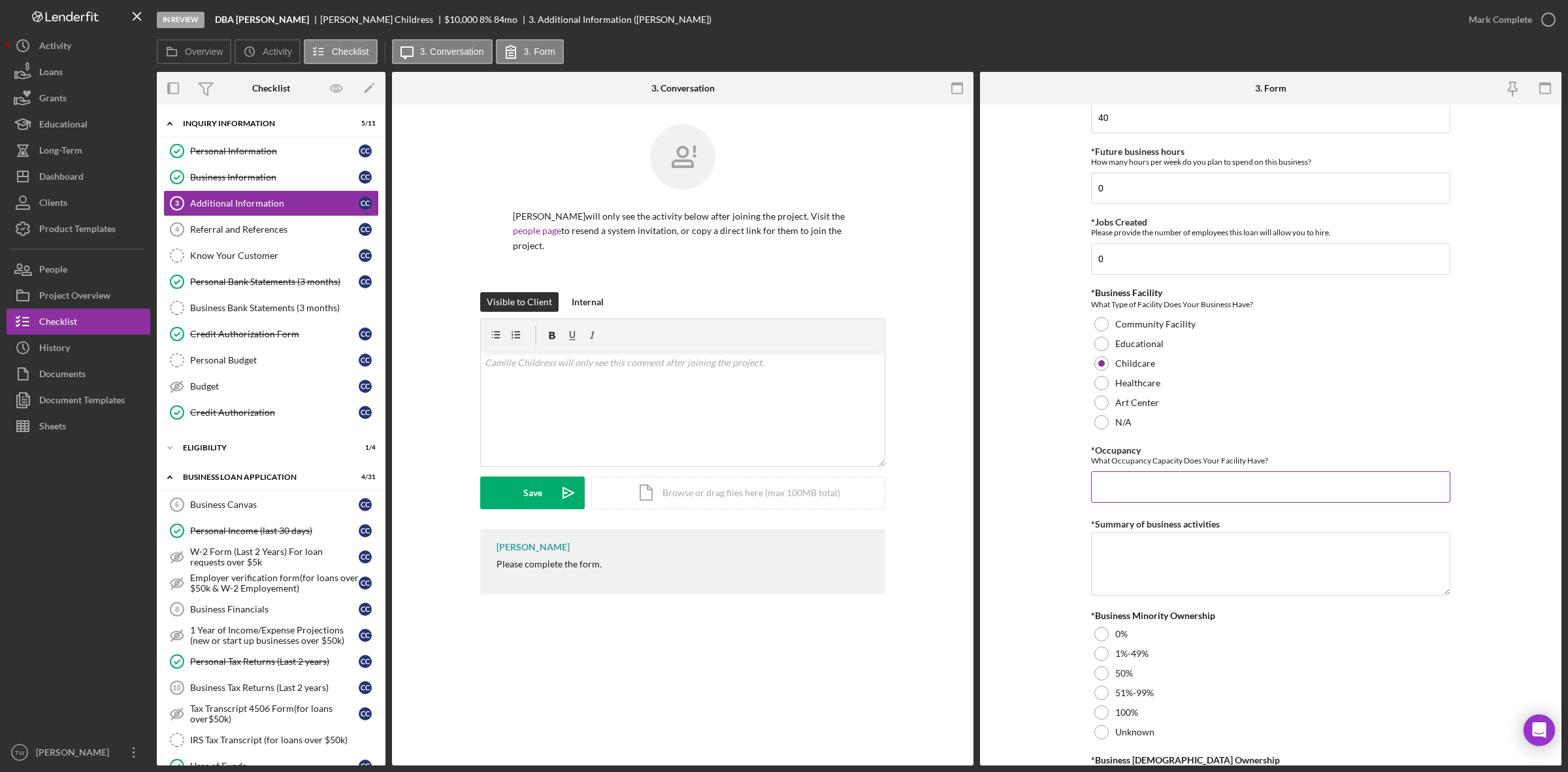
click at [1155, 498] on input "*Occupancy" at bounding box center [1270, 487] width 359 height 31
type input "15"
type textarea "child care."
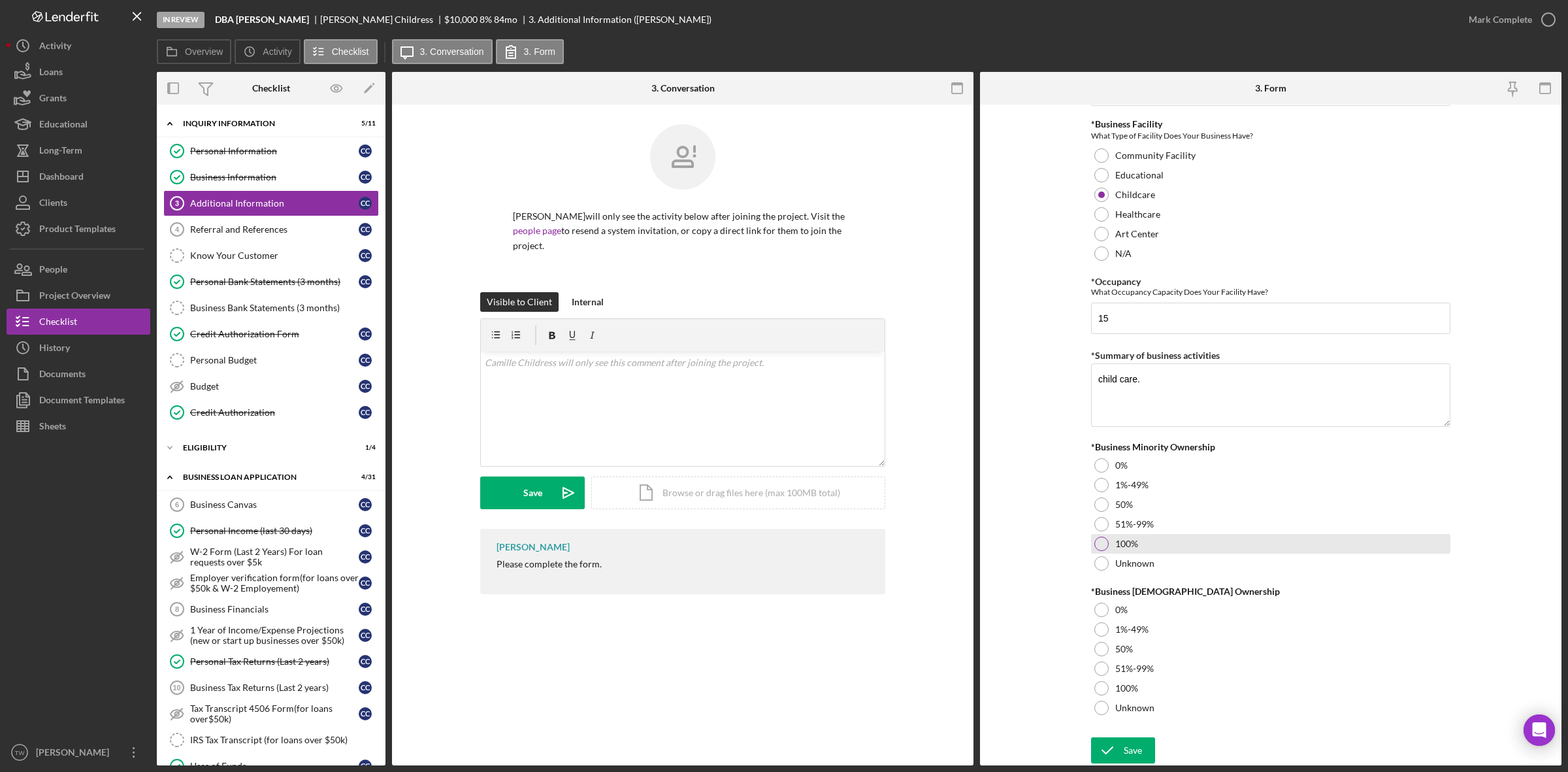
click at [1131, 539] on label "100%" at bounding box center [1126, 544] width 23 height 10
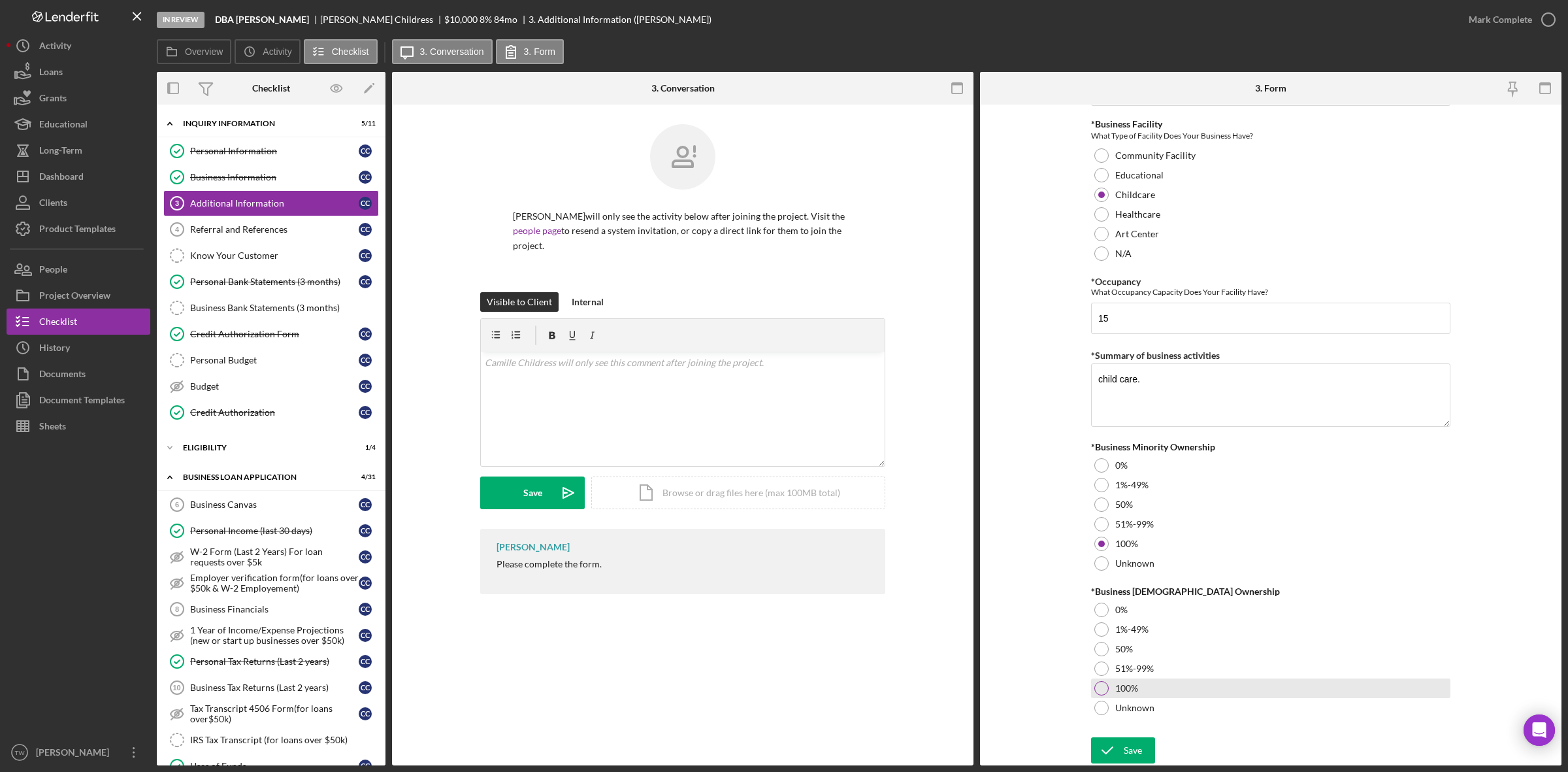
click at [1141, 688] on div "100%" at bounding box center [1270, 688] width 359 height 19
click at [1135, 760] on div "Save" at bounding box center [1133, 750] width 18 height 26
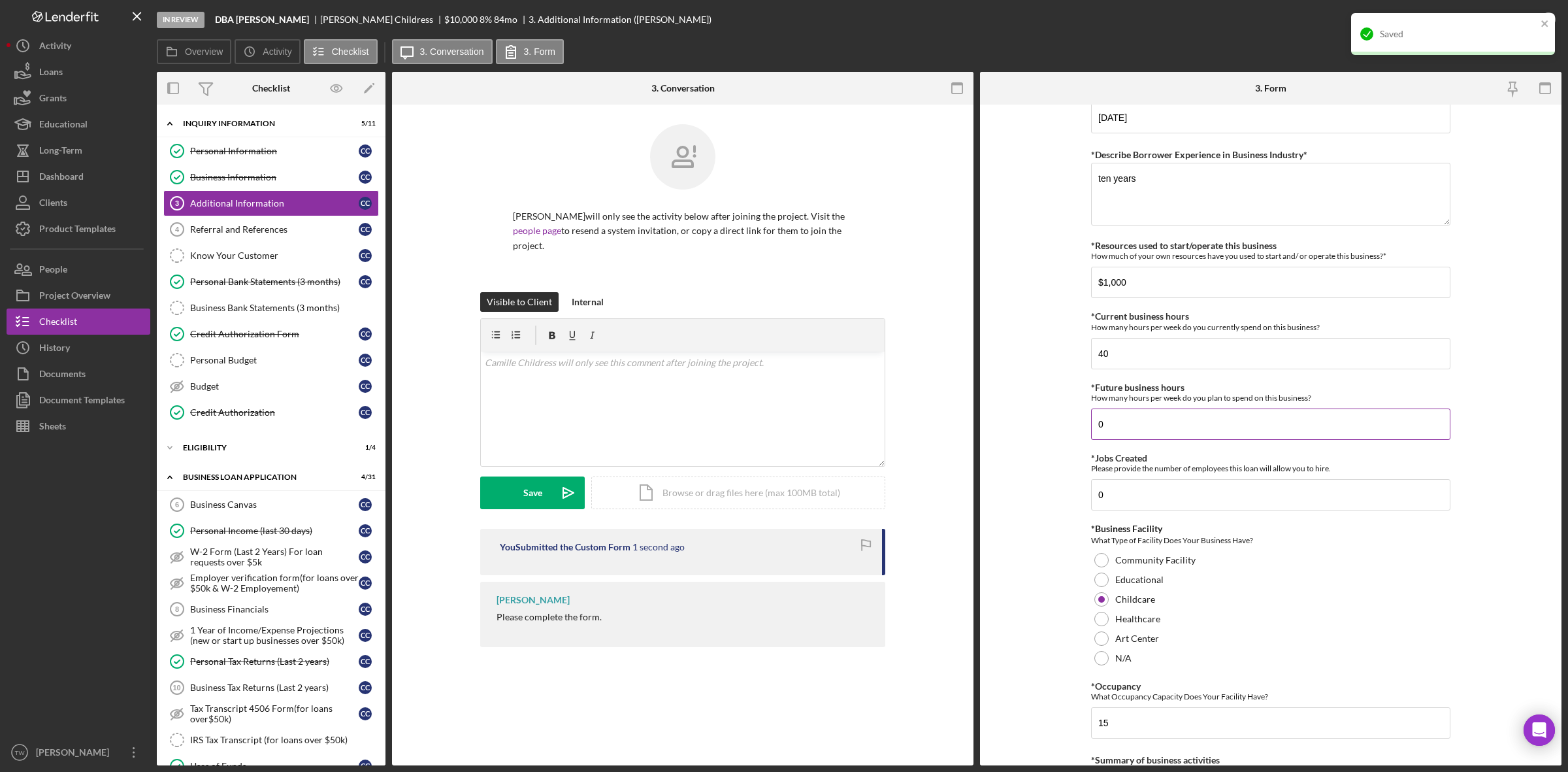
scroll to position [458, 0]
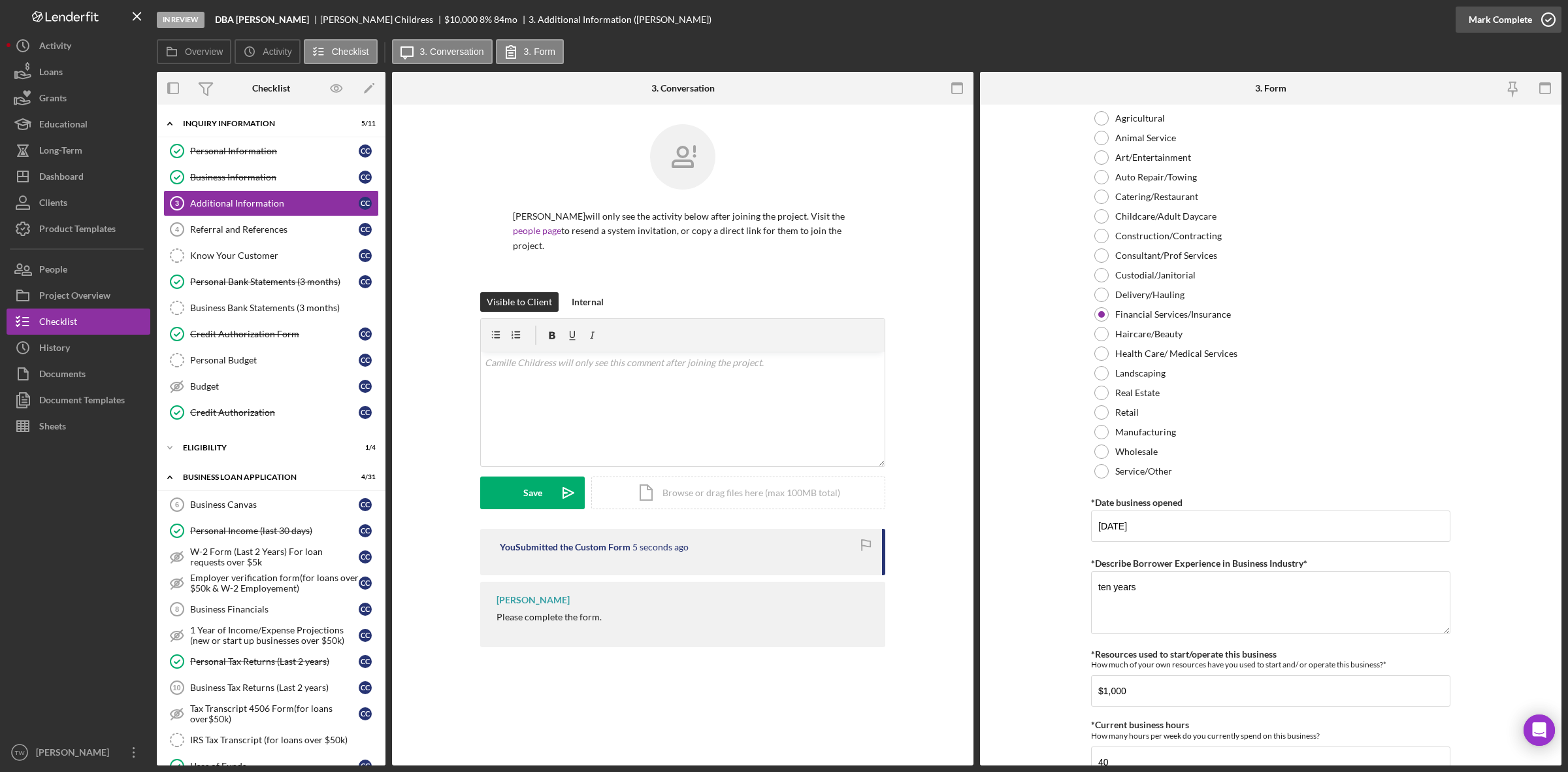
click at [1489, 21] on div "Mark Complete" at bounding box center [1500, 19] width 64 height 26
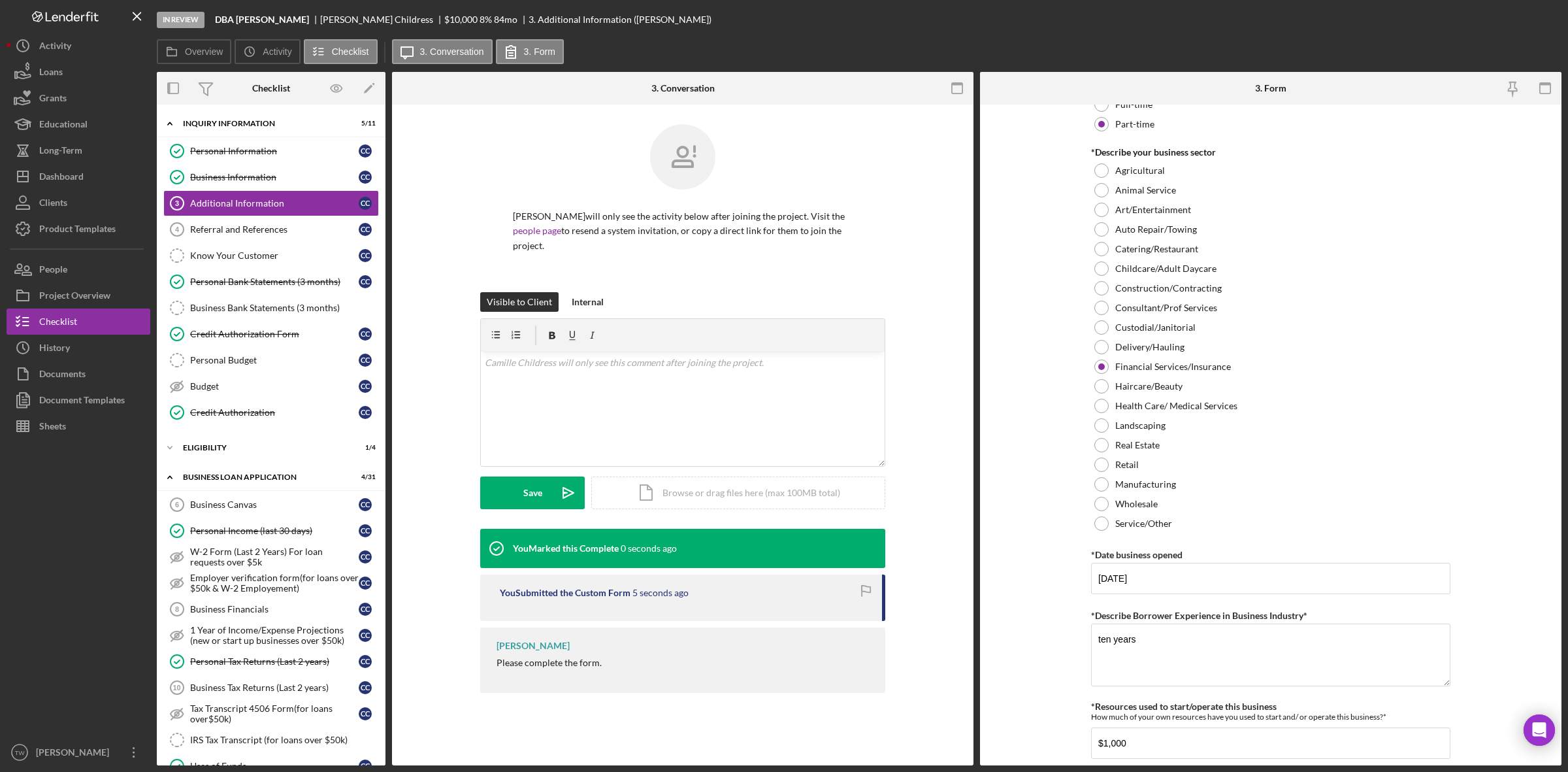
scroll to position [509, 0]
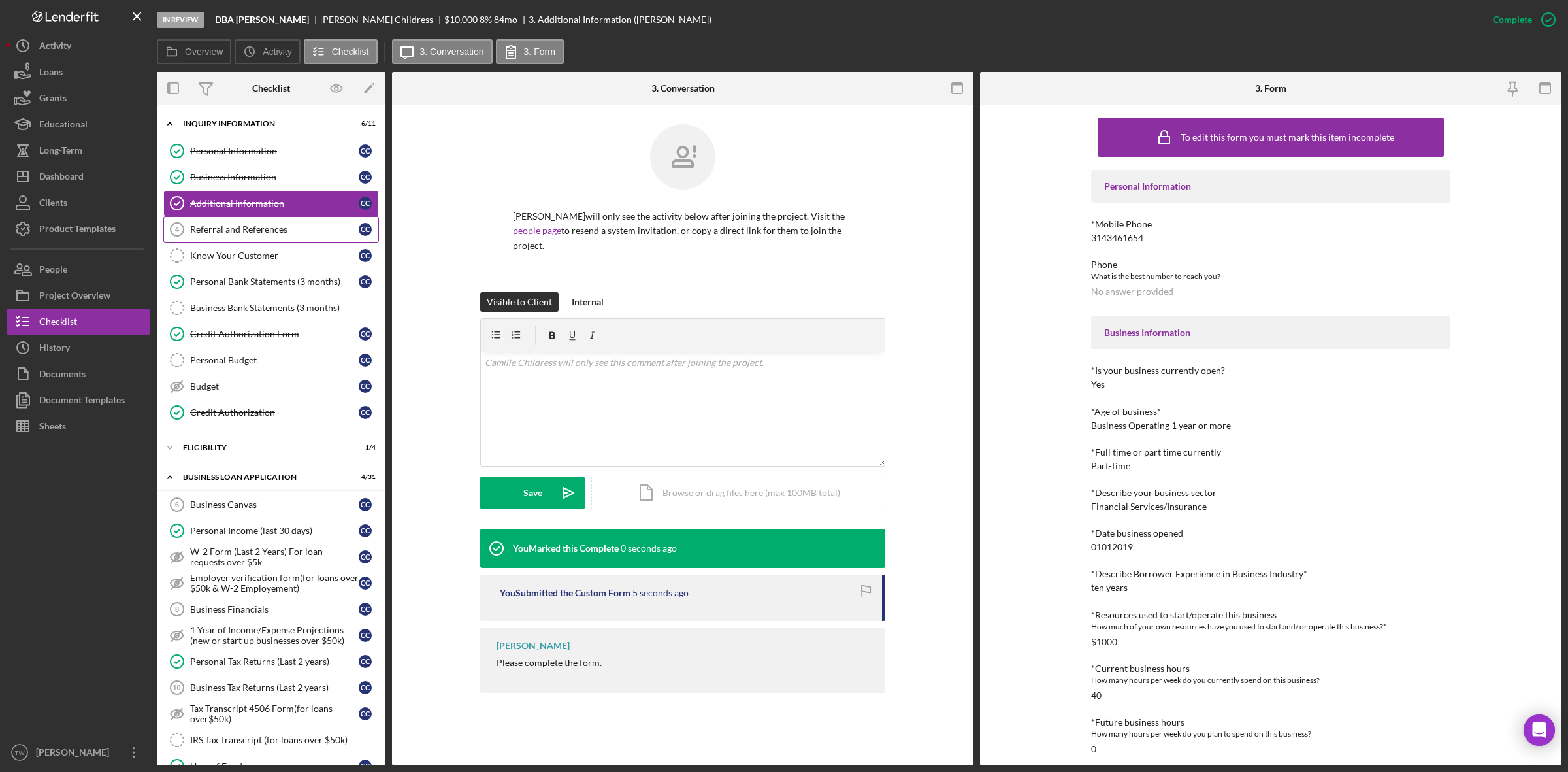
click at [298, 229] on div "Referral and References" at bounding box center [274, 228] width 168 height 10
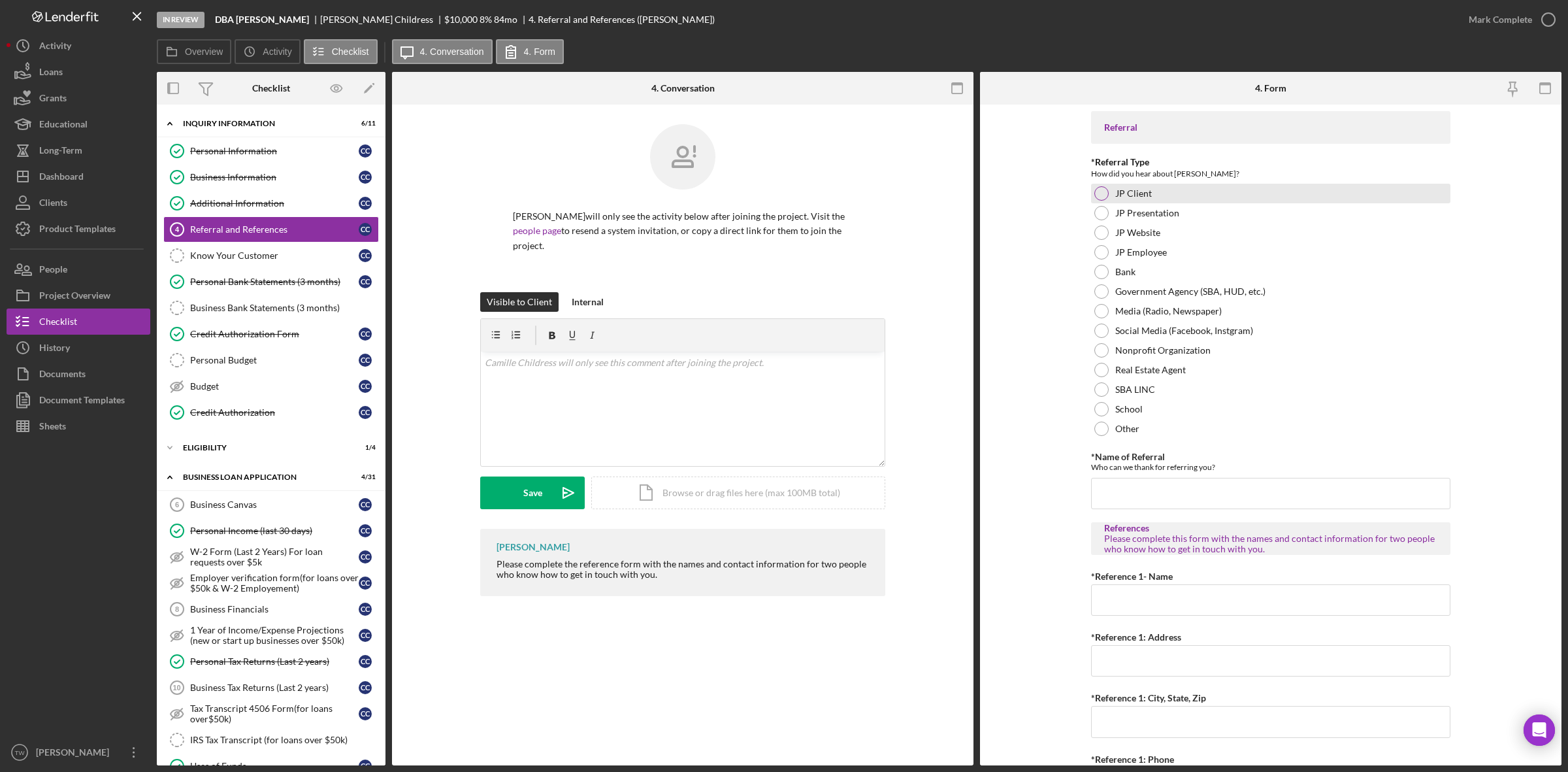
click at [1144, 197] on label "JP Client" at bounding box center [1134, 193] width 37 height 10
click at [1194, 508] on input "*Name of Referral" at bounding box center [1270, 494] width 359 height 31
type input "intake"
click at [1134, 606] on input "*Reference 1- Name" at bounding box center [1270, 600] width 359 height 31
type input "[PERSON_NAME]"
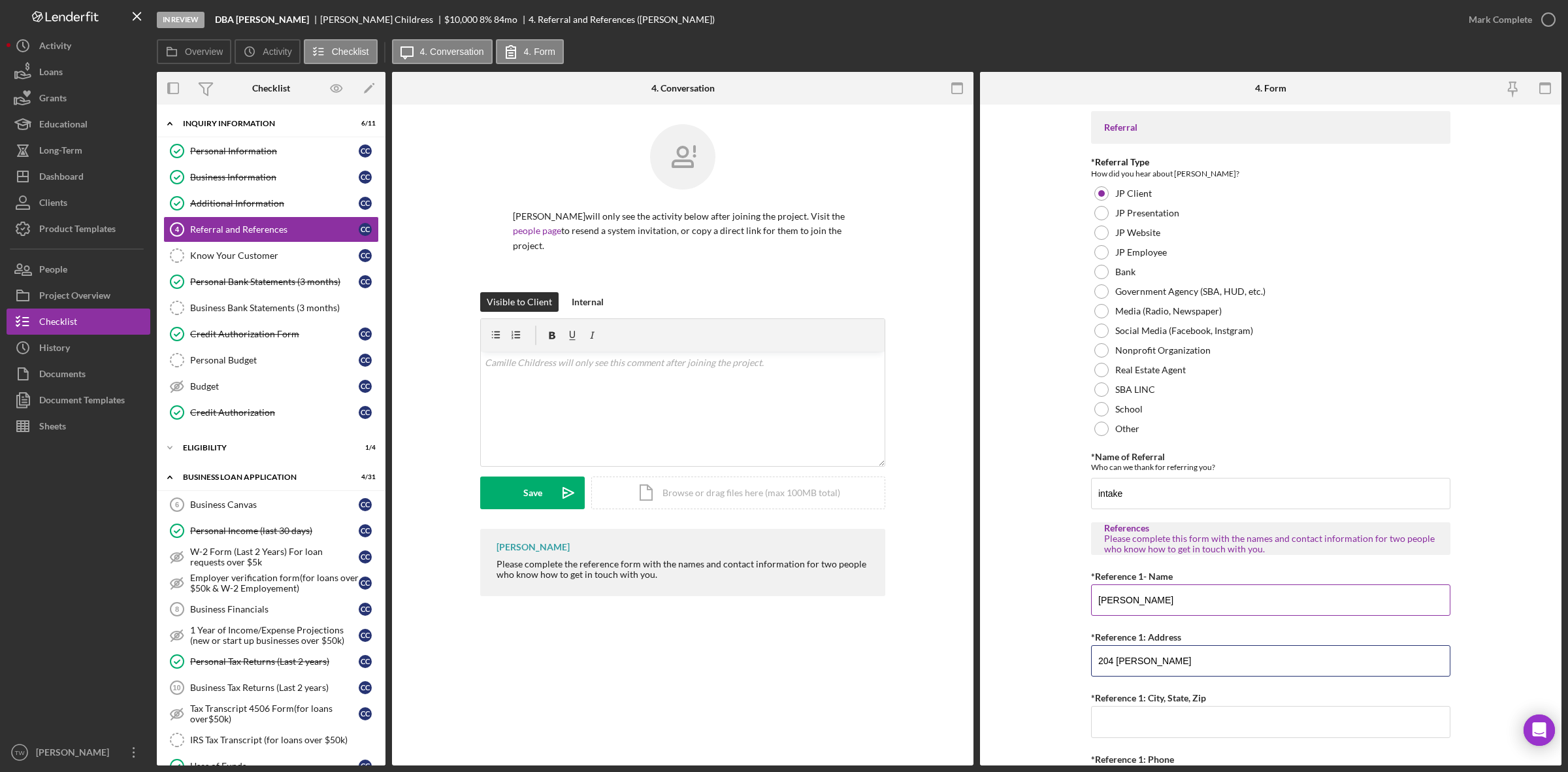
type input "204 [PERSON_NAME]"
type input "[GEOGRAPHIC_DATA][PERSON_NAME]"
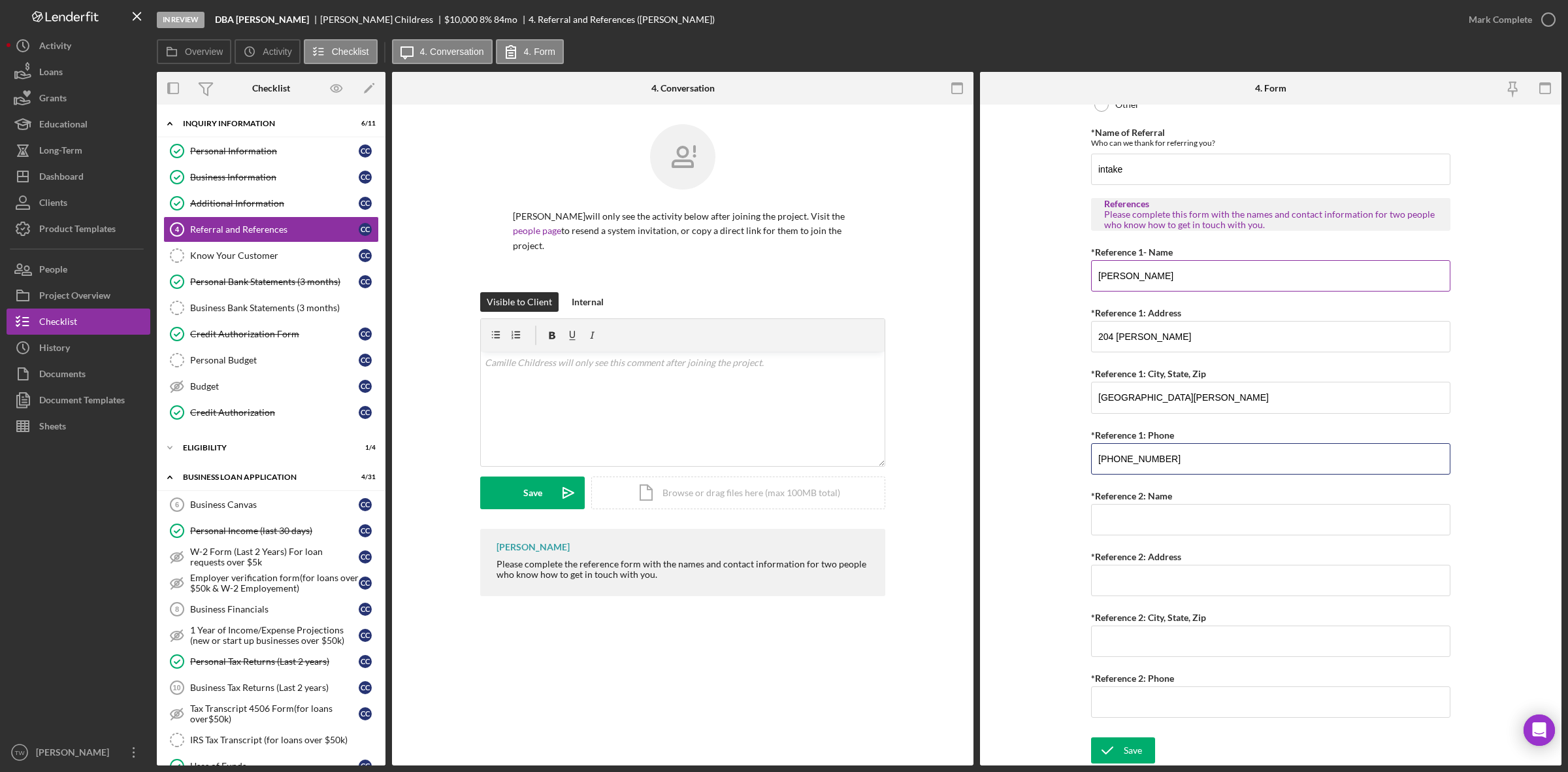
type input "[PHONE_NUMBER]"
type input "[PERSON_NAME]"
type input "624 [PERSON_NAME] Dr"
type input "[GEOGRAPHIC_DATA][PERSON_NAME]"
type input "[PHONE_NUMBER]"
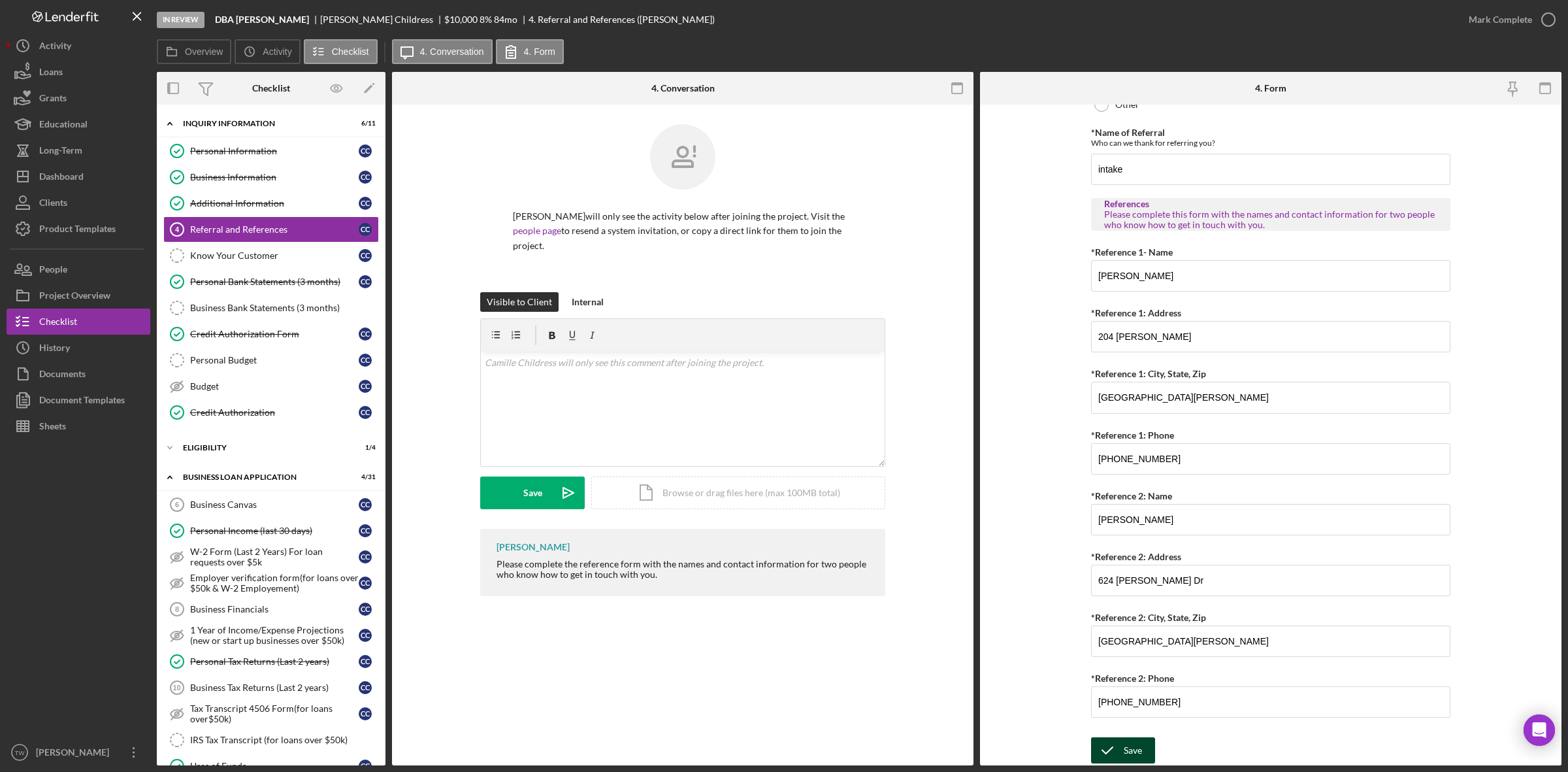
click at [1118, 741] on icon "submit" at bounding box center [1107, 750] width 32 height 32
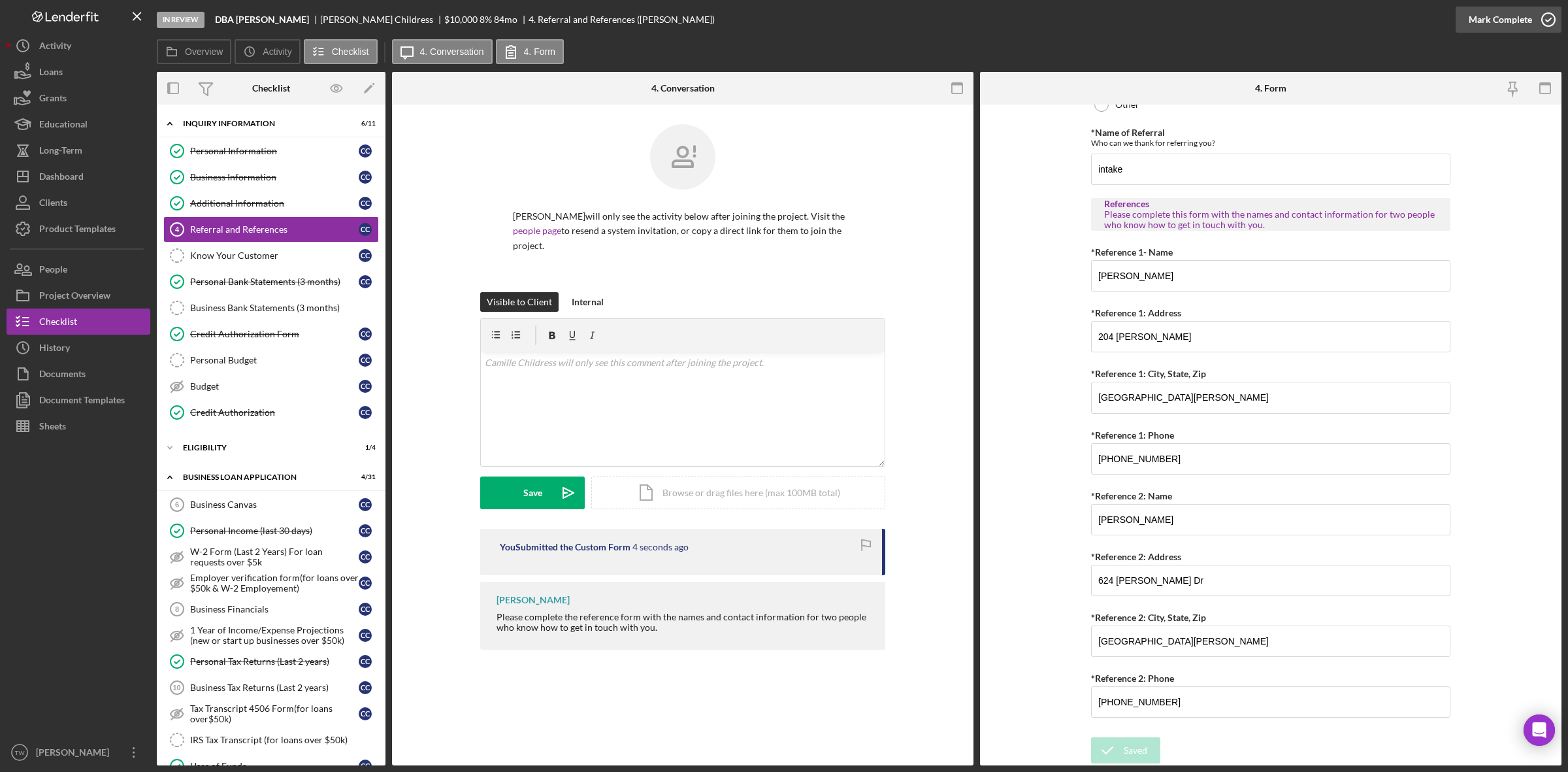
click at [1501, 10] on div "Mark Complete" at bounding box center [1500, 19] width 64 height 26
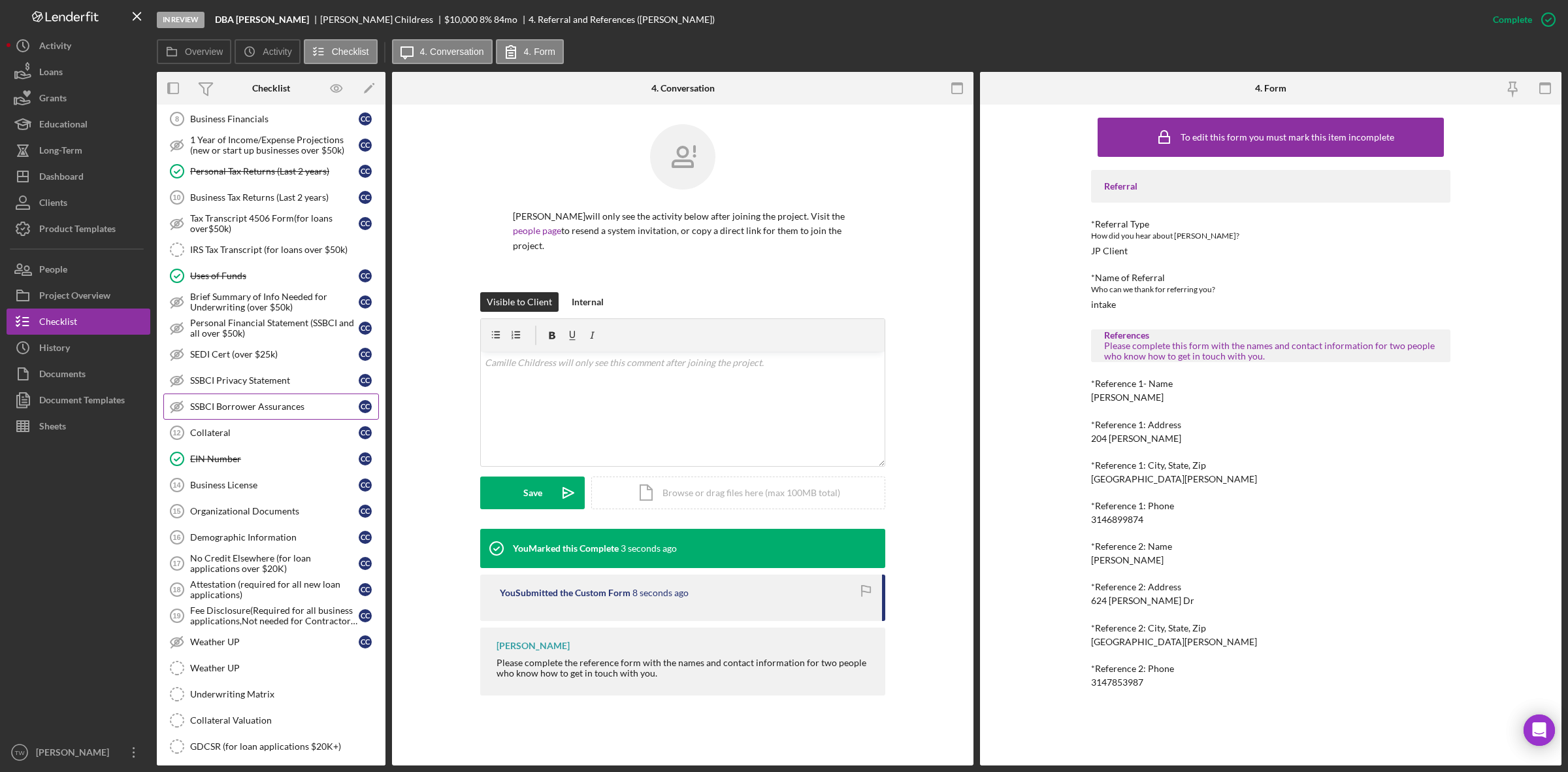
scroll to position [651, 0]
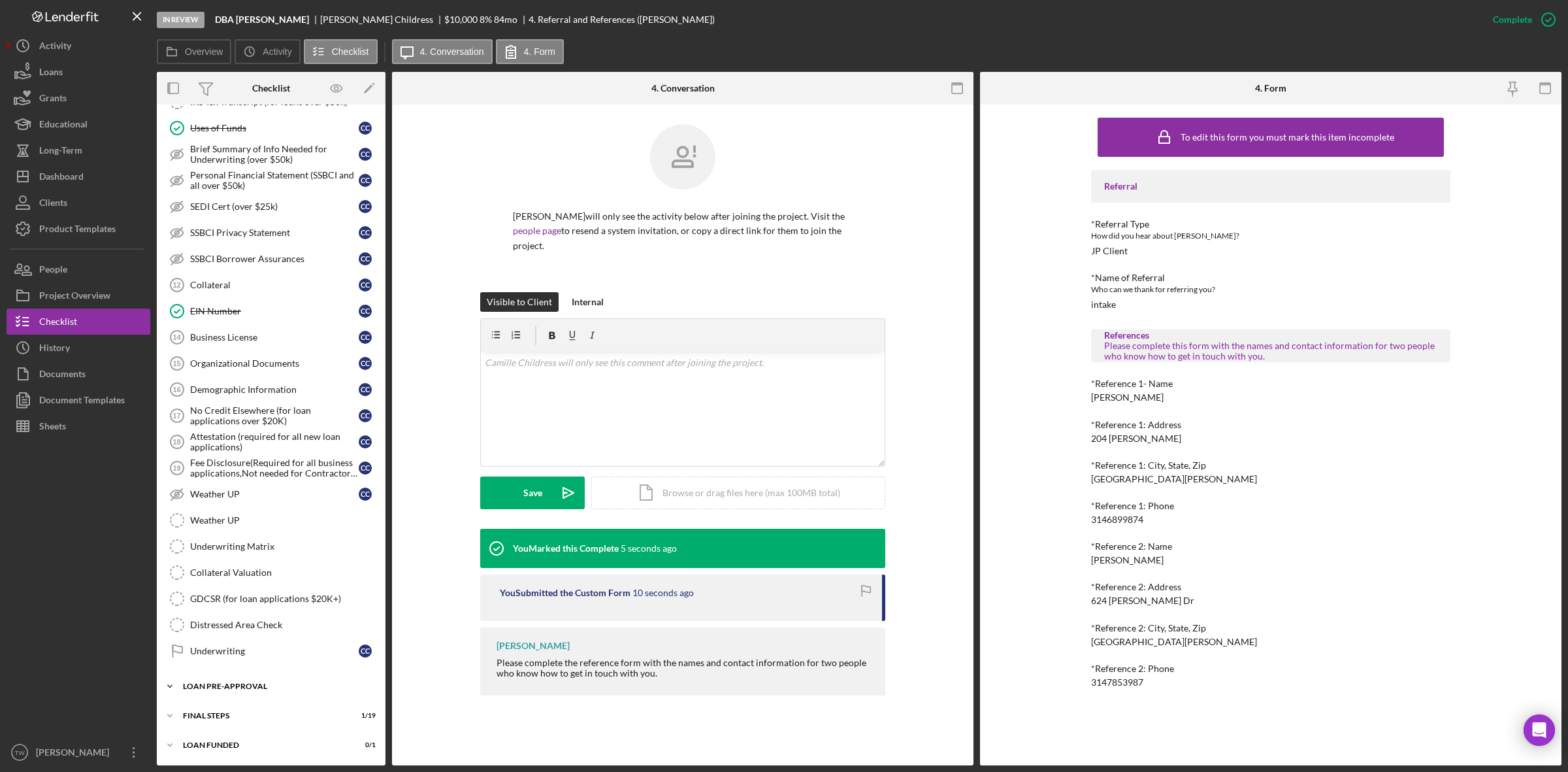
click at [249, 691] on div "Icon/Expander LOAN PRE-APPROVAL 1 / 2" at bounding box center [271, 686] width 228 height 26
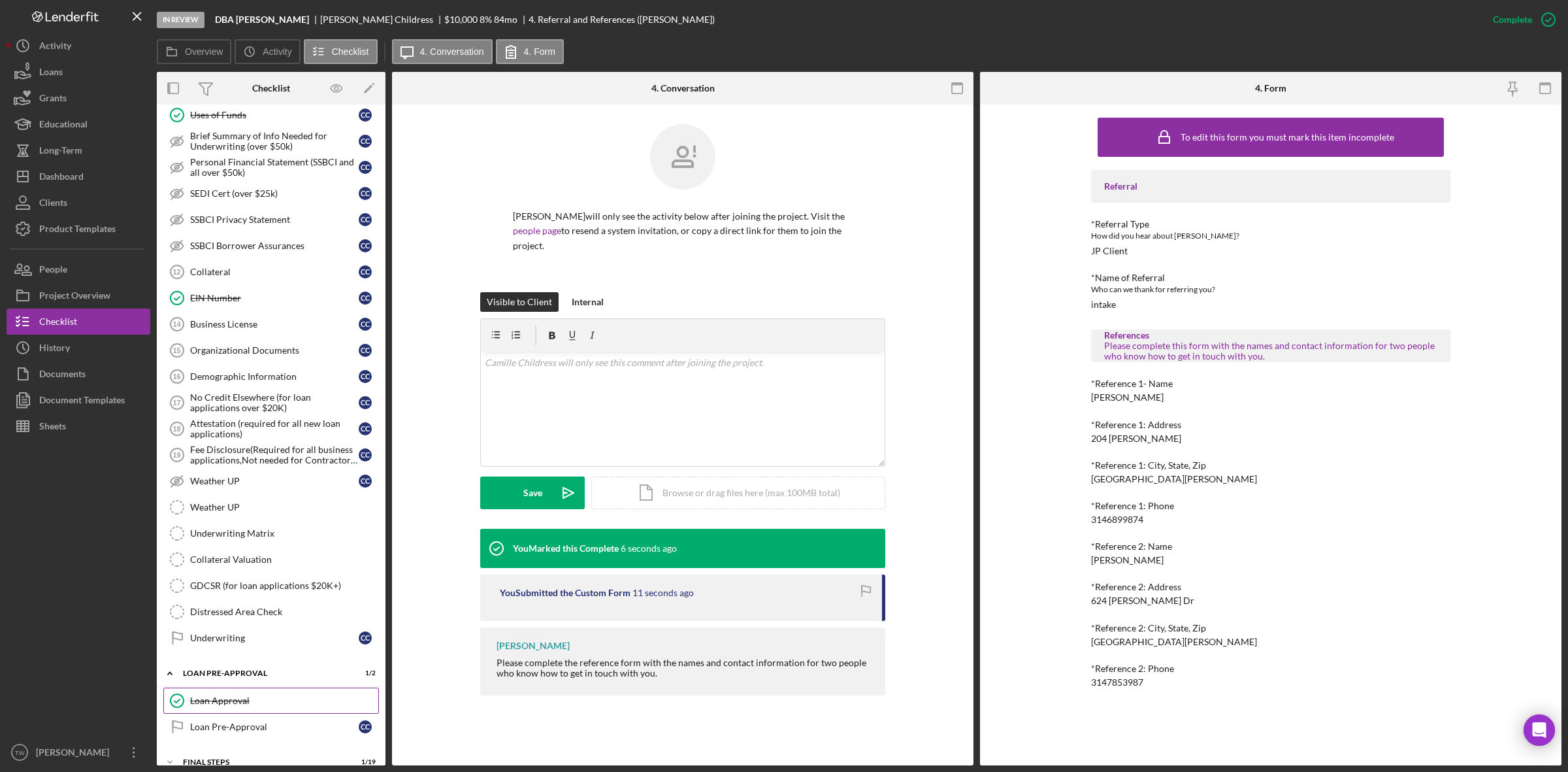
click at [247, 706] on div "Loan Approval" at bounding box center [285, 700] width 188 height 10
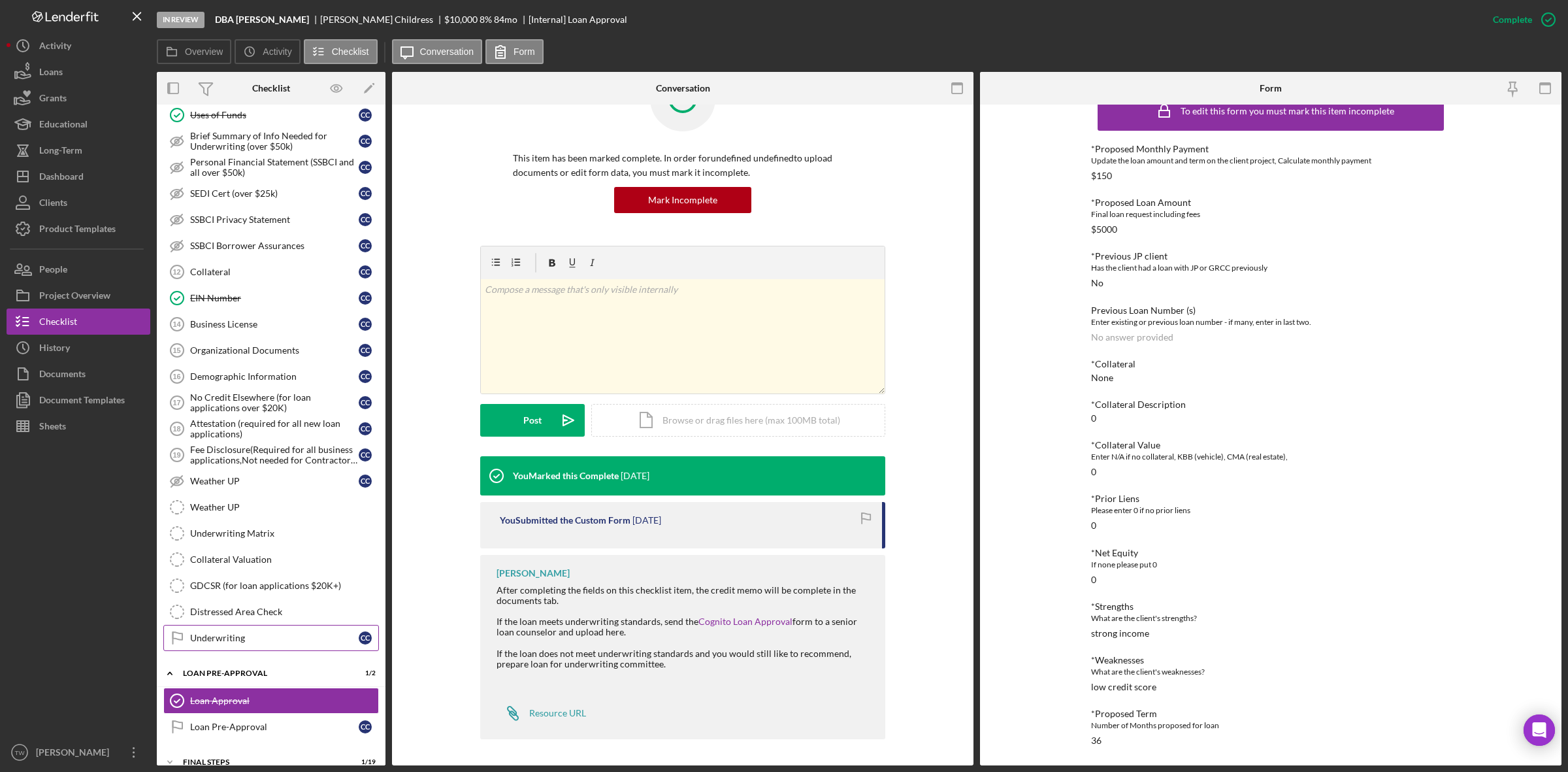
scroll to position [711, 0]
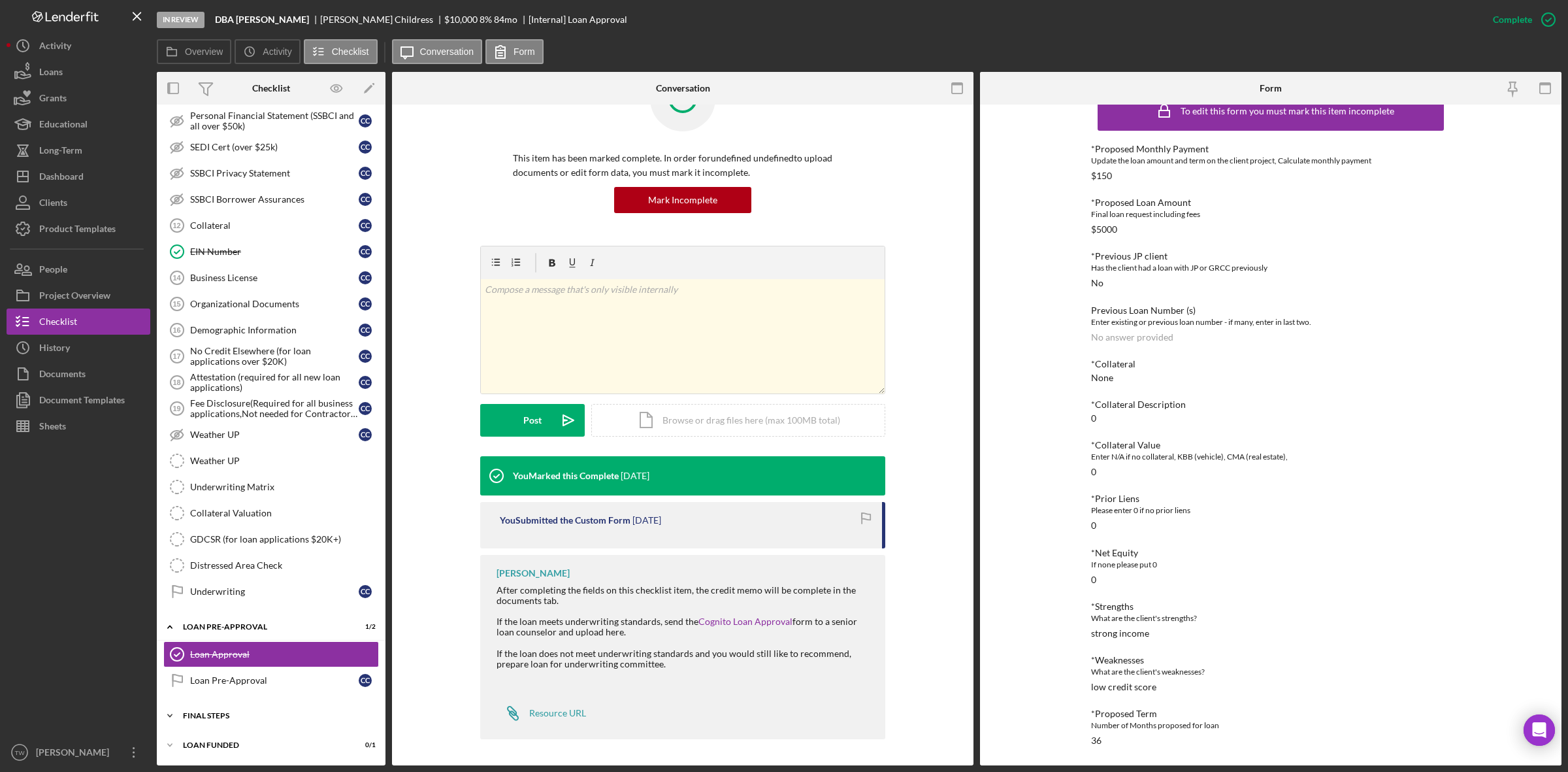
drag, startPoint x: 249, startPoint y: 710, endPoint x: 257, endPoint y: 713, distance: 8.5
click at [249, 711] on div "Icon/Expander FINAL STEPS 1 / 19" at bounding box center [271, 716] width 228 height 26
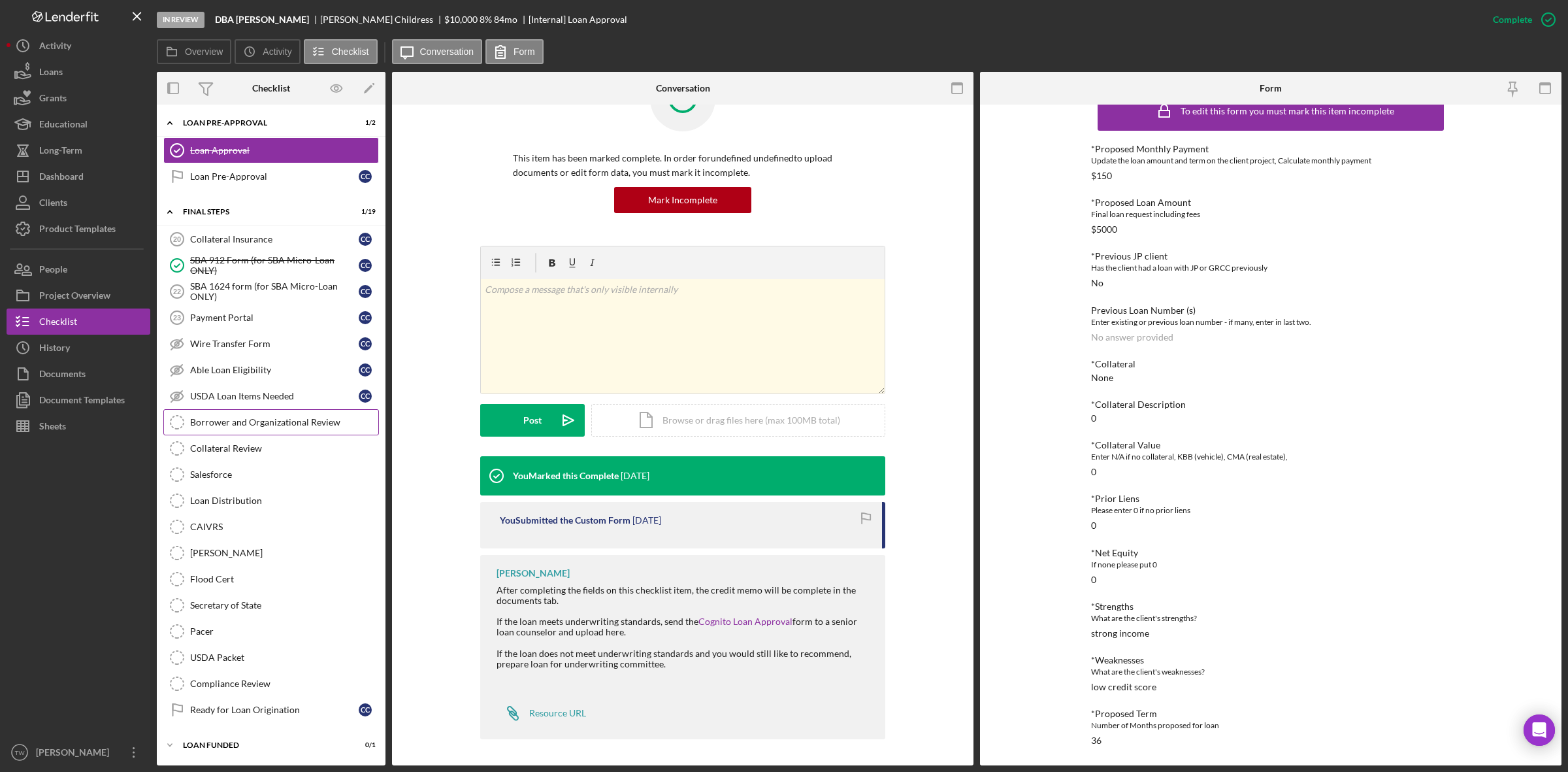
scroll to position [956, 0]
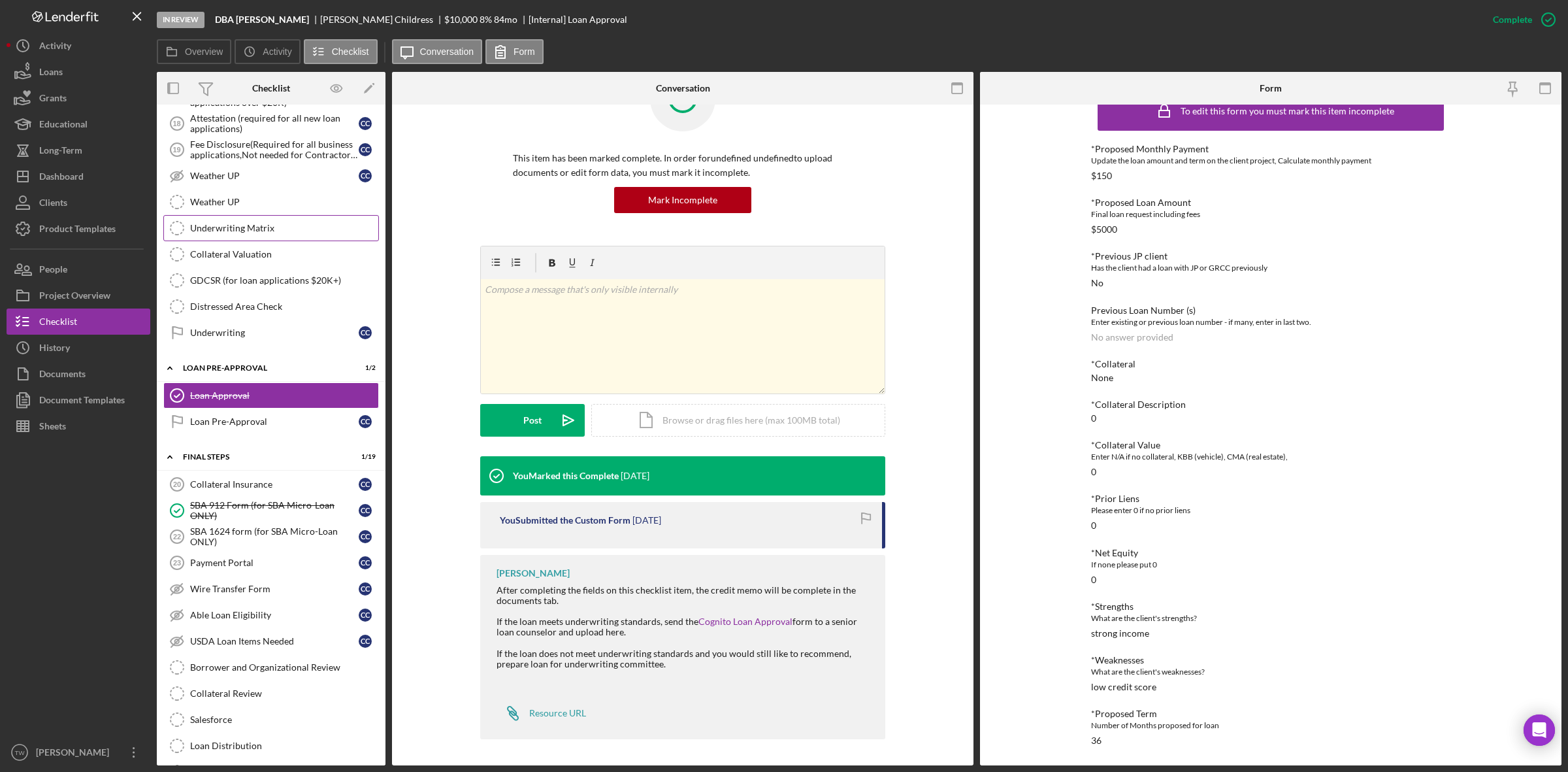
click at [263, 241] on link "Underwriting Matrix Underwriting Matrix" at bounding box center [271, 228] width 215 height 26
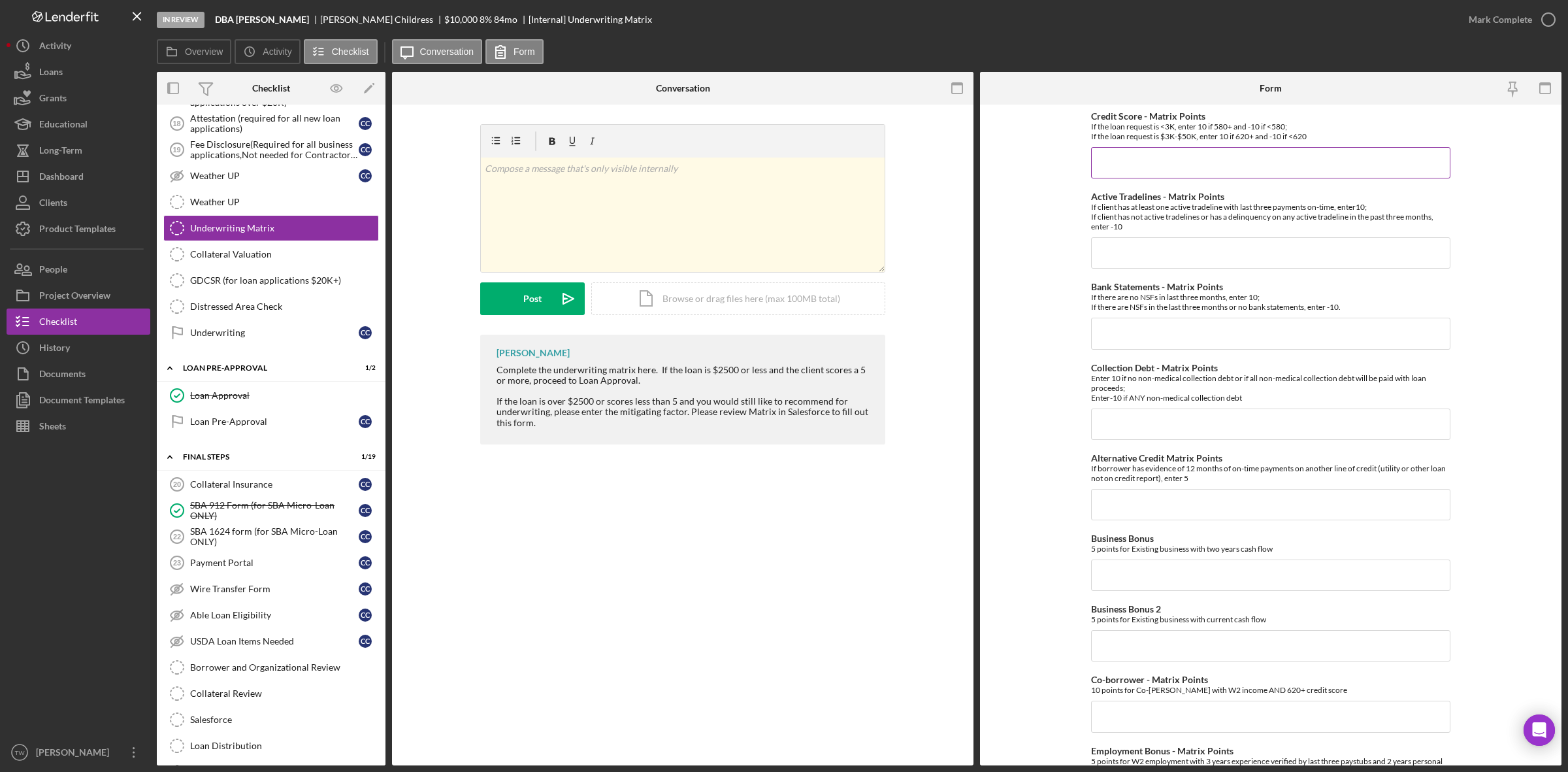
click at [1252, 164] on input "Credit Score - Matrix Points" at bounding box center [1270, 163] width 359 height 31
type input "-10"
type input "-"
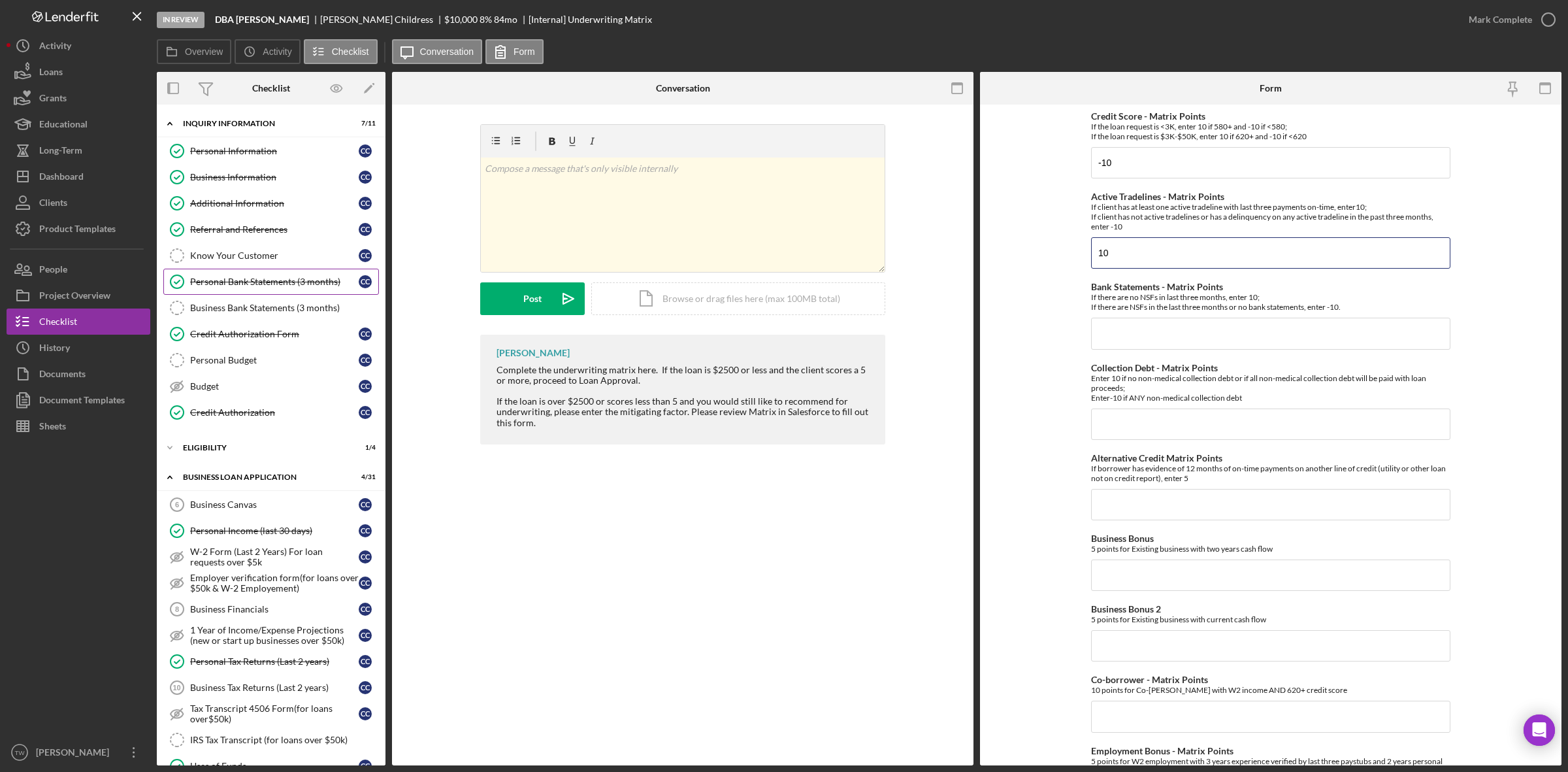
type input "10"
click at [256, 285] on div "Personal Bank Statements (3 months)" at bounding box center [274, 281] width 168 height 10
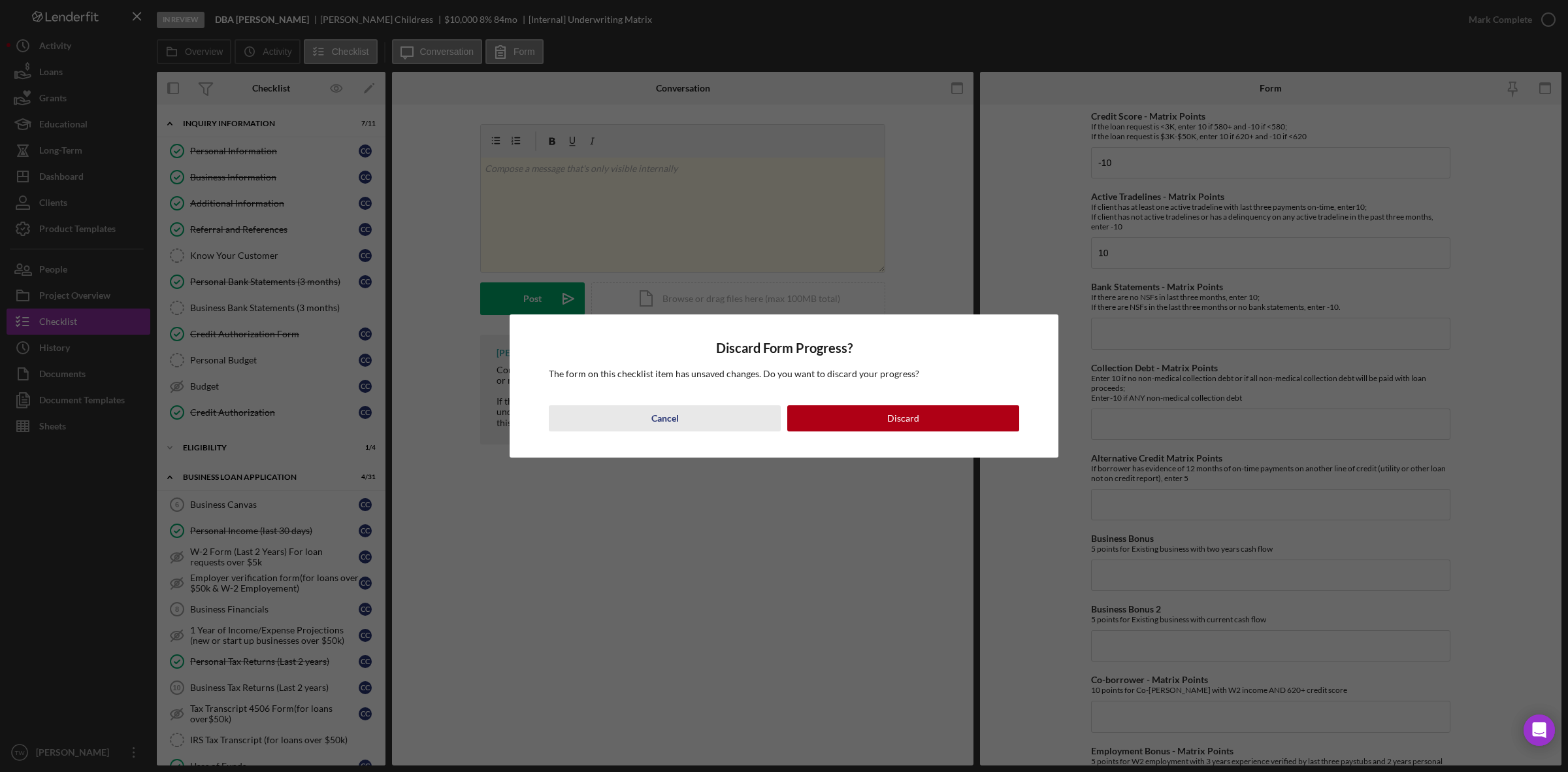
click at [695, 422] on button "Cancel" at bounding box center [664, 418] width 232 height 26
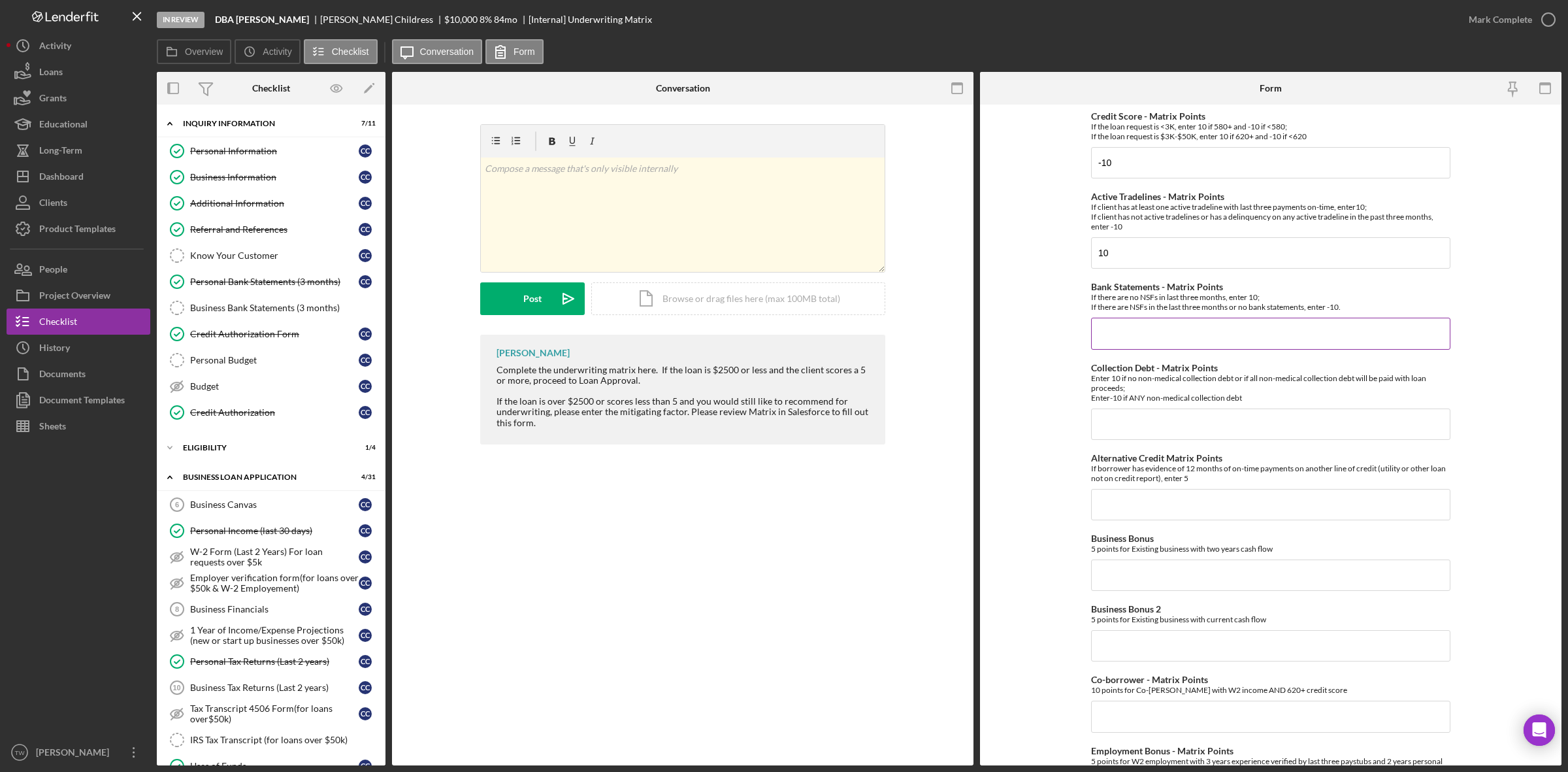
click at [1165, 338] on input "Bank Statements - Matrix Points" at bounding box center [1270, 334] width 359 height 31
type input "-10"
click at [1214, 515] on input "Alternative Credit Matrix Points" at bounding box center [1270, 505] width 359 height 31
type input "0"
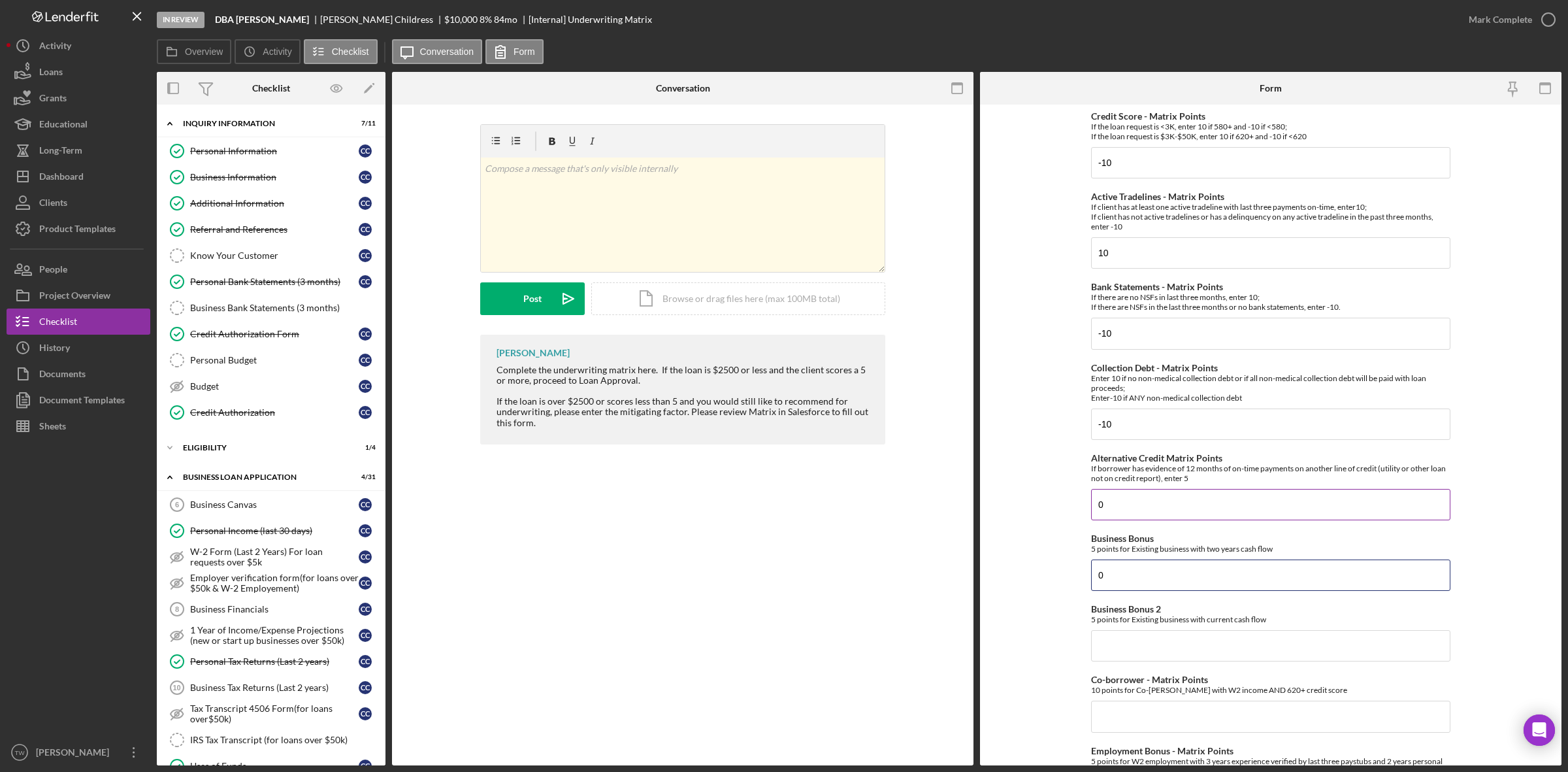
type input "0"
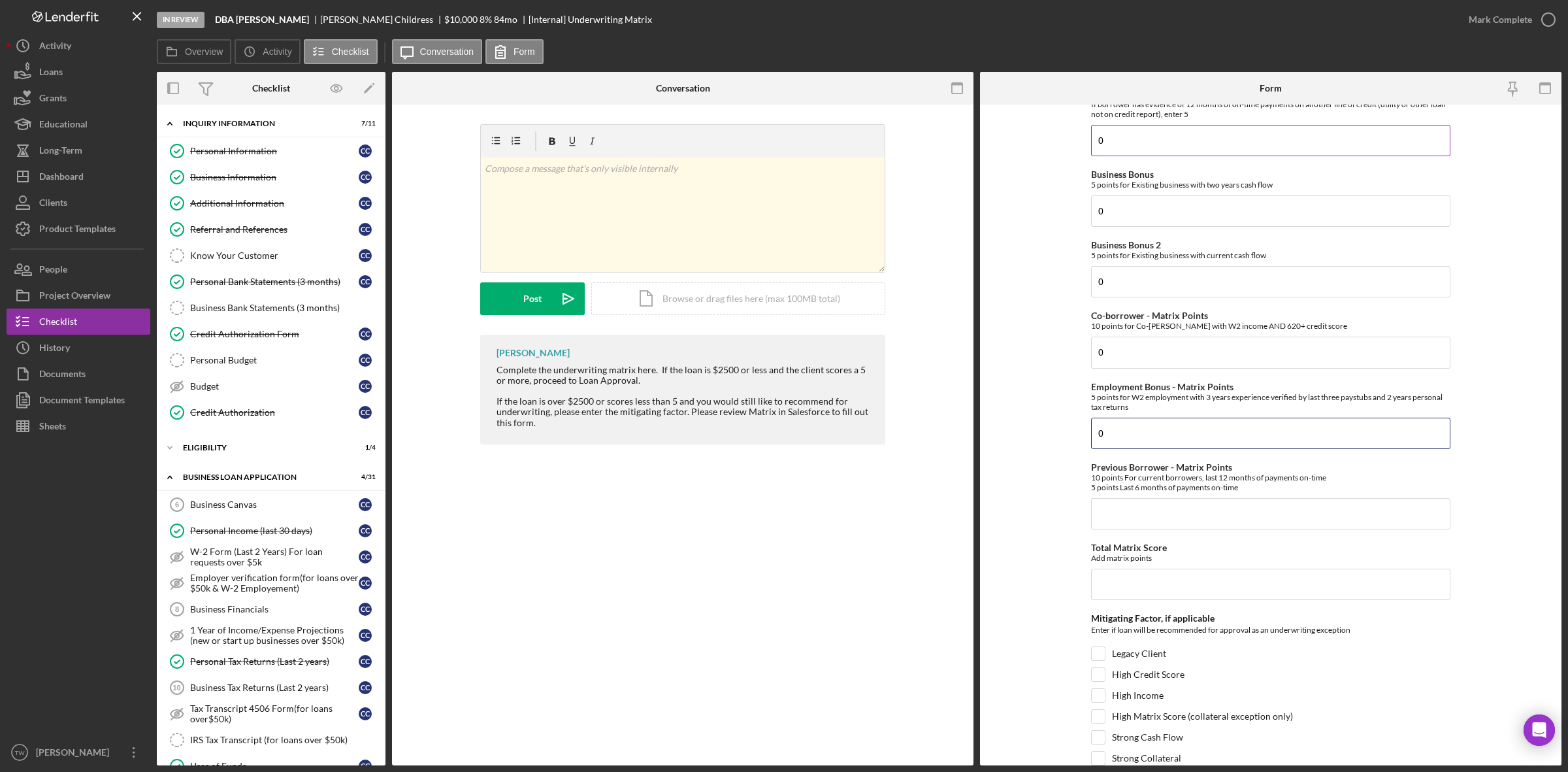
type input "0"
click at [1161, 440] on input "0" at bounding box center [1270, 434] width 359 height 31
type input "5"
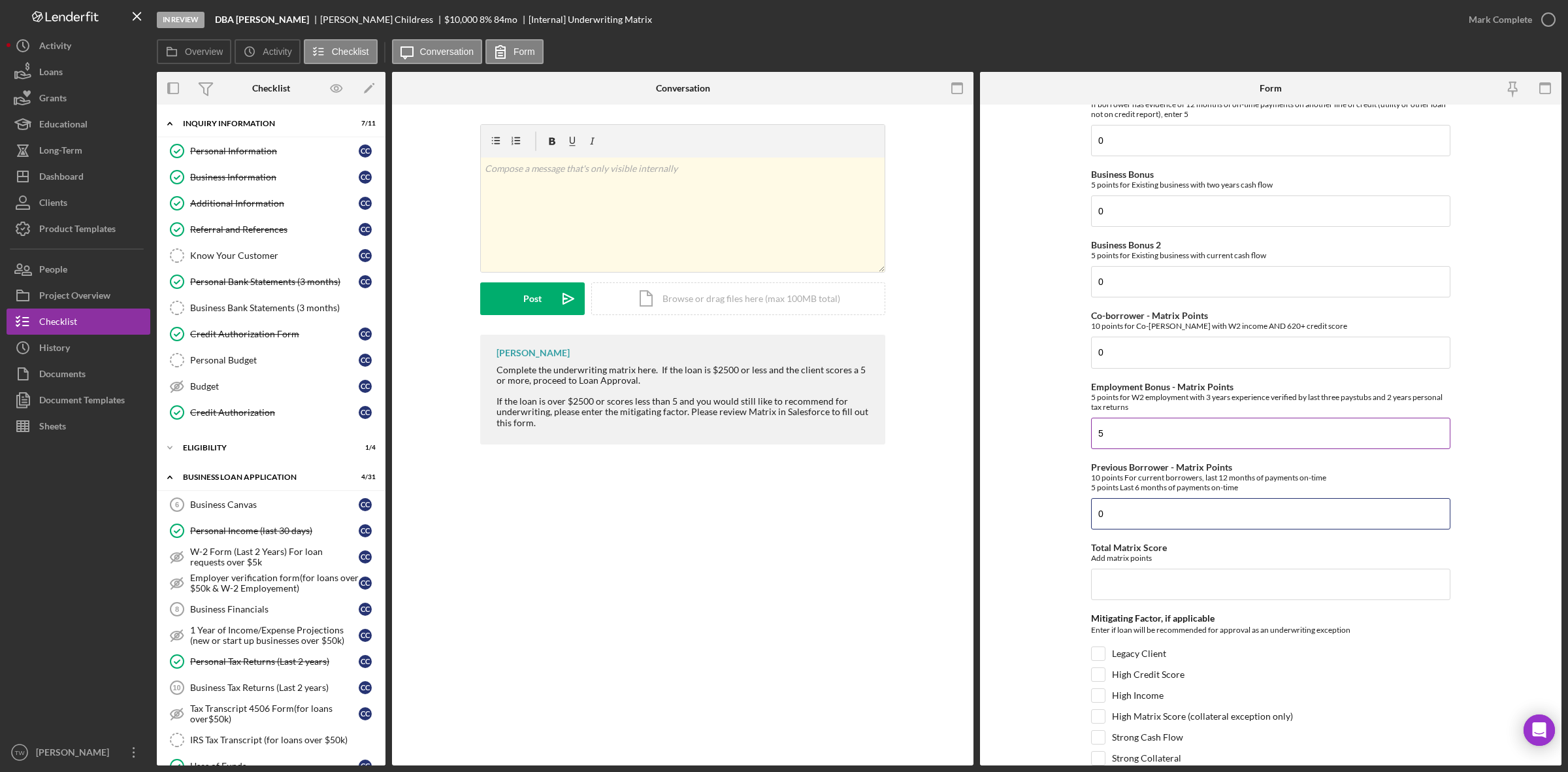
type input "0"
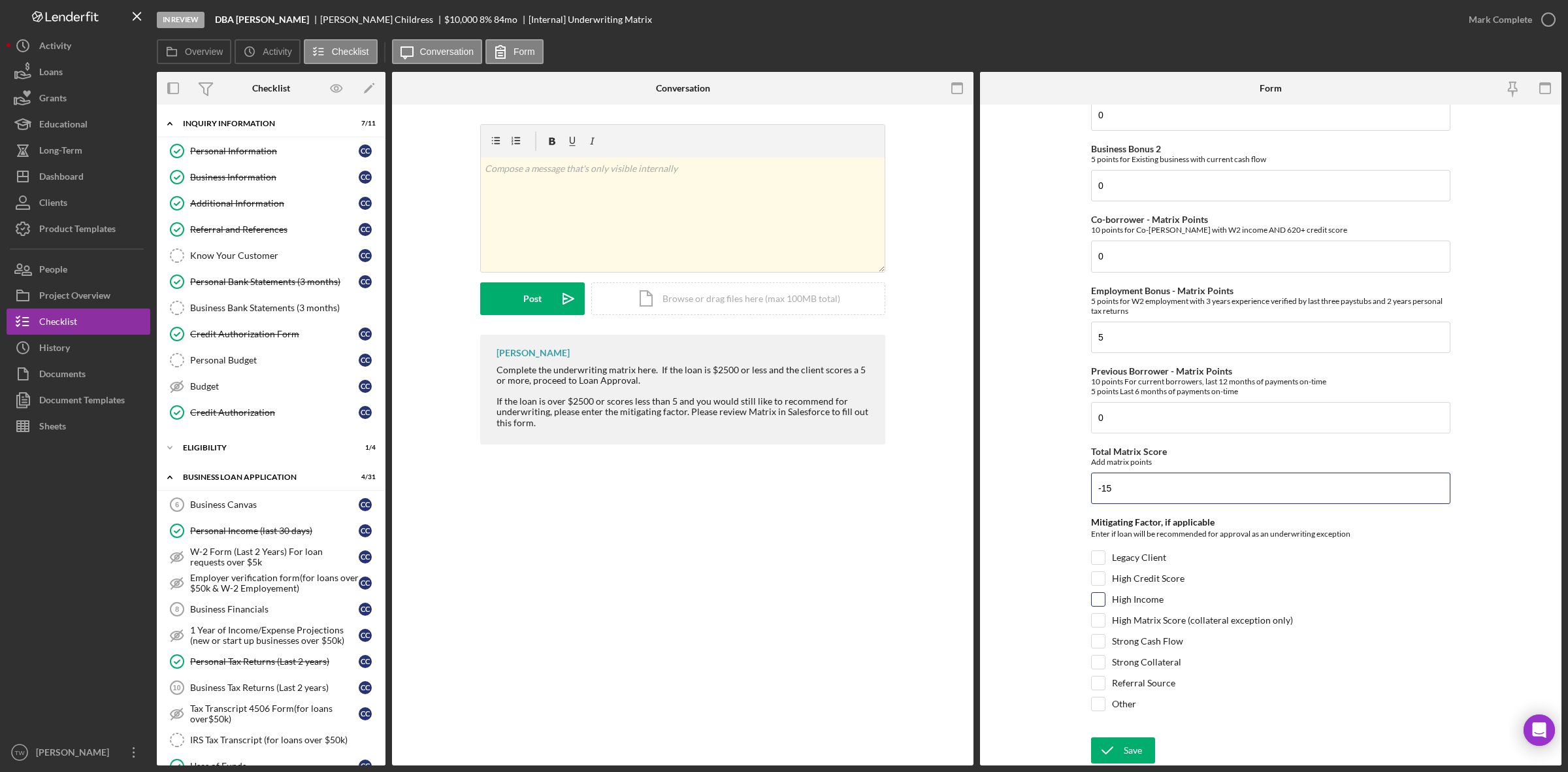
type input "-15"
click at [1156, 604] on label "High Income" at bounding box center [1137, 599] width 52 height 13
click at [1104, 604] on input "High Income" at bounding box center [1098, 599] width 13 height 13
checkbox input "true"
click at [1129, 753] on div "Save" at bounding box center [1133, 750] width 18 height 26
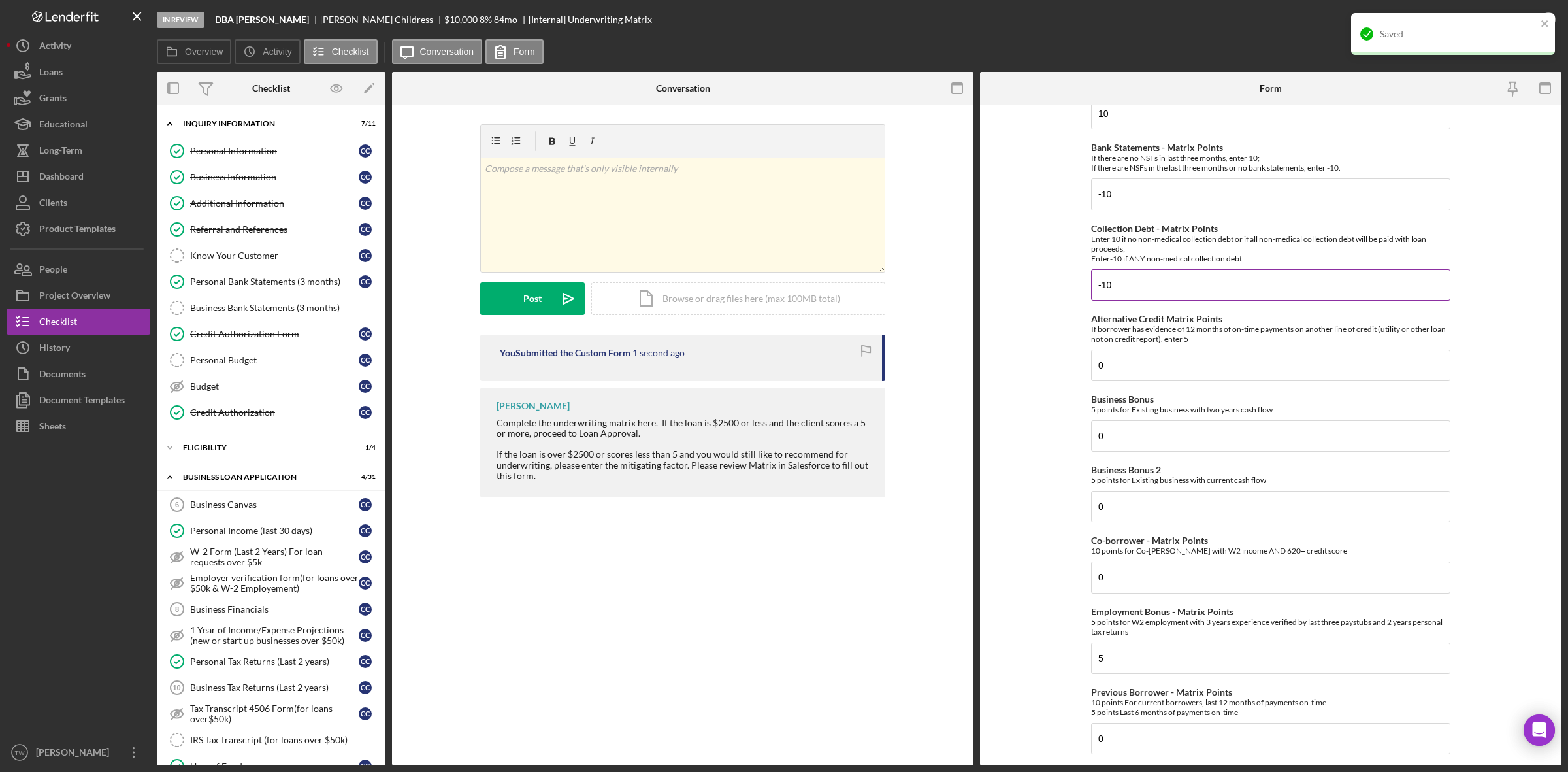
scroll to position [0, 0]
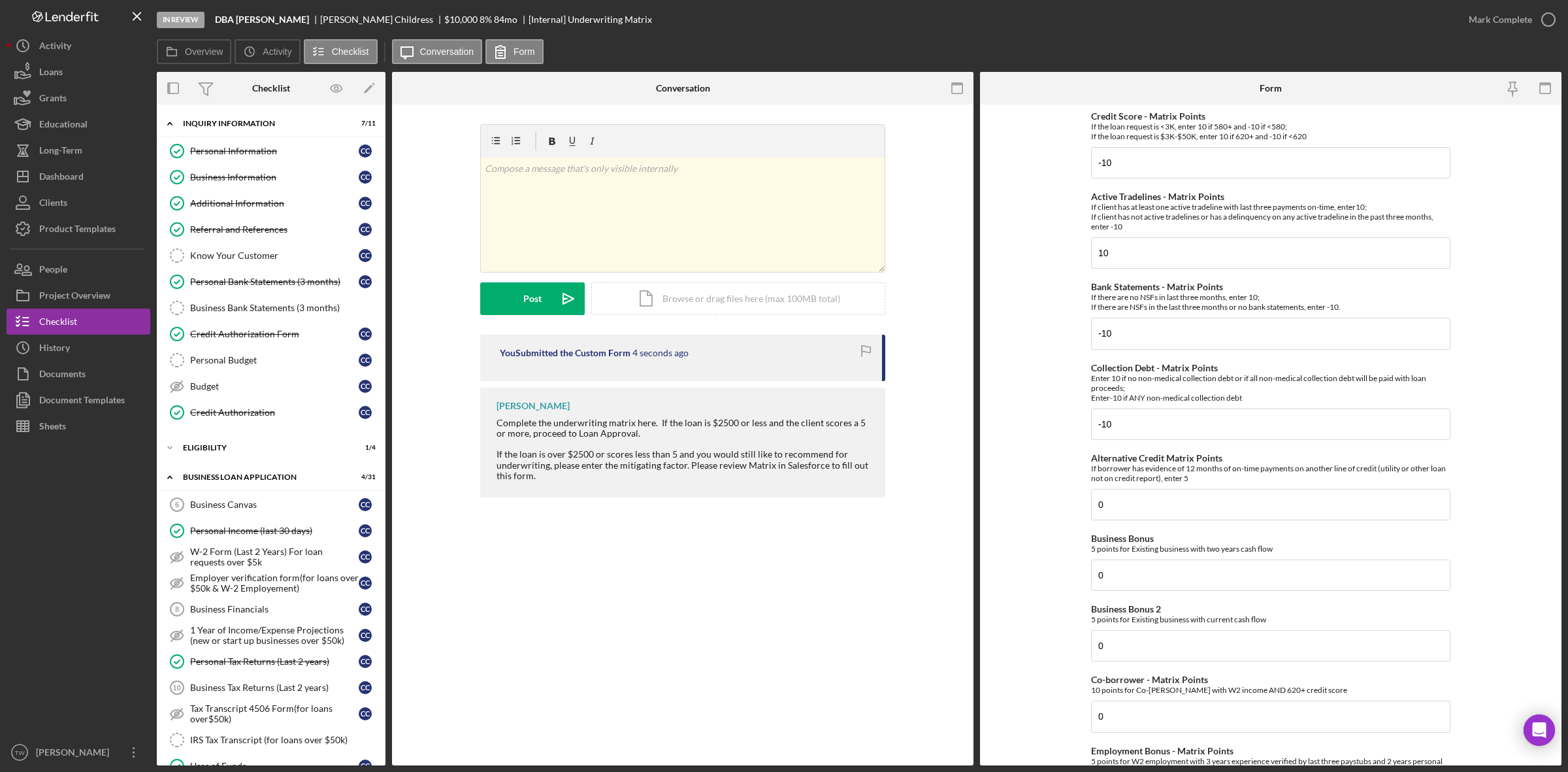
click at [1490, 15] on div "Mark Complete" at bounding box center [1500, 19] width 64 height 26
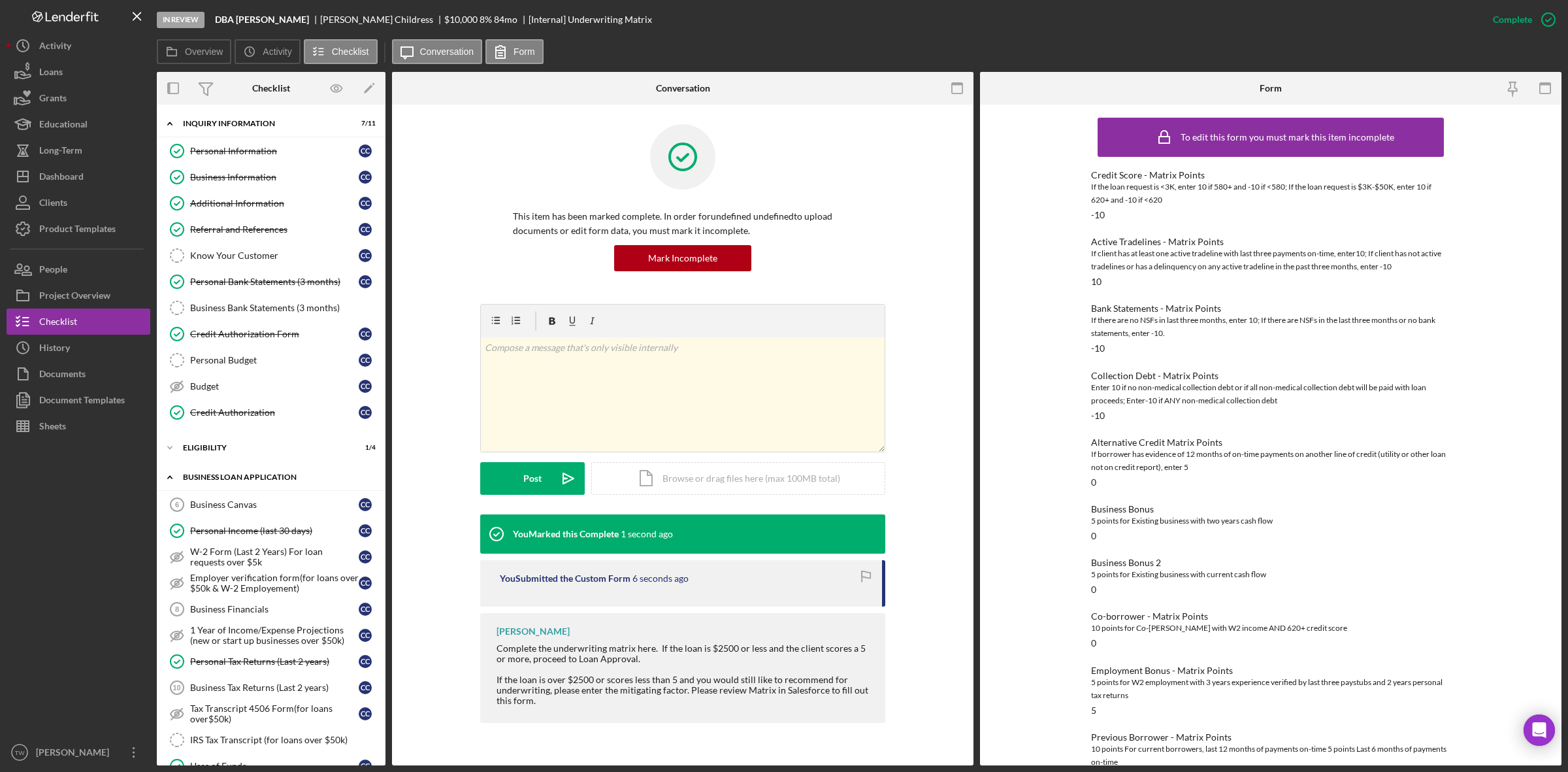
click at [231, 475] on div "Icon/Expander BUSINESS LOAN APPLICATION 5 / 31" at bounding box center [271, 477] width 228 height 27
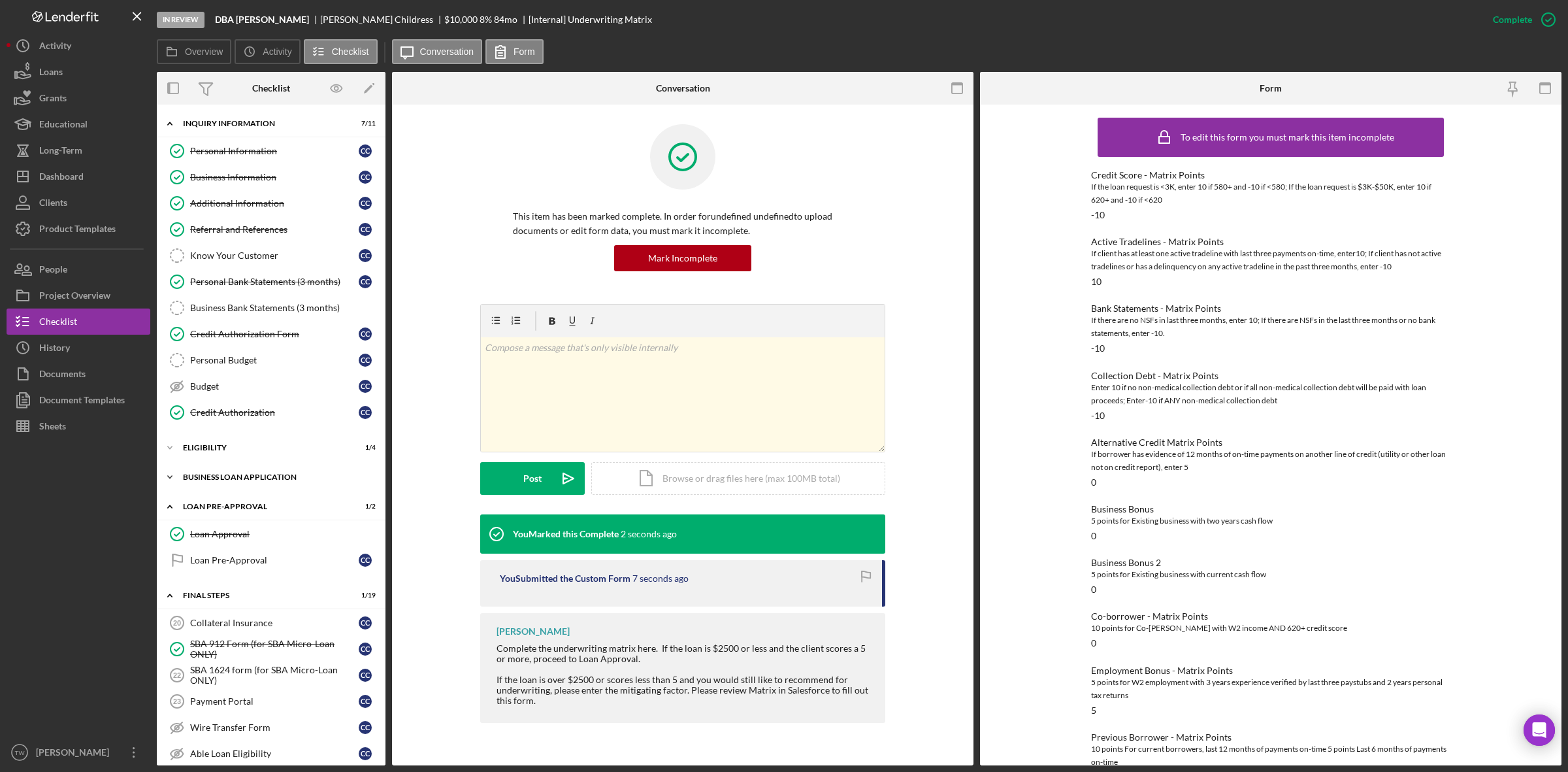
click at [231, 475] on div "Icon/Expander BUSINESS LOAN APPLICATION 5 / 31" at bounding box center [271, 477] width 228 height 26
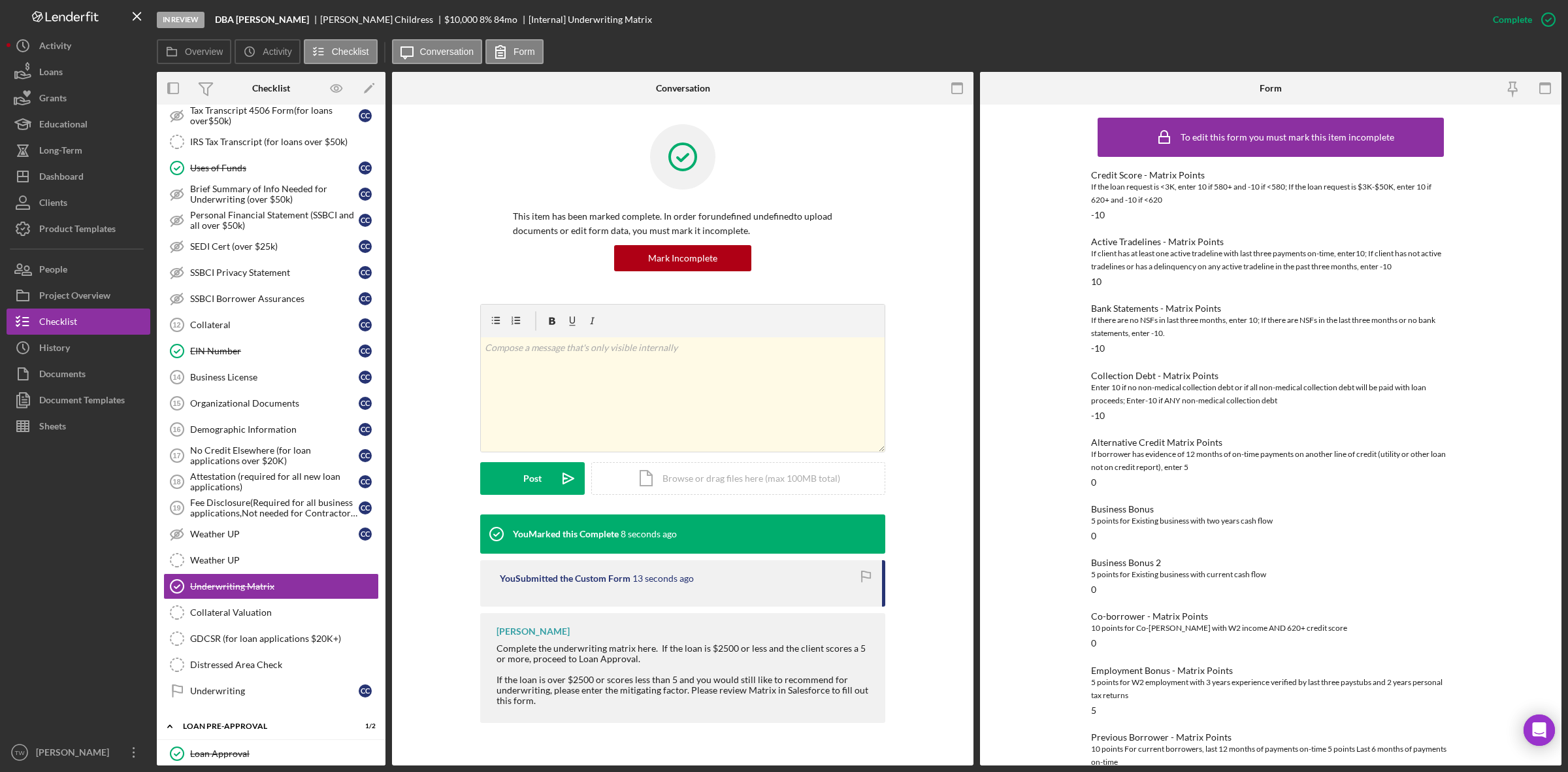
scroll to position [271, 0]
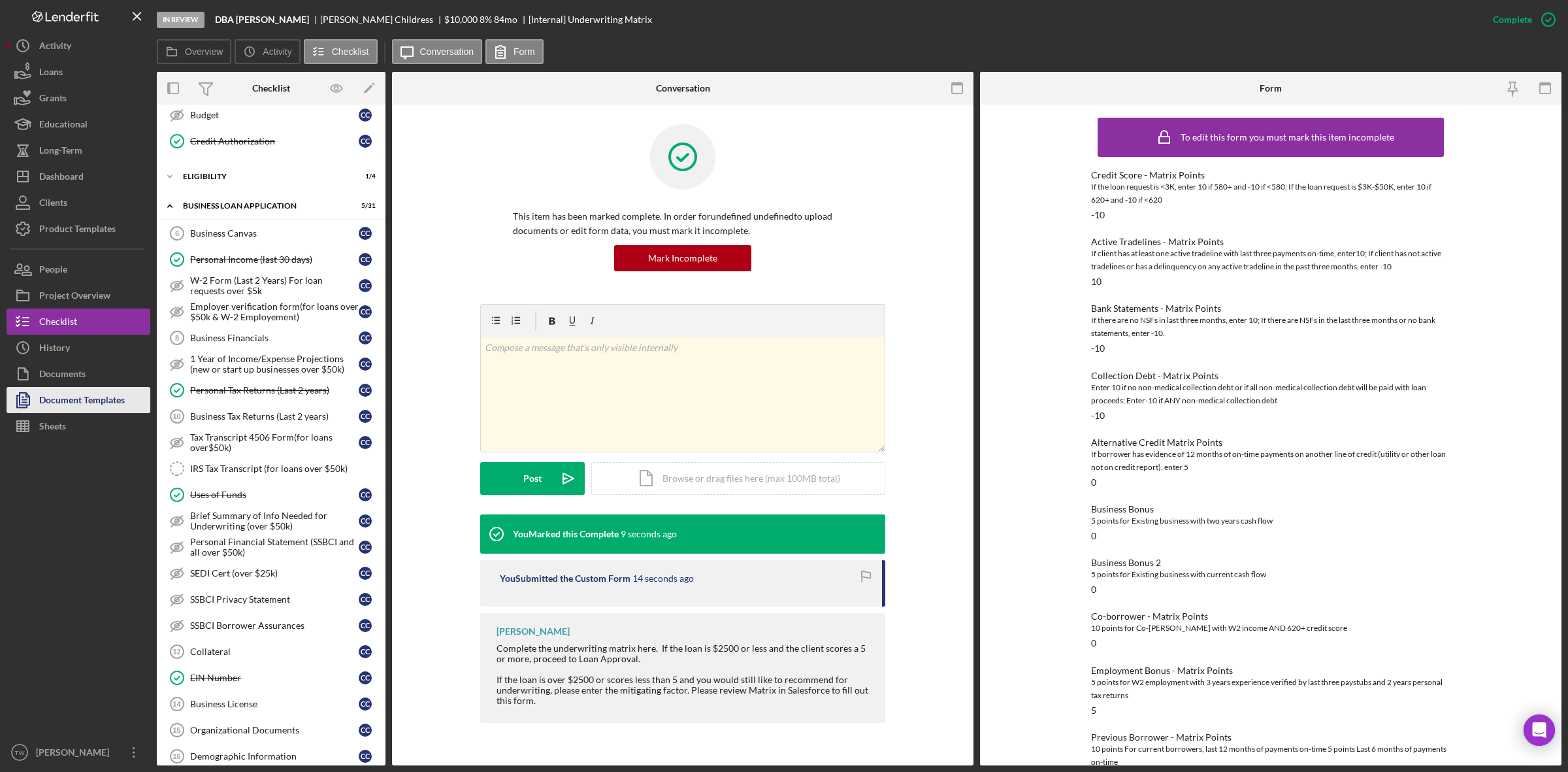
click at [74, 392] on div "Document Templates" at bounding box center [81, 402] width 86 height 30
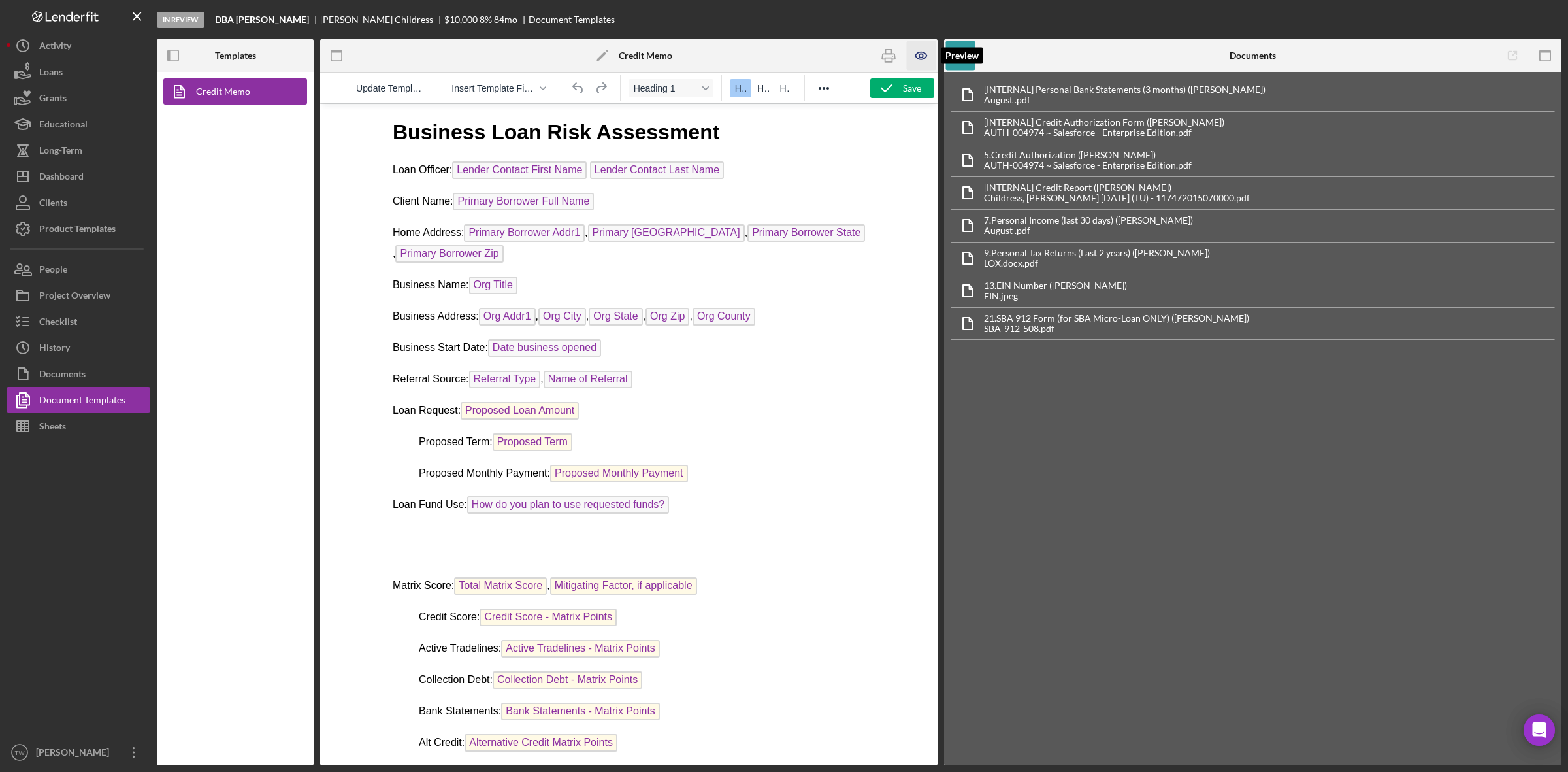
click at [922, 53] on icon "button" at bounding box center [921, 56] width 30 height 30
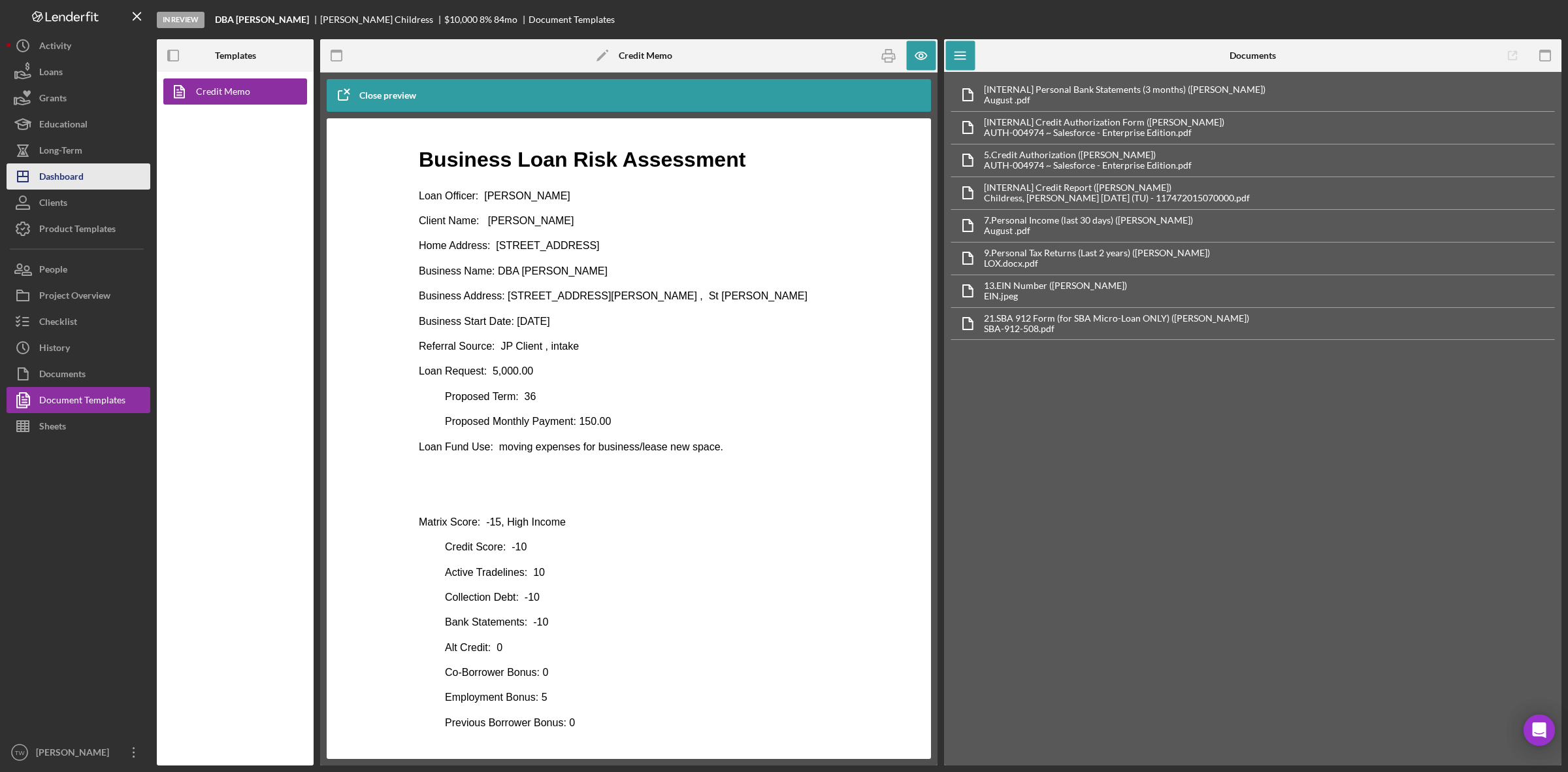
click at [91, 165] on button "Icon/Dashboard Dashboard" at bounding box center [79, 177] width 144 height 26
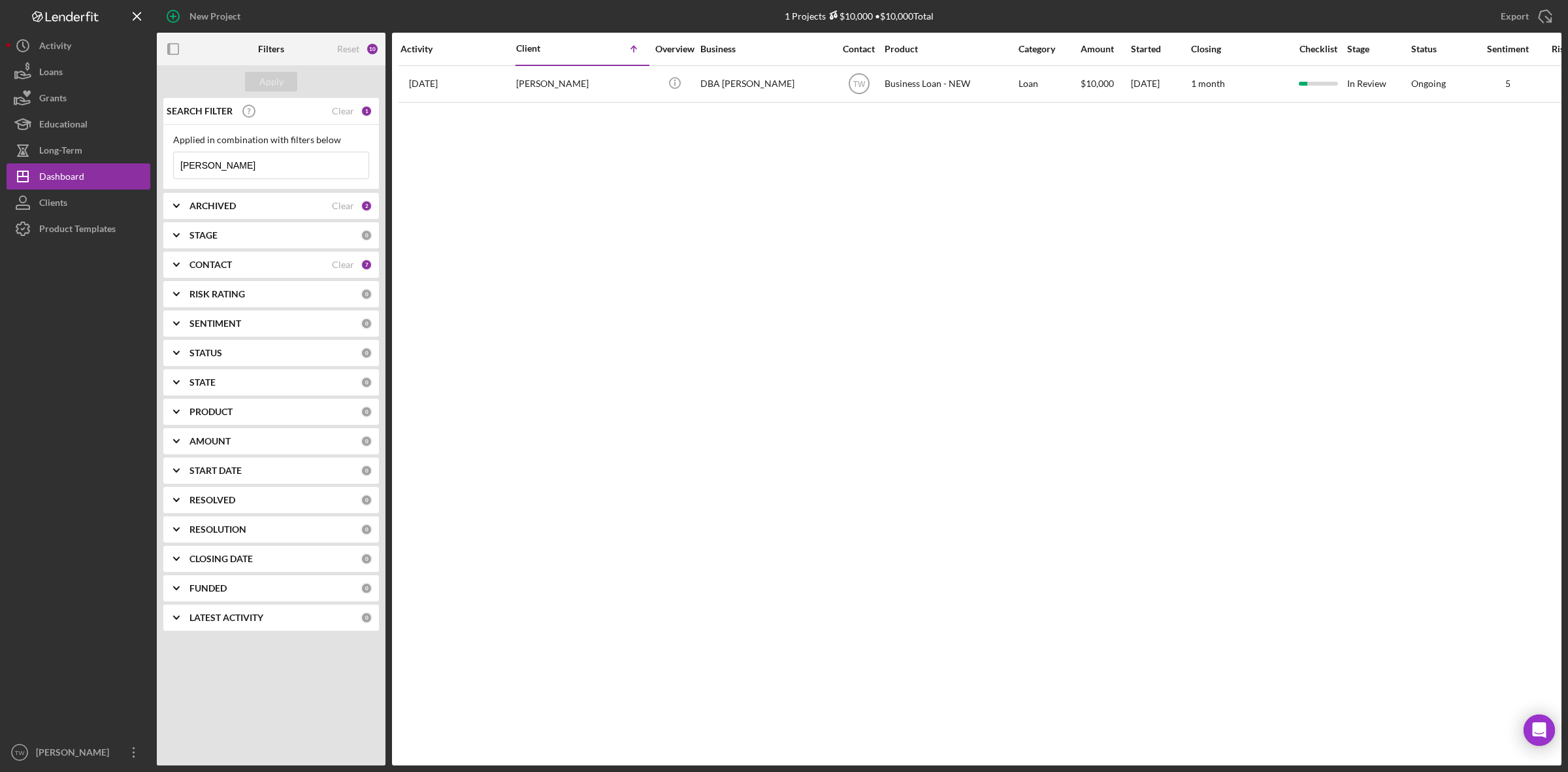
click at [266, 166] on input "[PERSON_NAME]" at bounding box center [271, 165] width 195 height 26
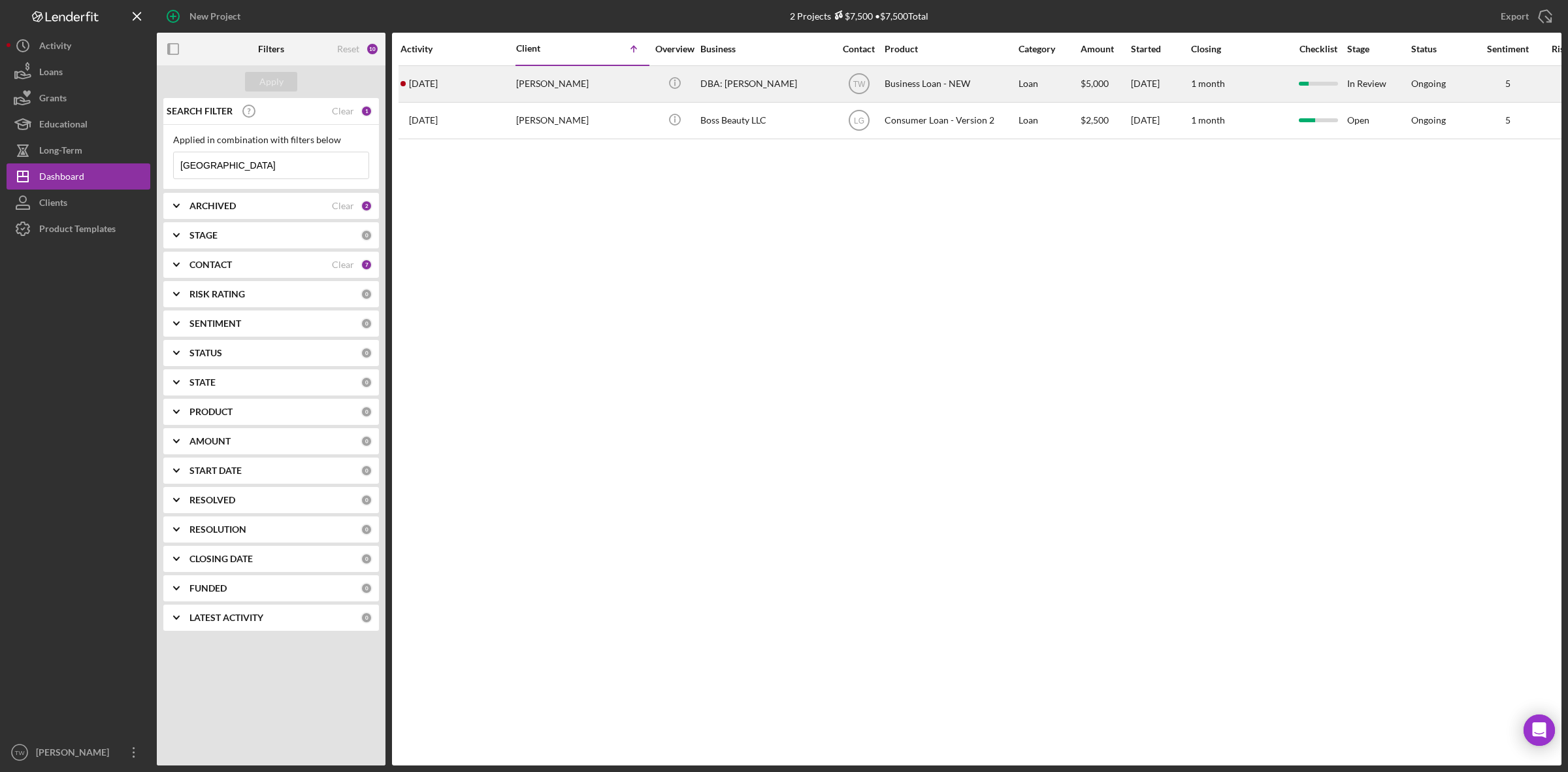
type input "[GEOGRAPHIC_DATA]"
click at [541, 89] on div "[PERSON_NAME]" at bounding box center [581, 83] width 130 height 34
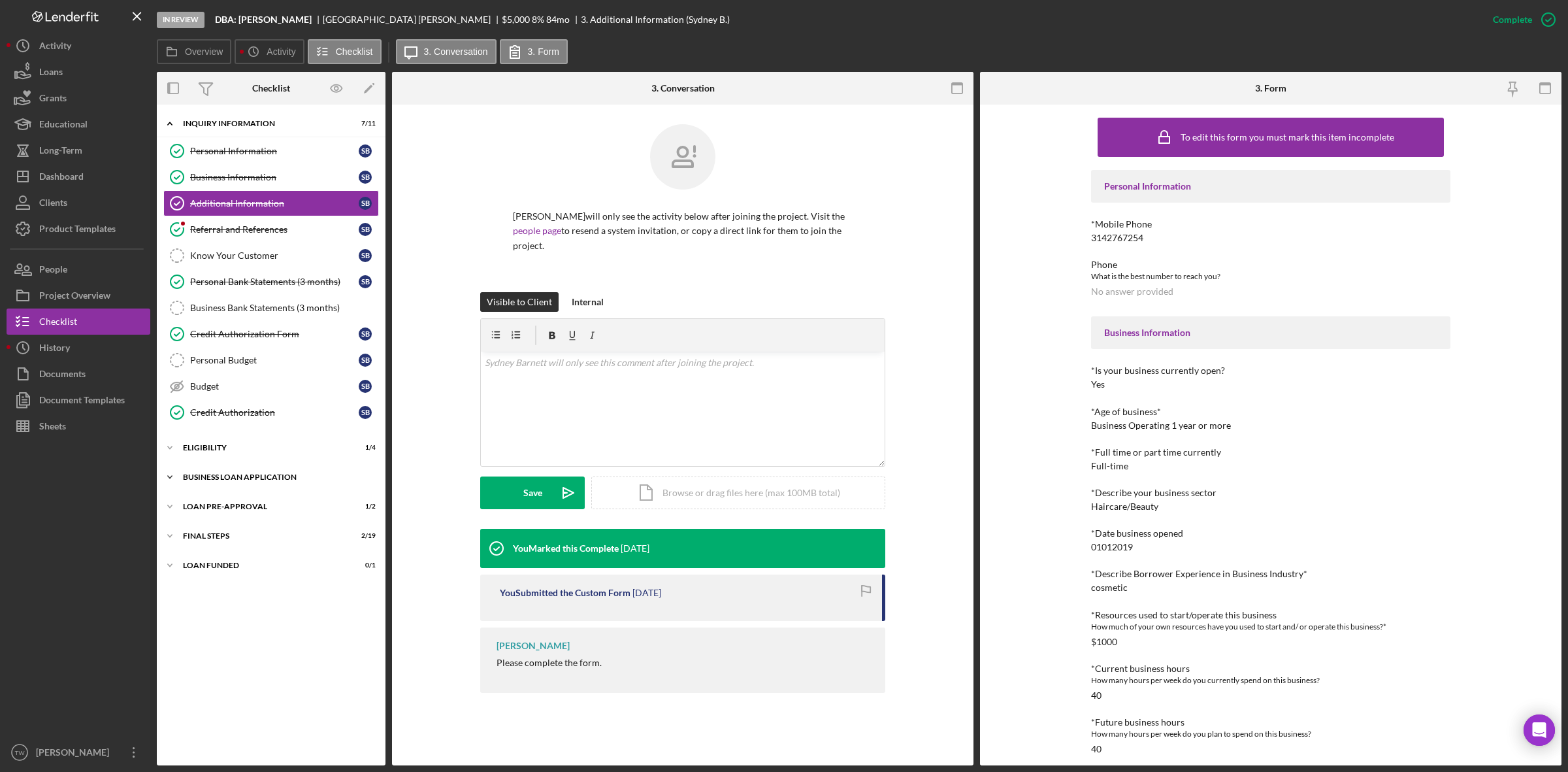
click at [184, 477] on div "BUSINESS LOAN APPLICATION" at bounding box center [275, 477] width 186 height 7
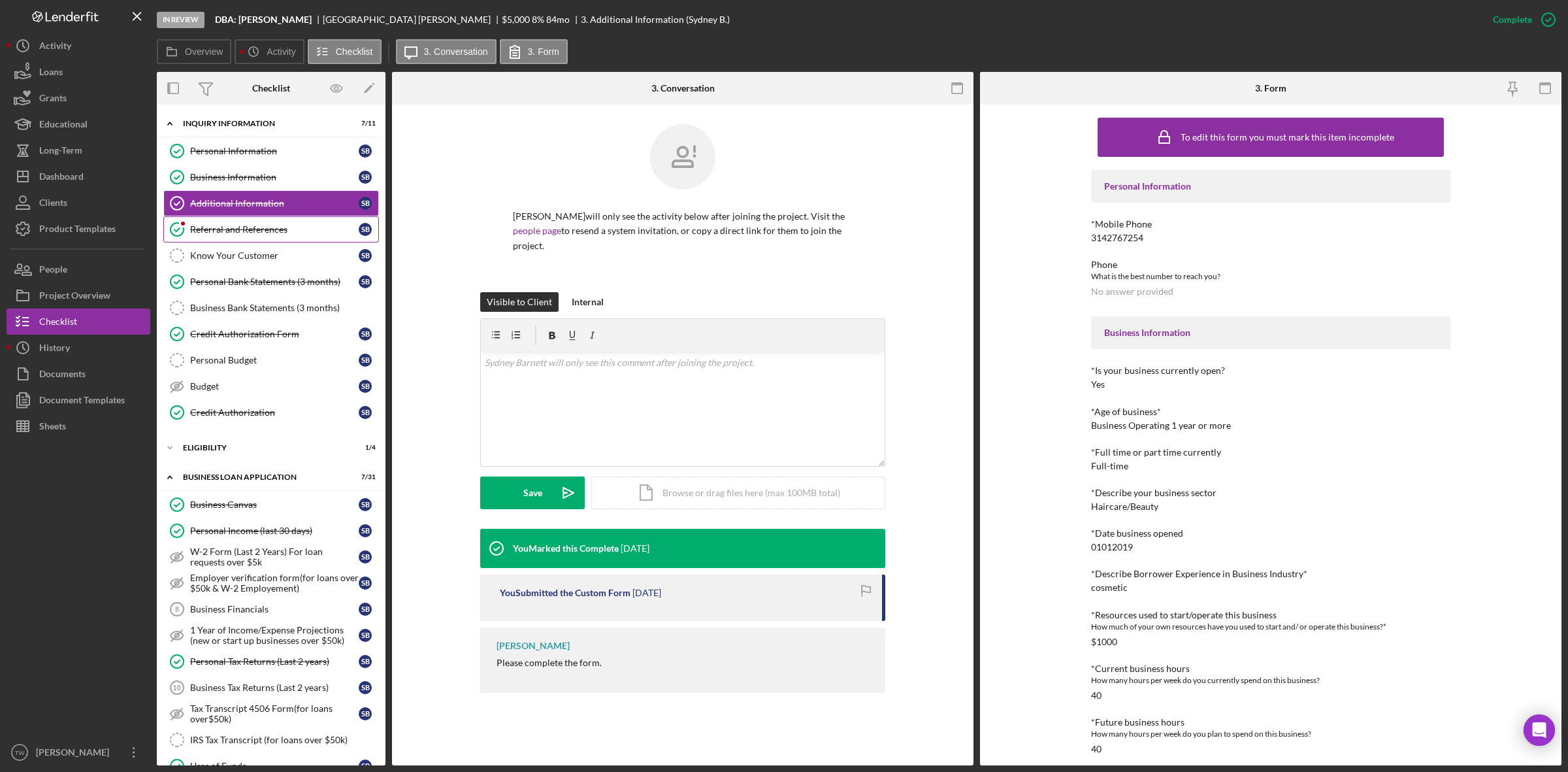
click at [276, 219] on link "Referral and References Referral and References S B" at bounding box center [271, 229] width 215 height 26
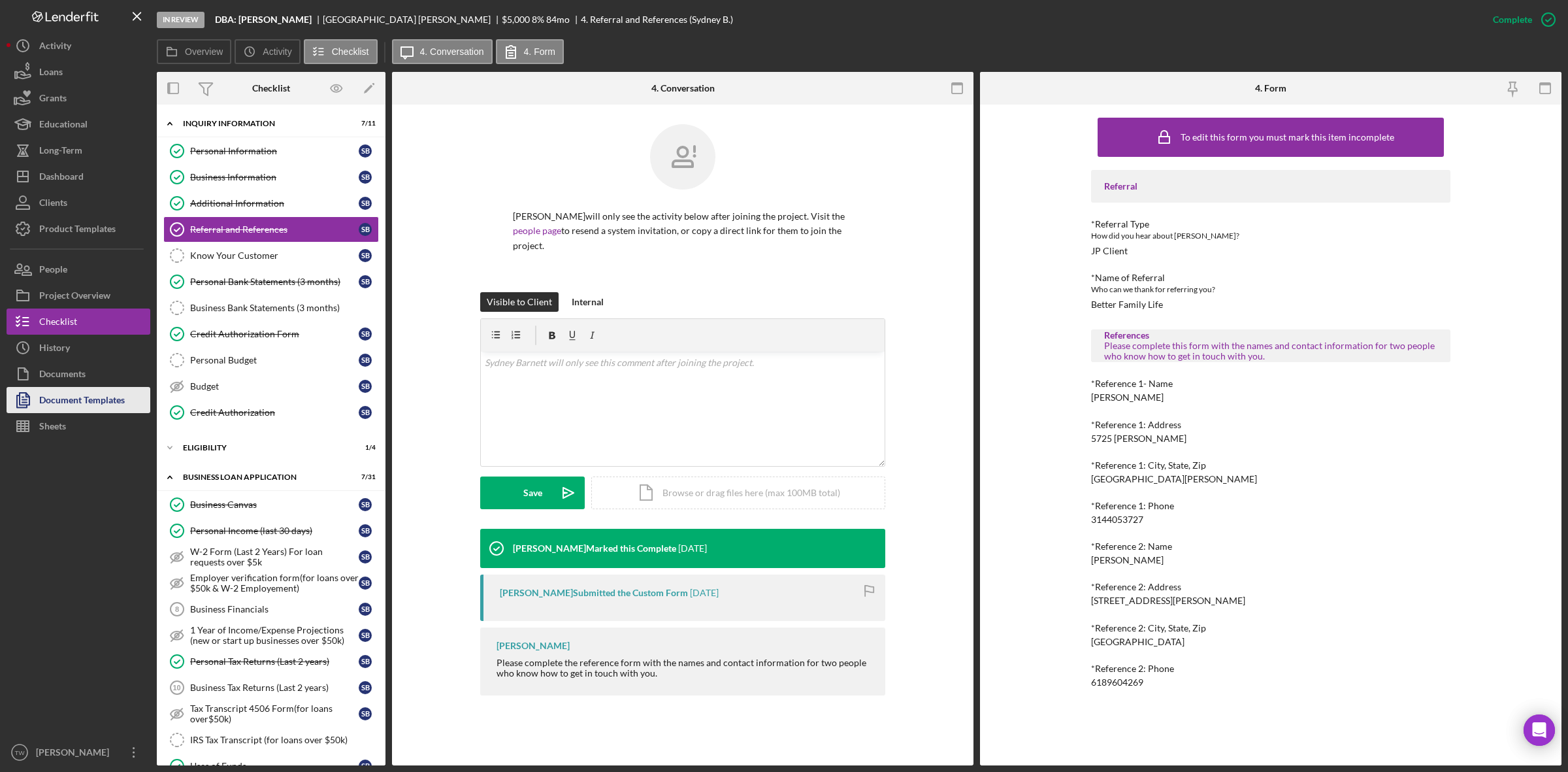
click at [74, 398] on div "Document Templates" at bounding box center [81, 402] width 86 height 30
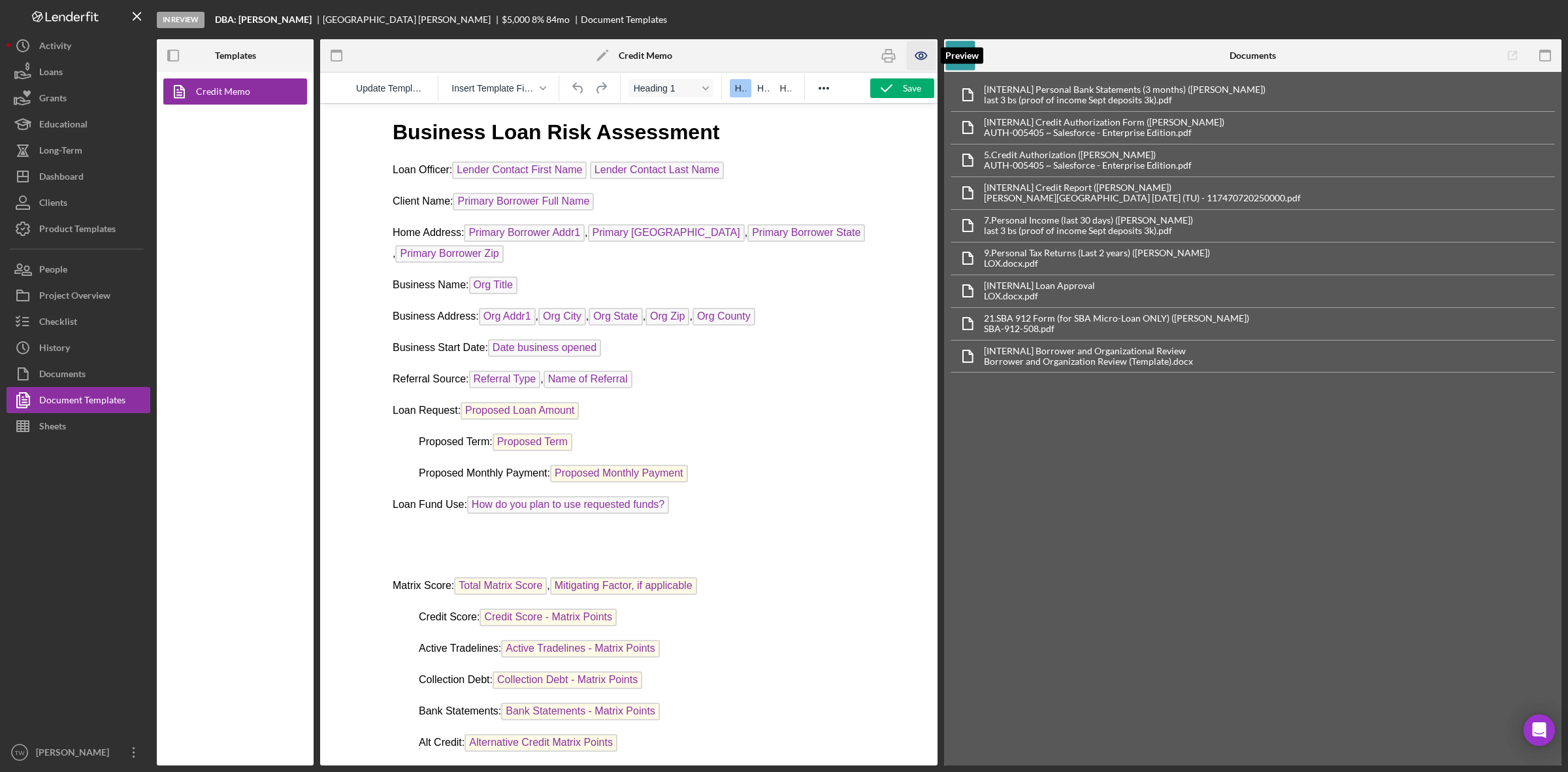
click at [930, 50] on icon "button" at bounding box center [921, 56] width 30 height 30
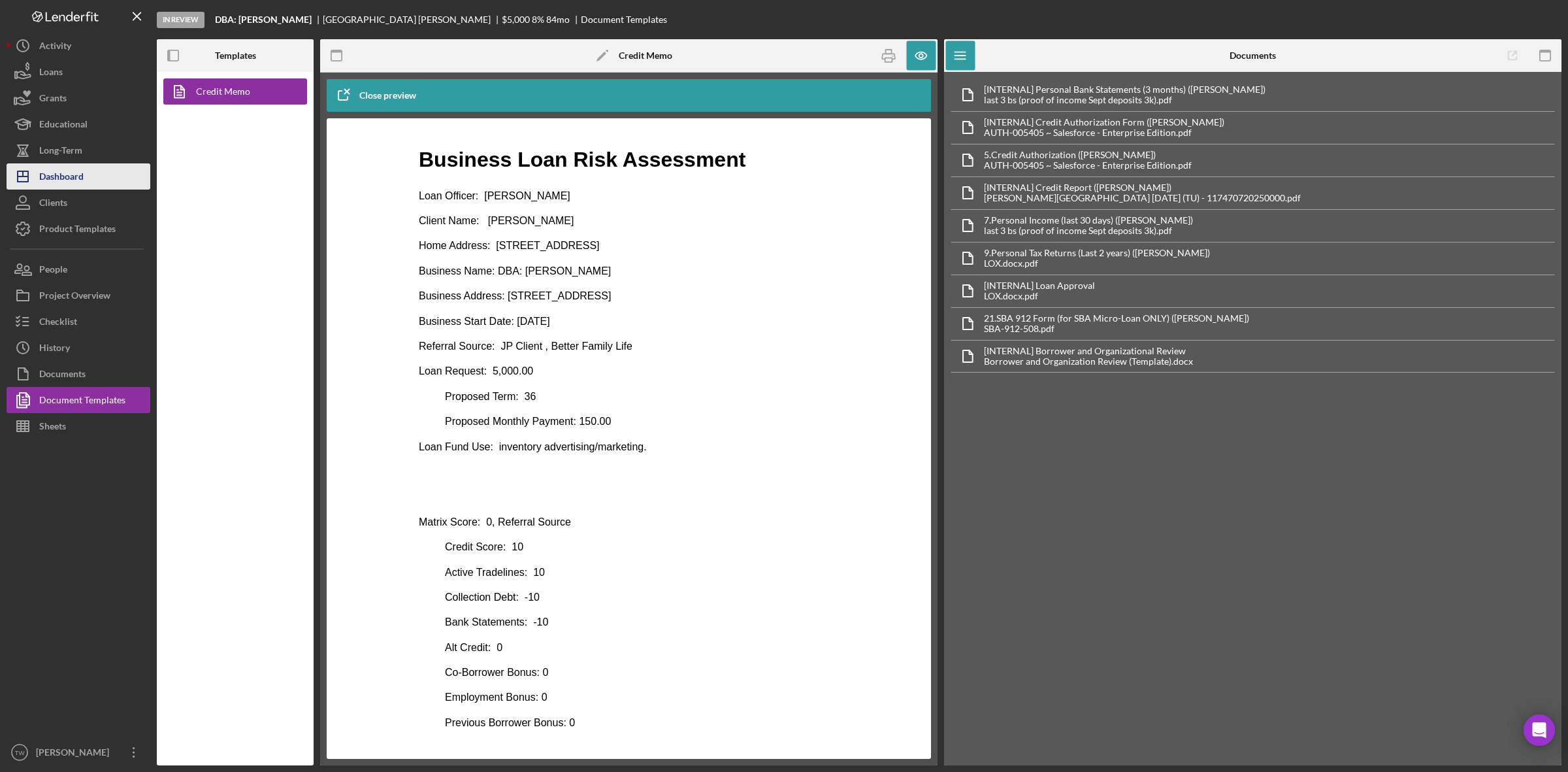
click at [64, 170] on div "Dashboard" at bounding box center [61, 178] width 44 height 30
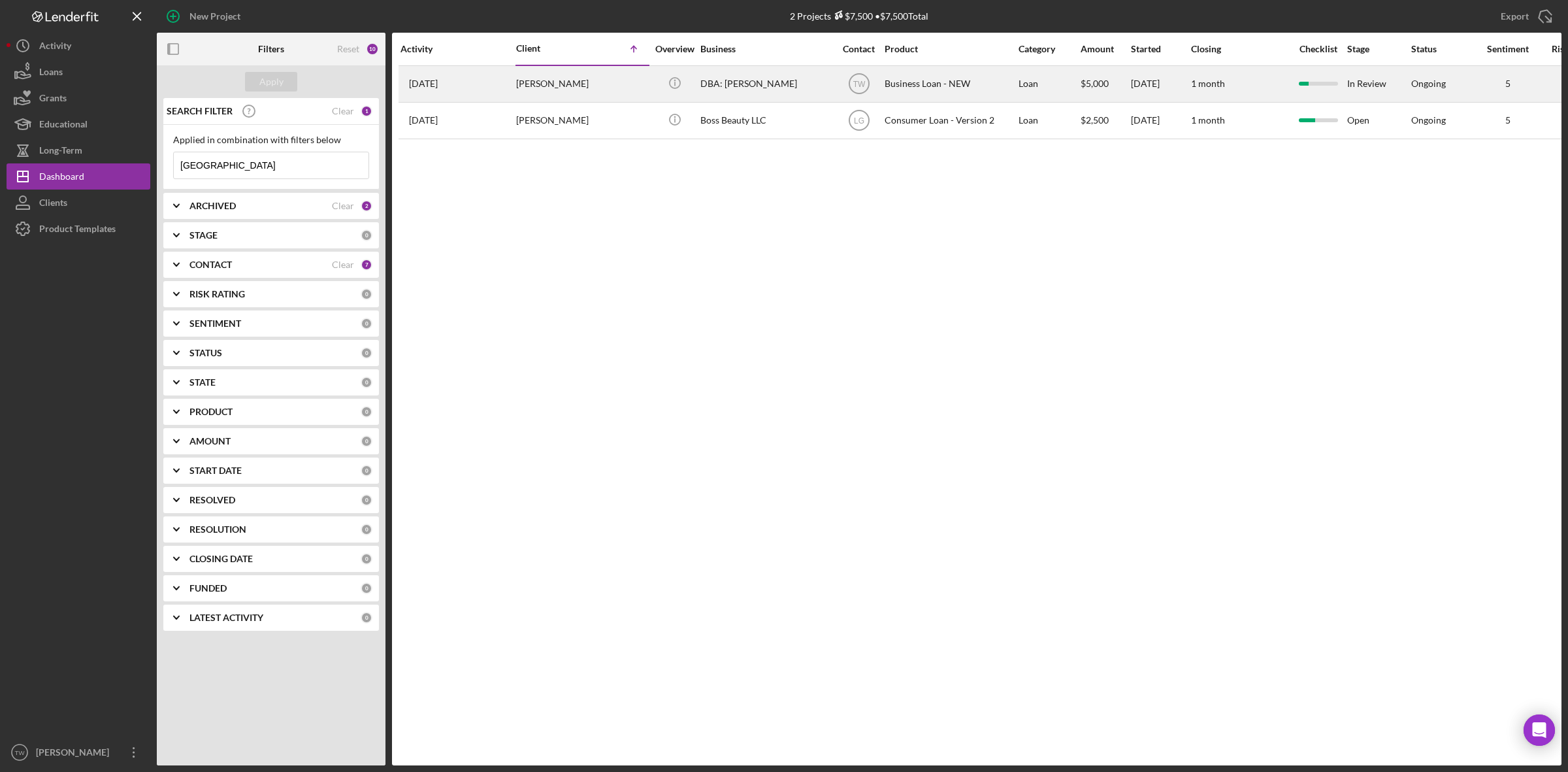
click at [540, 98] on div "[PERSON_NAME]" at bounding box center [581, 83] width 130 height 34
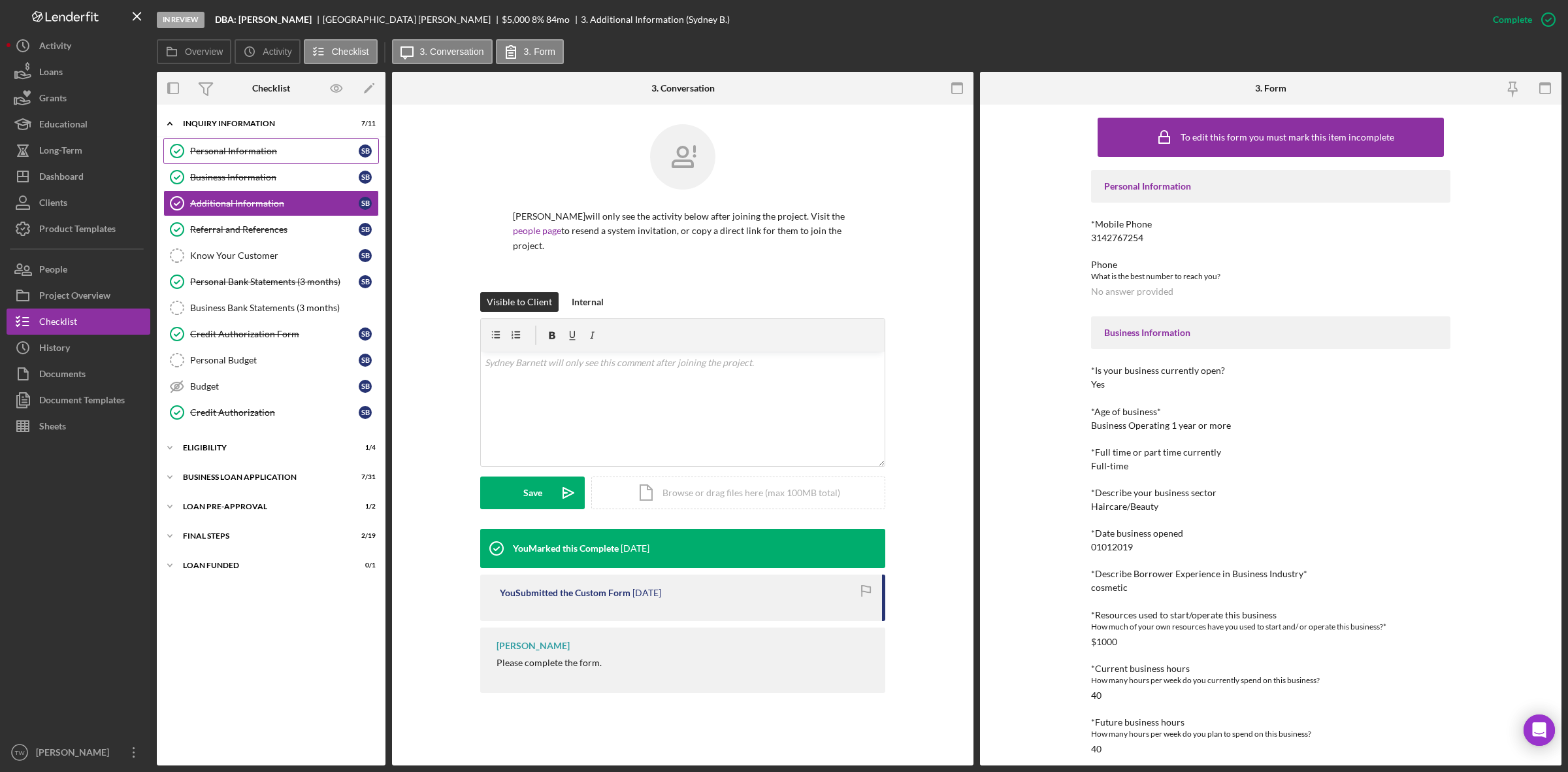
click at [224, 160] on link "Personal Information Personal Information S B" at bounding box center [271, 151] width 215 height 26
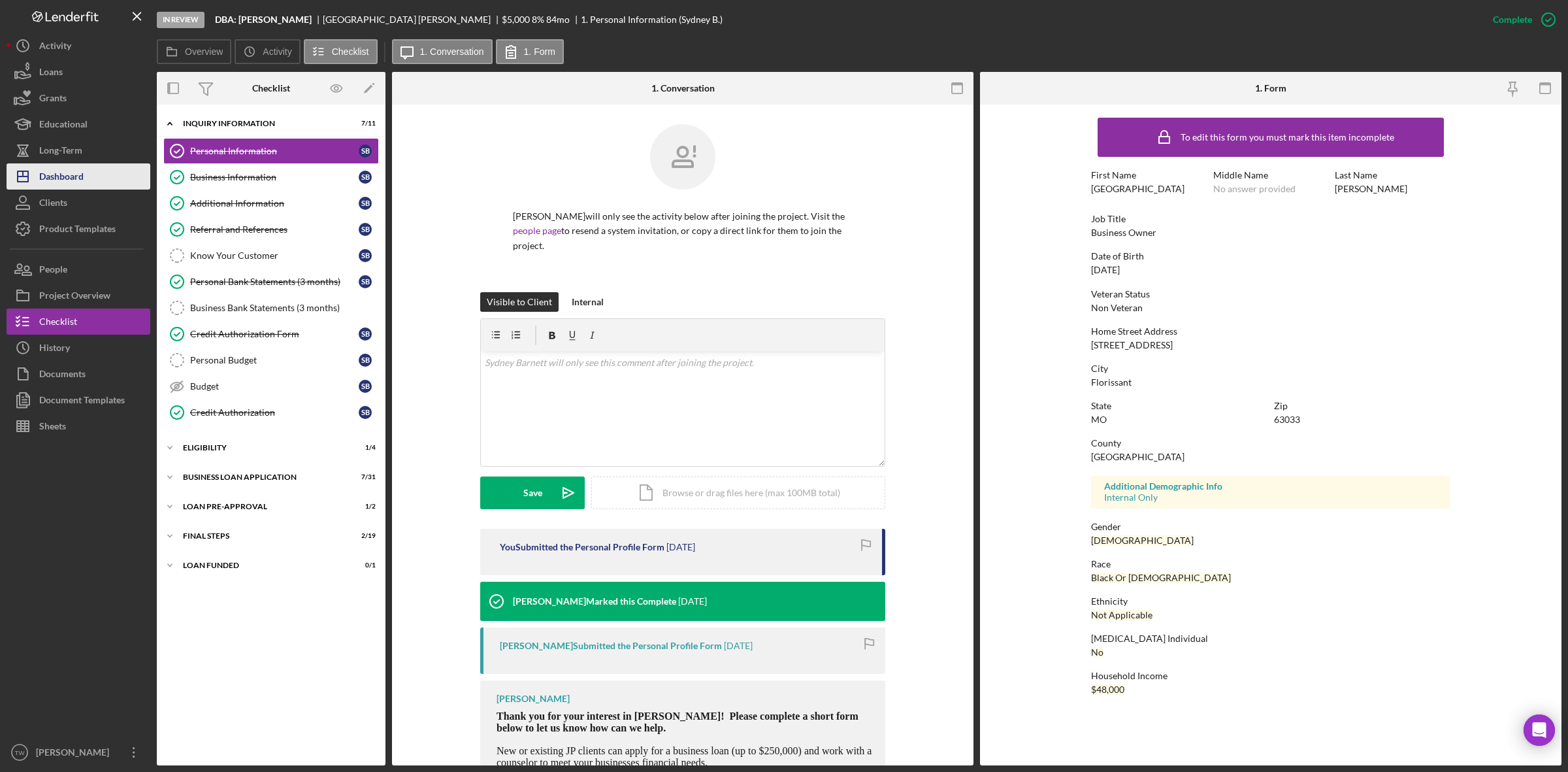
click at [82, 178] on div "Dashboard" at bounding box center [61, 178] width 44 height 30
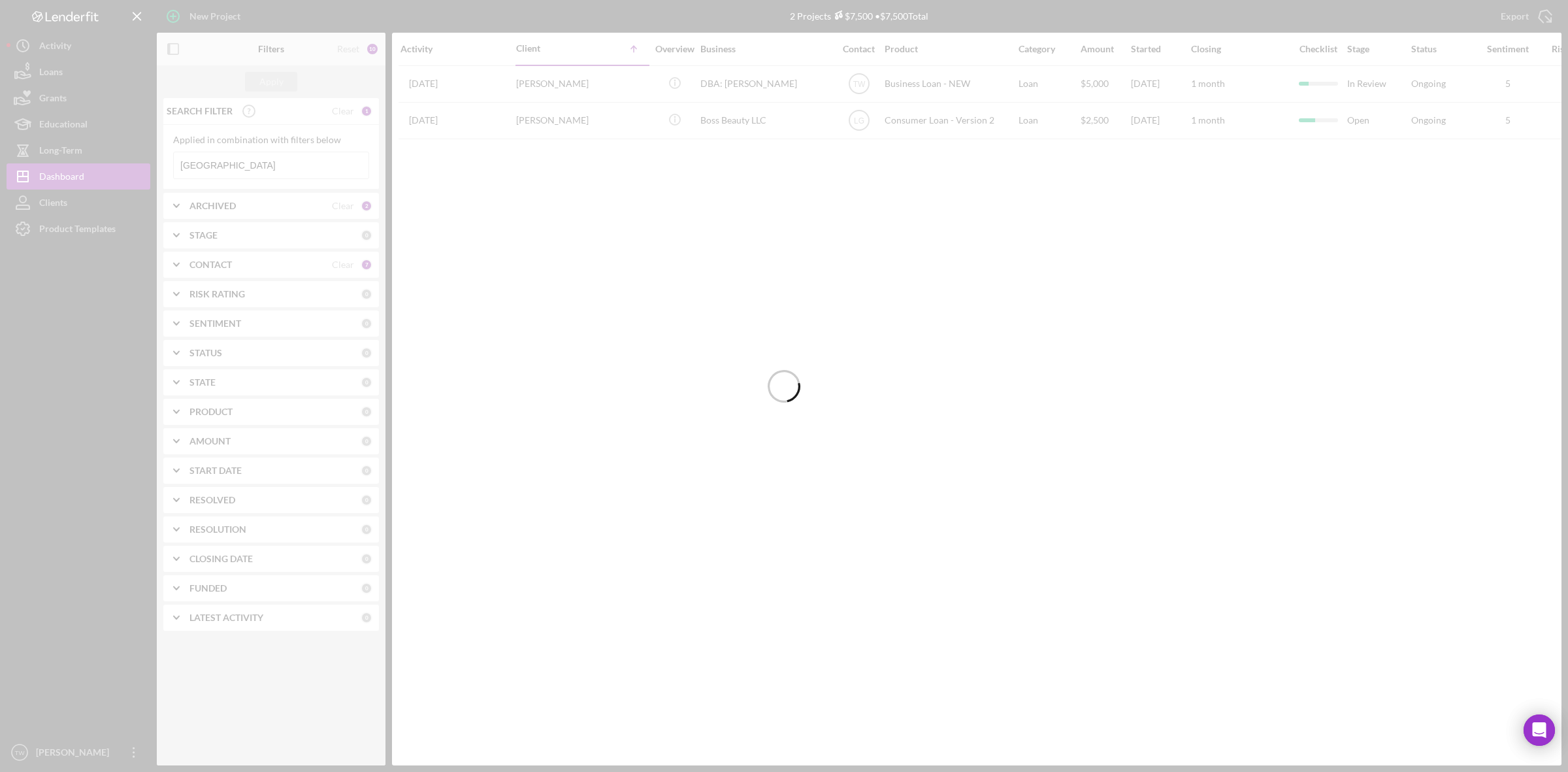
click at [221, 164] on div at bounding box center [784, 386] width 1568 height 772
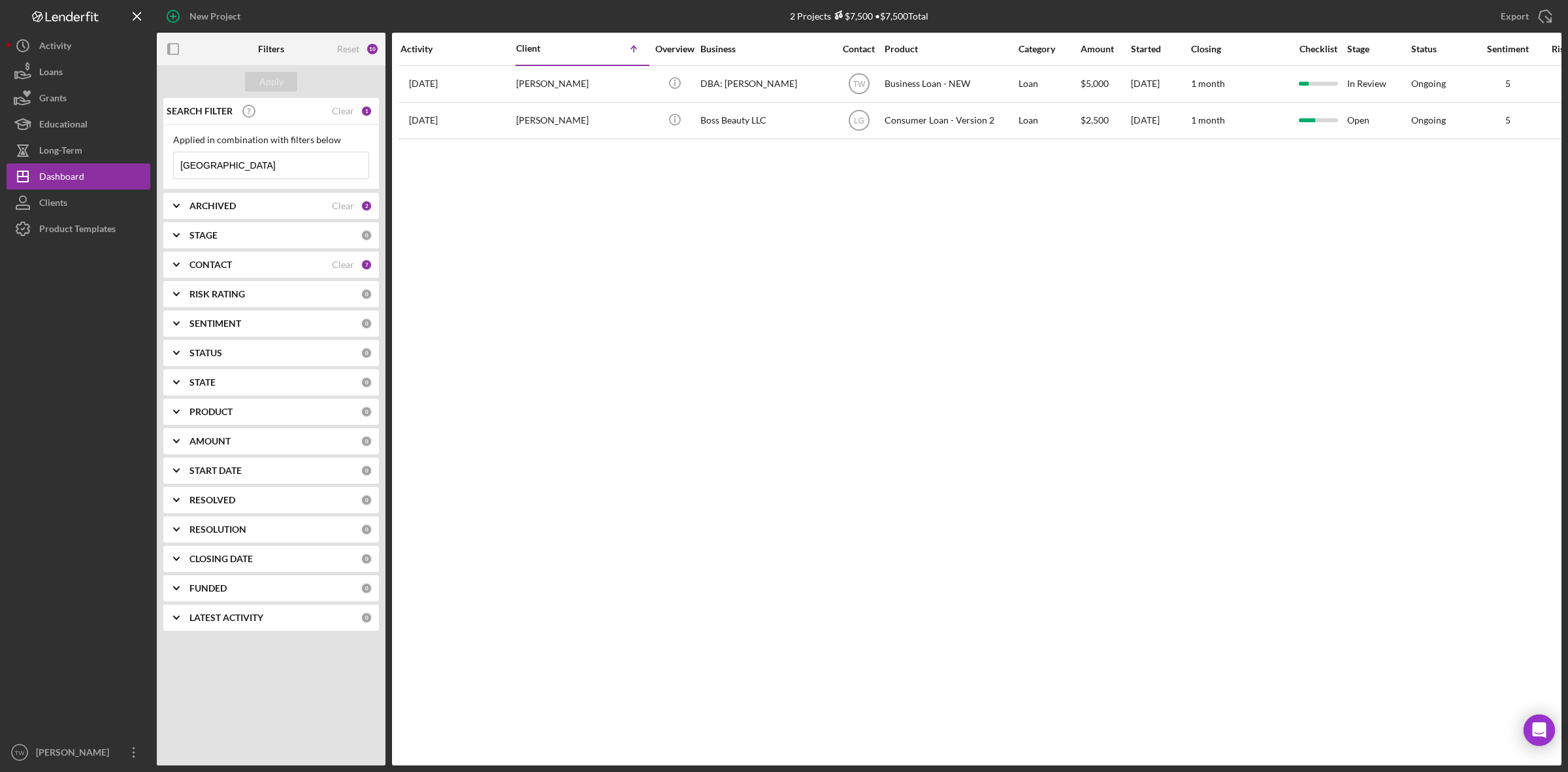
click at [221, 164] on input "[GEOGRAPHIC_DATA]" at bounding box center [271, 165] width 195 height 26
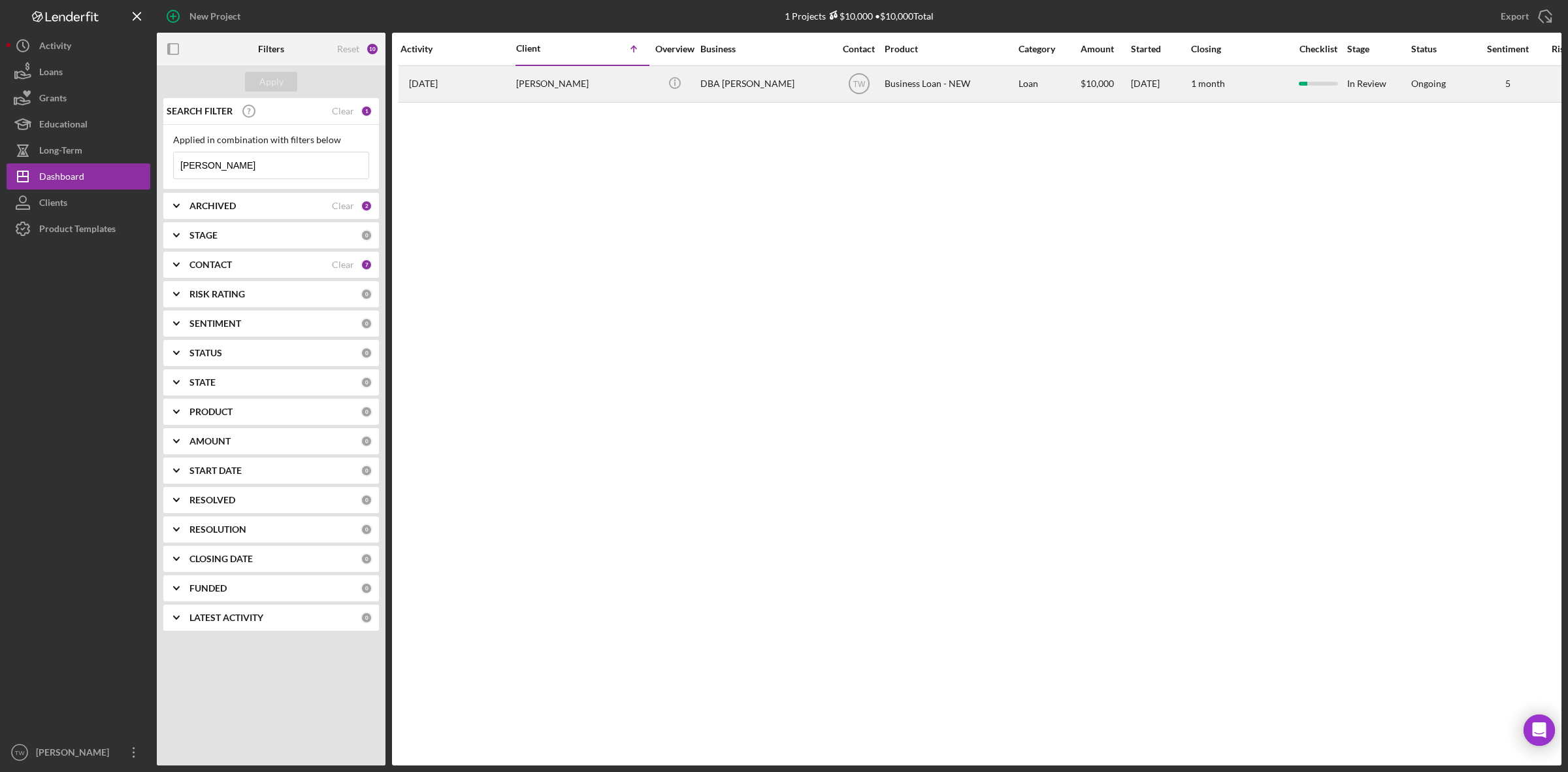
type input "[PERSON_NAME]"
click at [557, 83] on div "[PERSON_NAME]" at bounding box center [581, 83] width 130 height 34
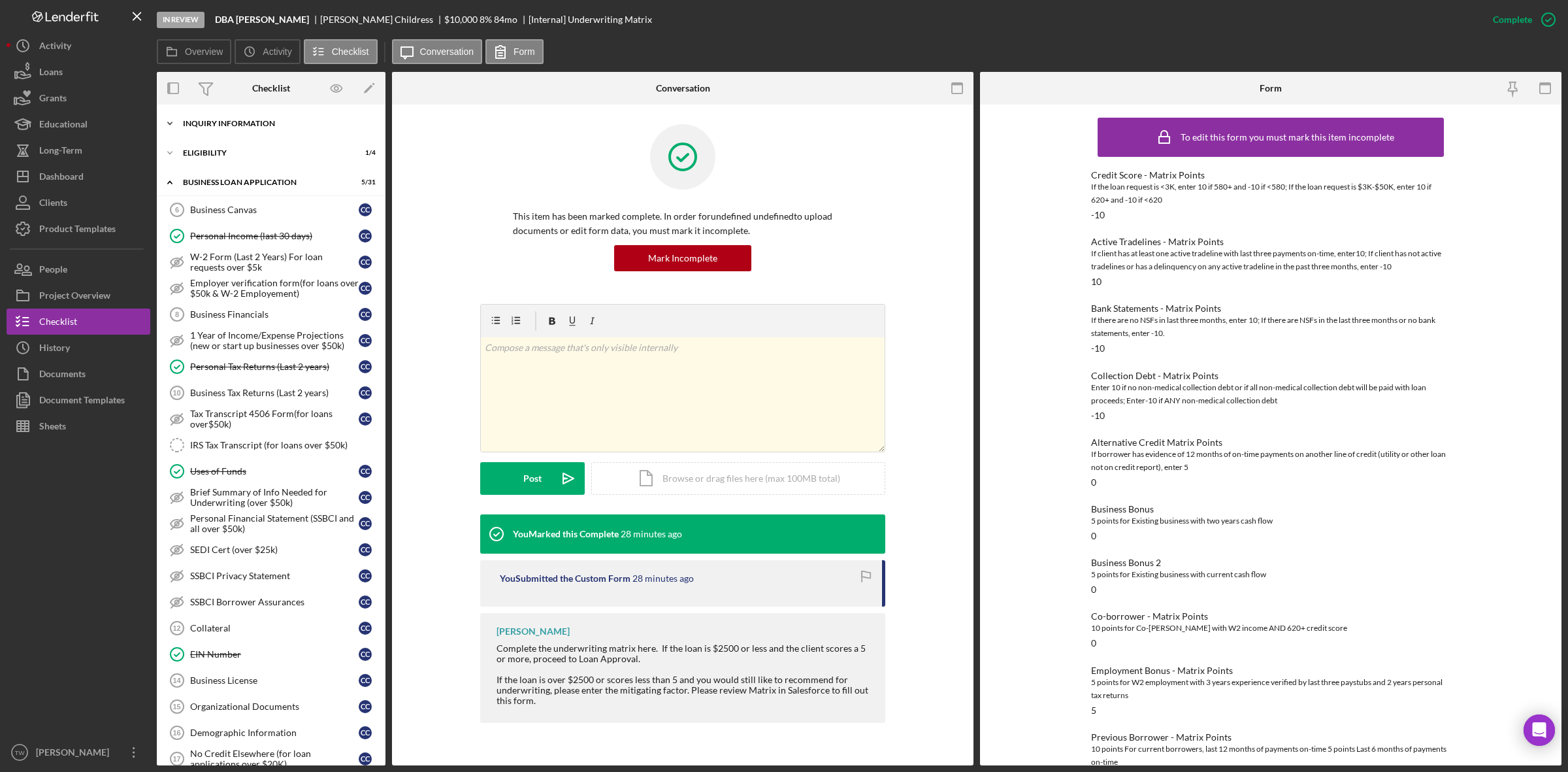
click at [247, 130] on div "Icon/Expander INQUIRY INFORMATION 7 / 11" at bounding box center [271, 123] width 228 height 26
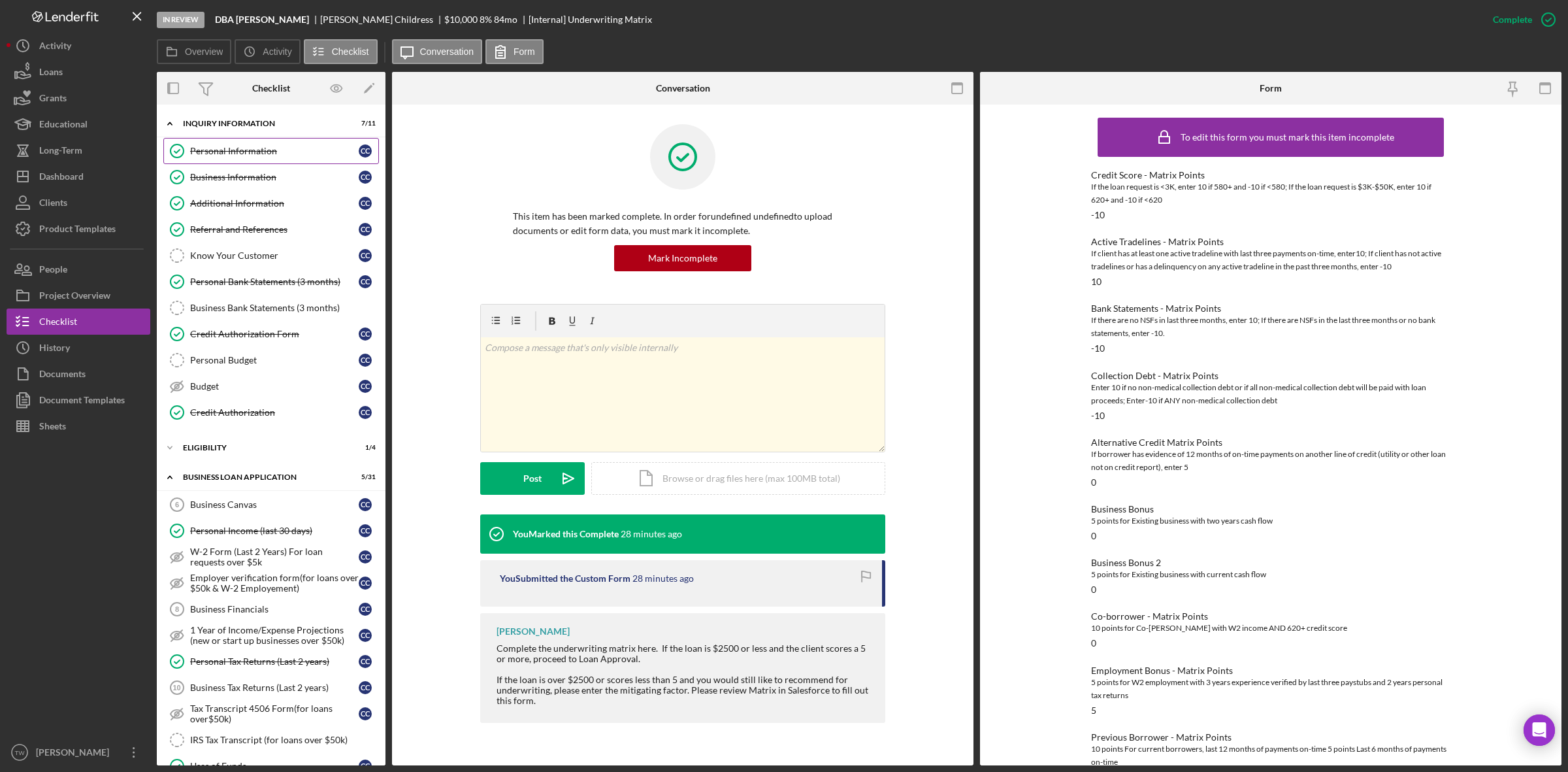
click at [220, 161] on link "Personal Information Personal Information C C" at bounding box center [271, 151] width 215 height 26
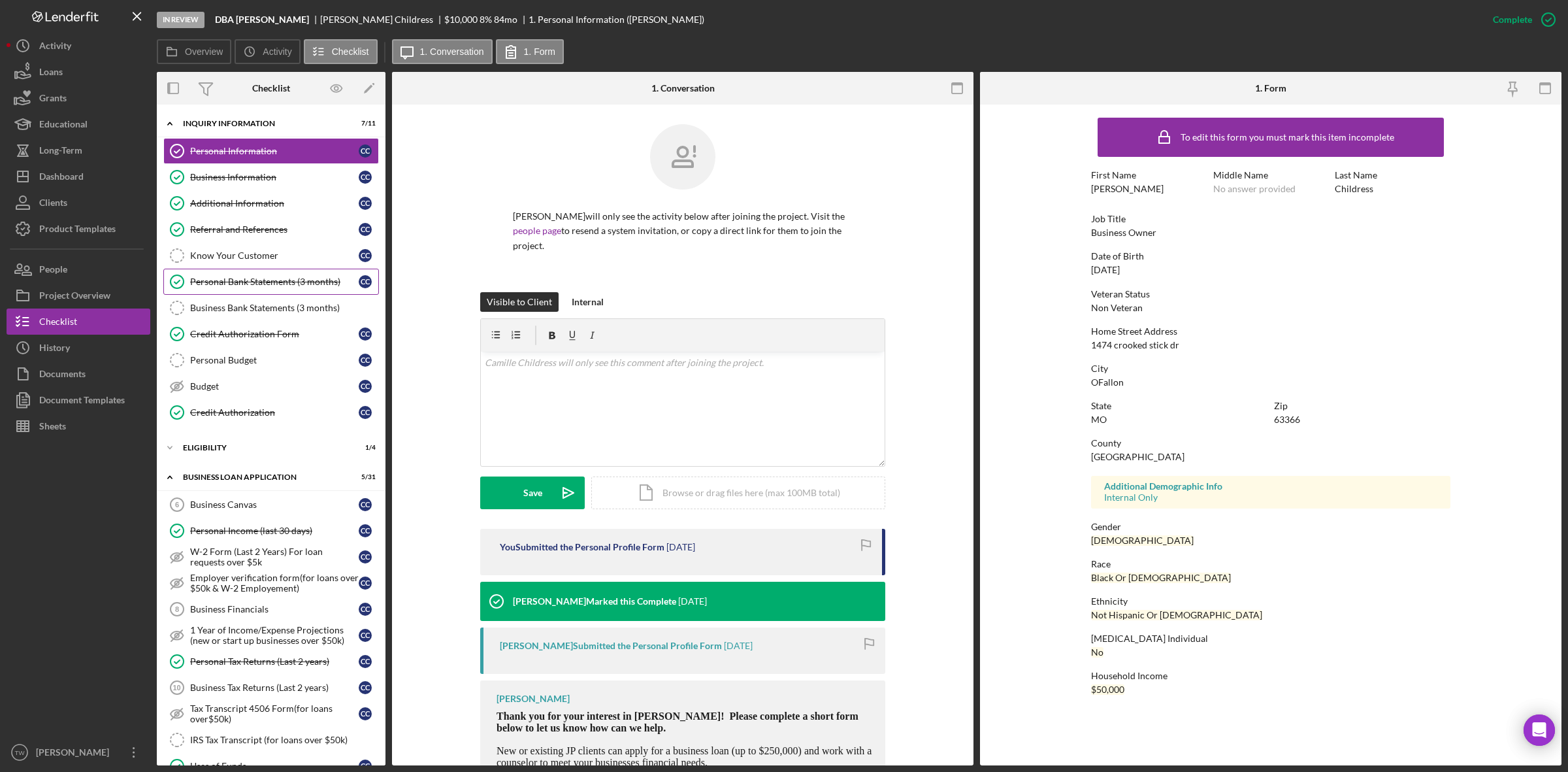
click at [253, 286] on div "Personal Bank Statements (3 months)" at bounding box center [274, 281] width 168 height 10
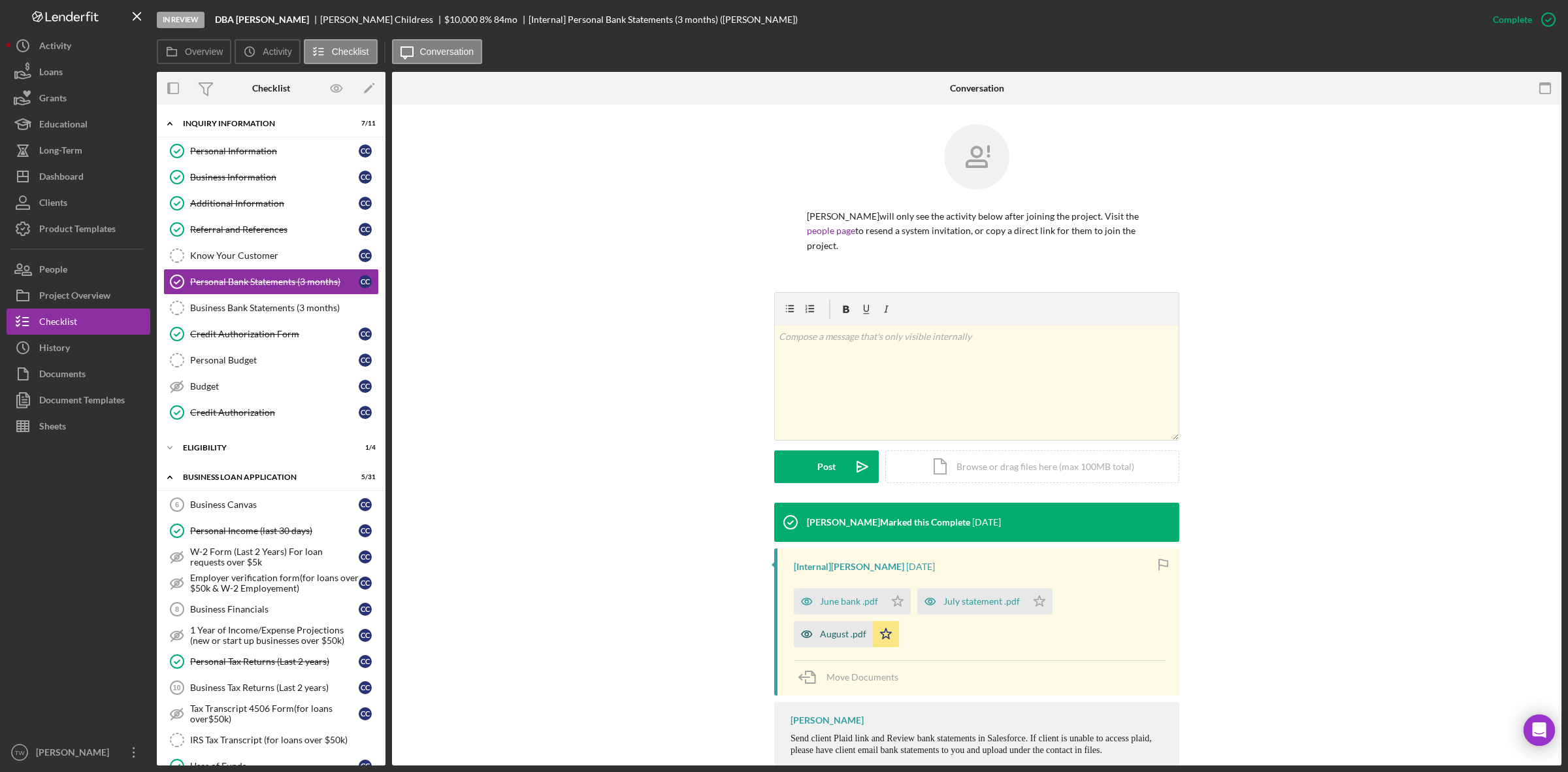
click at [826, 645] on div "August .pdf" at bounding box center [833, 634] width 79 height 26
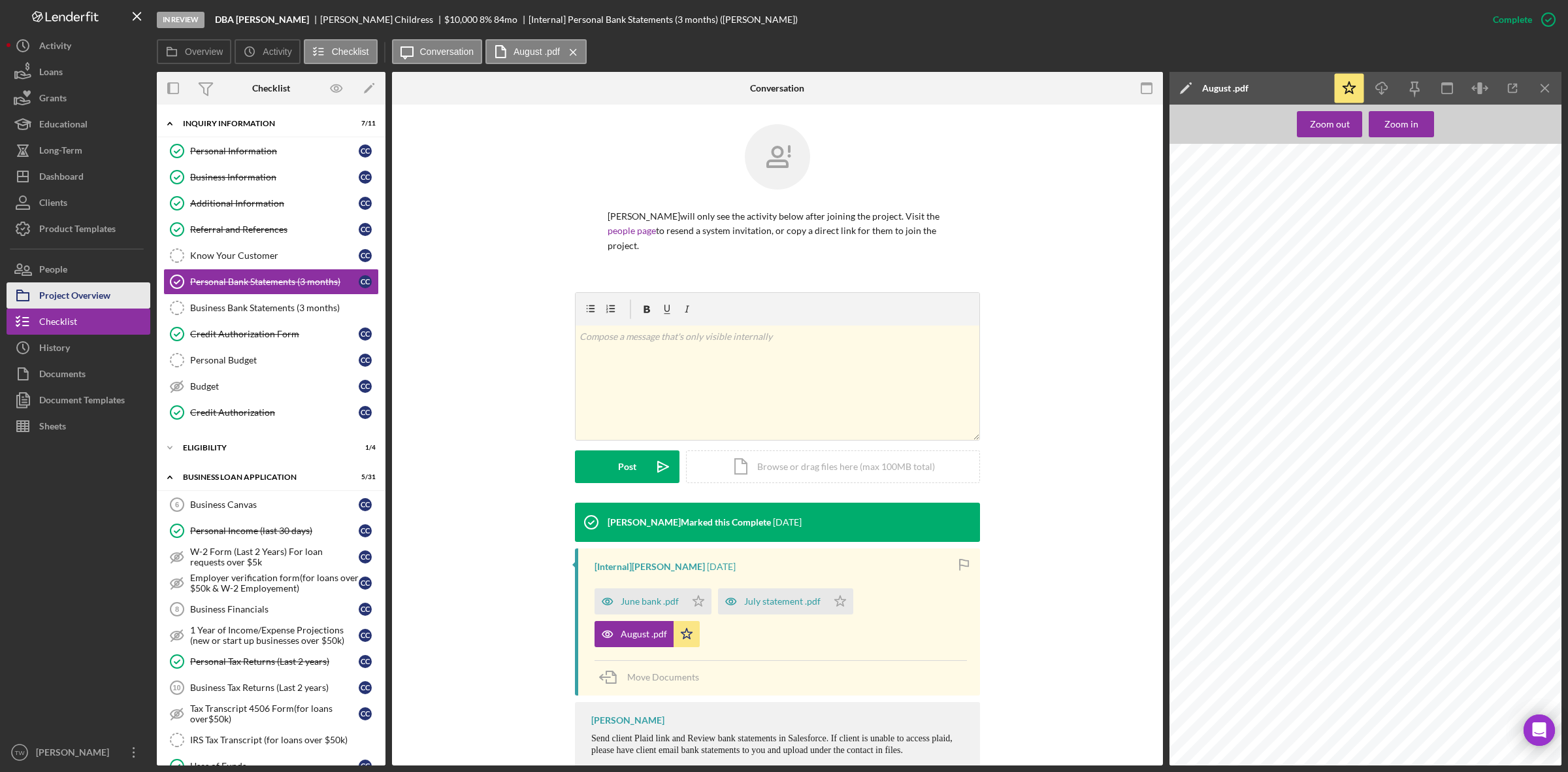
click at [77, 291] on div "Project Overview" at bounding box center [74, 297] width 71 height 30
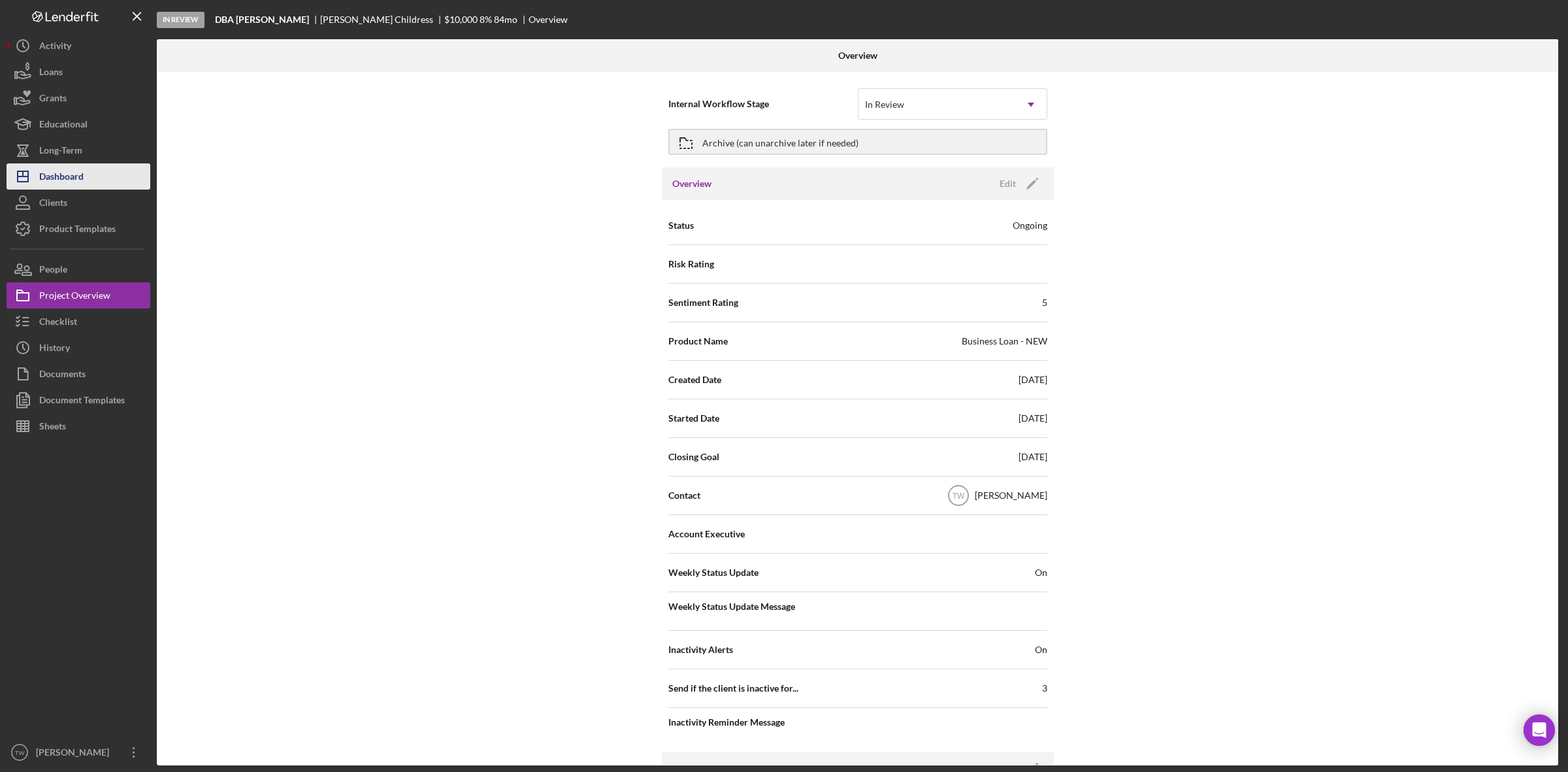
click at [54, 175] on div "Dashboard" at bounding box center [61, 178] width 44 height 30
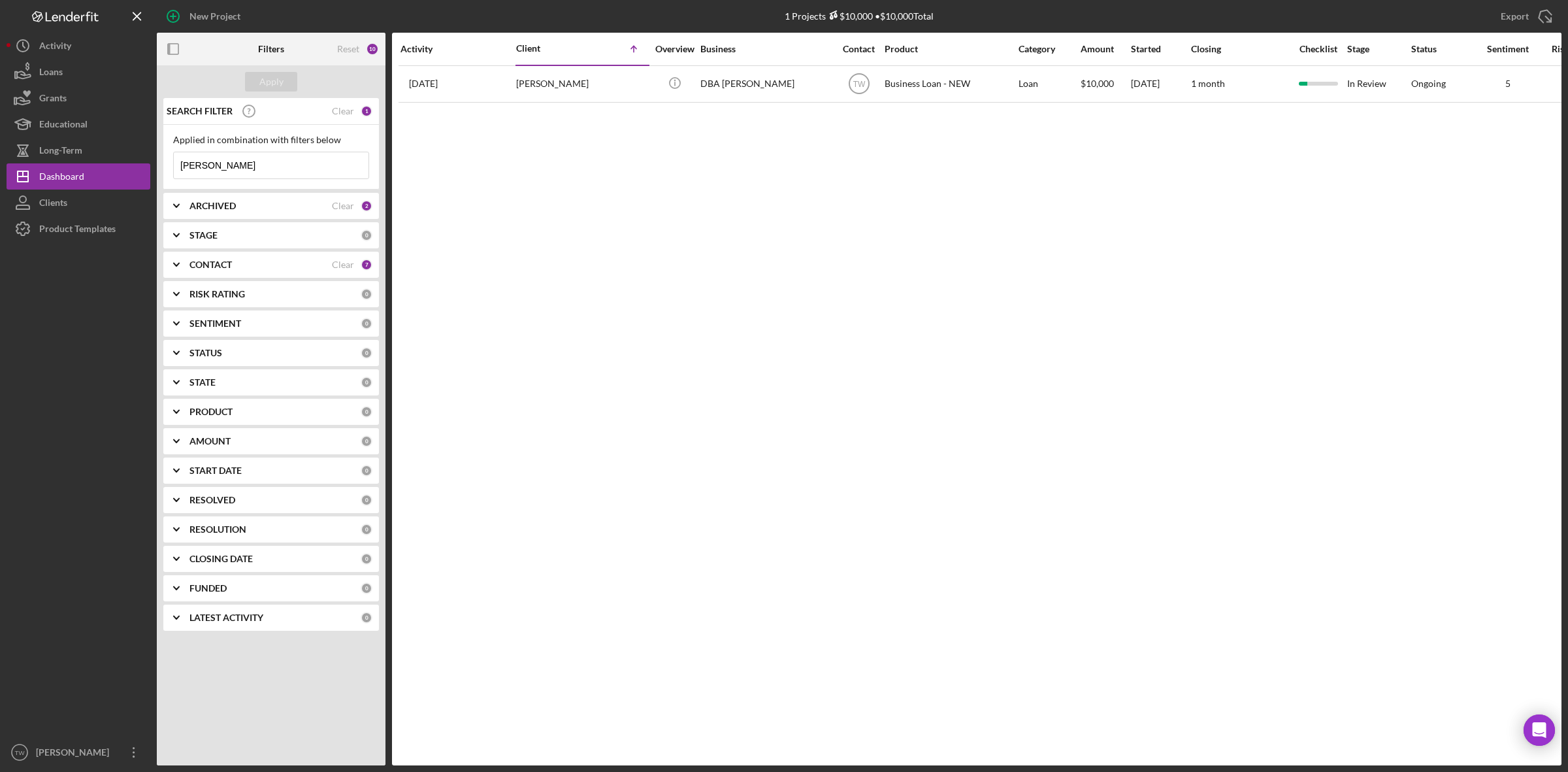
click at [250, 167] on input "[PERSON_NAME]" at bounding box center [271, 165] width 195 height 26
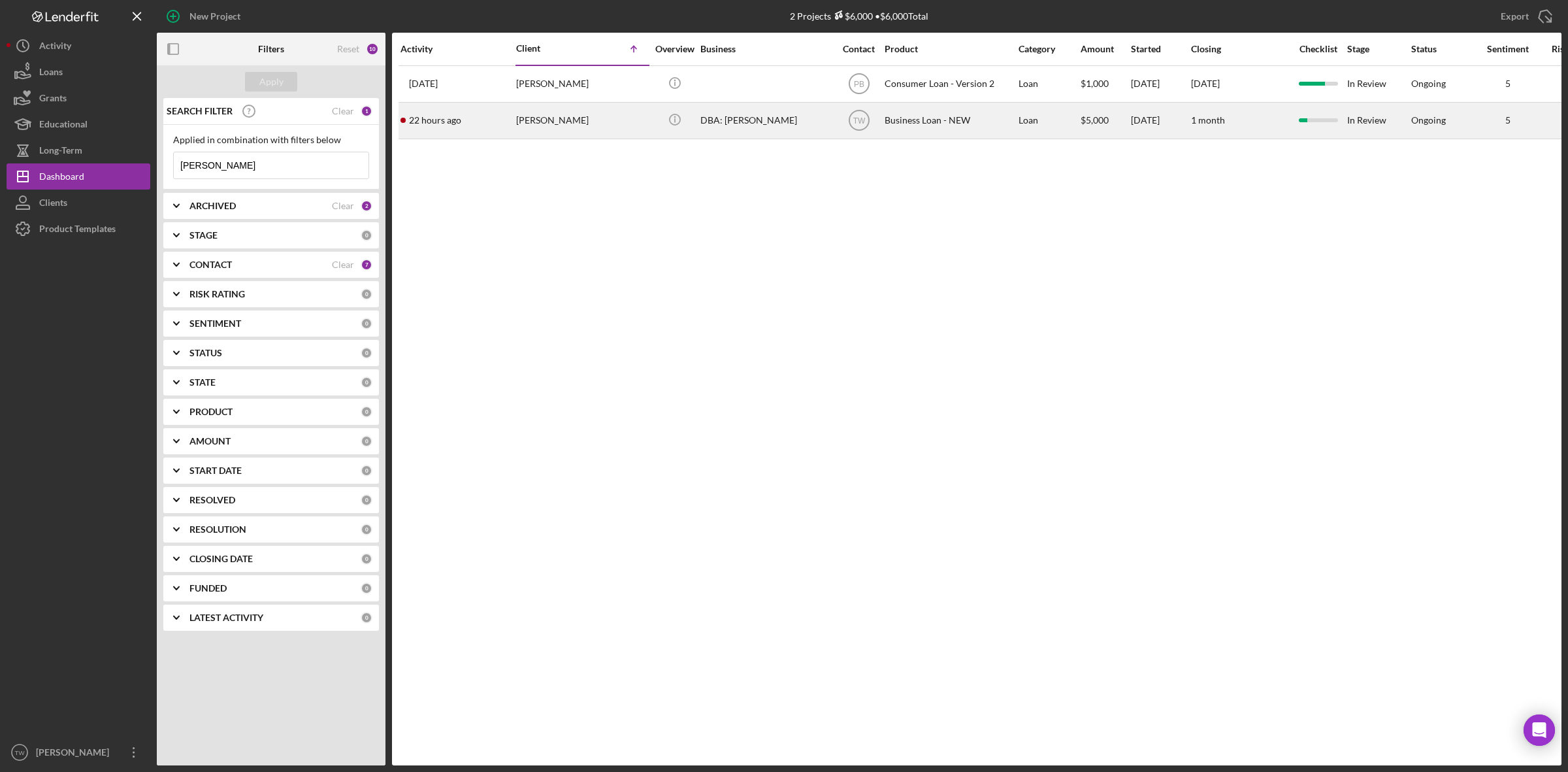
type input "bridgette"
click at [572, 128] on div "[PERSON_NAME]" at bounding box center [581, 120] width 130 height 34
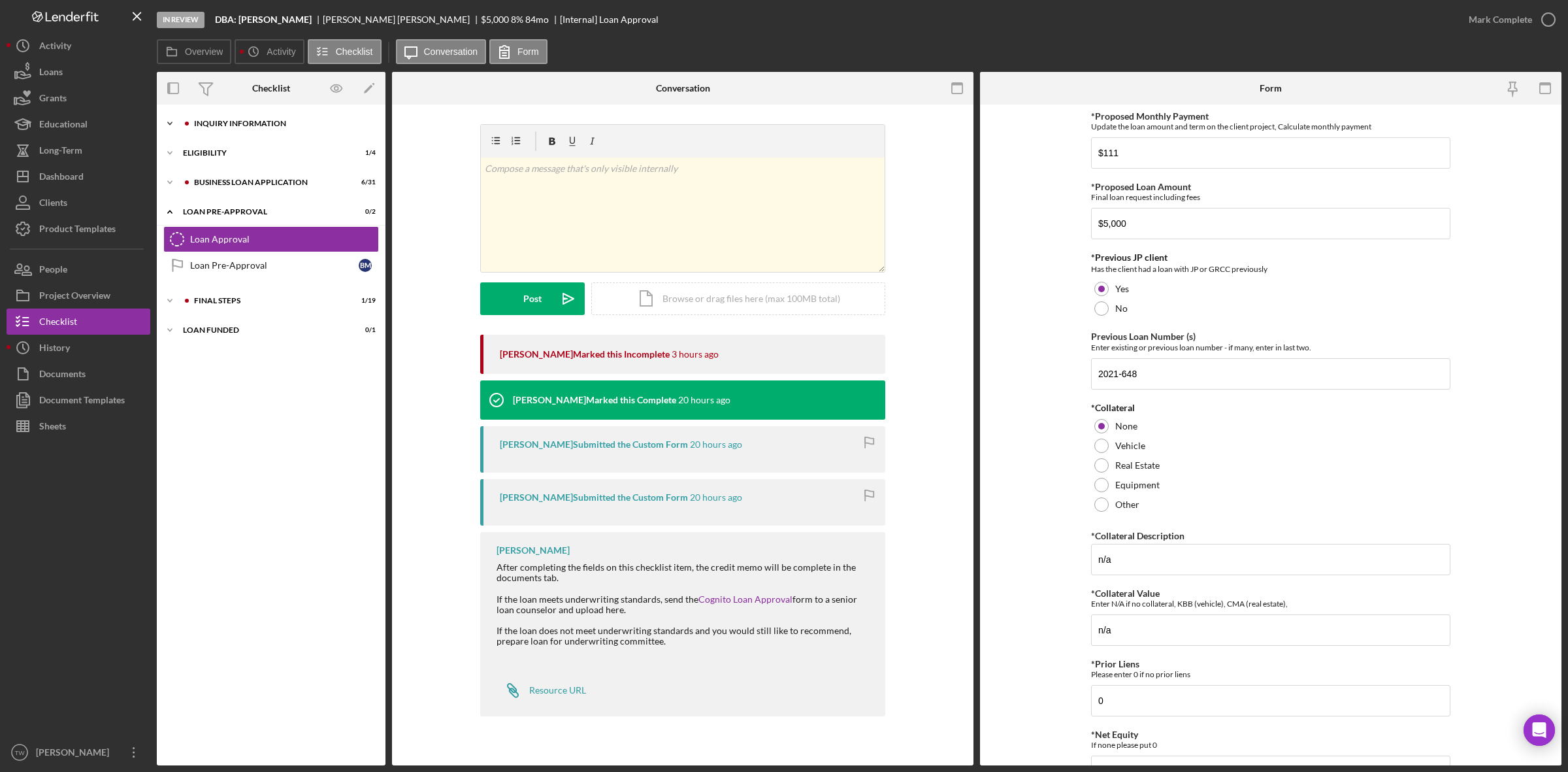
click at [229, 124] on div "INQUIRY INFORMATION" at bounding box center [281, 123] width 175 height 7
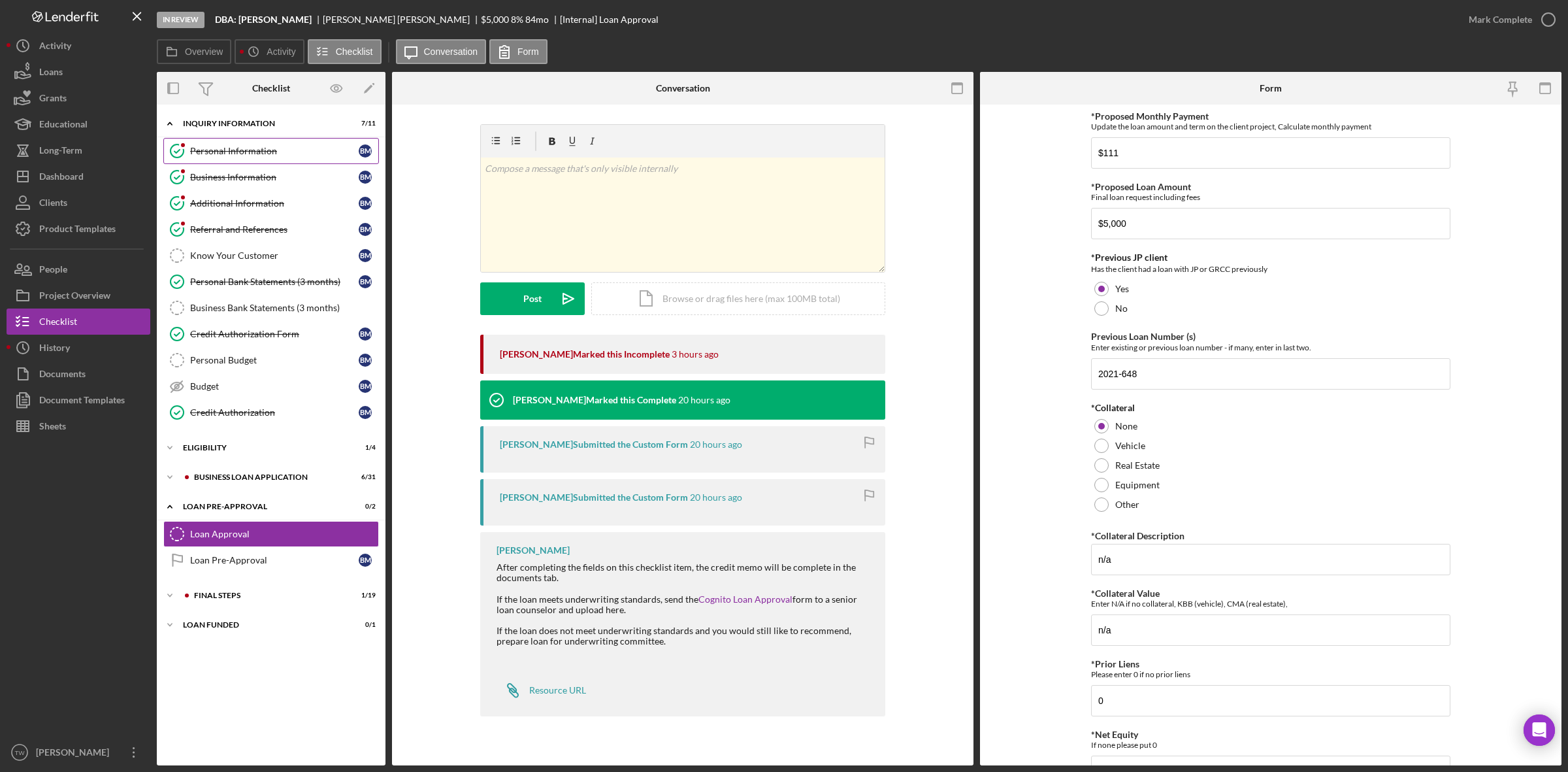
click at [225, 146] on div "Personal Information" at bounding box center [274, 151] width 168 height 10
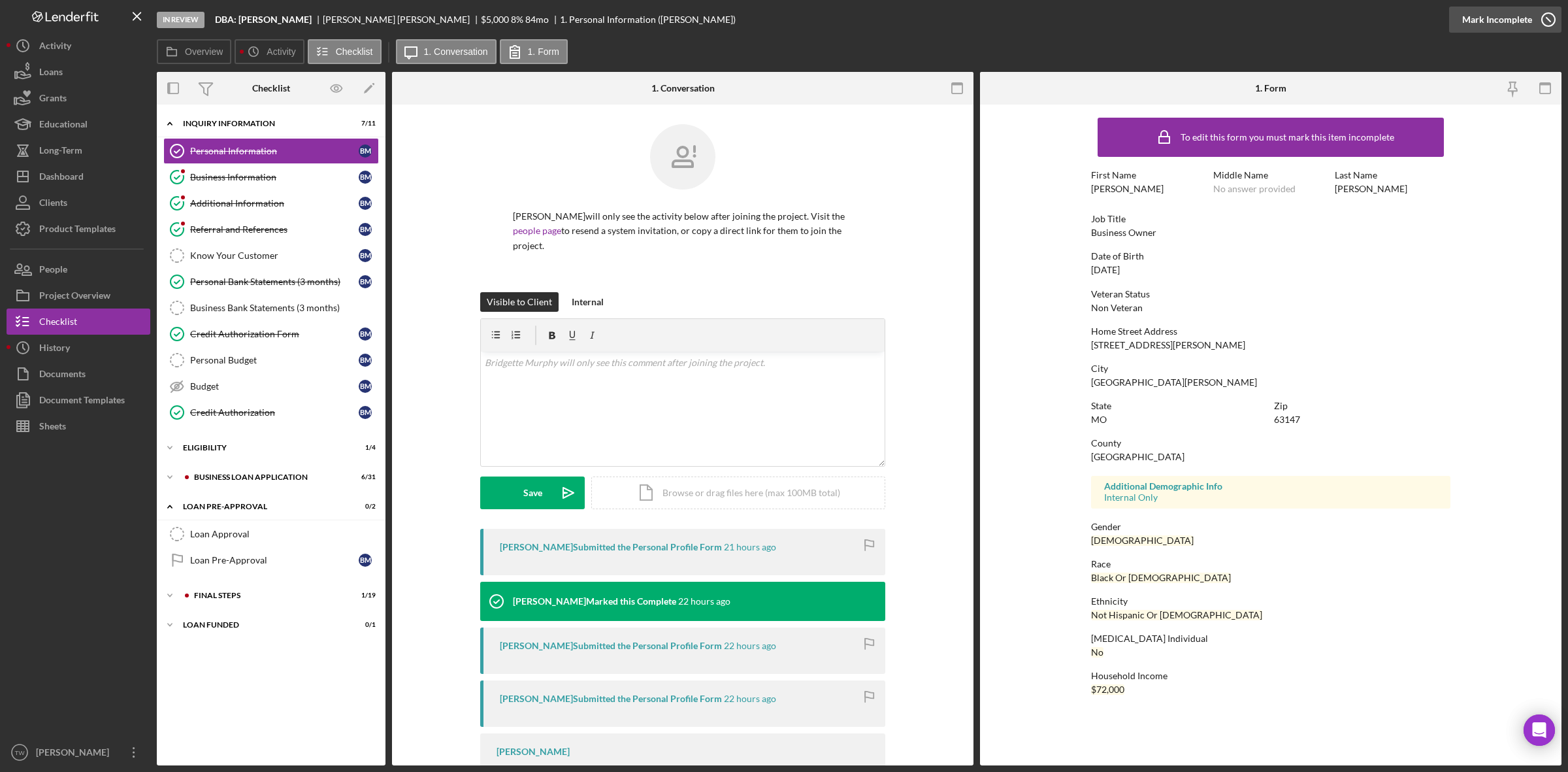
click at [1498, 17] on div "Mark Incomplete" at bounding box center [1497, 19] width 70 height 26
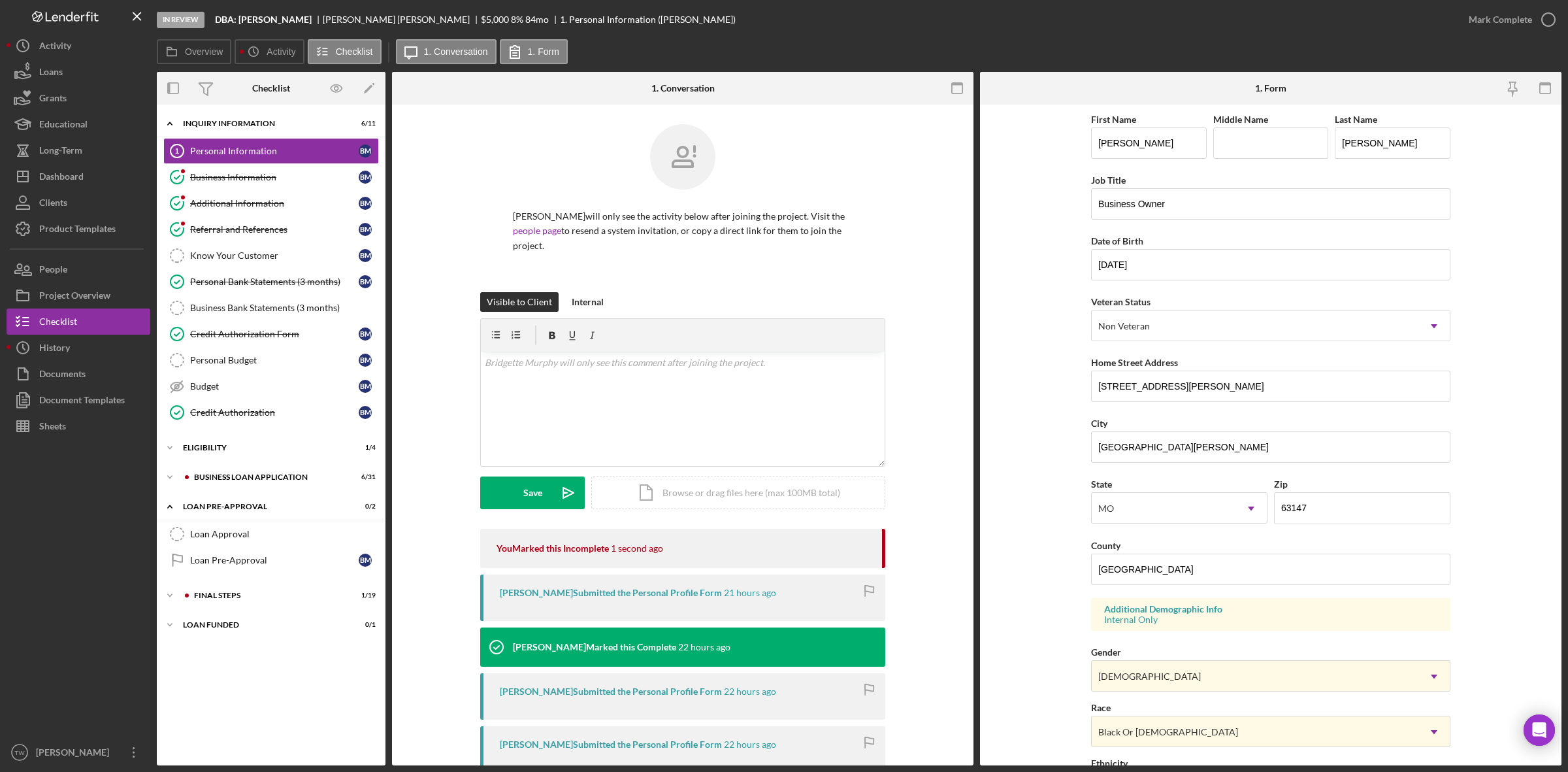
scroll to position [214, 0]
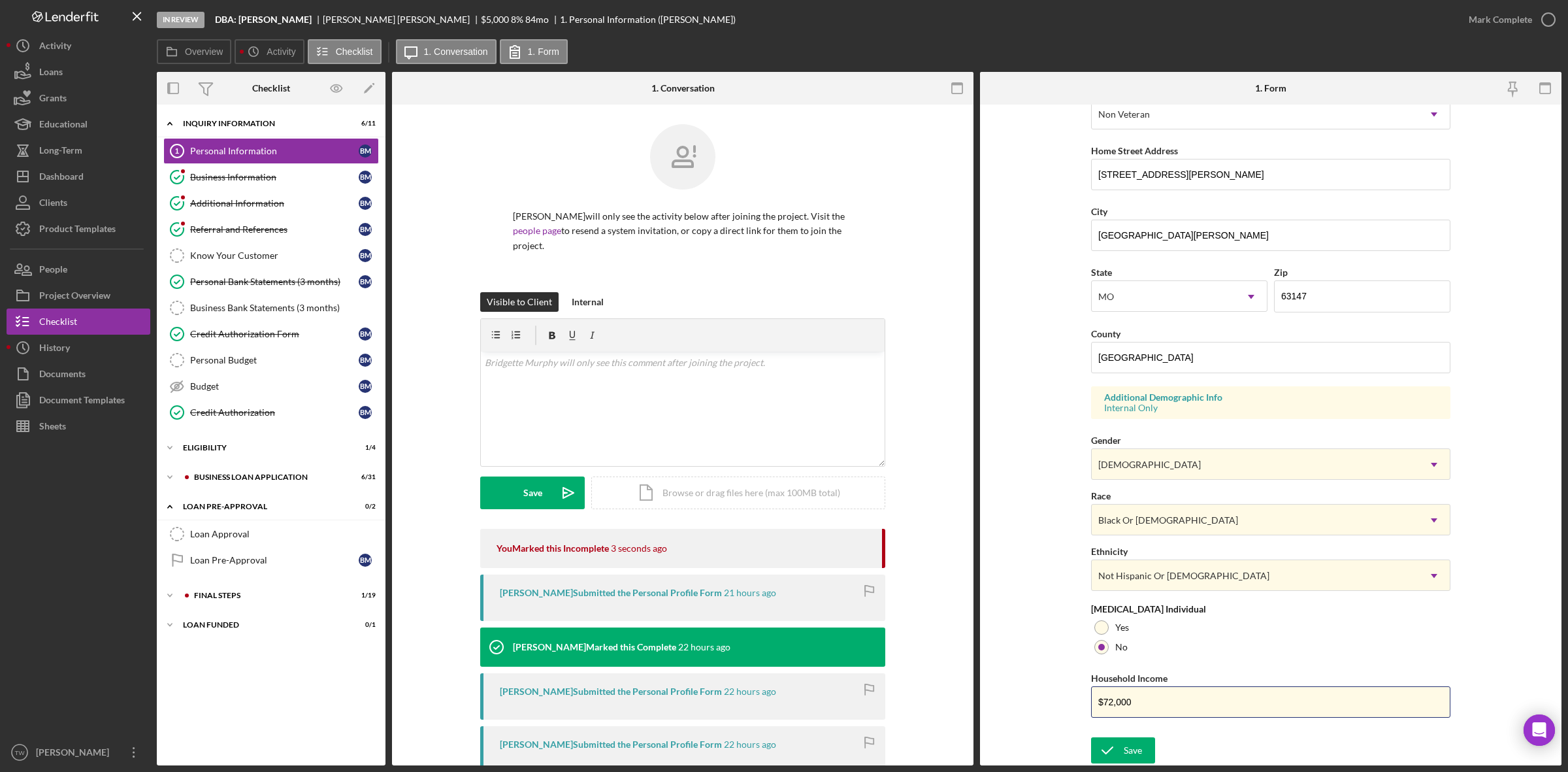
drag, startPoint x: 1167, startPoint y: 696, endPoint x: 569, endPoint y: 563, distance: 612.6
click at [569, 563] on div "Overview Internal Workflow Stage In Review Icon/Dropdown Arrow Archive (can una…" at bounding box center [859, 419] width 1404 height 693
type input "$50,000"
click at [1129, 753] on div "Save" at bounding box center [1133, 750] width 18 height 26
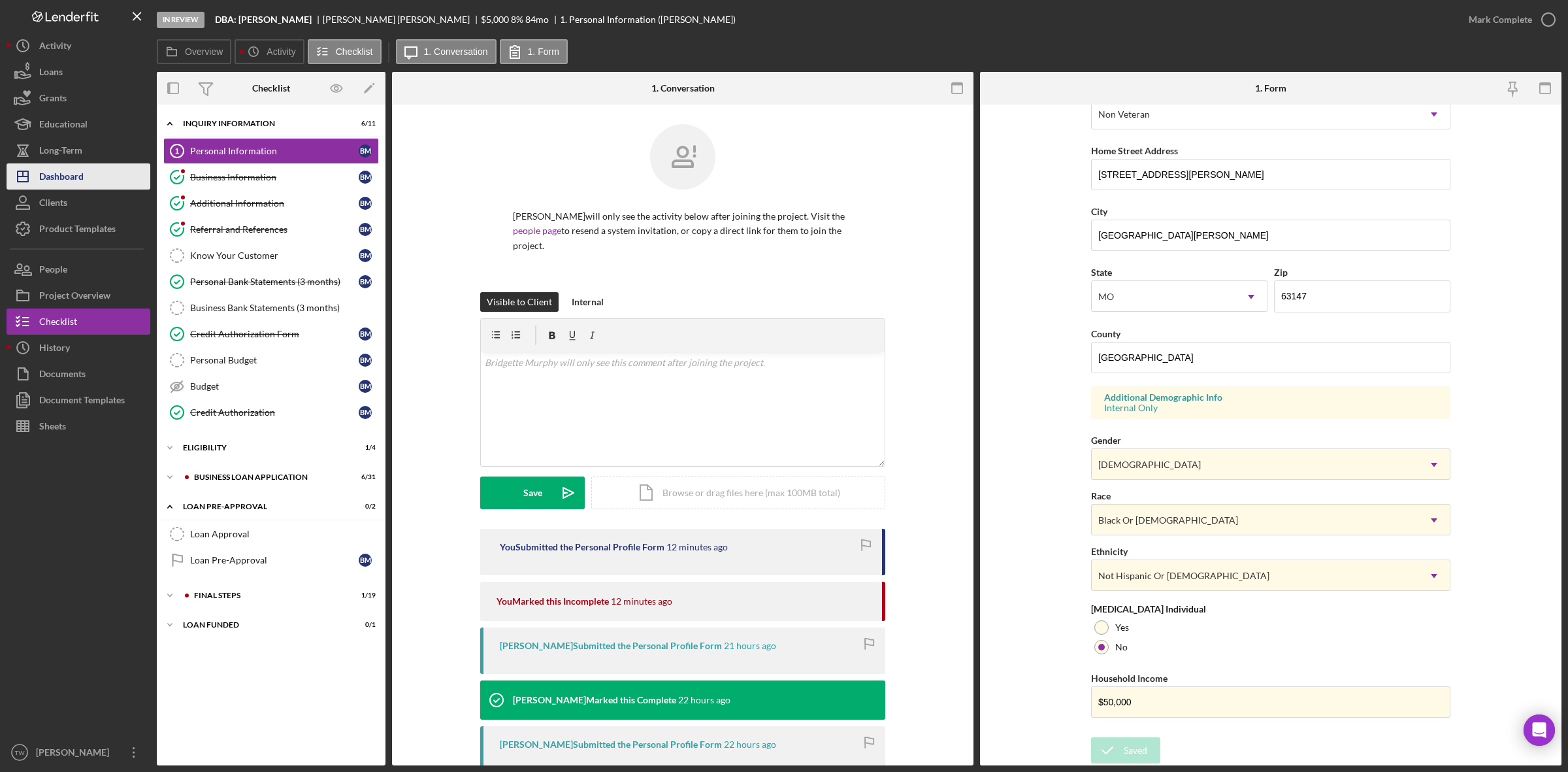
click at [70, 181] on div "Dashboard" at bounding box center [61, 178] width 44 height 30
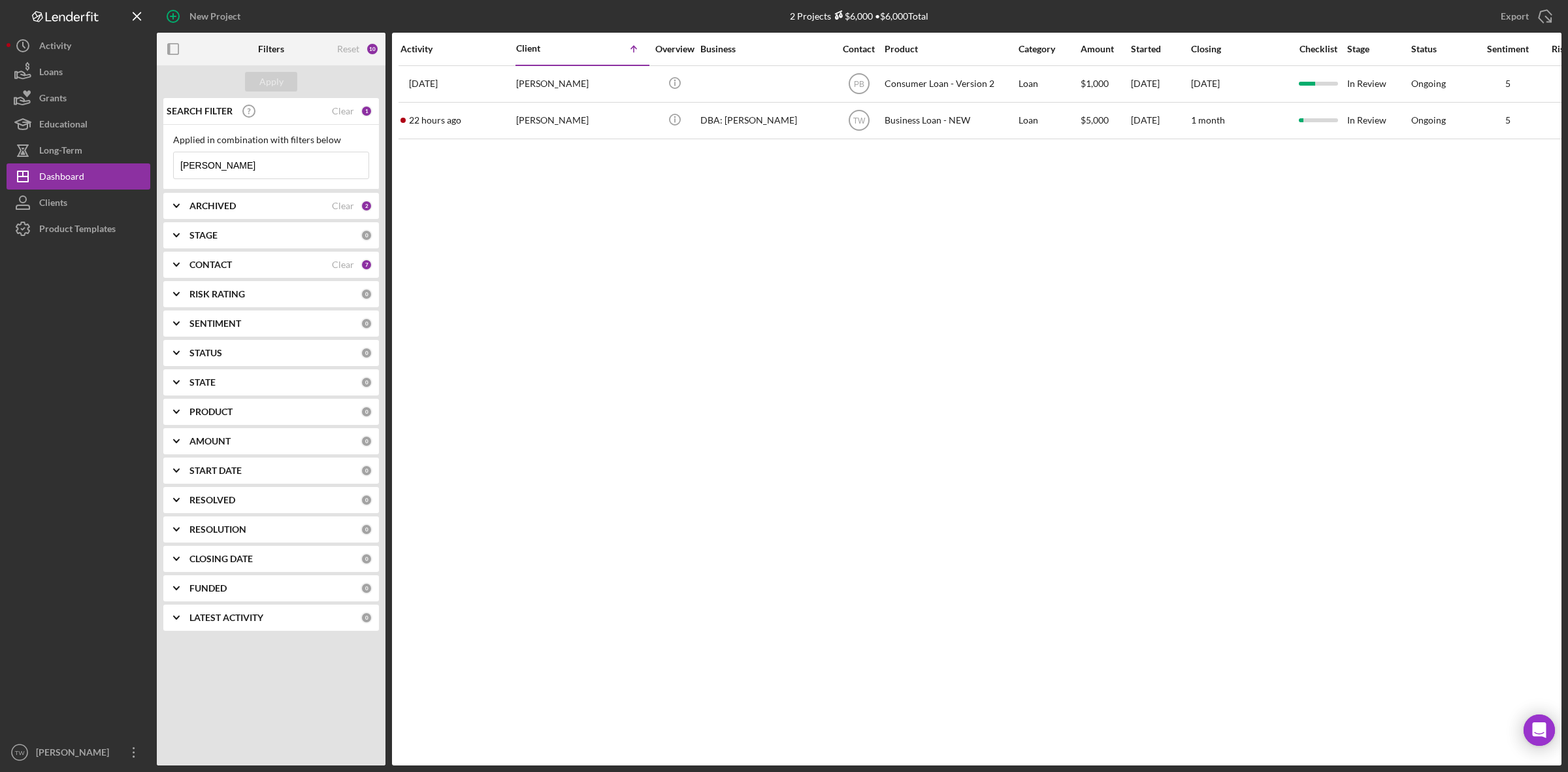
click at [236, 166] on input "bridgette" at bounding box center [271, 165] width 195 height 26
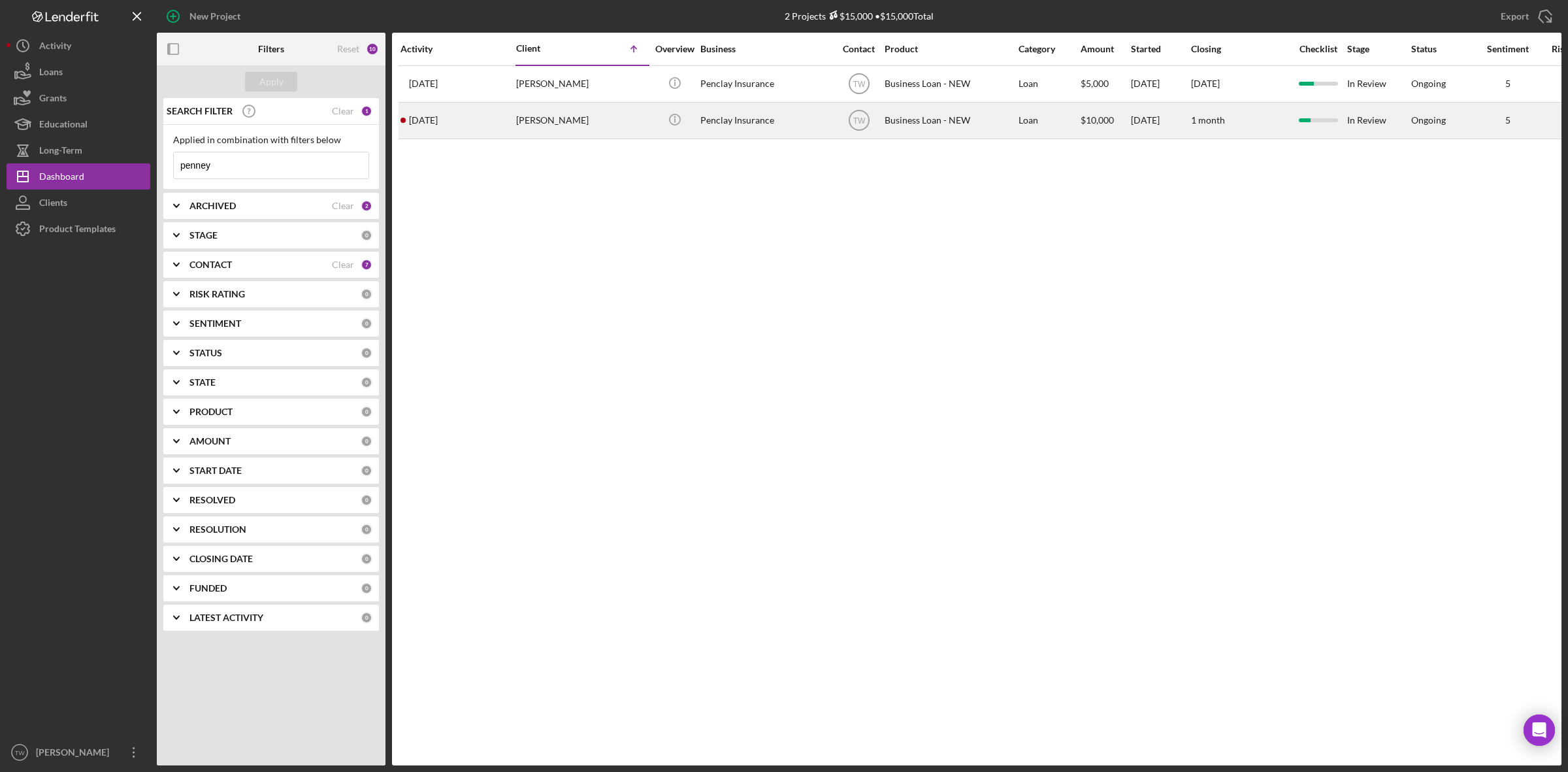
type input "penney"
click at [592, 115] on div "[PERSON_NAME]" at bounding box center [581, 120] width 130 height 34
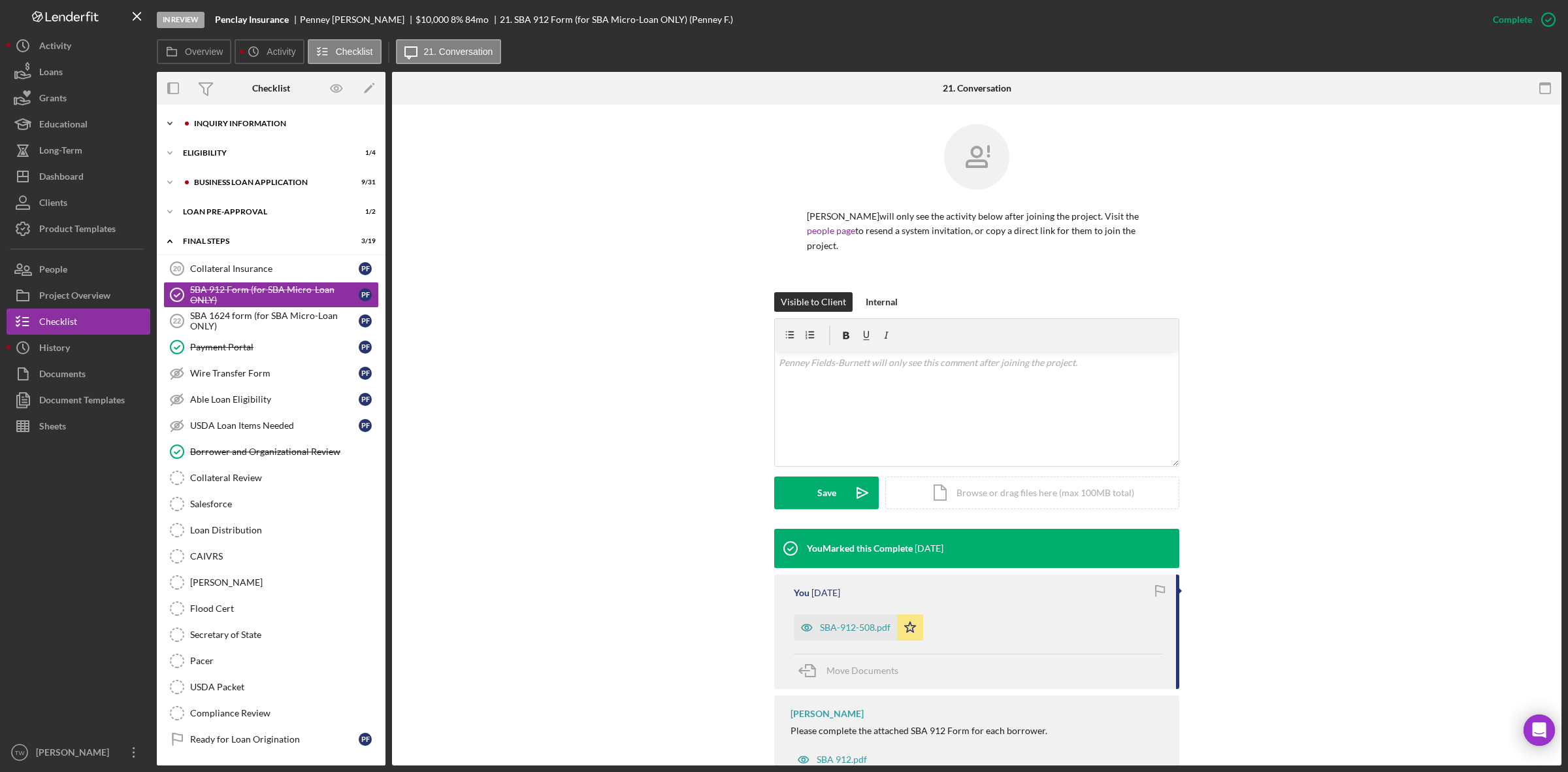
click at [246, 133] on div "Icon/Expander INQUIRY INFORMATION 7 / 11" at bounding box center [271, 123] width 228 height 26
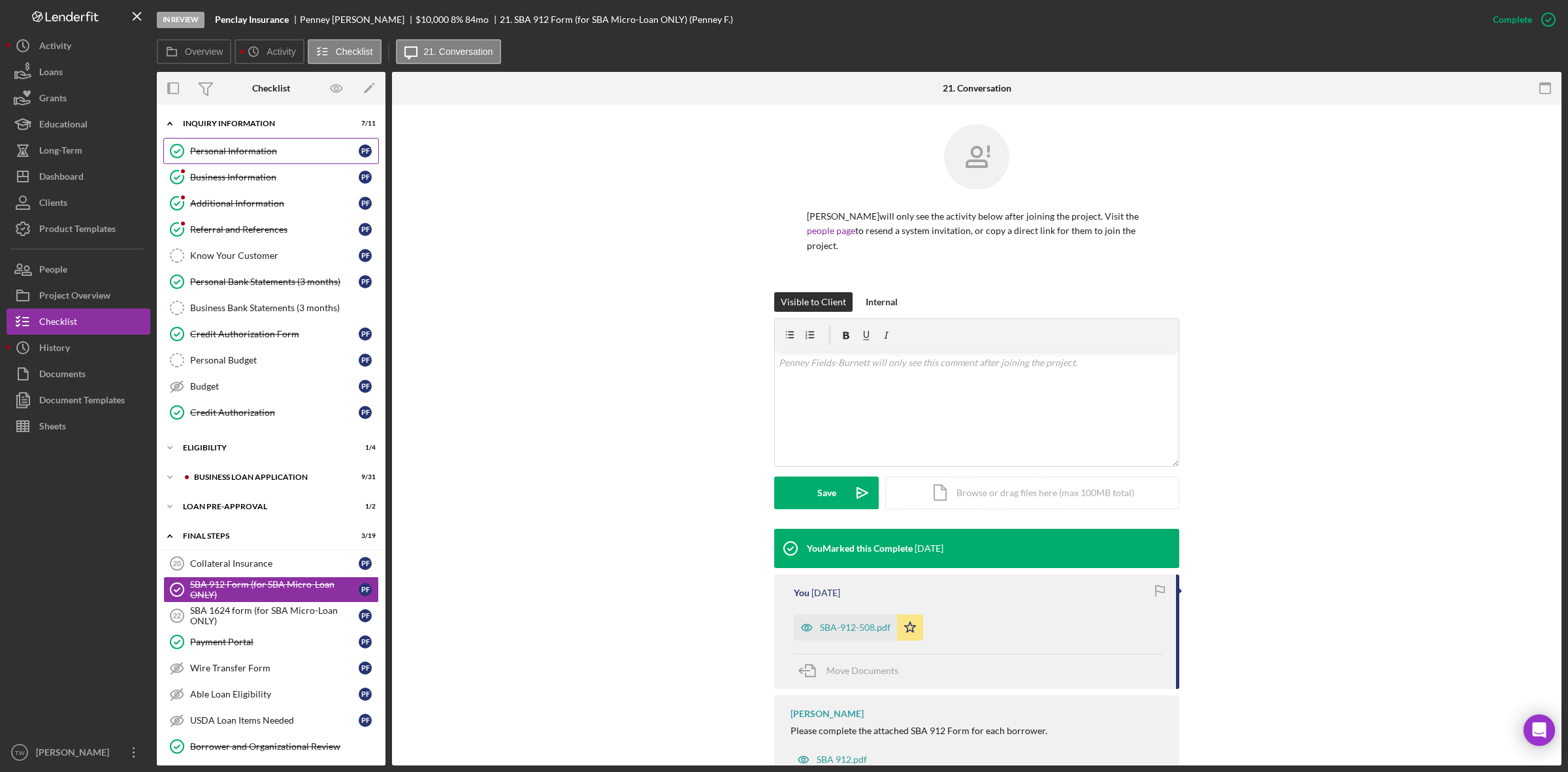
click at [237, 146] on div "Personal Information" at bounding box center [274, 151] width 168 height 10
